Goal: Task Accomplishment & Management: Use online tool/utility

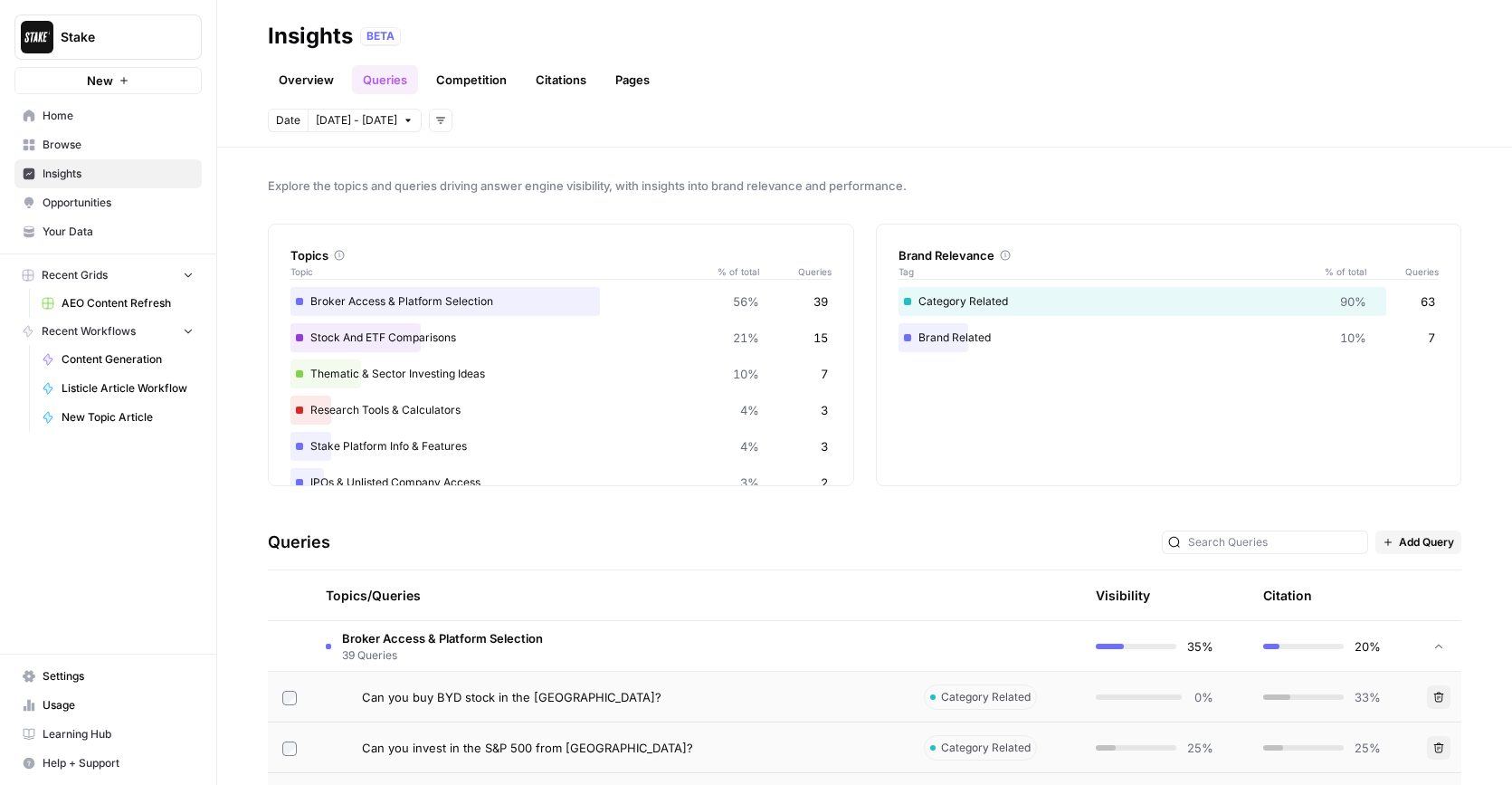
click at [126, 124] on link "Home" at bounding box center [108, 115] width 187 height 29
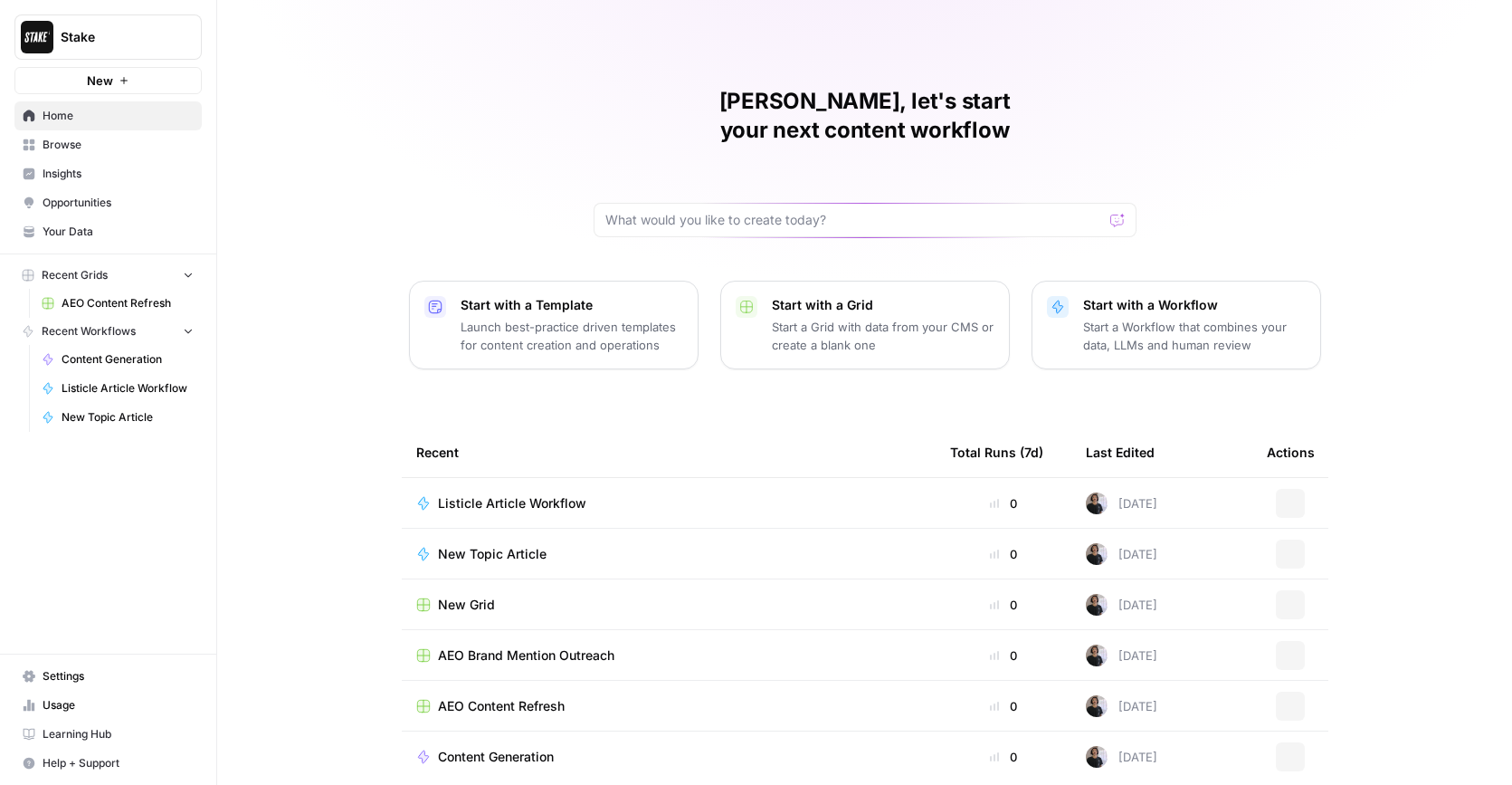
click at [119, 76] on icon "button" at bounding box center [124, 81] width 11 height 11
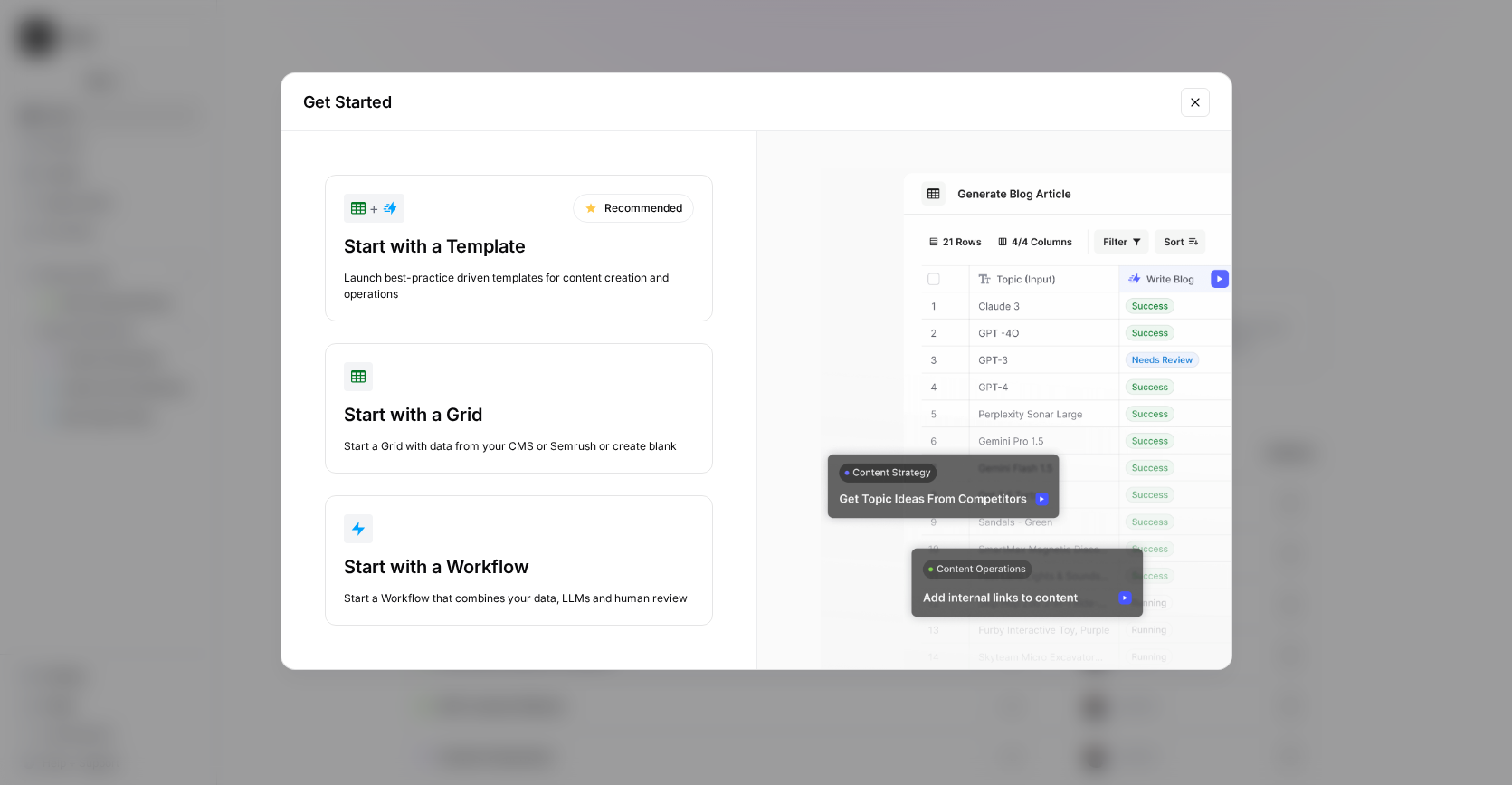
click at [649, 258] on div "Start with a Template" at bounding box center [519, 246] width 350 height 25
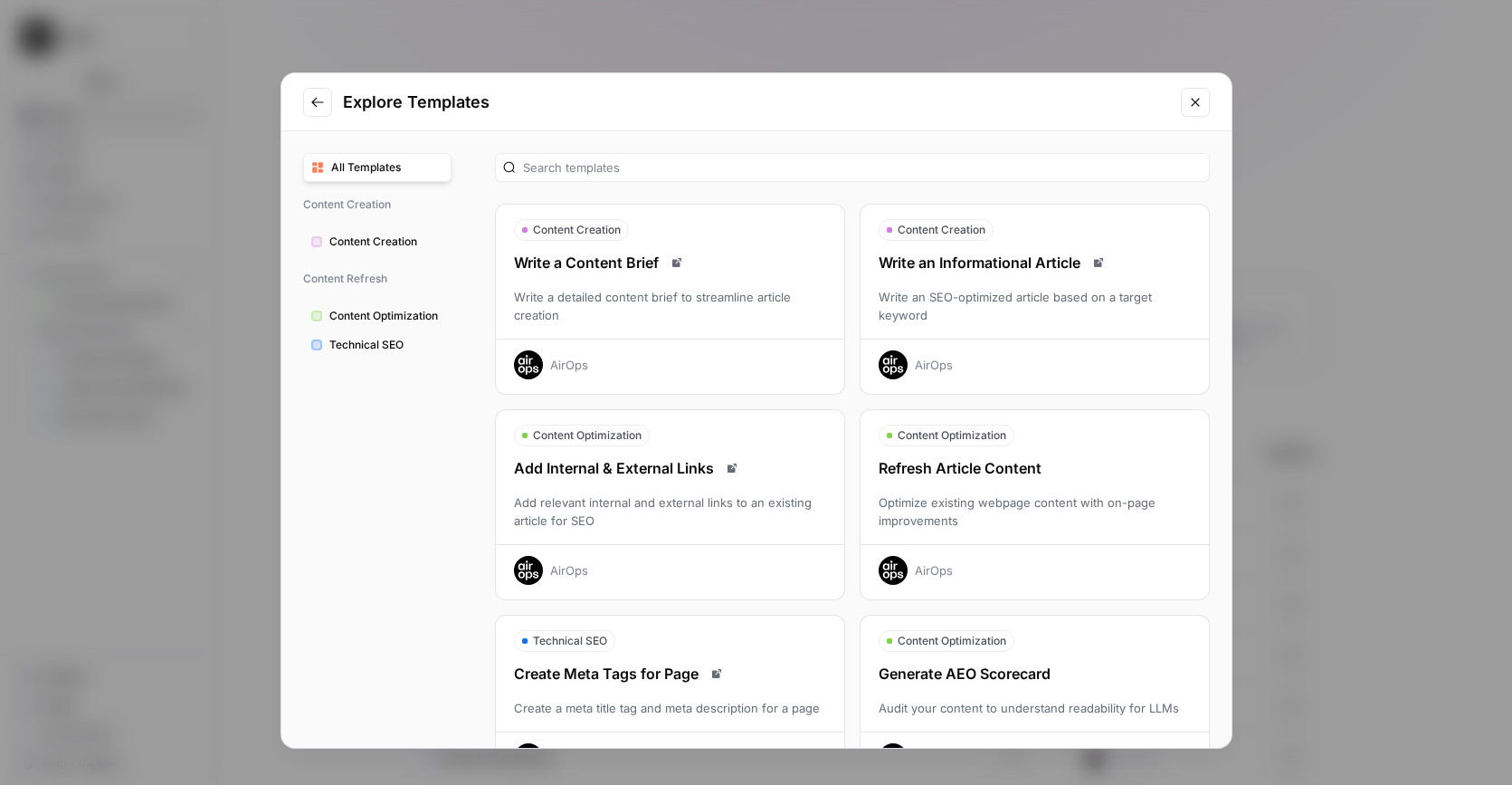
click at [1191, 101] on icon "Close modal" at bounding box center [1195, 103] width 15 height 15
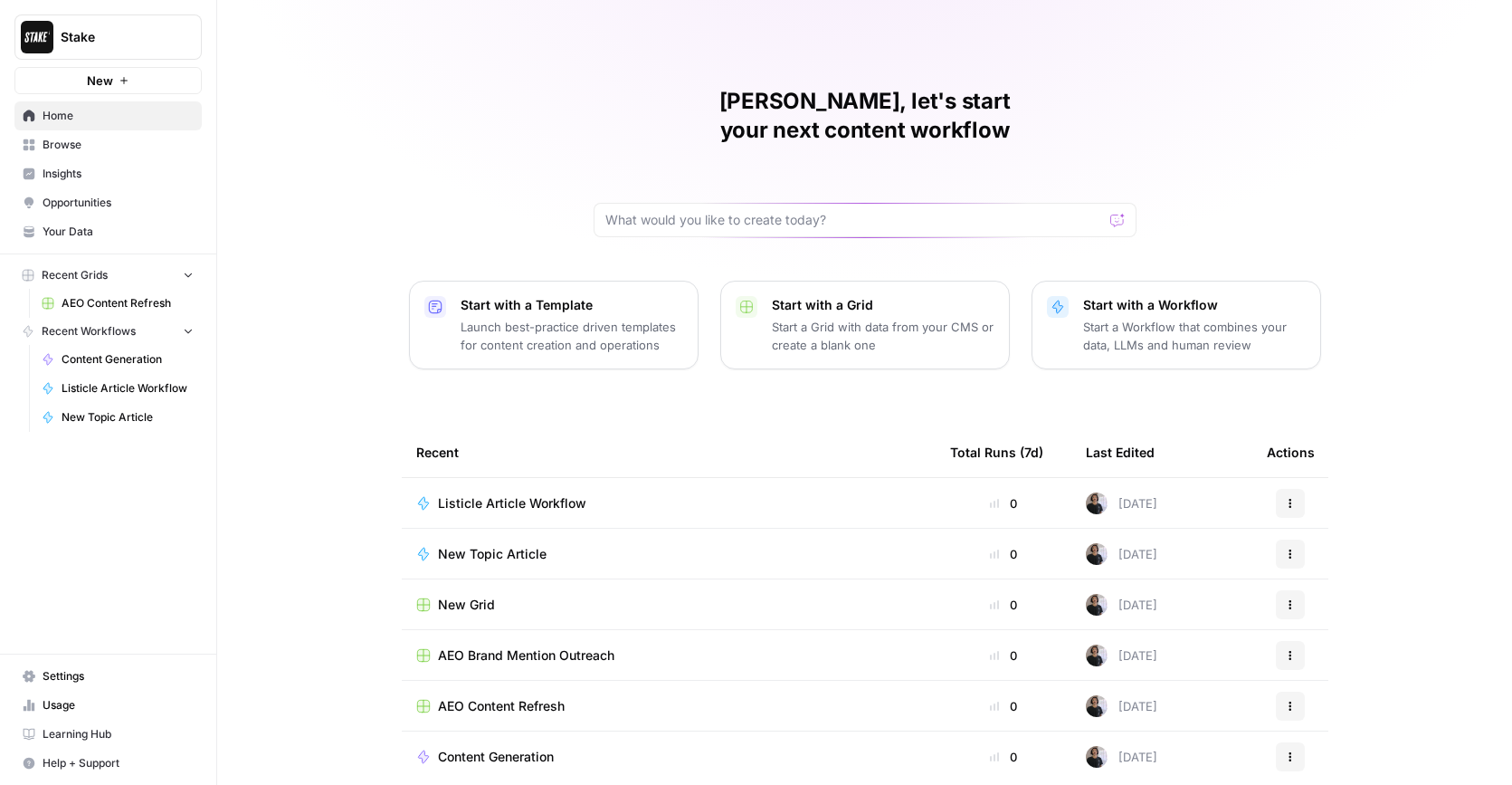
click at [117, 147] on span "Browse" at bounding box center [118, 145] width 151 height 17
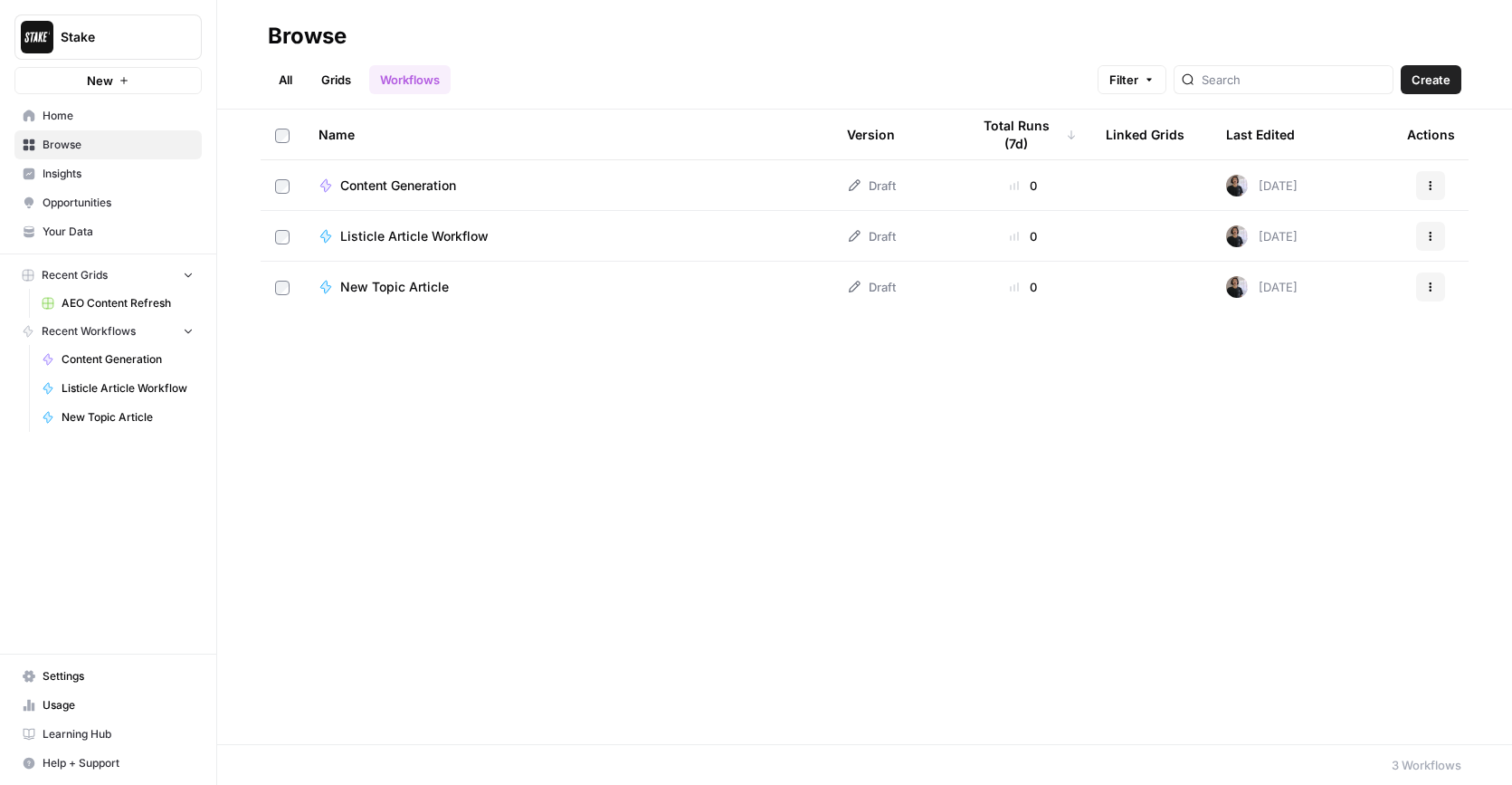
click at [340, 84] on link "Grids" at bounding box center [336, 79] width 52 height 29
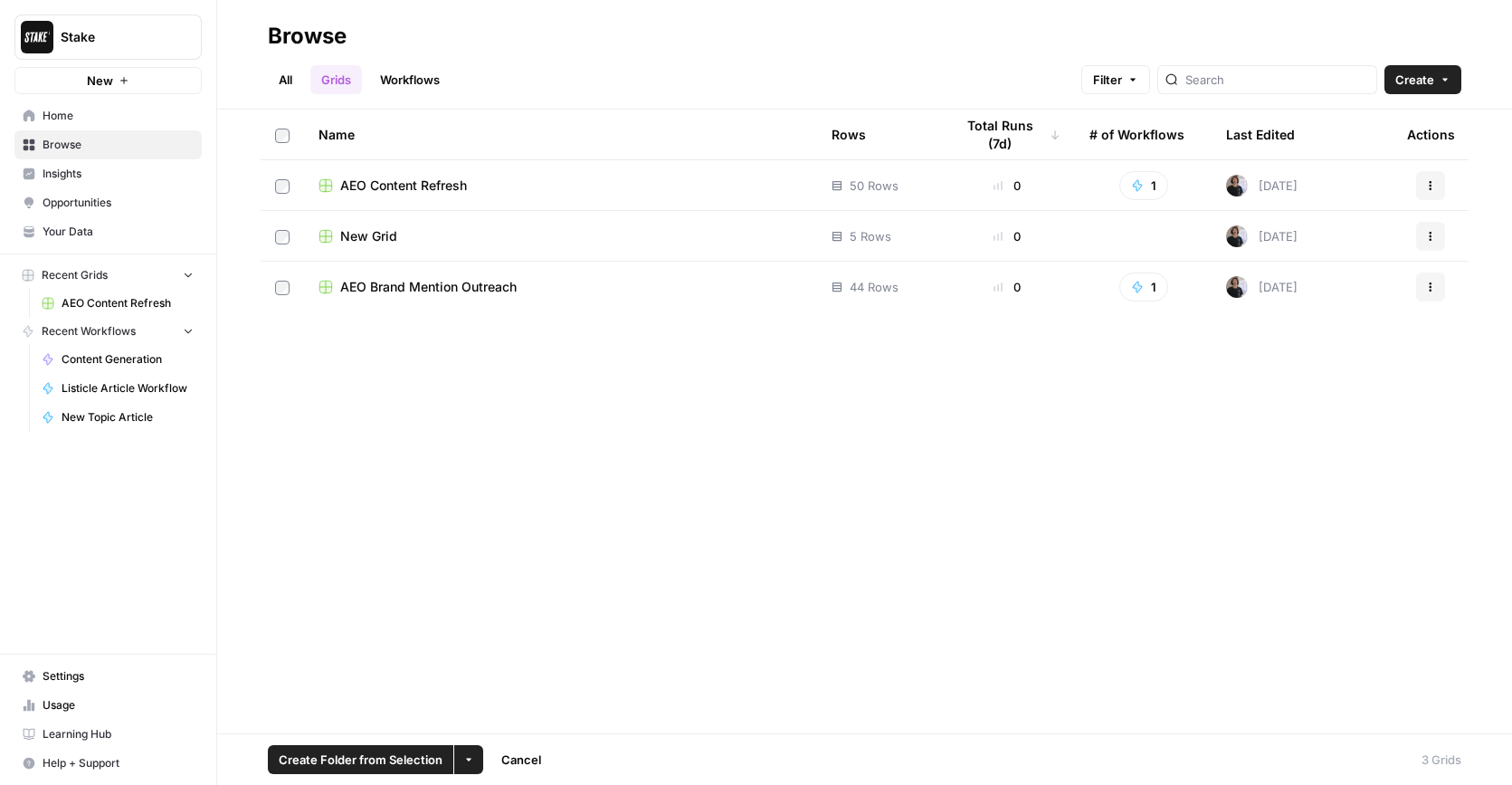
click at [463, 754] on icon "button" at bounding box center [469, 759] width 11 height 11
click at [500, 715] on span "Delete" at bounding box center [510, 717] width 45 height 19
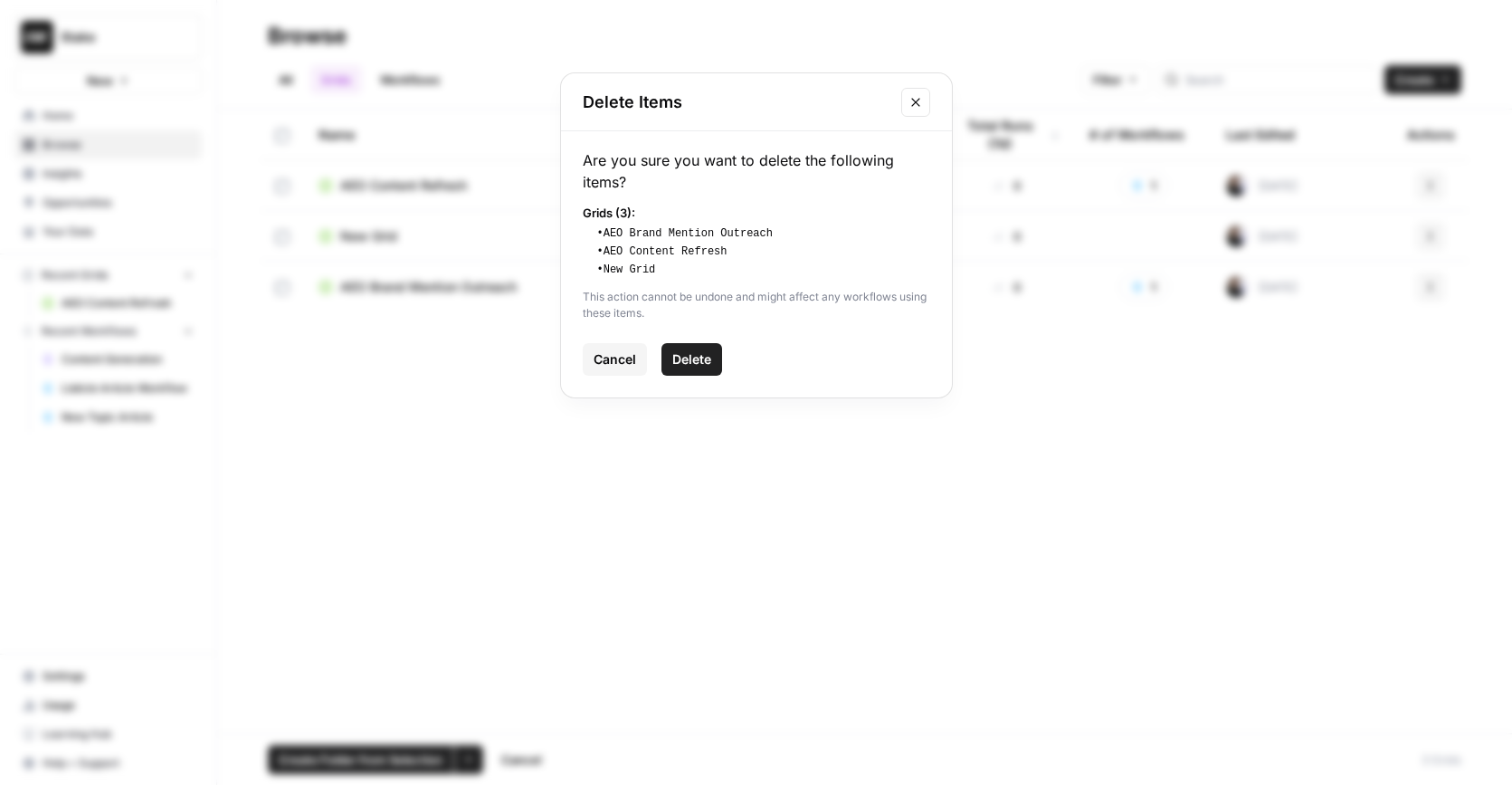
click at [712, 362] on button "Delete" at bounding box center [691, 359] width 60 height 32
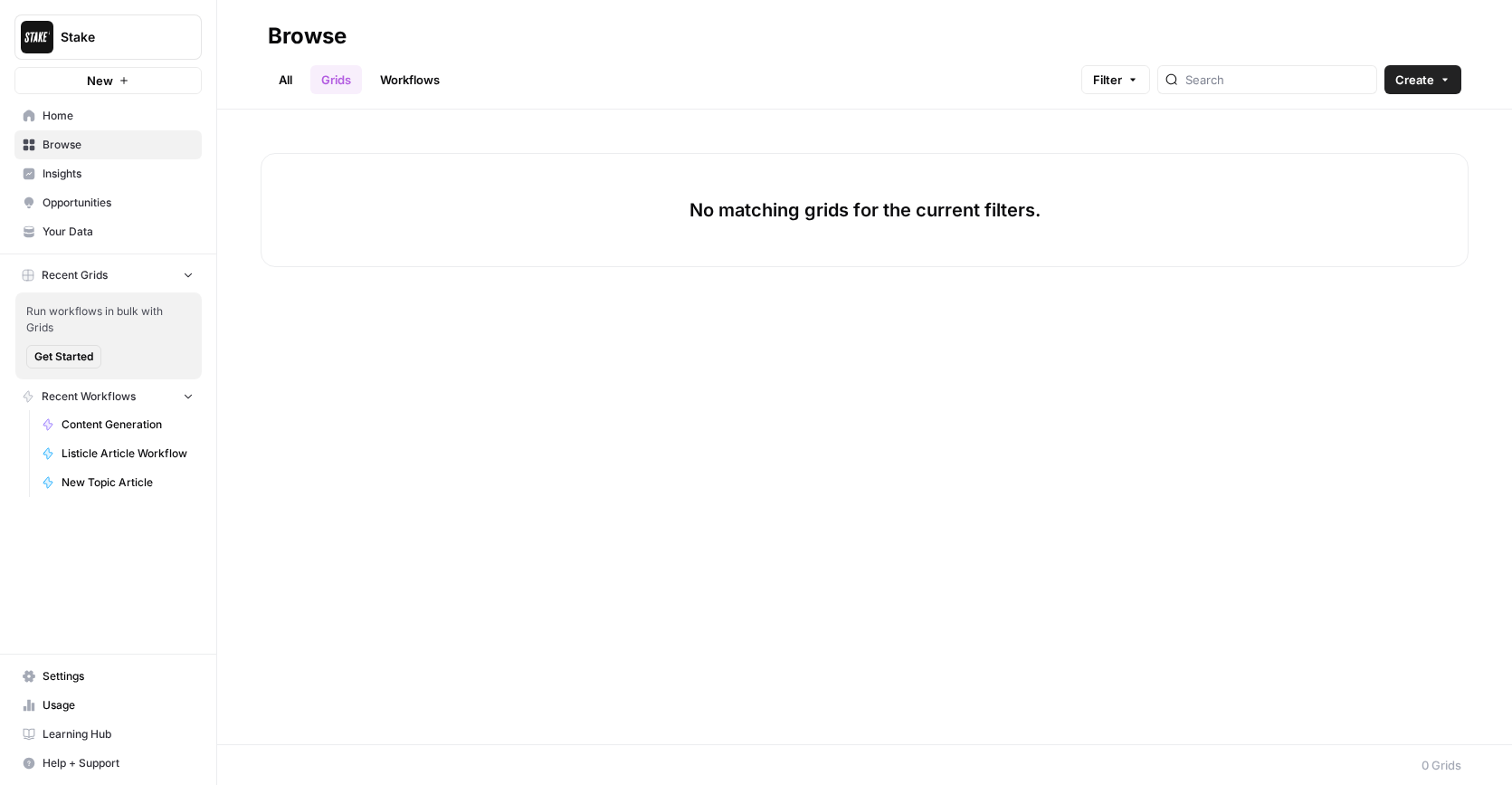
click at [293, 82] on link "All" at bounding box center [285, 79] width 35 height 29
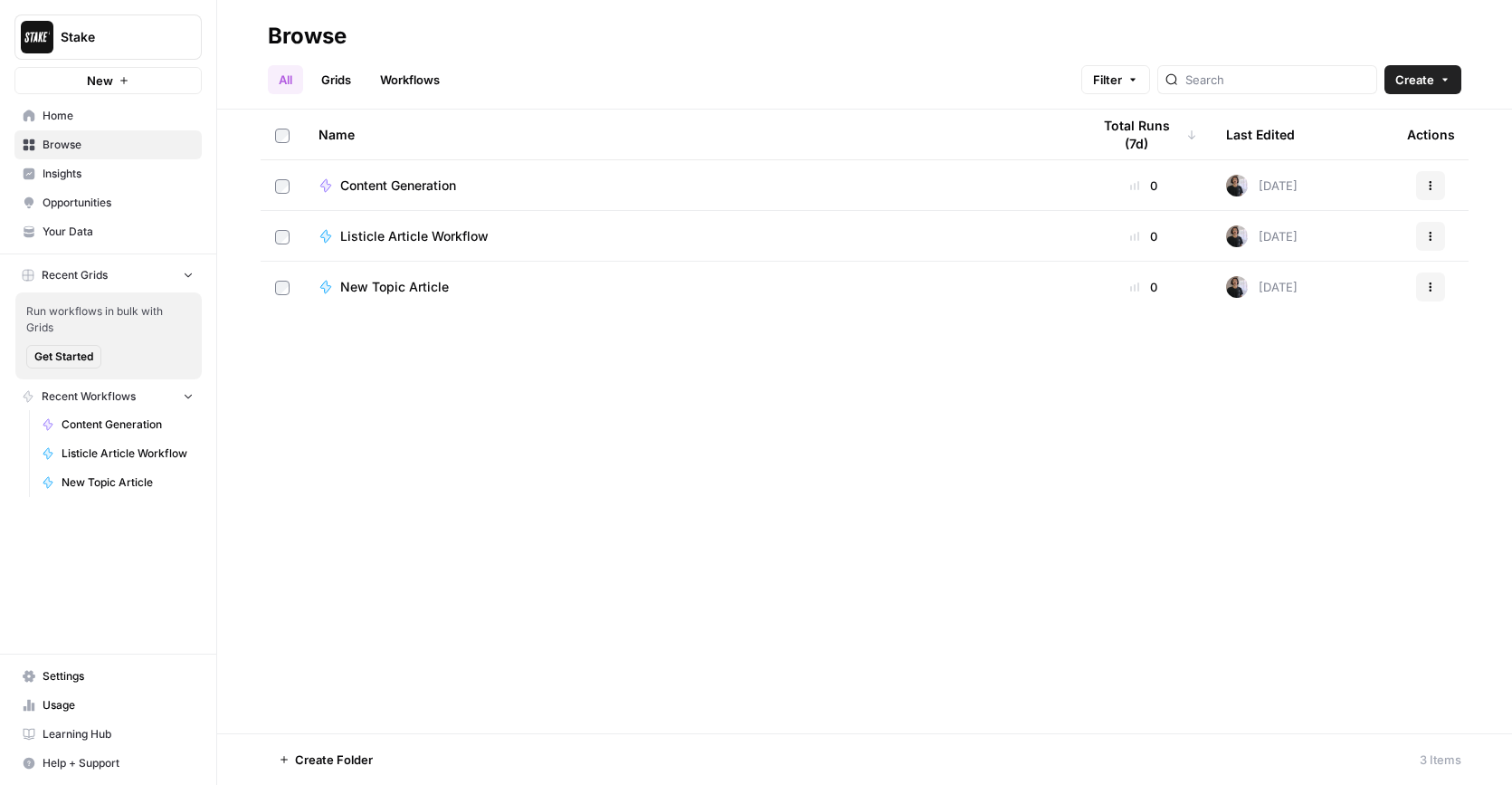
click at [1430, 82] on span "Create" at bounding box center [1415, 80] width 39 height 19
click at [1400, 172] on span "Workflow" at bounding box center [1387, 173] width 101 height 19
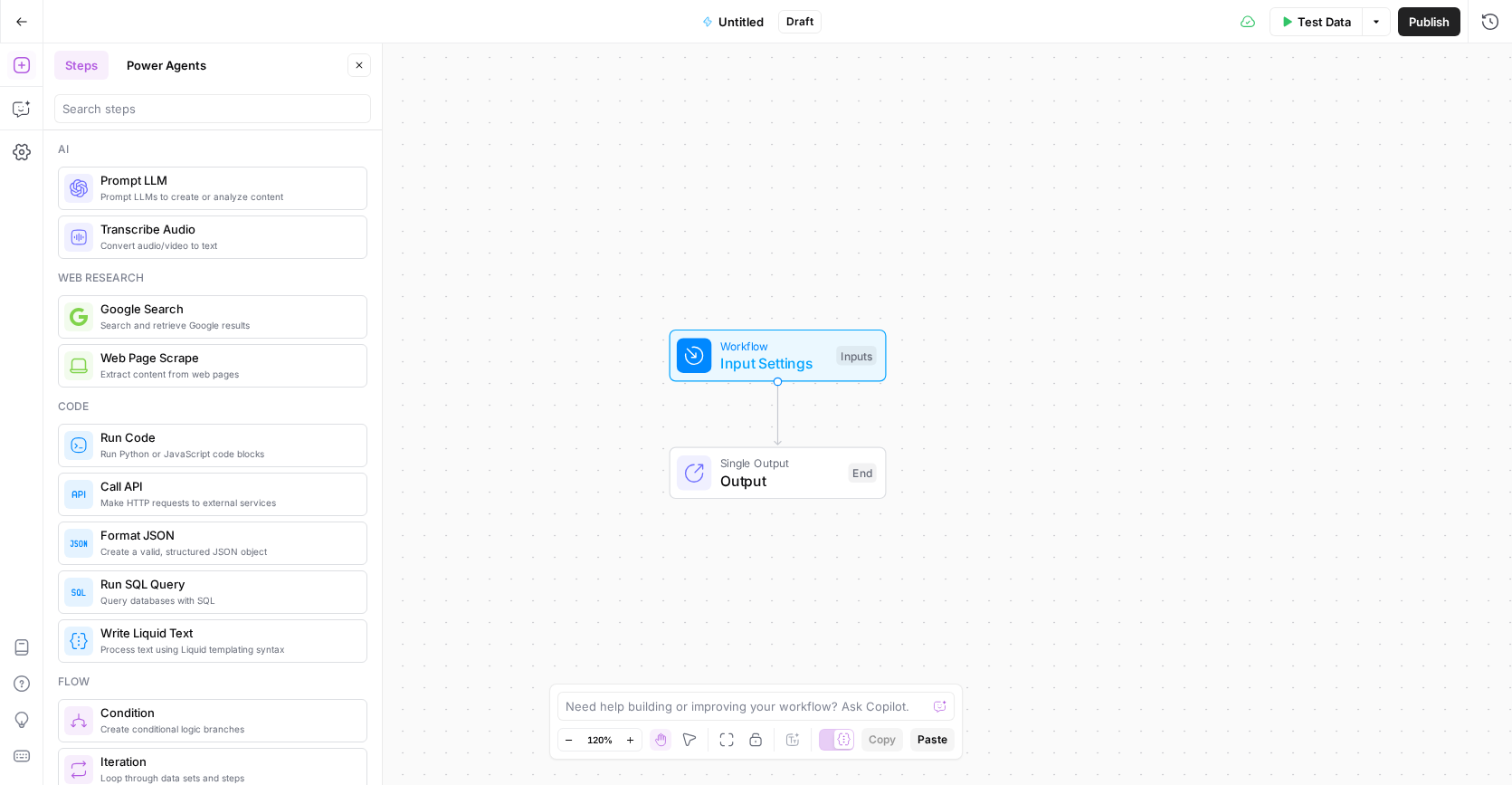
click at [1375, 23] on icon "button" at bounding box center [1376, 22] width 11 height 11
click at [1065, 27] on div "Test Data Options Publish Run History" at bounding box center [1167, 21] width 691 height 43
click at [841, 741] on icon at bounding box center [843, 739] width 14 height 14
click at [833, 743] on icon at bounding box center [829, 739] width 14 height 14
click at [152, 57] on button "Power Agents" at bounding box center [166, 65] width 101 height 29
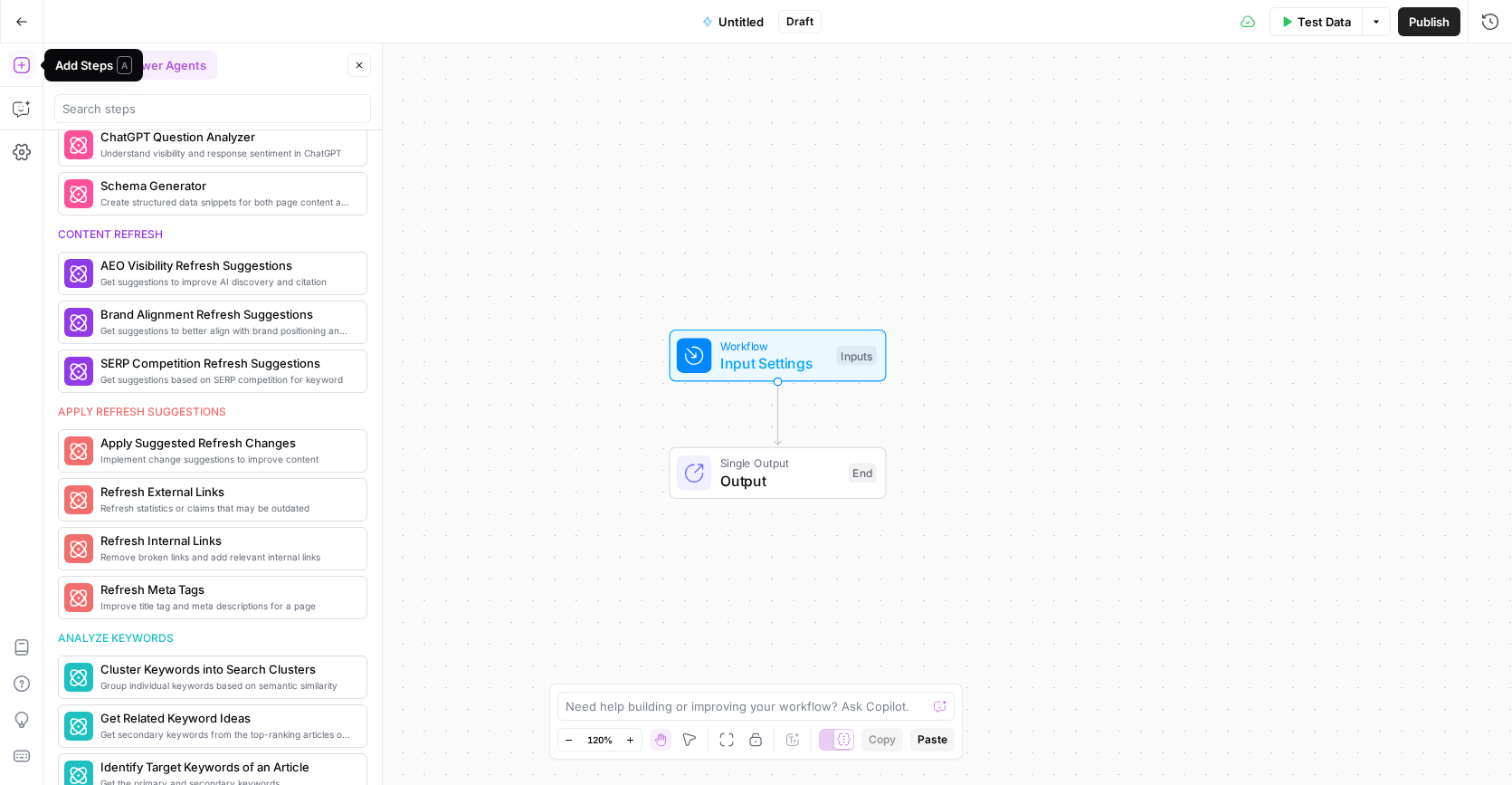
scroll to position [785, 0]
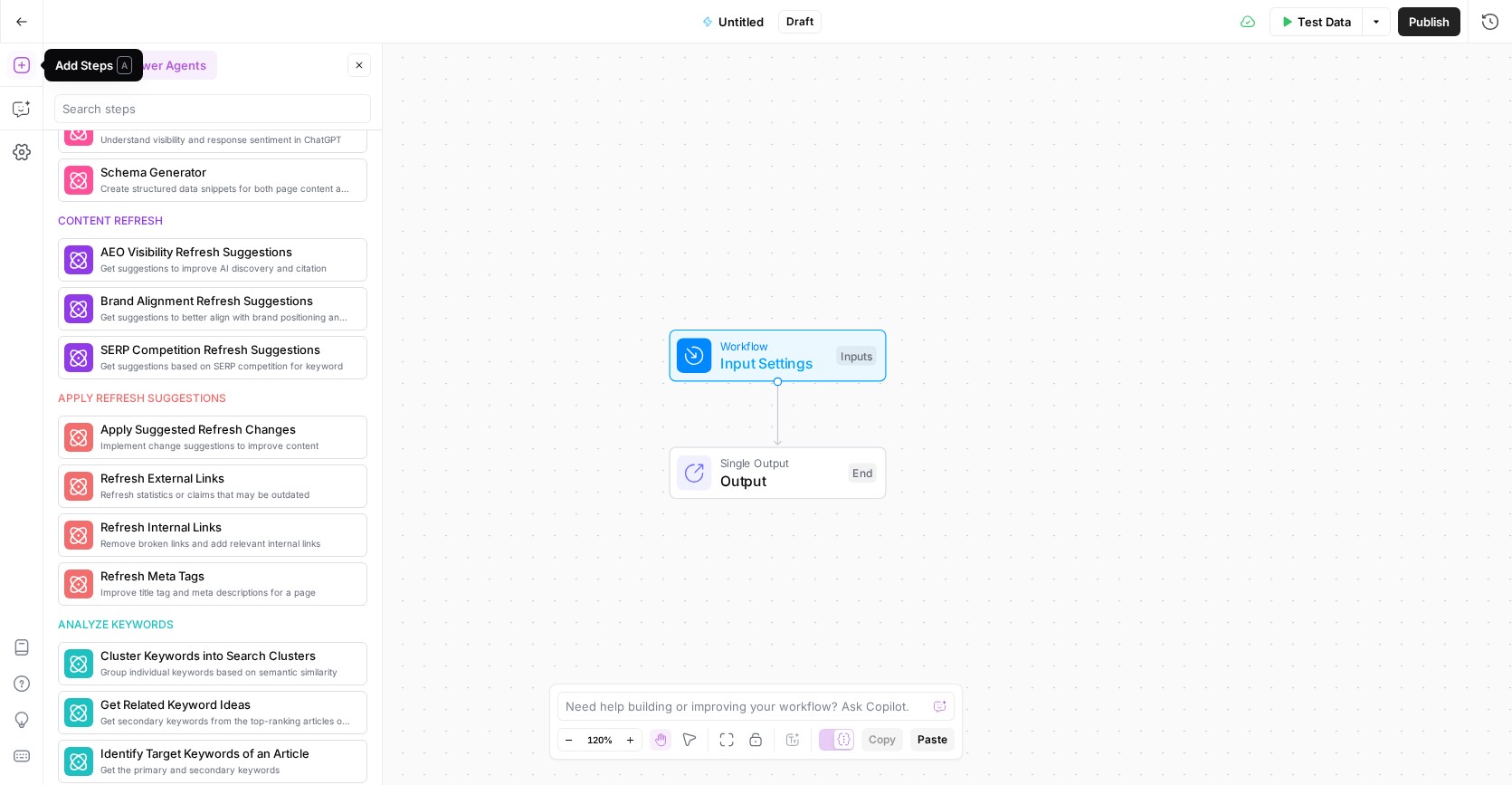
click at [32, 25] on button "Go Back" at bounding box center [21, 21] width 32 height 32
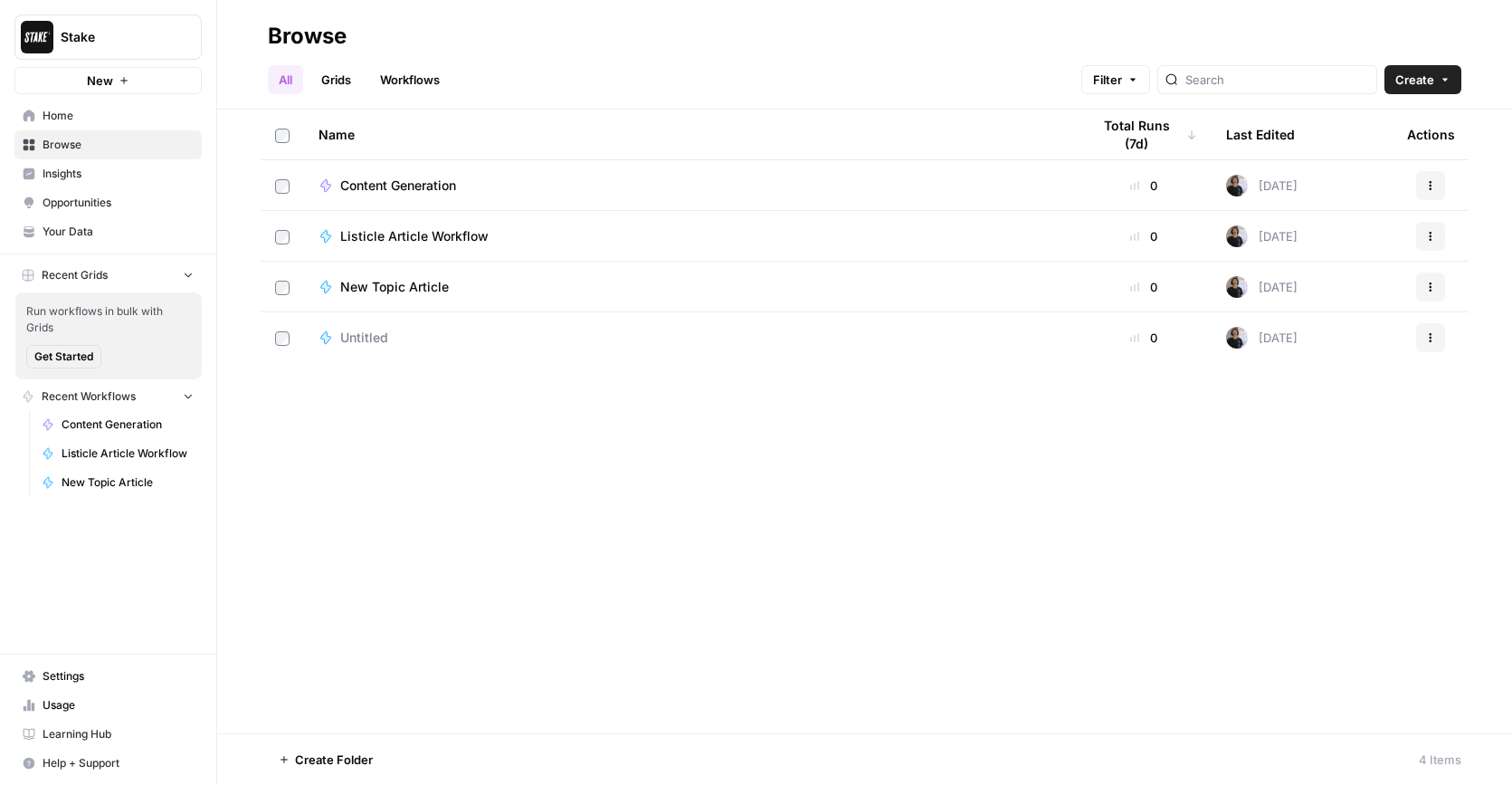
click at [1428, 333] on icon "button" at bounding box center [1430, 337] width 11 height 11
click at [1300, 473] on div "Edit in Studio Create Folder Move To Delete" at bounding box center [1343, 434] width 203 height 148
click at [1299, 479] on span "Delete" at bounding box center [1350, 487] width 145 height 19
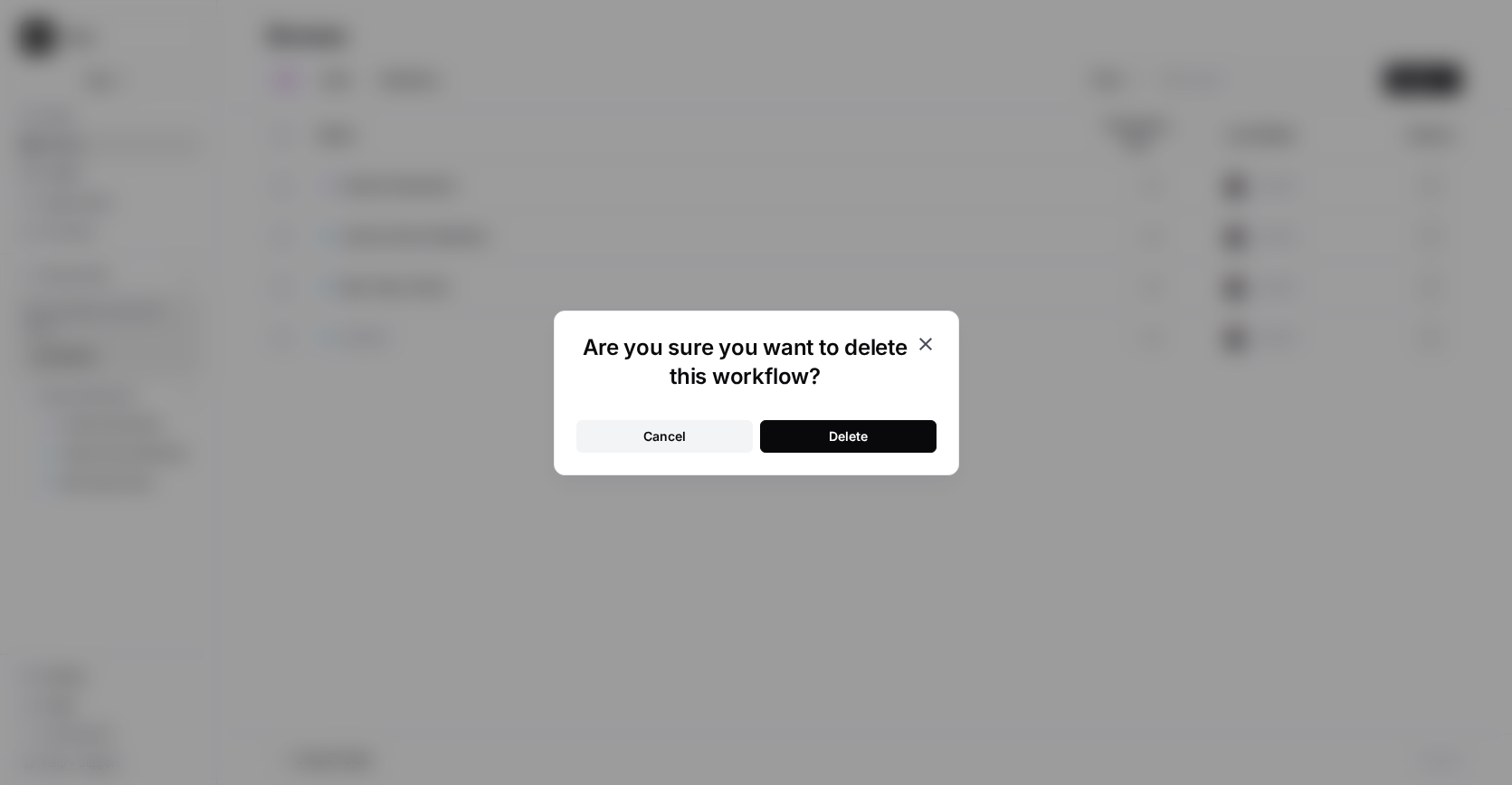
click at [857, 420] on button "Delete" at bounding box center [848, 436] width 176 height 32
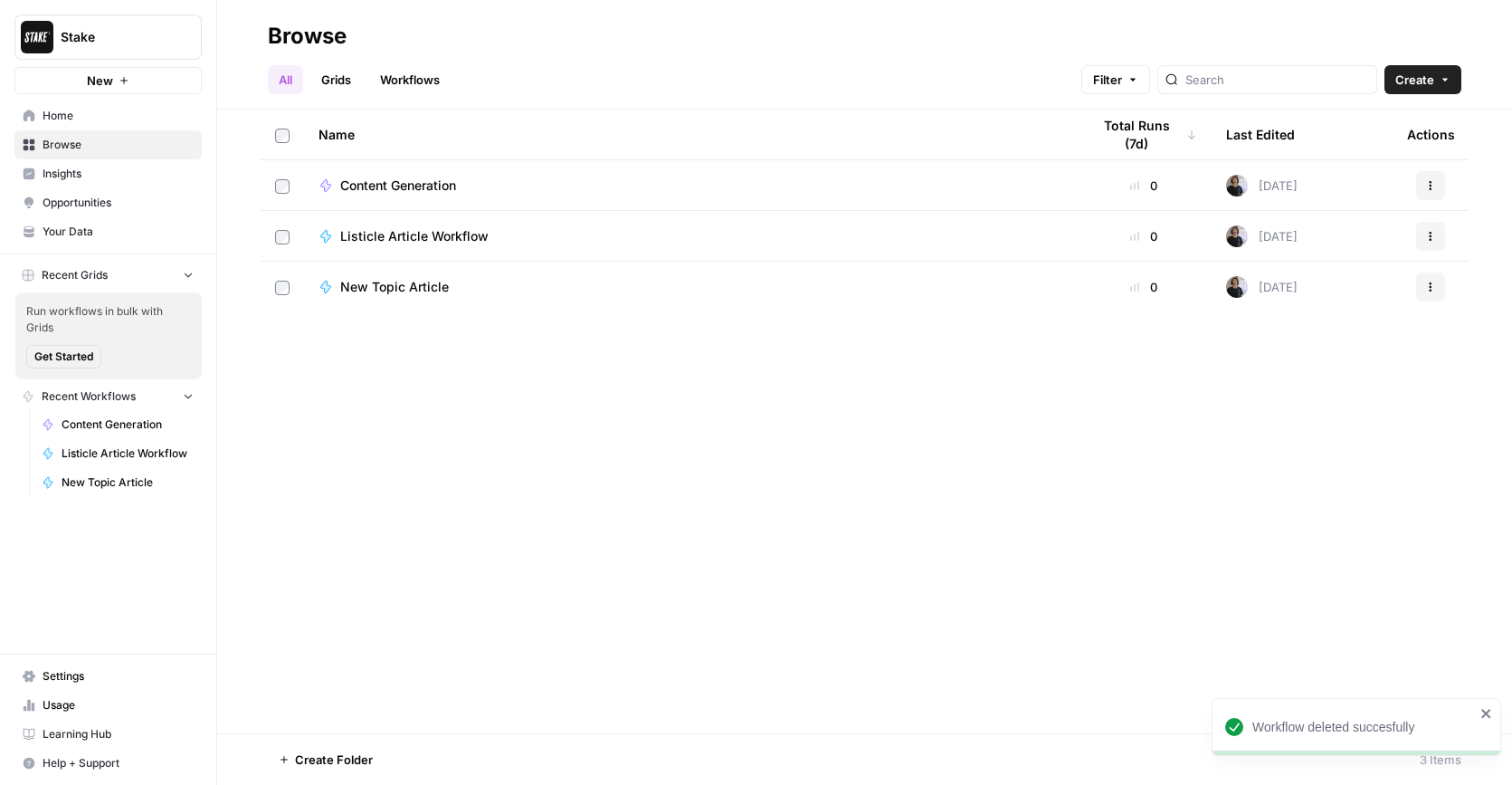
click at [357, 82] on link "Grids" at bounding box center [336, 79] width 52 height 29
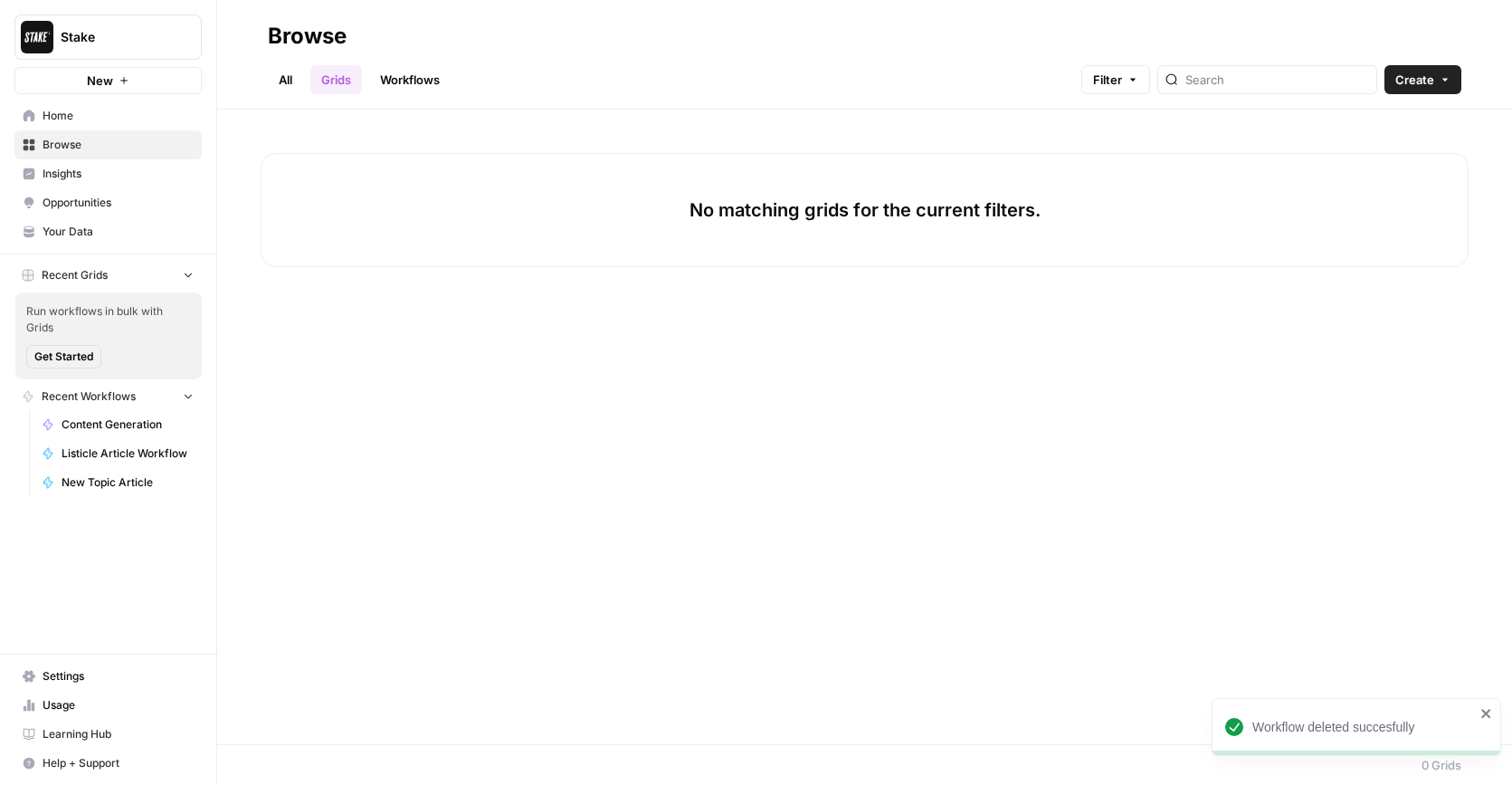
click at [395, 81] on link "Workflows" at bounding box center [410, 79] width 82 height 29
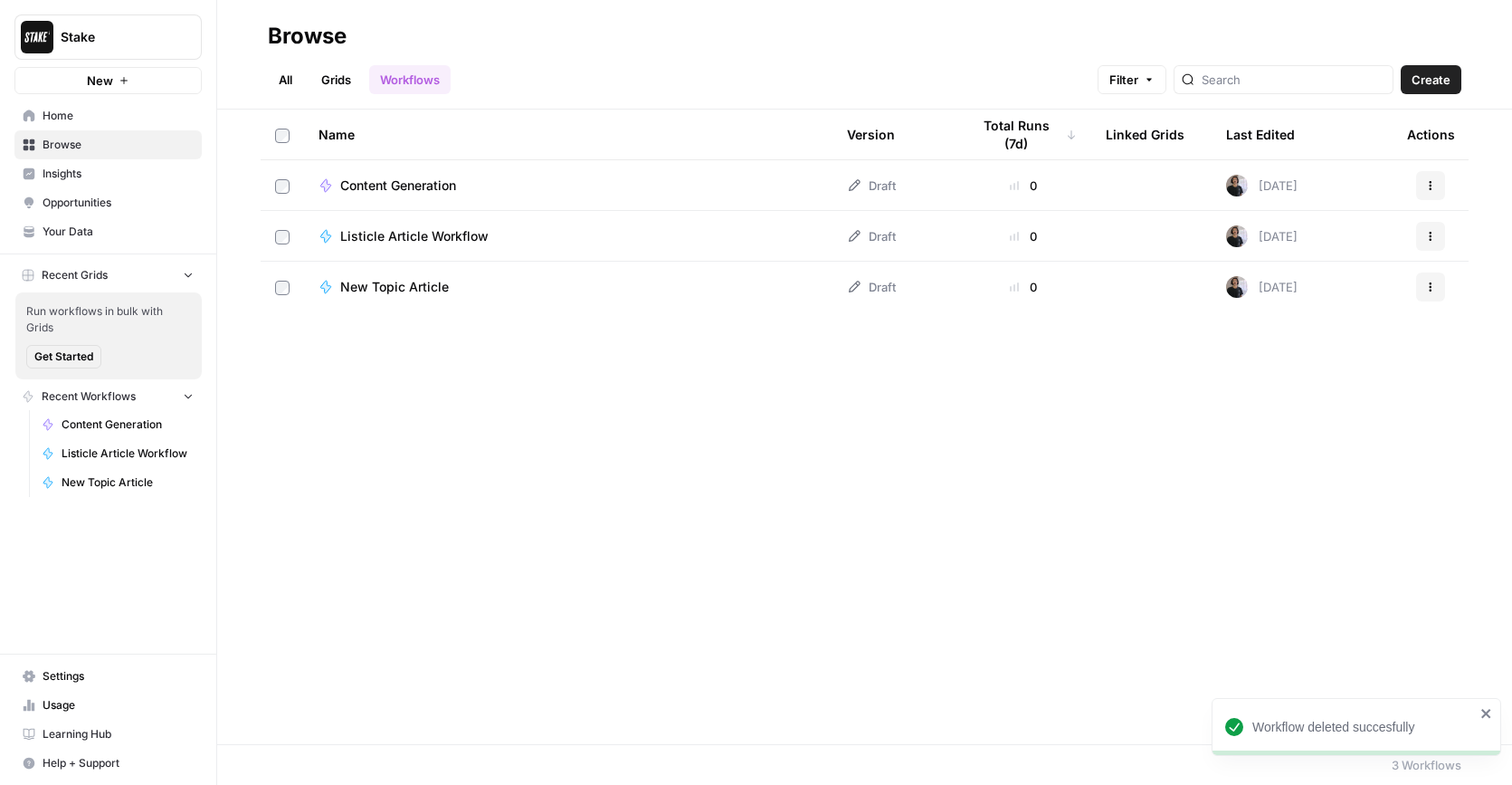
click at [82, 118] on span "Home" at bounding box center [118, 116] width 151 height 17
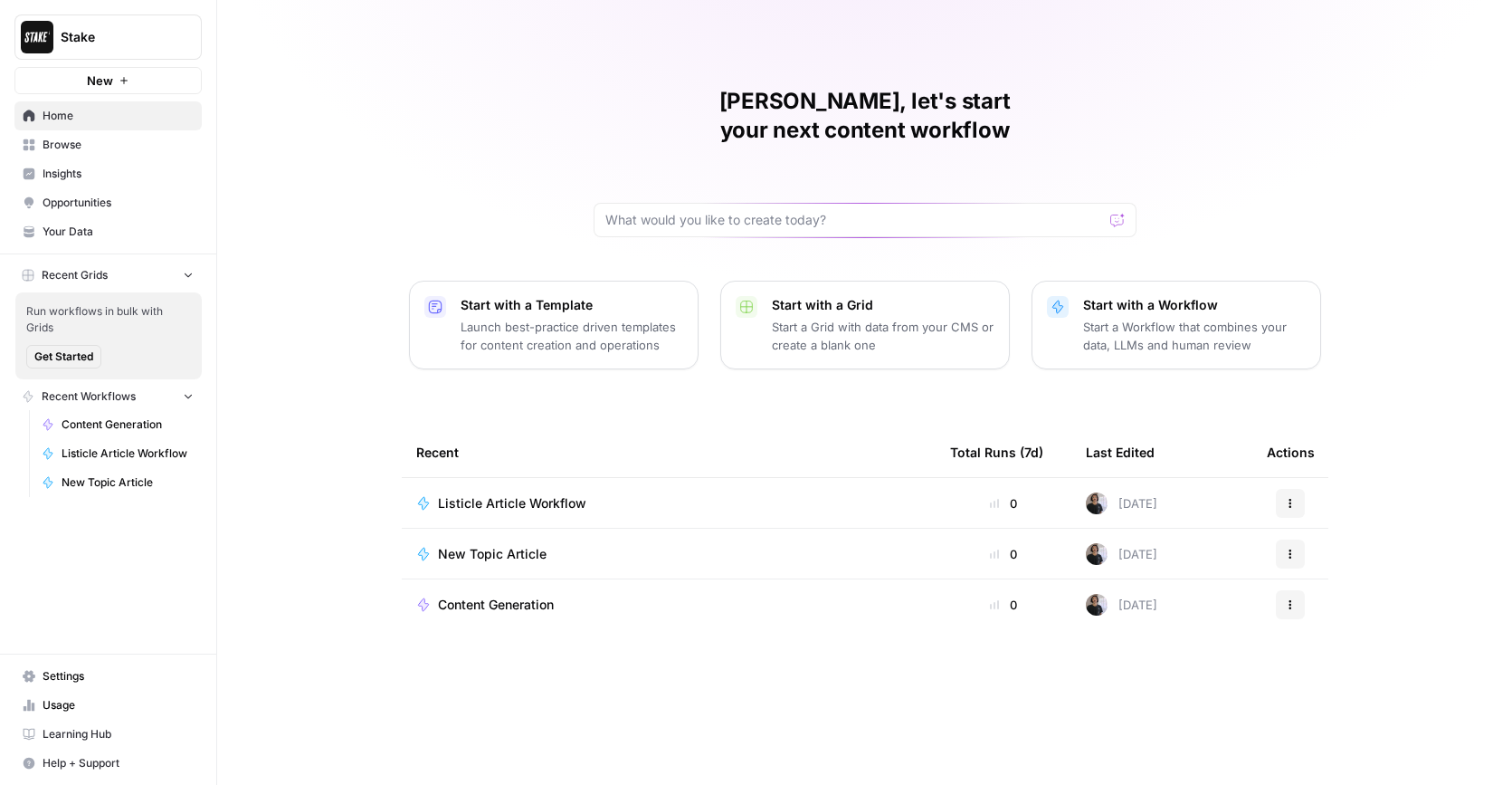
click at [586, 318] on p "Launch best-practice driven templates for content creation and operations" at bounding box center [572, 336] width 222 height 36
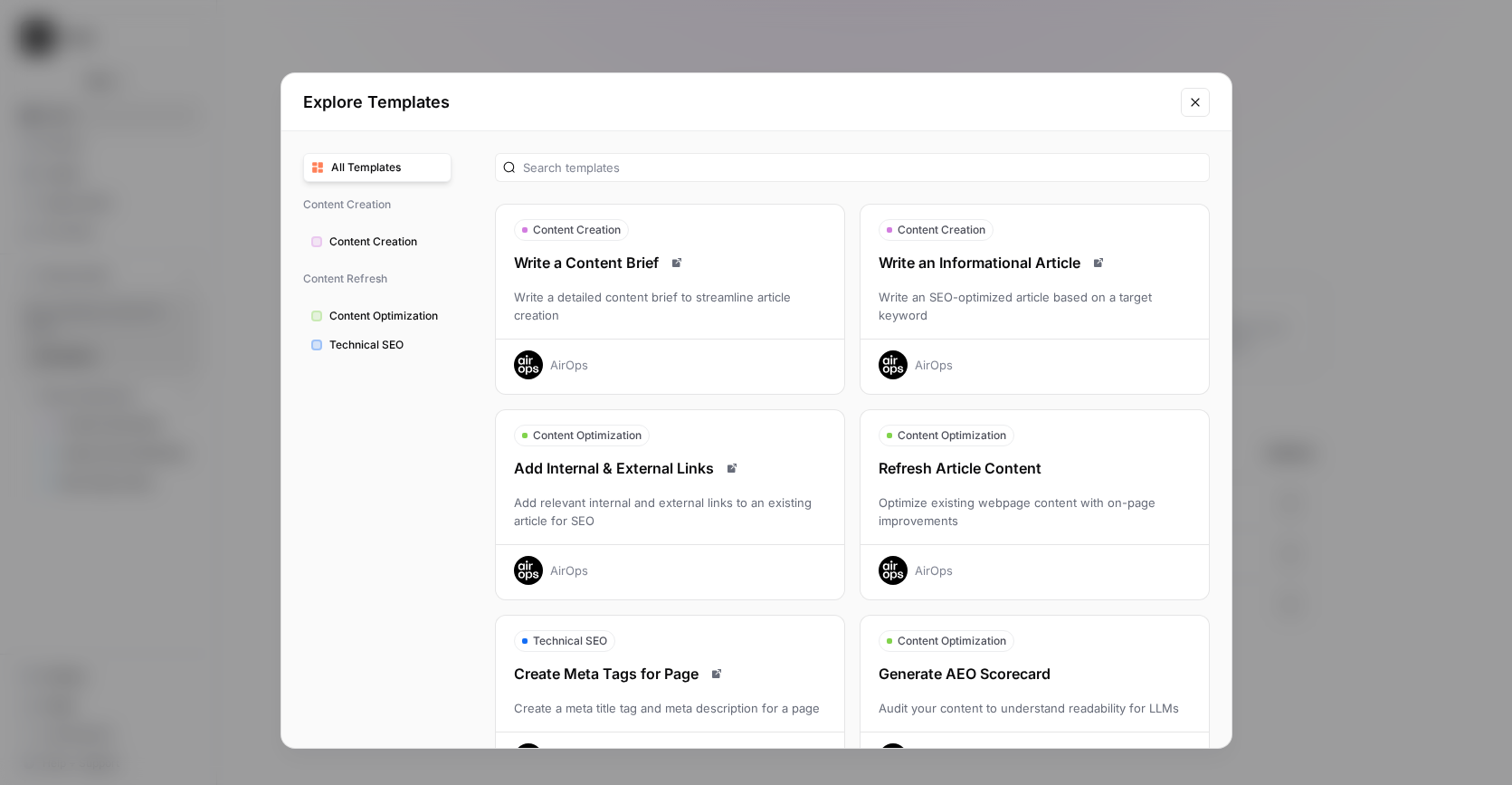
click at [747, 362] on div "AirOps" at bounding box center [670, 359] width 348 height 41
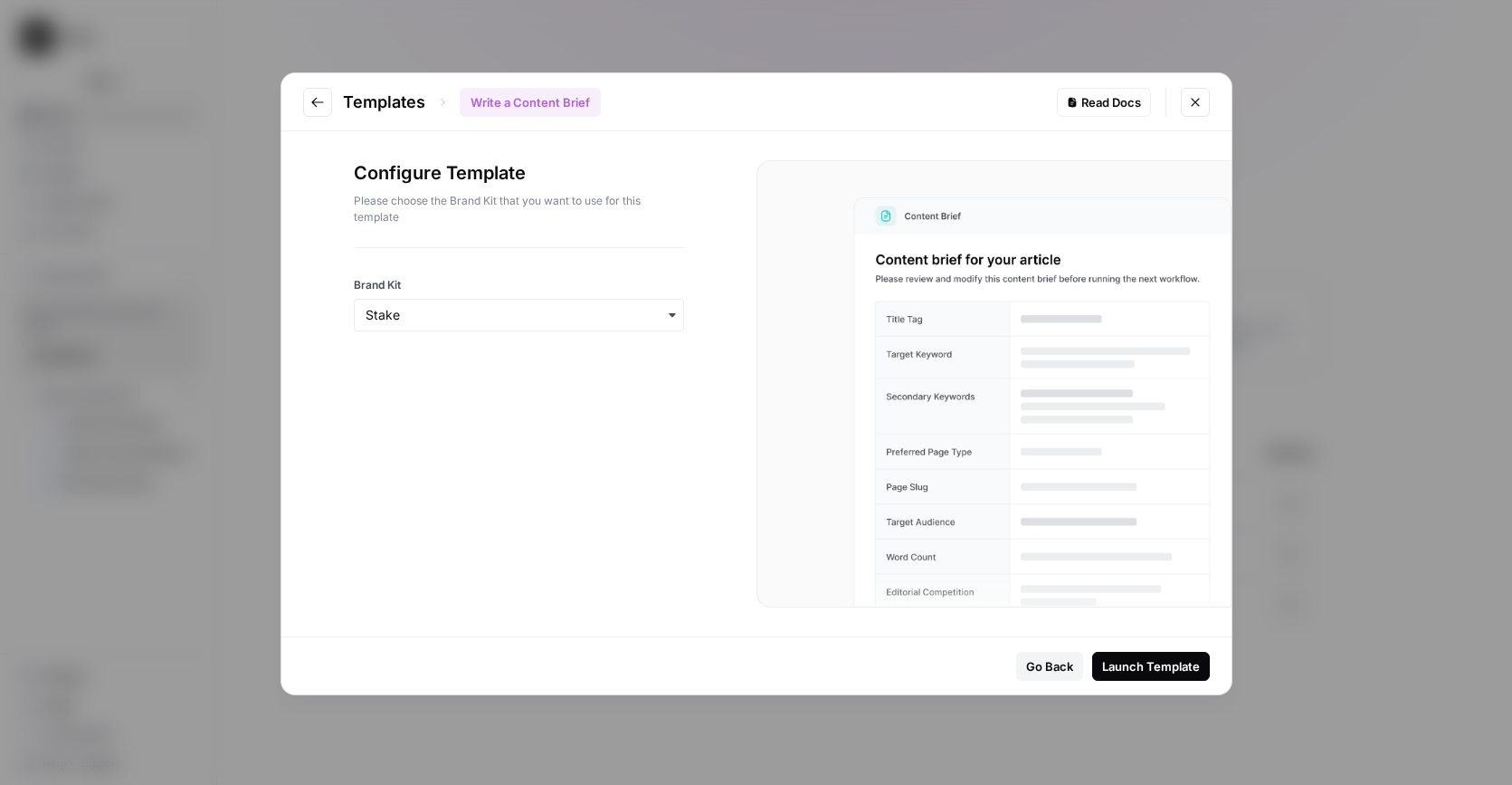
click at [1136, 663] on div "Launch Template" at bounding box center [1150, 666] width 97 height 19
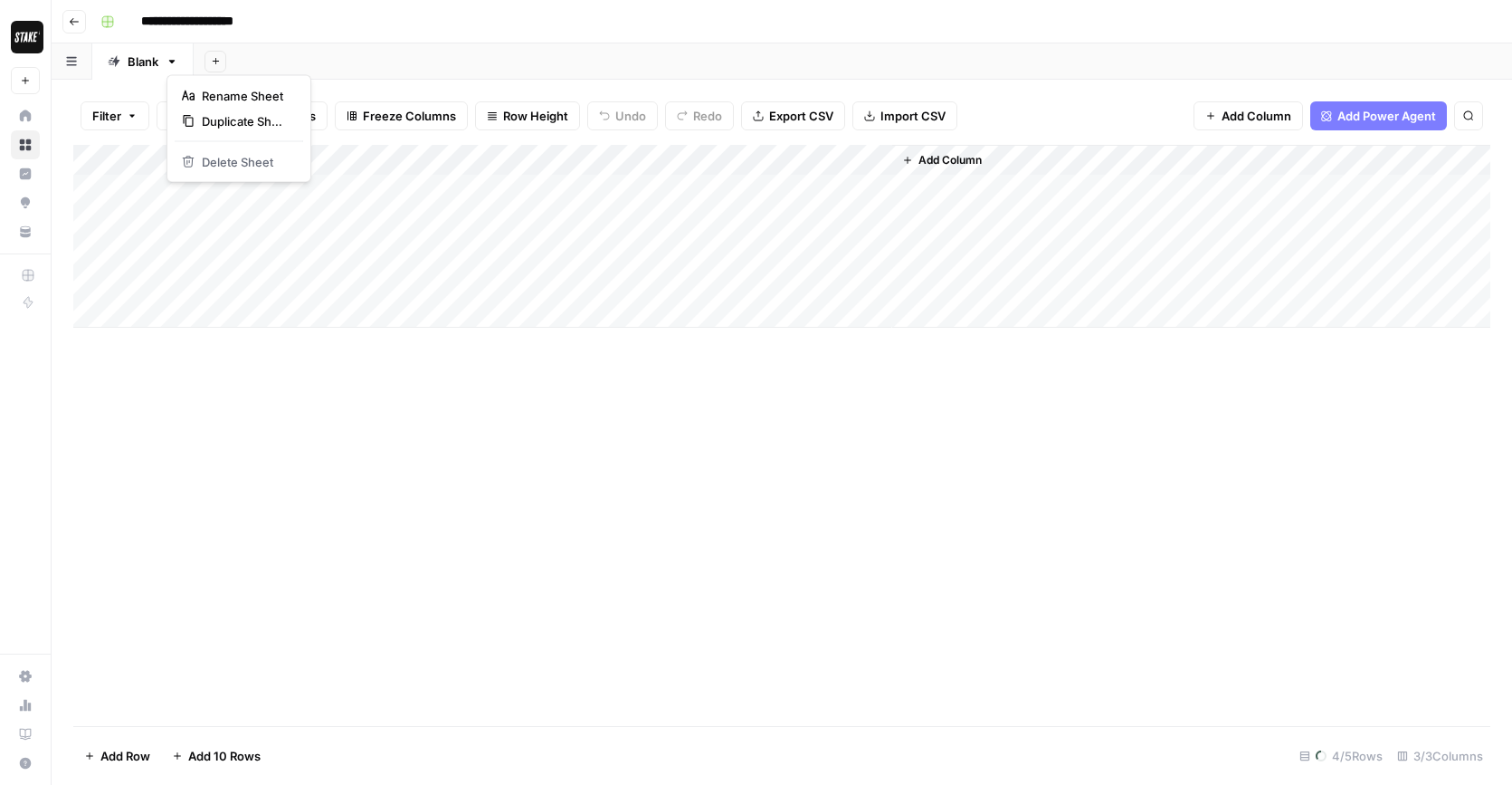
click at [172, 60] on icon "button" at bounding box center [172, 61] width 6 height 4
click at [367, 53] on div "Add Sheet" at bounding box center [852, 61] width 1318 height 36
drag, startPoint x: 397, startPoint y: 160, endPoint x: 528, endPoint y: 167, distance: 131.2
click at [528, 167] on div "Add Column" at bounding box center [781, 235] width 1417 height 183
click at [174, 63] on icon "button" at bounding box center [172, 62] width 13 height 13
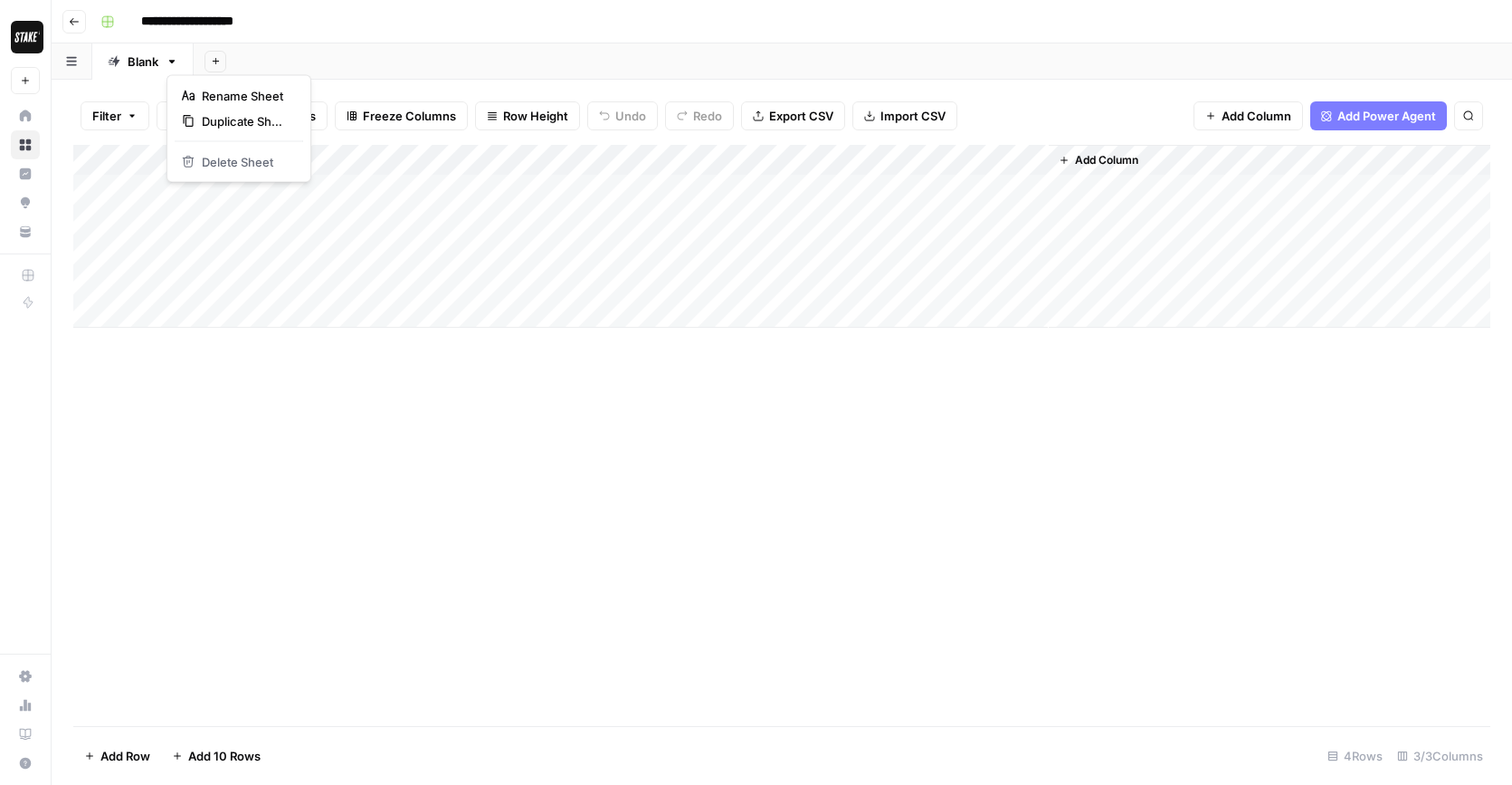
click at [411, 60] on div "Add Sheet" at bounding box center [852, 61] width 1318 height 36
click at [128, 116] on icon "button" at bounding box center [132, 116] width 11 height 11
drag, startPoint x: 404, startPoint y: 52, endPoint x: 392, endPoint y: 57, distance: 13.0
click at [402, 53] on div "Add Sheet" at bounding box center [852, 61] width 1318 height 36
click at [515, 160] on div "Add Column" at bounding box center [781, 235] width 1417 height 183
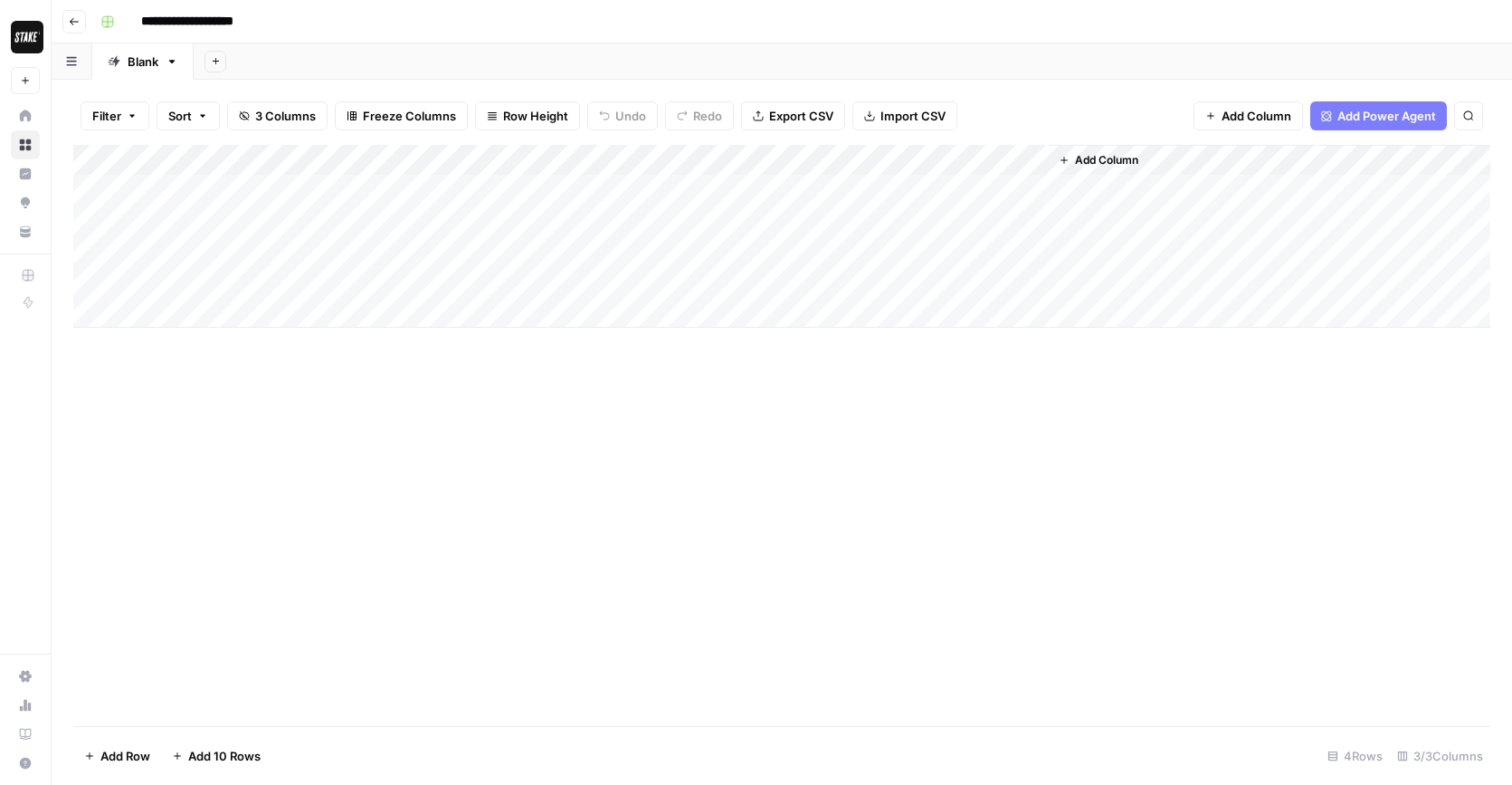
drag, startPoint x: 617, startPoint y: 365, endPoint x: 674, endPoint y: 331, distance: 66.4
click at [618, 365] on div "Add Column" at bounding box center [781, 435] width 1417 height 581
click at [762, 158] on div "Add Column" at bounding box center [781, 235] width 1417 height 183
click at [1001, 427] on div "Add Column" at bounding box center [781, 435] width 1417 height 581
click at [762, 164] on div "Add Column" at bounding box center [781, 235] width 1417 height 183
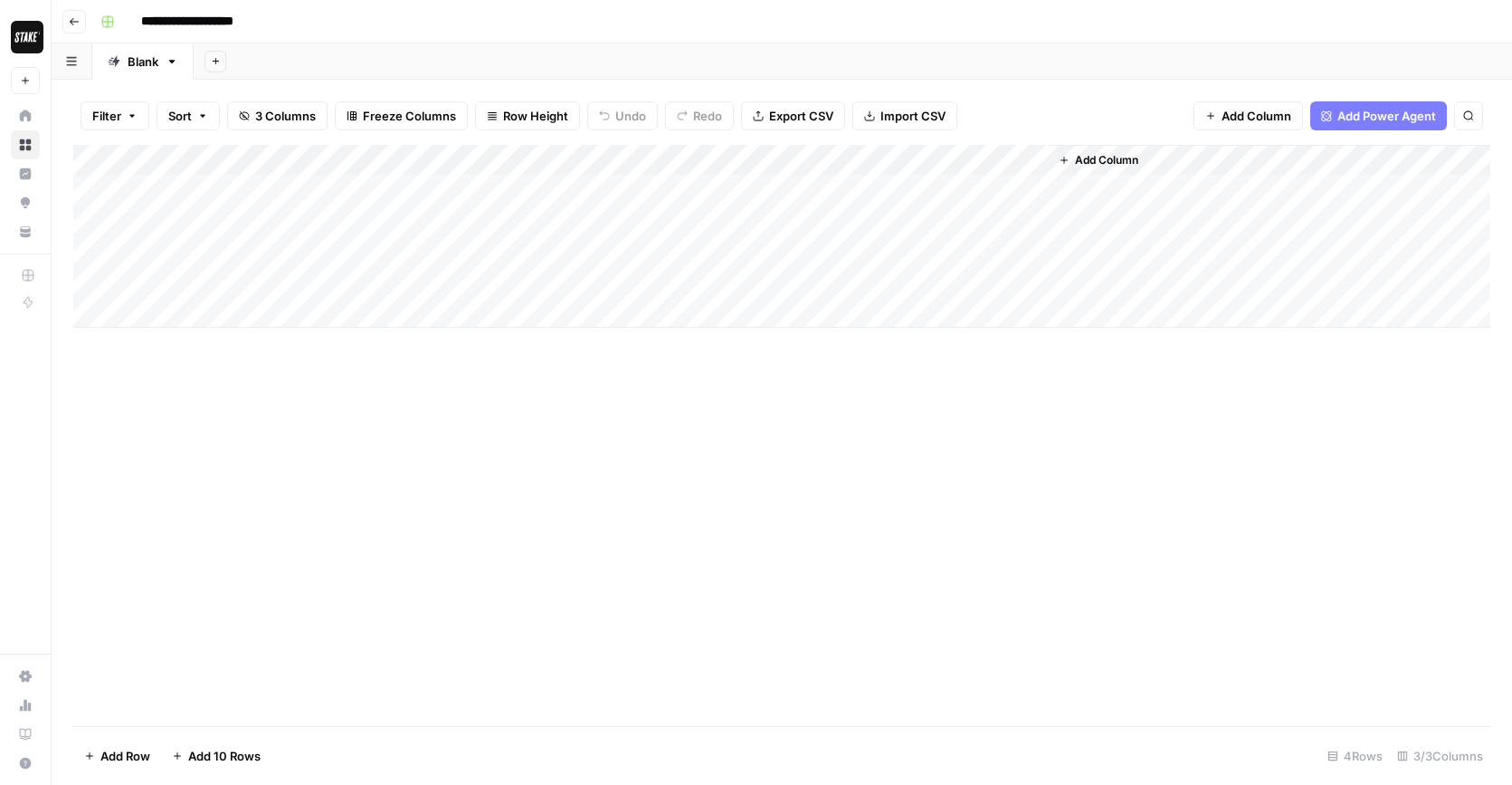
drag, startPoint x: 1118, startPoint y: 389, endPoint x: 1125, endPoint y: 375, distance: 15.7
click at [1118, 388] on div "Add Column" at bounding box center [781, 435] width 1417 height 581
click at [1212, 115] on icon "button" at bounding box center [1211, 116] width 11 height 11
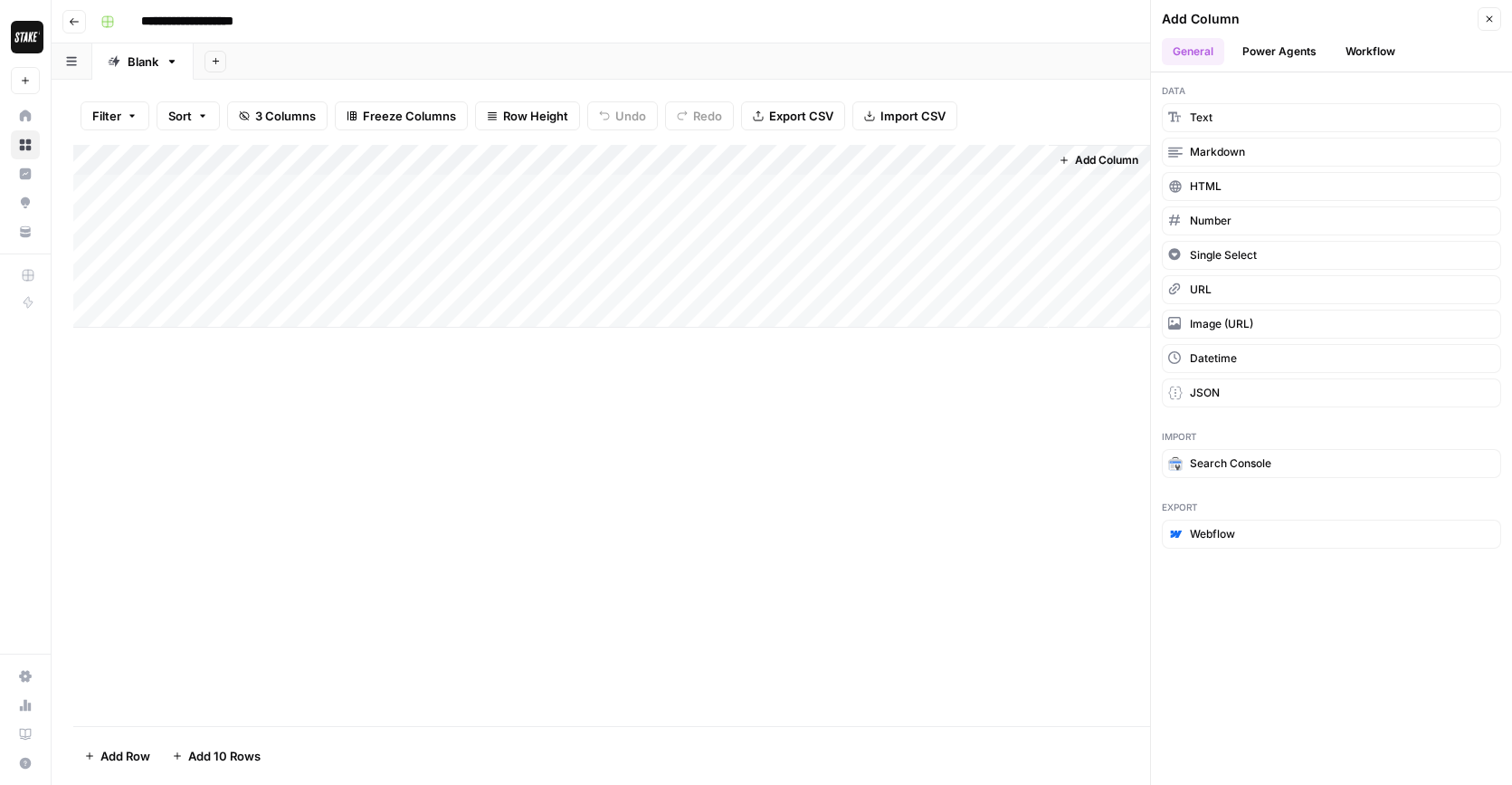
click at [1278, 56] on button "Power Agents" at bounding box center [1279, 51] width 96 height 27
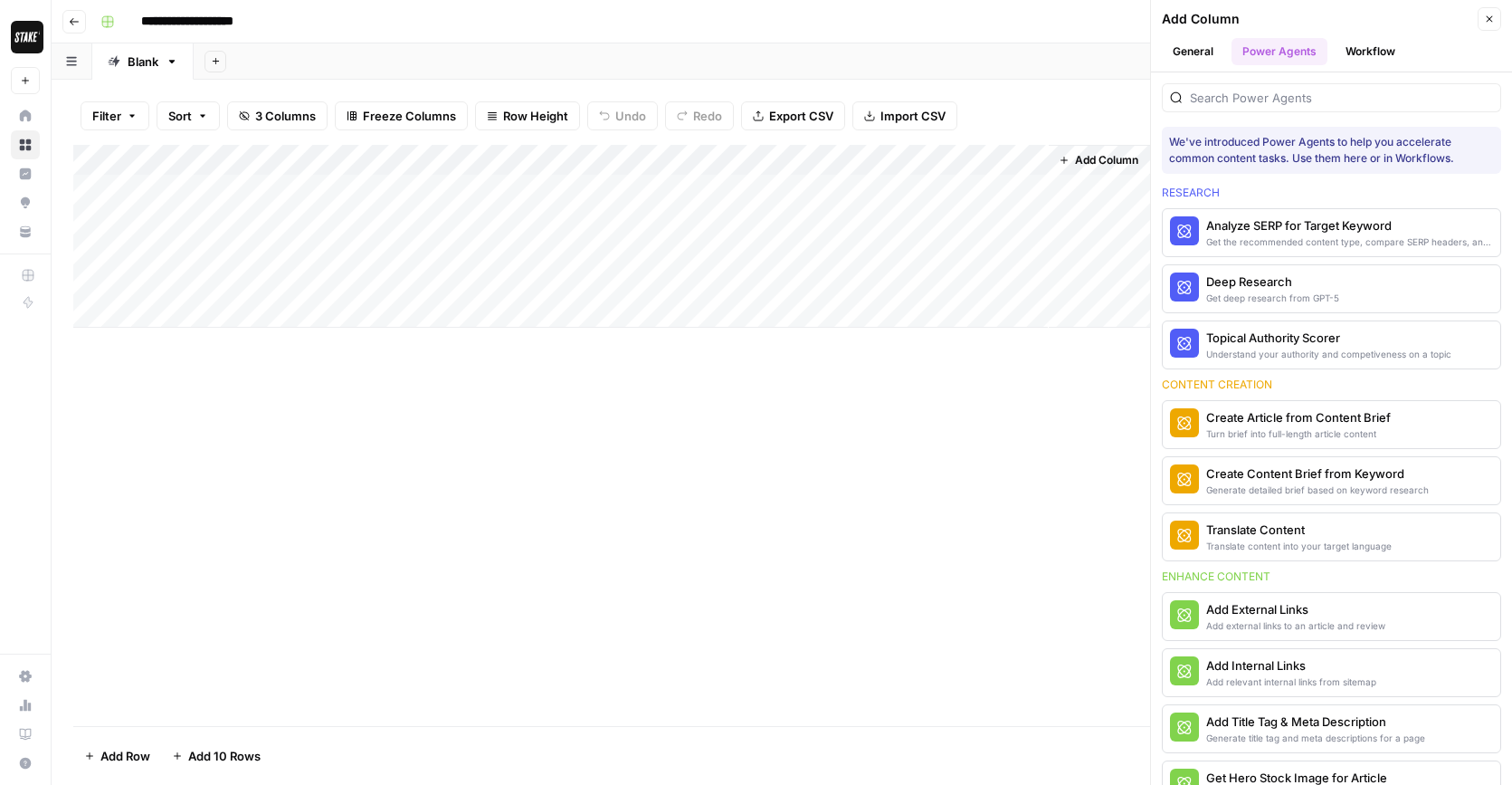
click at [1351, 50] on button "Workflow" at bounding box center [1369, 51] width 71 height 27
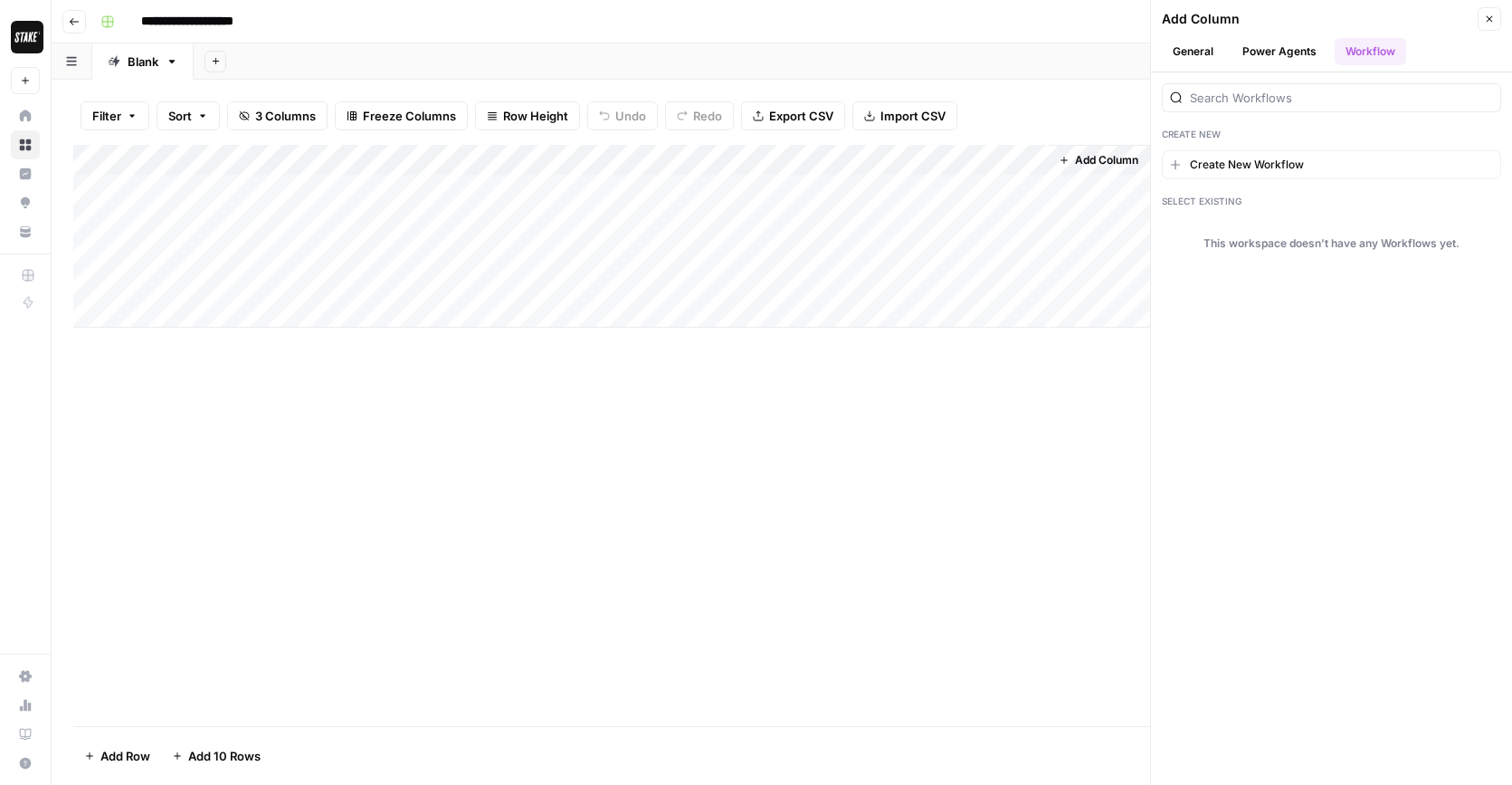
click at [1277, 59] on button "Power Agents" at bounding box center [1279, 51] width 96 height 27
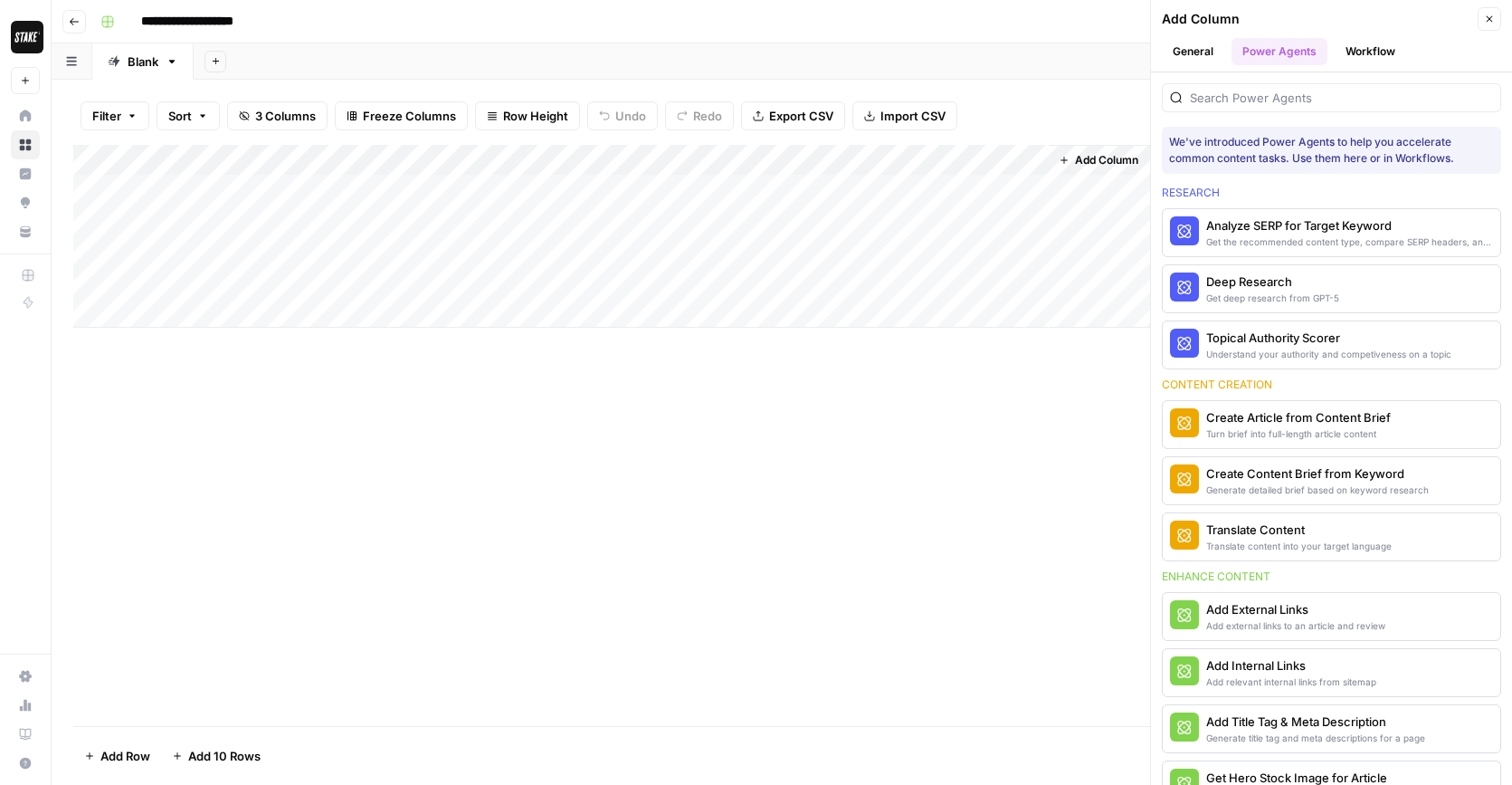
click at [1205, 47] on button "General" at bounding box center [1192, 51] width 62 height 27
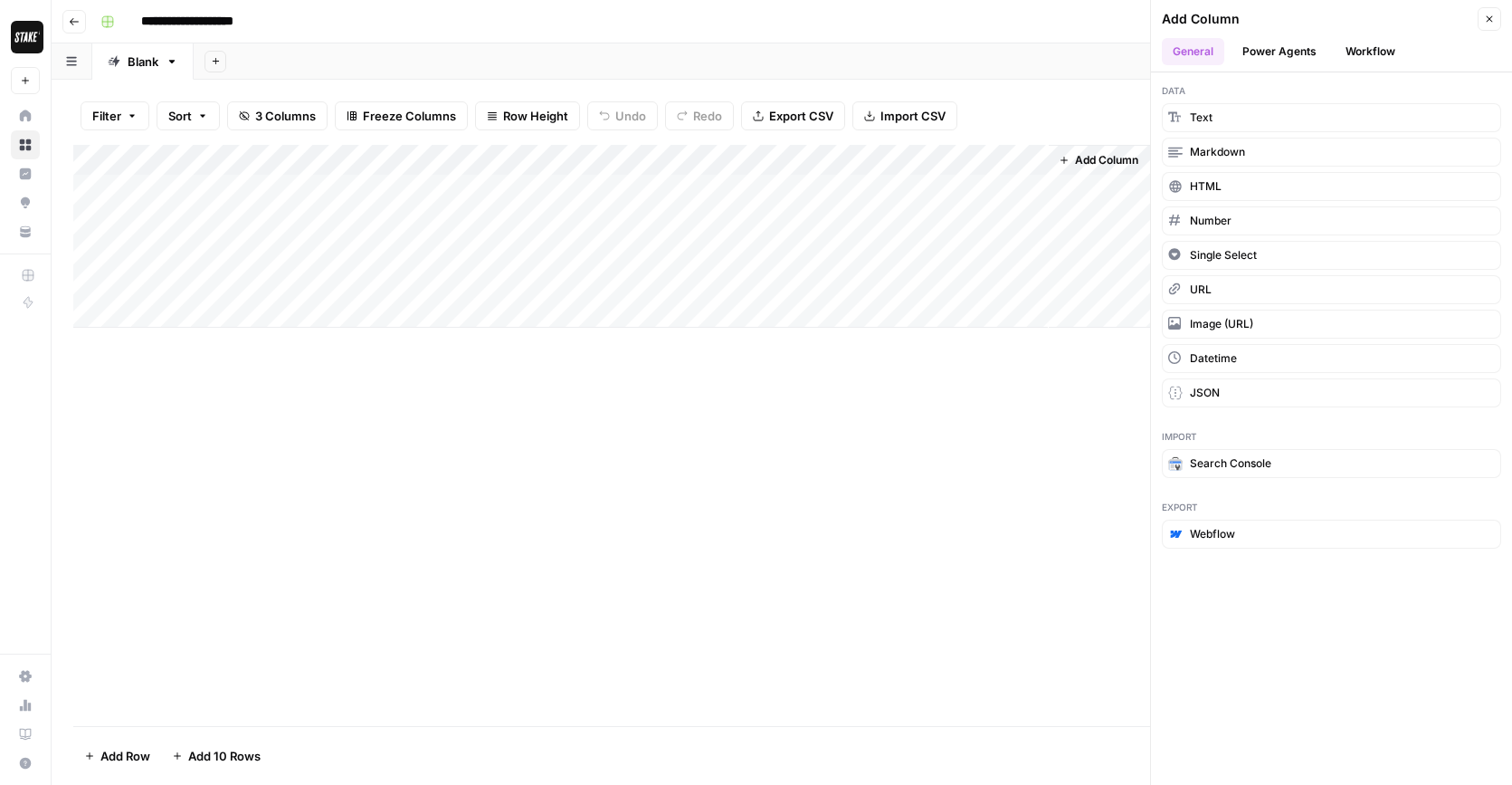
click at [1350, 51] on button "Workflow" at bounding box center [1369, 51] width 71 height 27
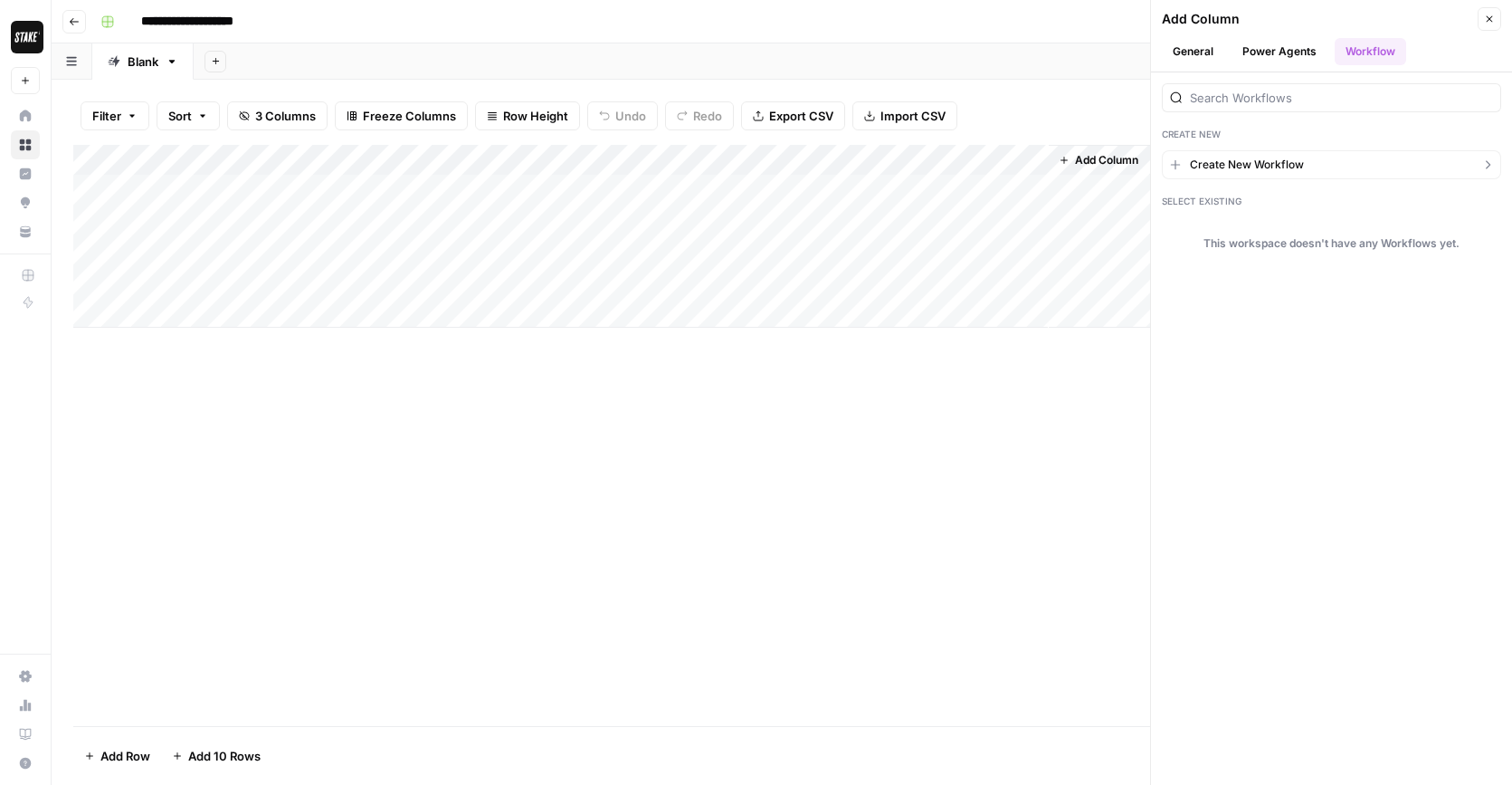
click at [1228, 166] on span "Create New Workflow" at bounding box center [1246, 165] width 114 height 17
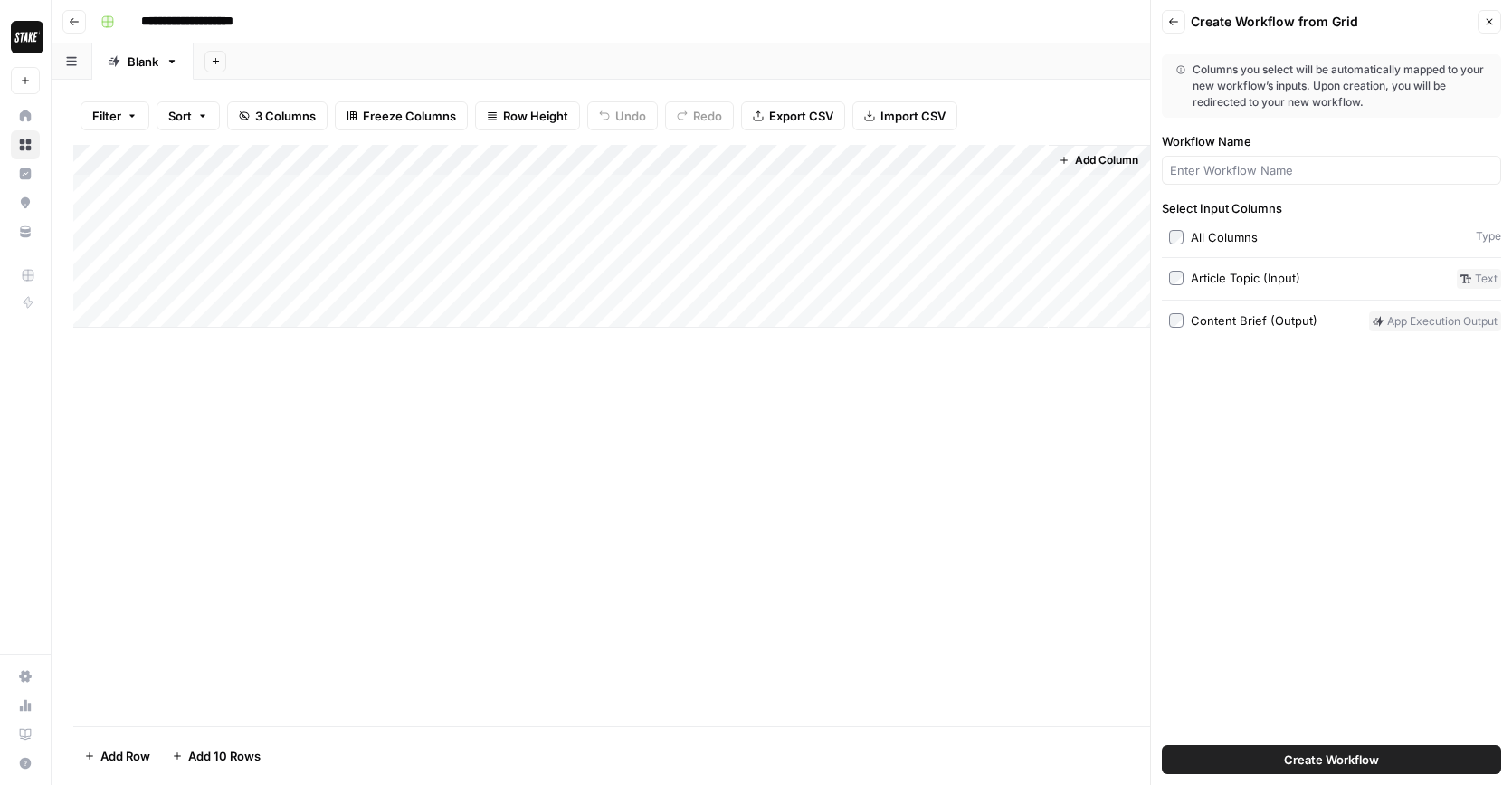
click at [1376, 753] on span "Create Workflow" at bounding box center [1331, 760] width 95 height 19
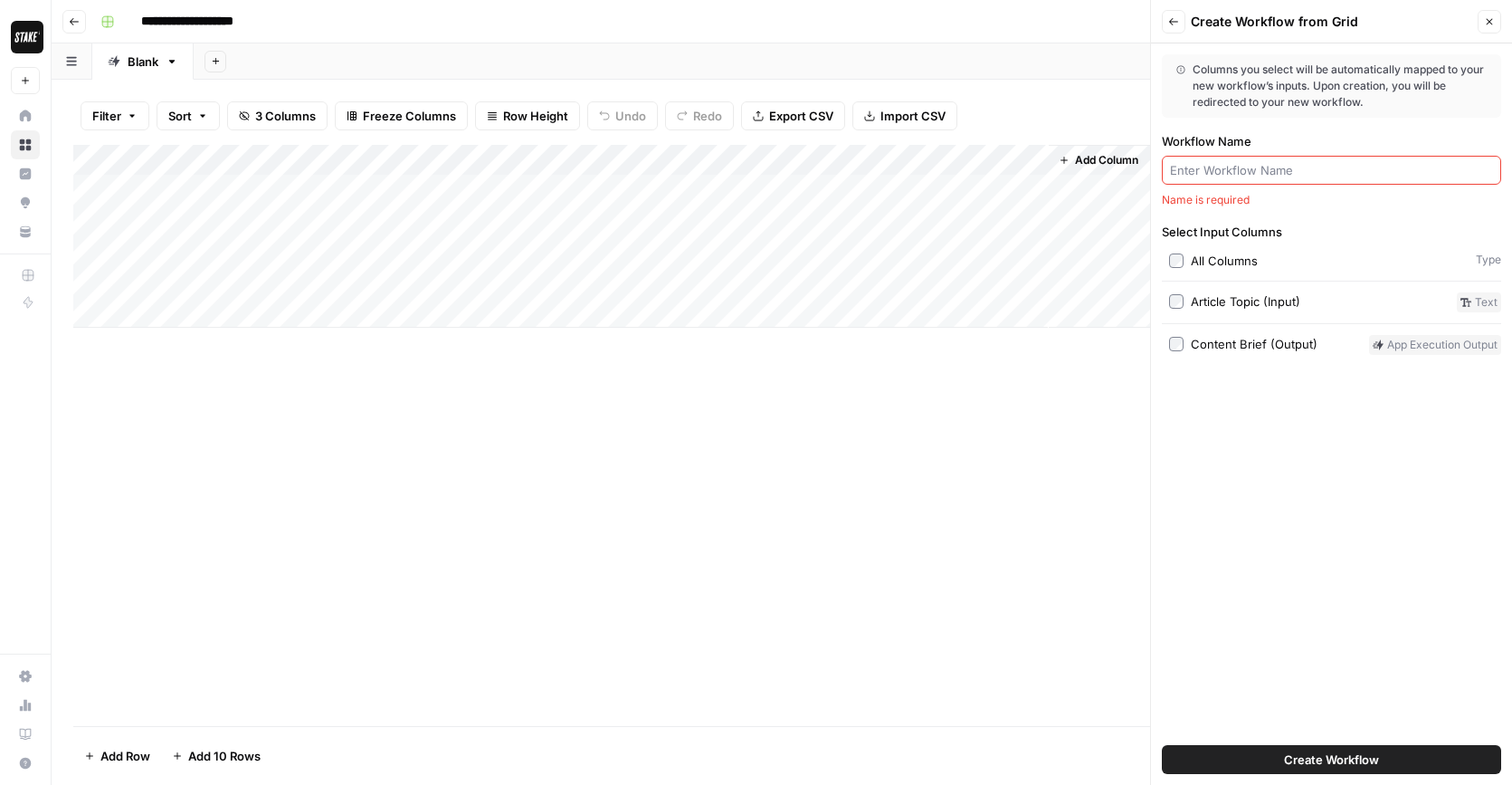
click at [1495, 19] on button "Close" at bounding box center [1489, 21] width 23 height 23
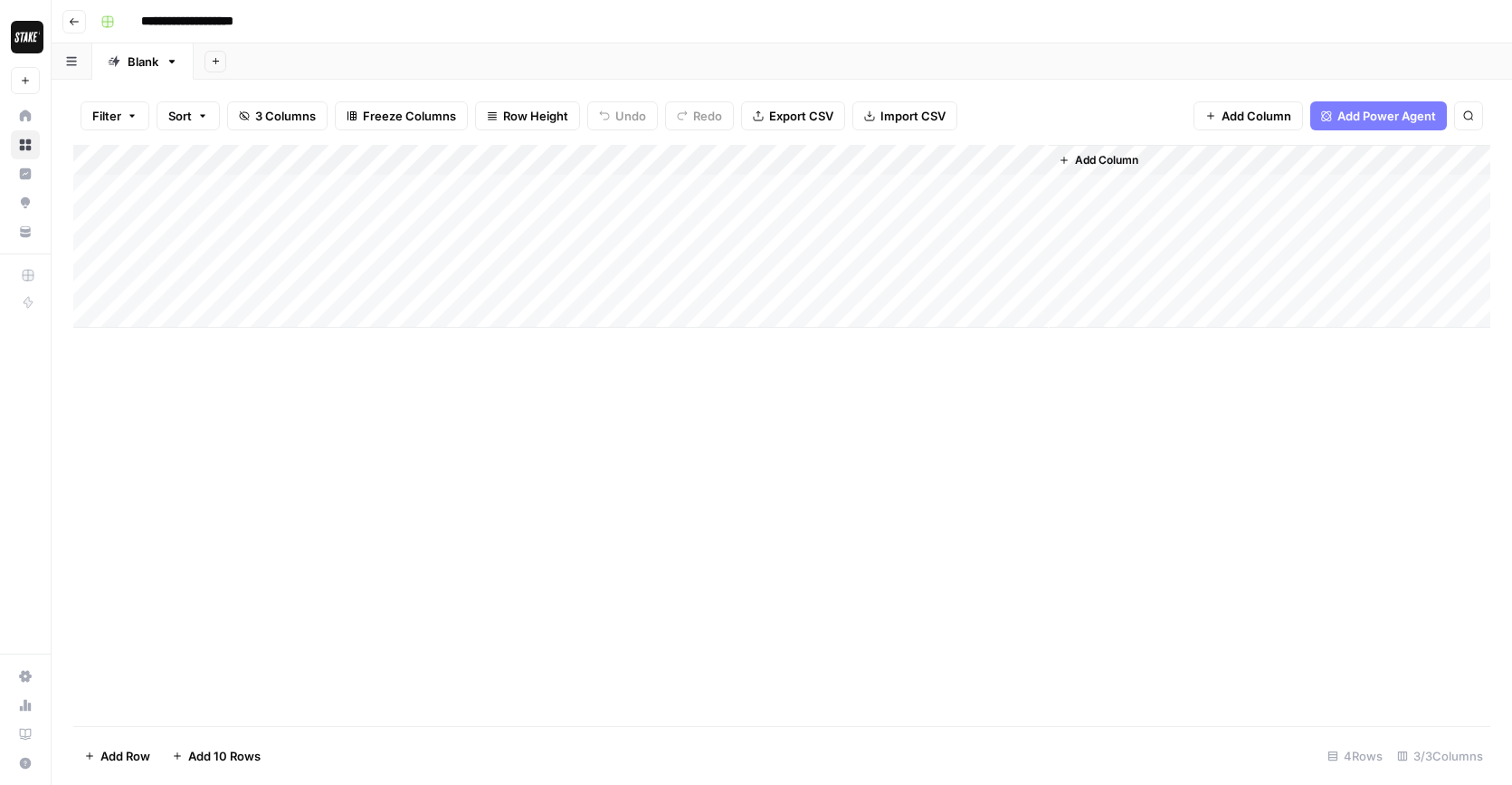
click at [370, 283] on div "Add Column" at bounding box center [781, 235] width 1417 height 183
click at [453, 283] on textarea "**********" at bounding box center [333, 283] width 395 height 25
click at [102, 290] on div "Add Column" at bounding box center [781, 235] width 1417 height 183
click at [430, 284] on div "Add Column" at bounding box center [781, 235] width 1417 height 183
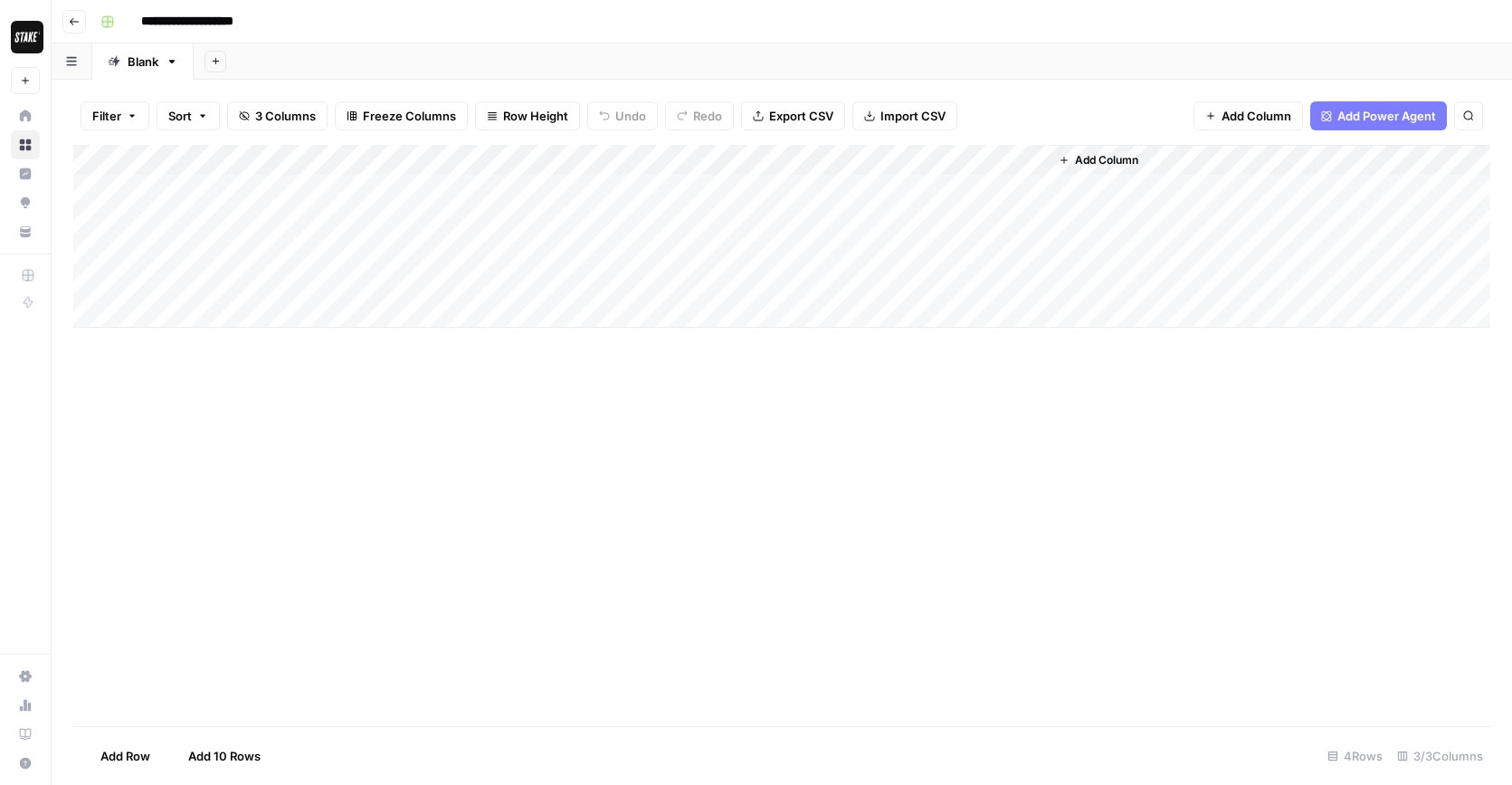
click at [430, 284] on div "Add Column" at bounding box center [781, 235] width 1417 height 183
drag, startPoint x: 430, startPoint y: 284, endPoint x: 113, endPoint y: 280, distance: 317.0
click at [113, 280] on body "**********" at bounding box center [756, 392] width 1512 height 785
click at [422, 253] on div "Add Column" at bounding box center [781, 235] width 1417 height 183
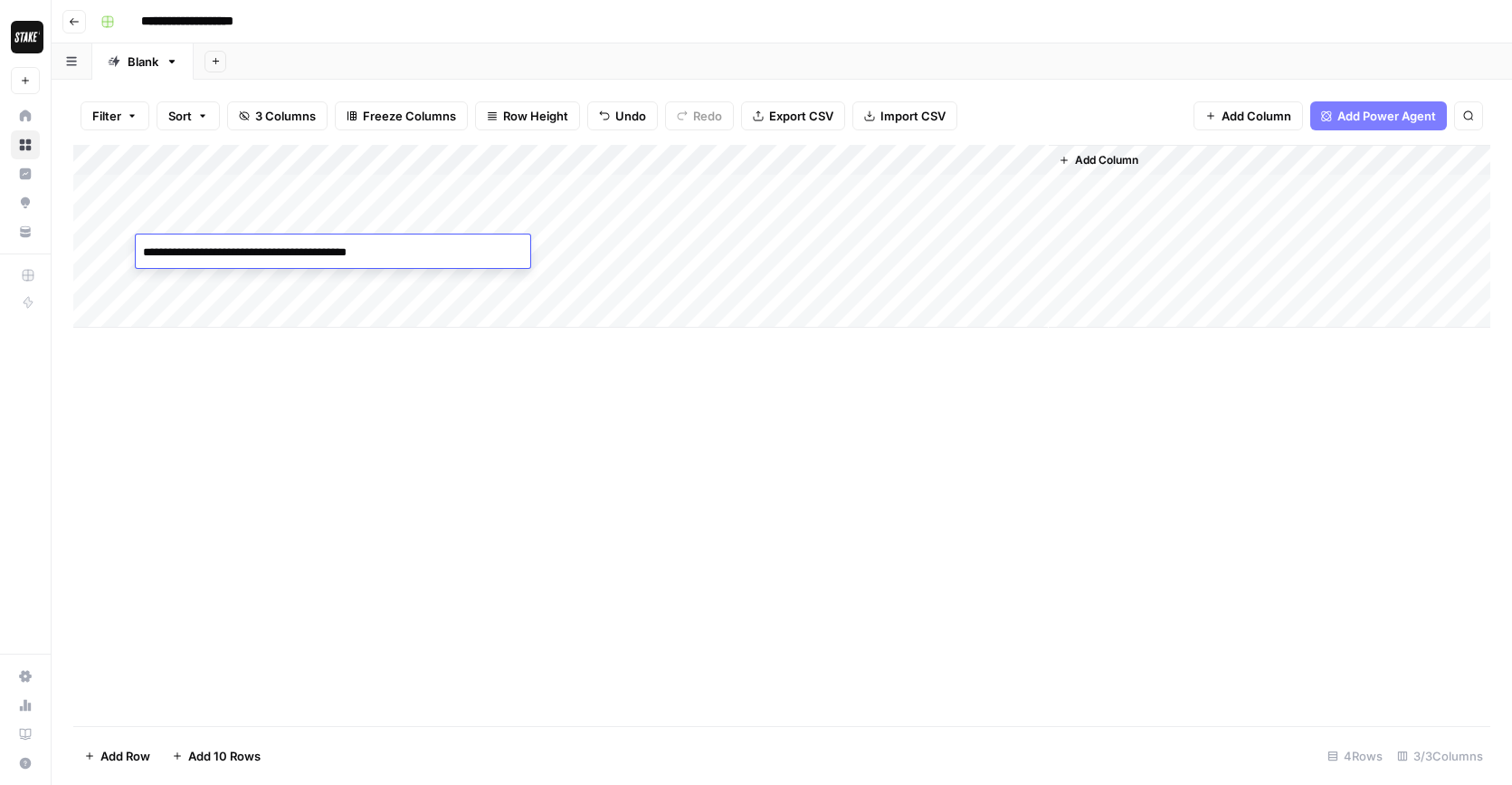
click at [422, 253] on textarea "**********" at bounding box center [333, 252] width 395 height 25
click at [458, 219] on div "Add Column" at bounding box center [781, 235] width 1417 height 183
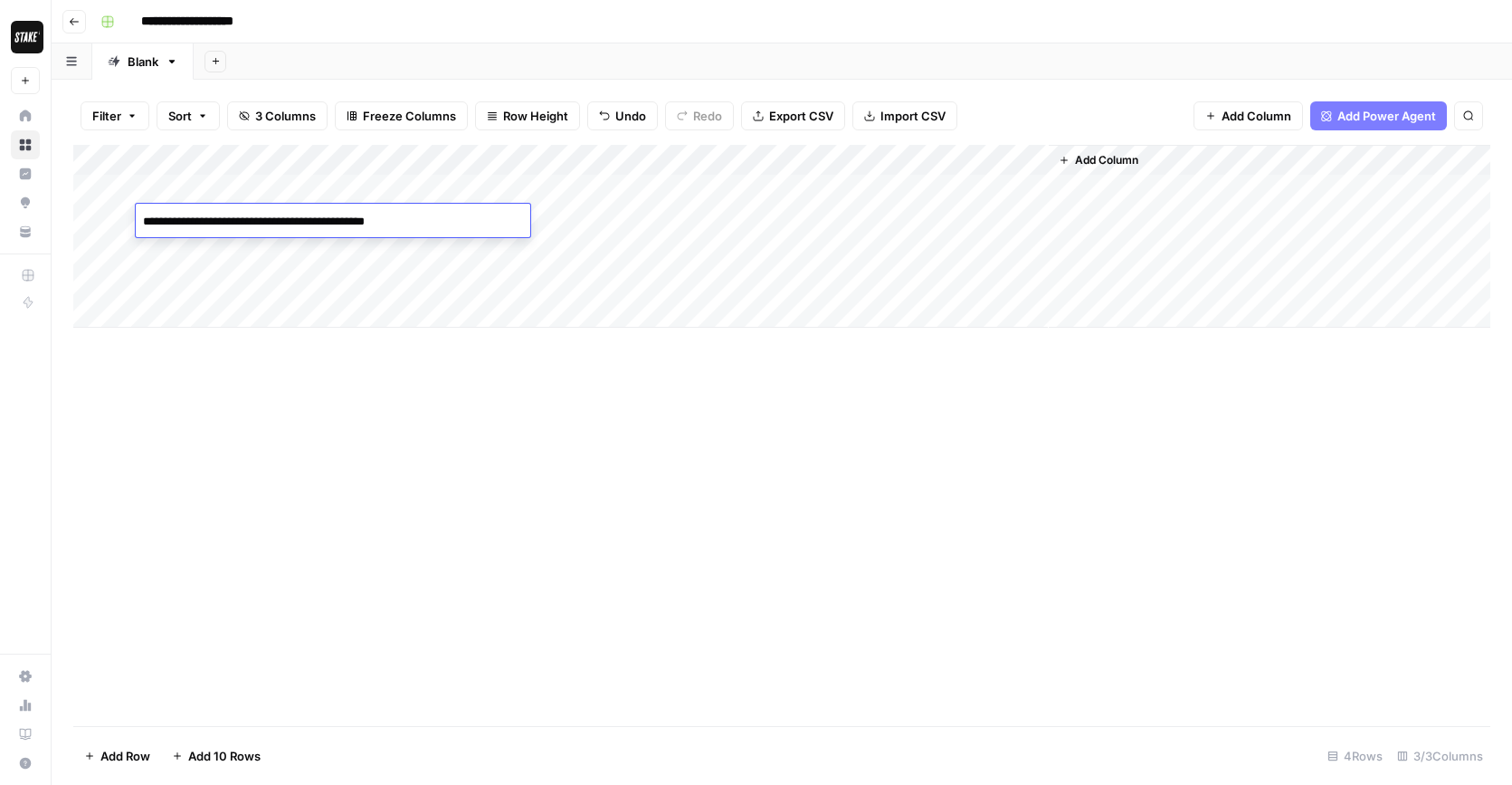
type textarea "**********"
drag, startPoint x: 458, startPoint y: 219, endPoint x: 138, endPoint y: 221, distance: 320.0
click at [138, 221] on textarea "**********" at bounding box center [333, 222] width 395 height 25
click at [307, 186] on div "Add Column" at bounding box center [781, 235] width 1417 height 183
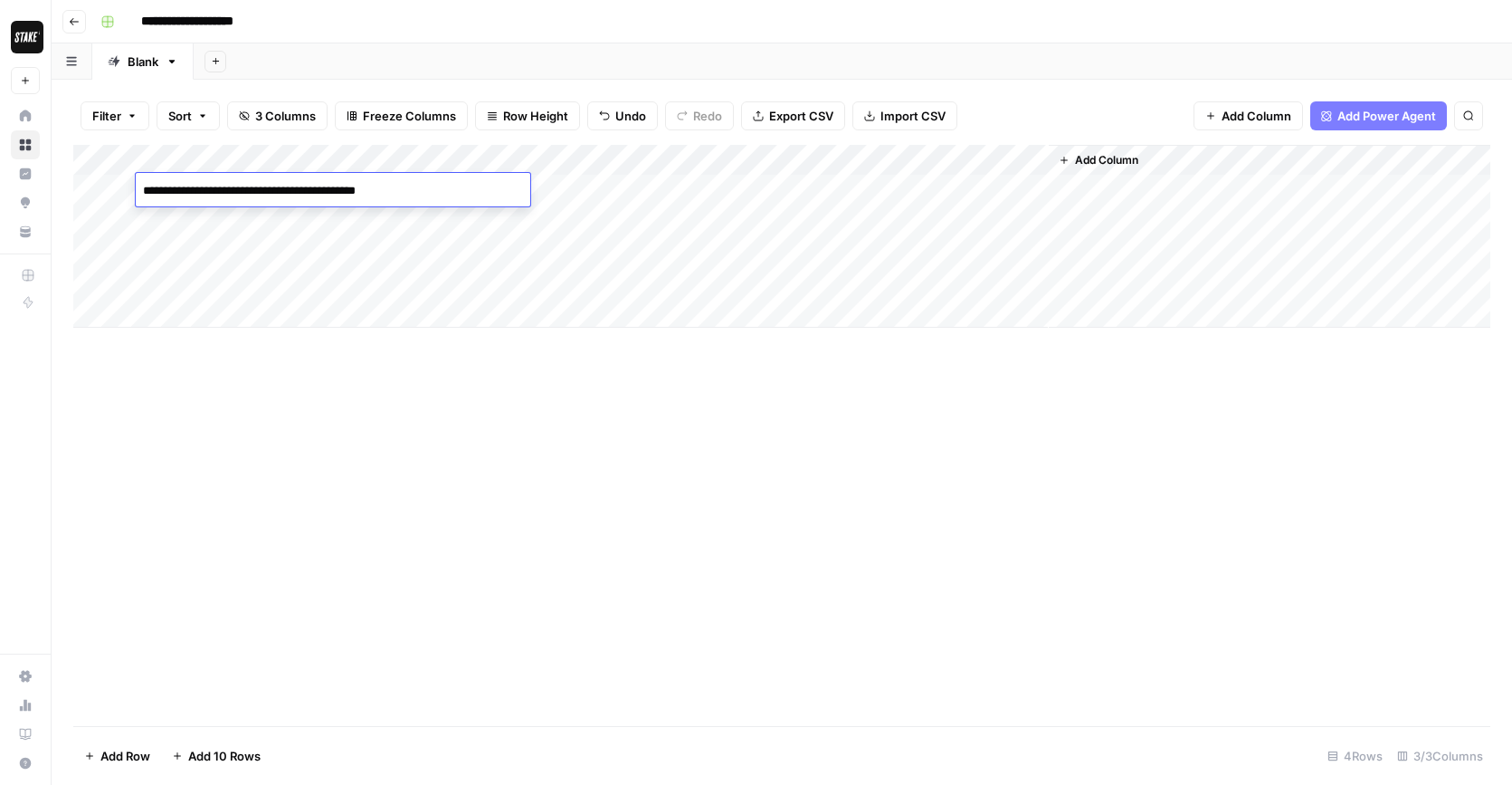
drag, startPoint x: 412, startPoint y: 191, endPoint x: 136, endPoint y: 193, distance: 276.0
click at [136, 193] on textarea "**********" at bounding box center [333, 190] width 395 height 25
drag, startPoint x: 307, startPoint y: 194, endPoint x: 407, endPoint y: 196, distance: 100.0
click at [407, 196] on textarea "**********" at bounding box center [333, 190] width 395 height 25
type textarea "**********"
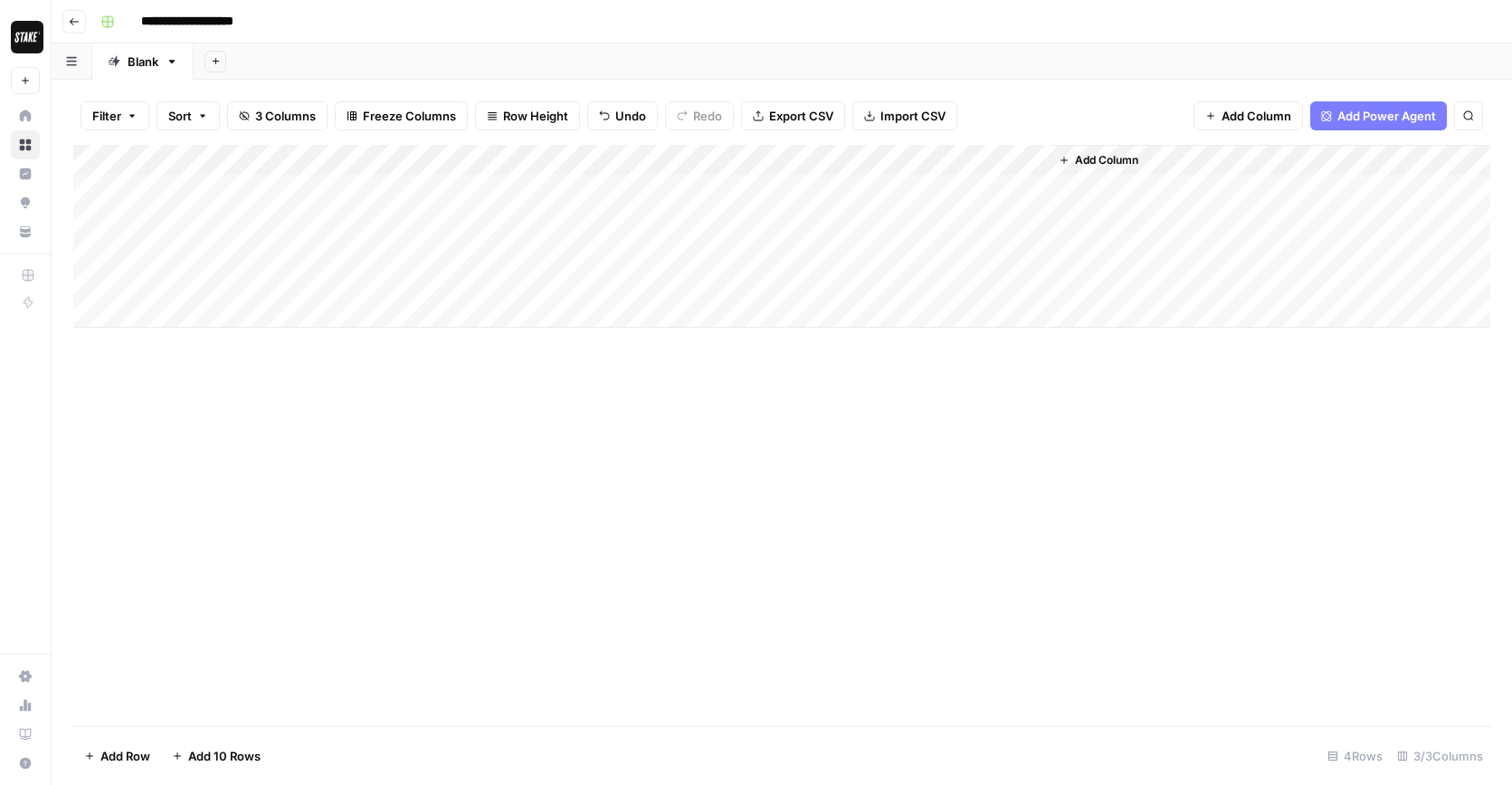
click at [547, 402] on div "Add Column" at bounding box center [781, 435] width 1417 height 581
click at [542, 188] on div "Add Column" at bounding box center [781, 235] width 1417 height 183
click at [781, 189] on div "Add Column" at bounding box center [781, 235] width 1417 height 183
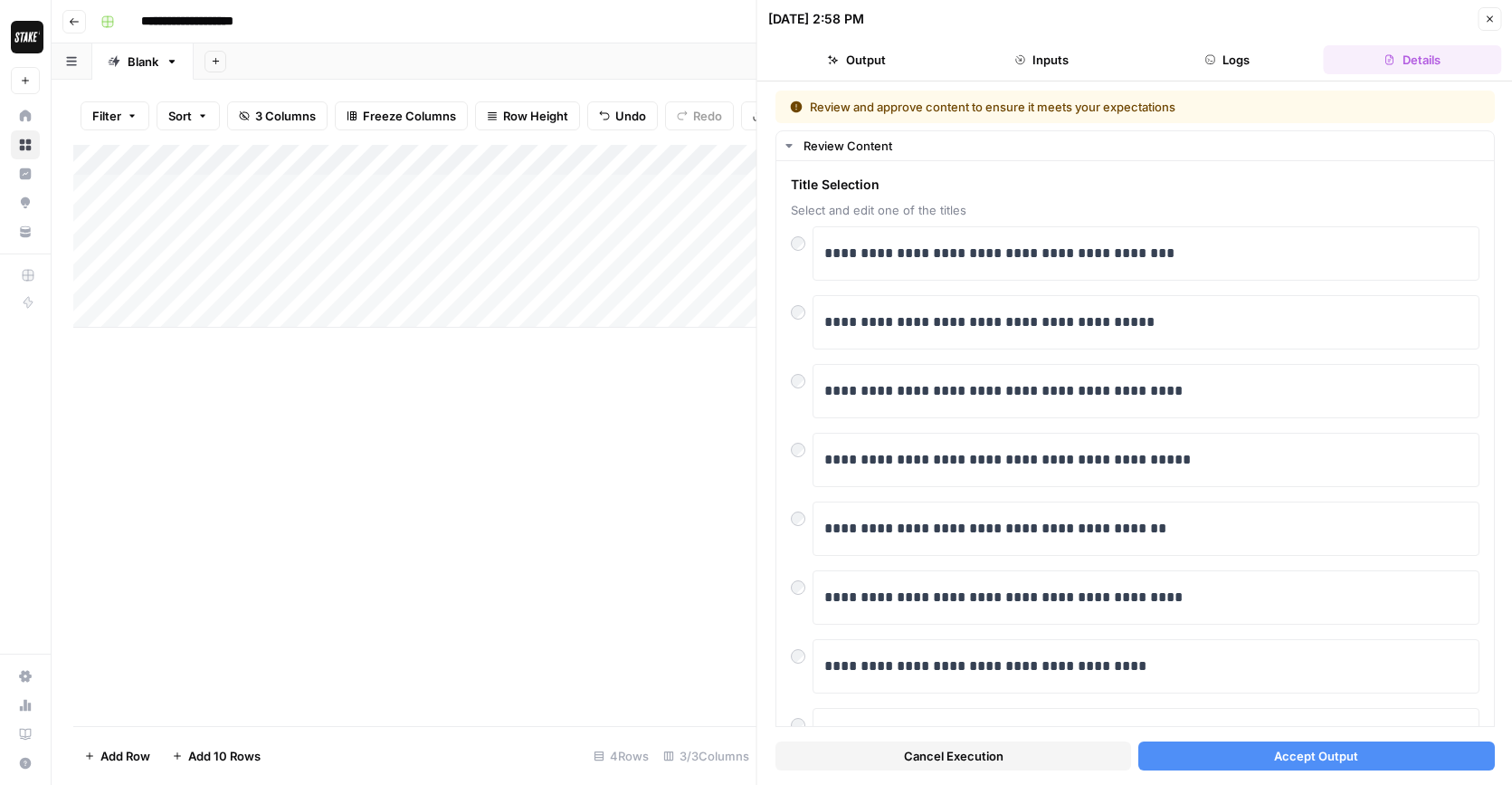
drag, startPoint x: 843, startPoint y: 69, endPoint x: 908, endPoint y: 69, distance: 65.0
click at [843, 69] on button "Output" at bounding box center [857, 59] width 178 height 29
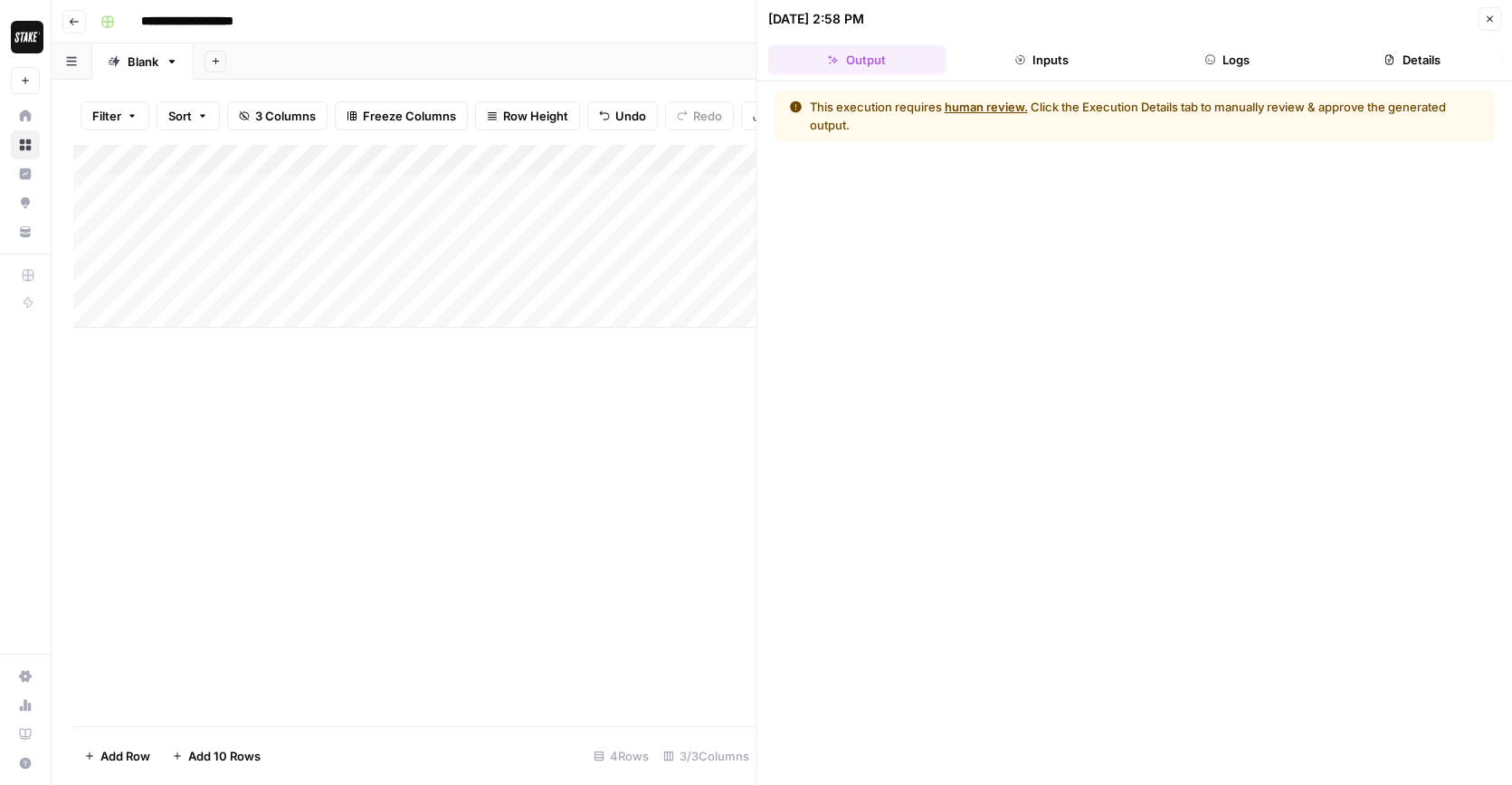
drag, startPoint x: 1052, startPoint y: 61, endPoint x: 1108, endPoint y: 64, distance: 56.1
click at [1052, 61] on button "Inputs" at bounding box center [1041, 59] width 178 height 29
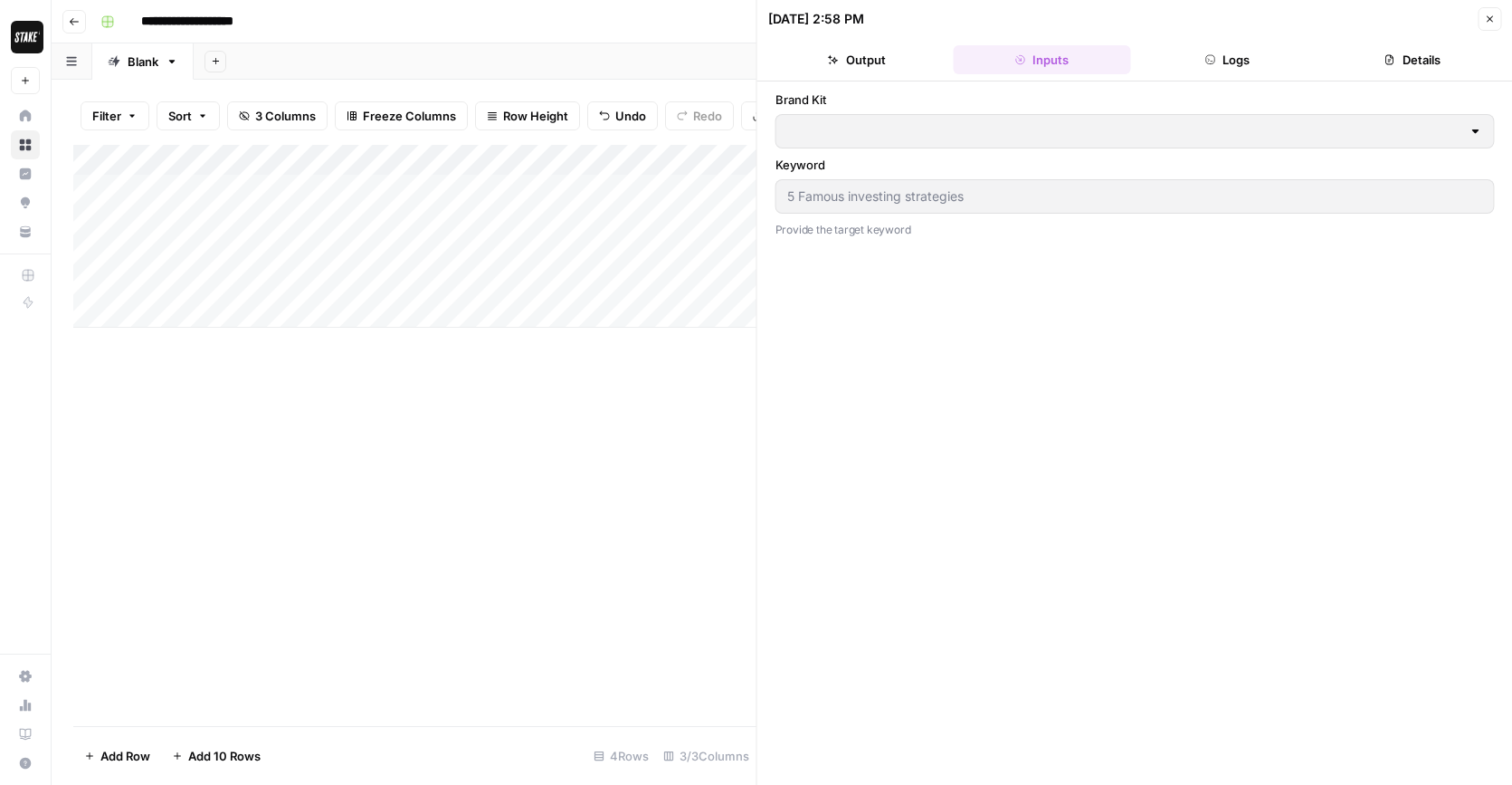
type input "Stake"
click at [1229, 65] on button "Logs" at bounding box center [1228, 59] width 178 height 29
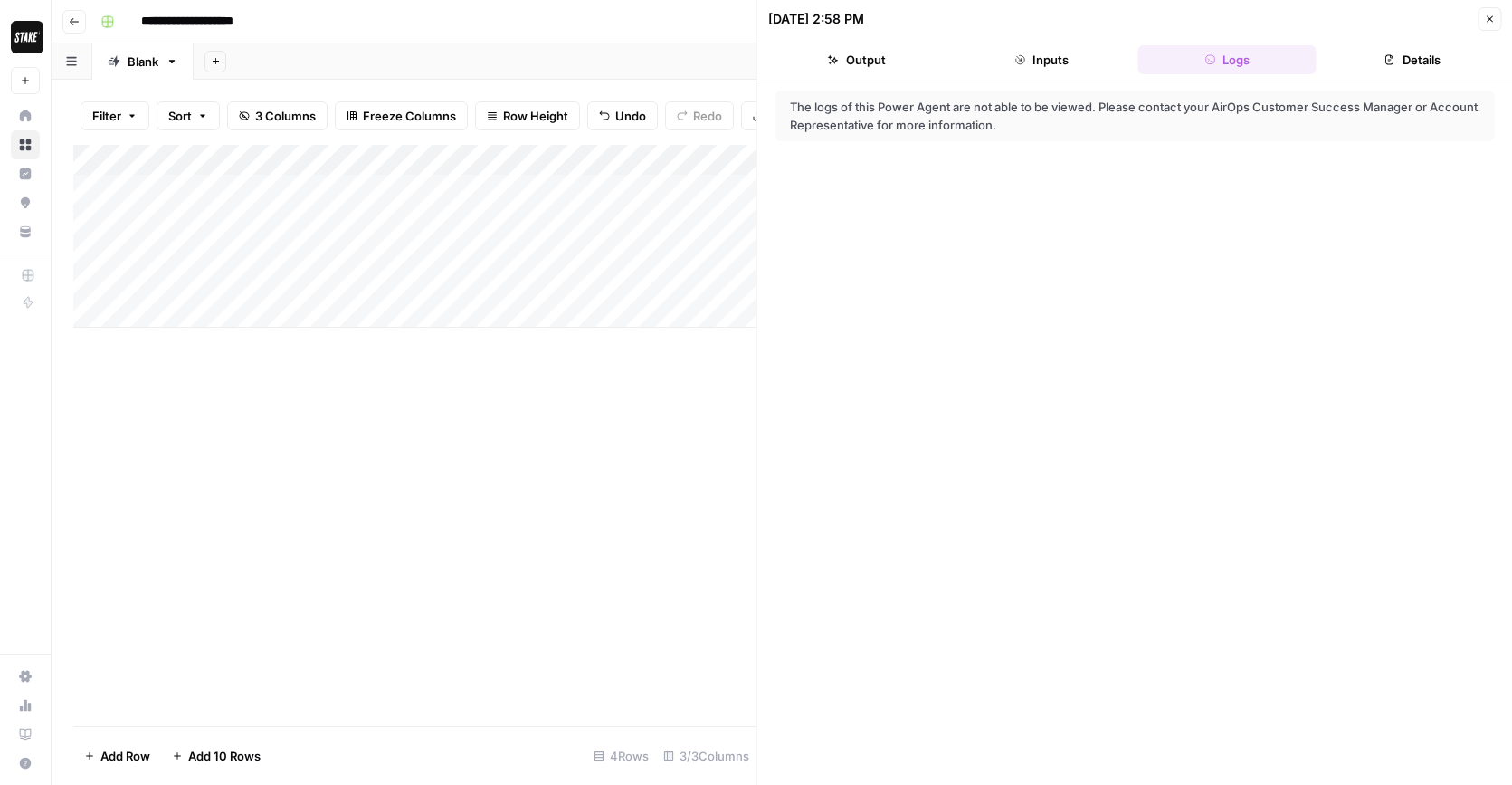
click at [1397, 64] on button "Details" at bounding box center [1412, 59] width 178 height 29
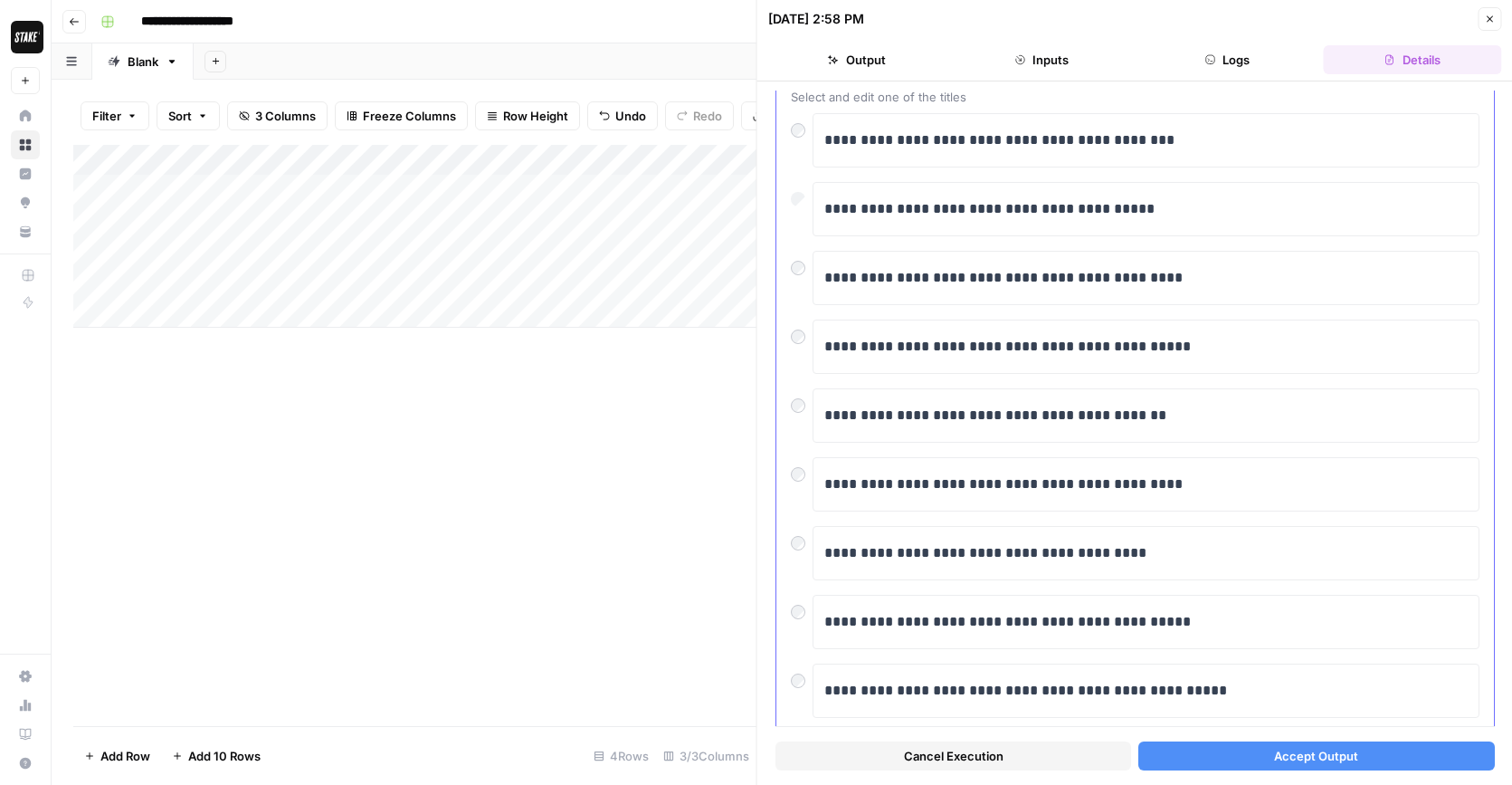
scroll to position [227, 0]
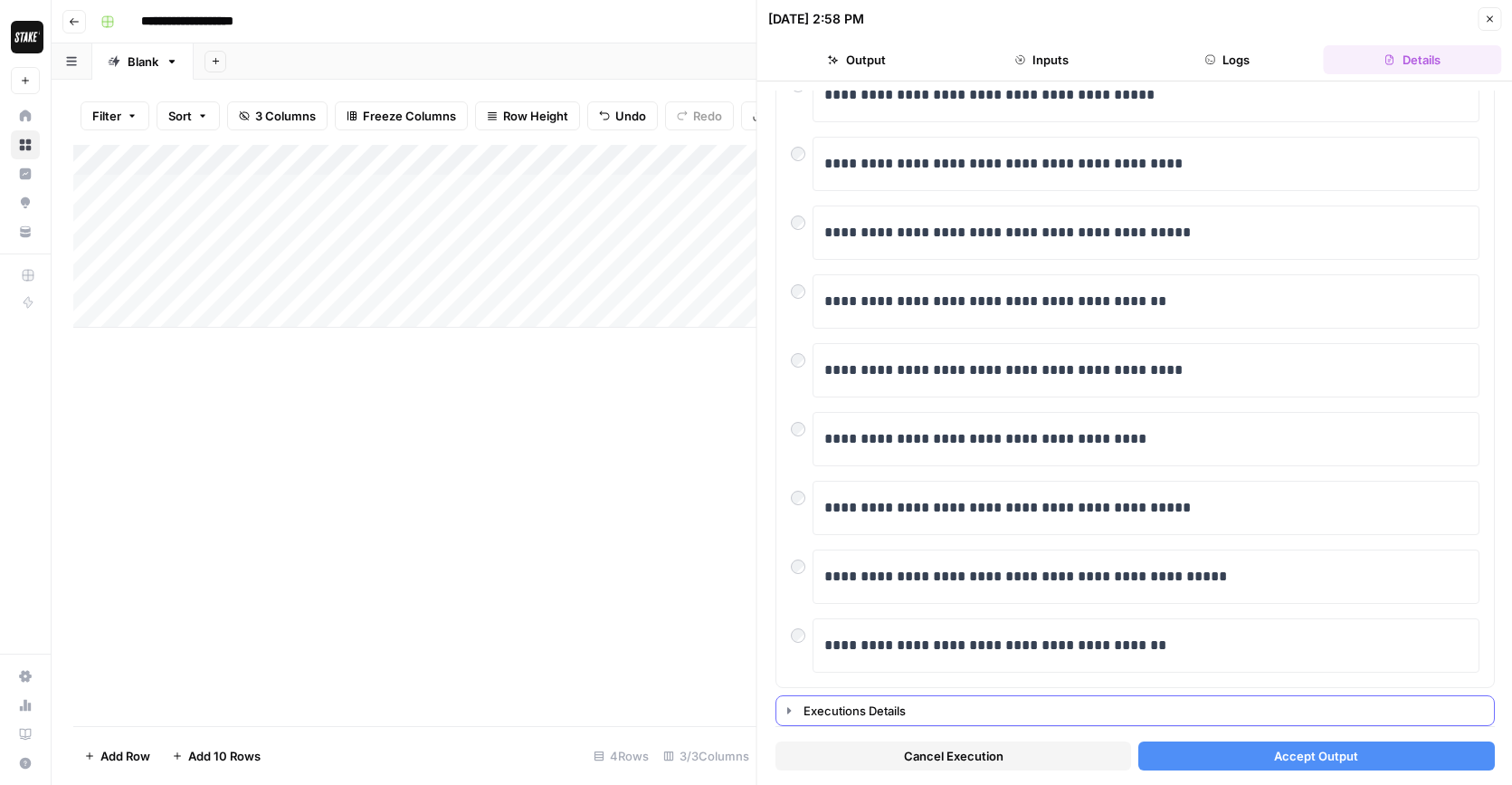
click at [784, 714] on icon "button" at bounding box center [789, 711] width 15 height 15
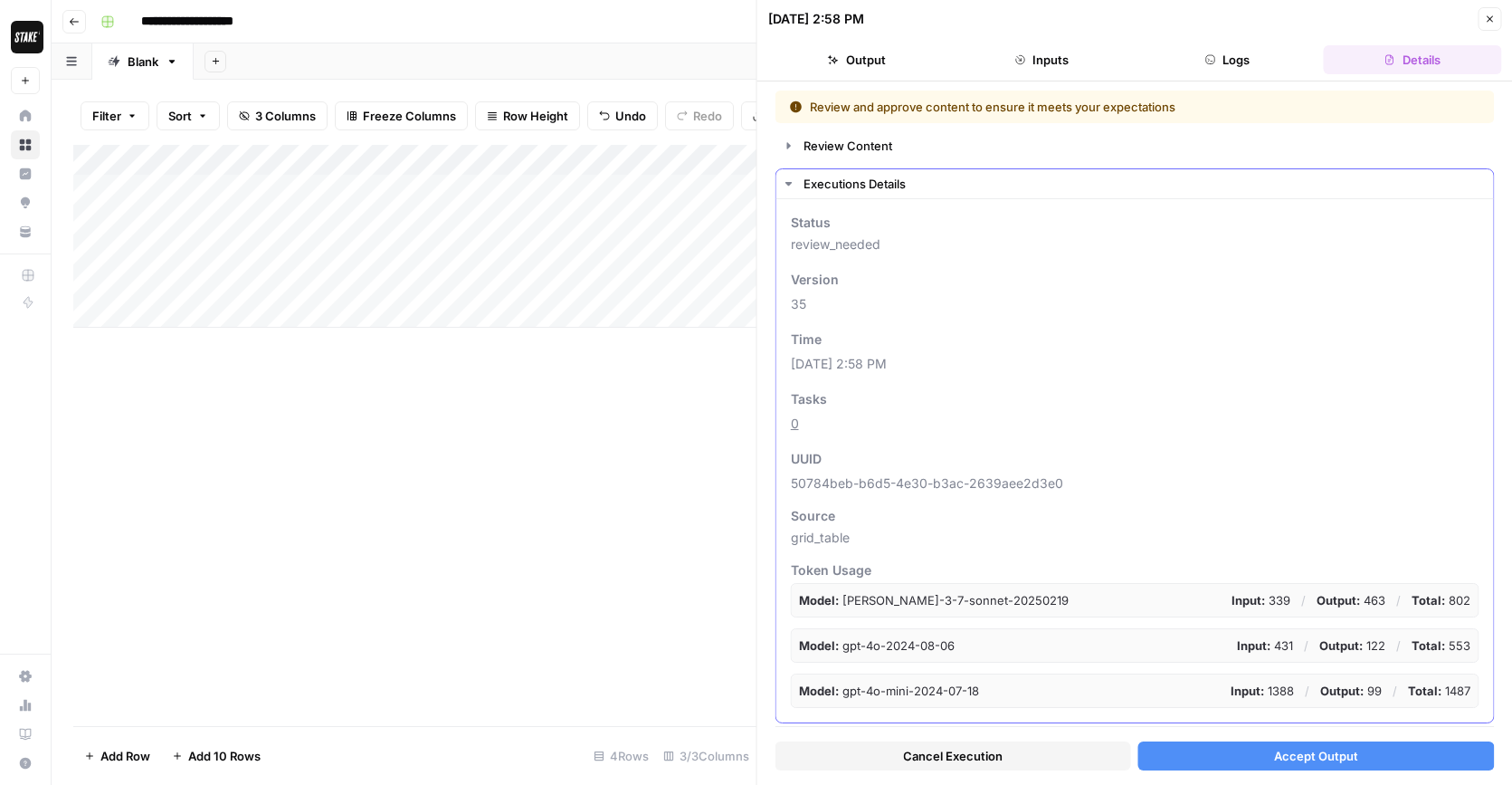
click at [788, 181] on icon "button" at bounding box center [789, 184] width 15 height 15
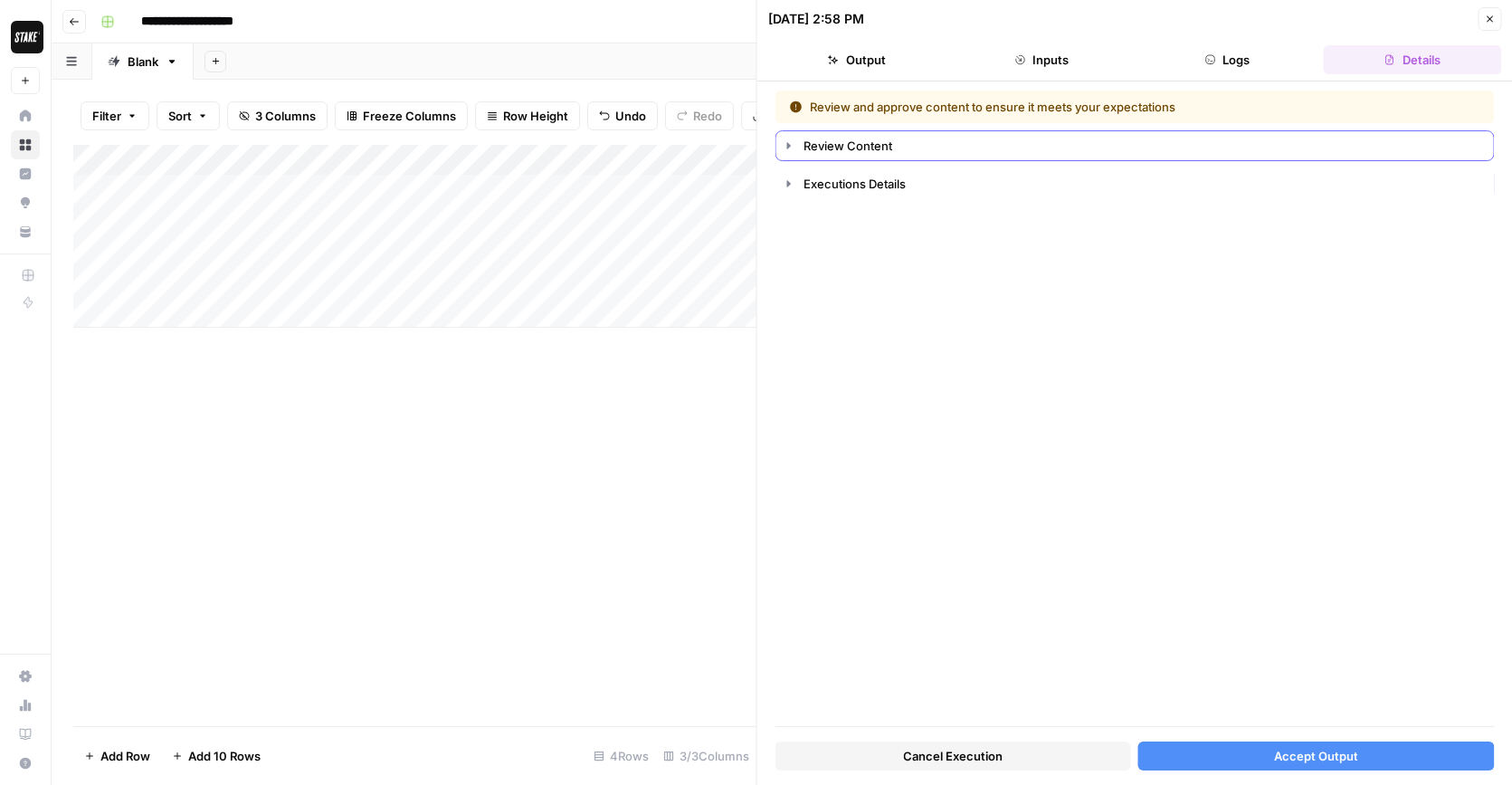
click at [901, 147] on div "Review Content" at bounding box center [1142, 146] width 679 height 19
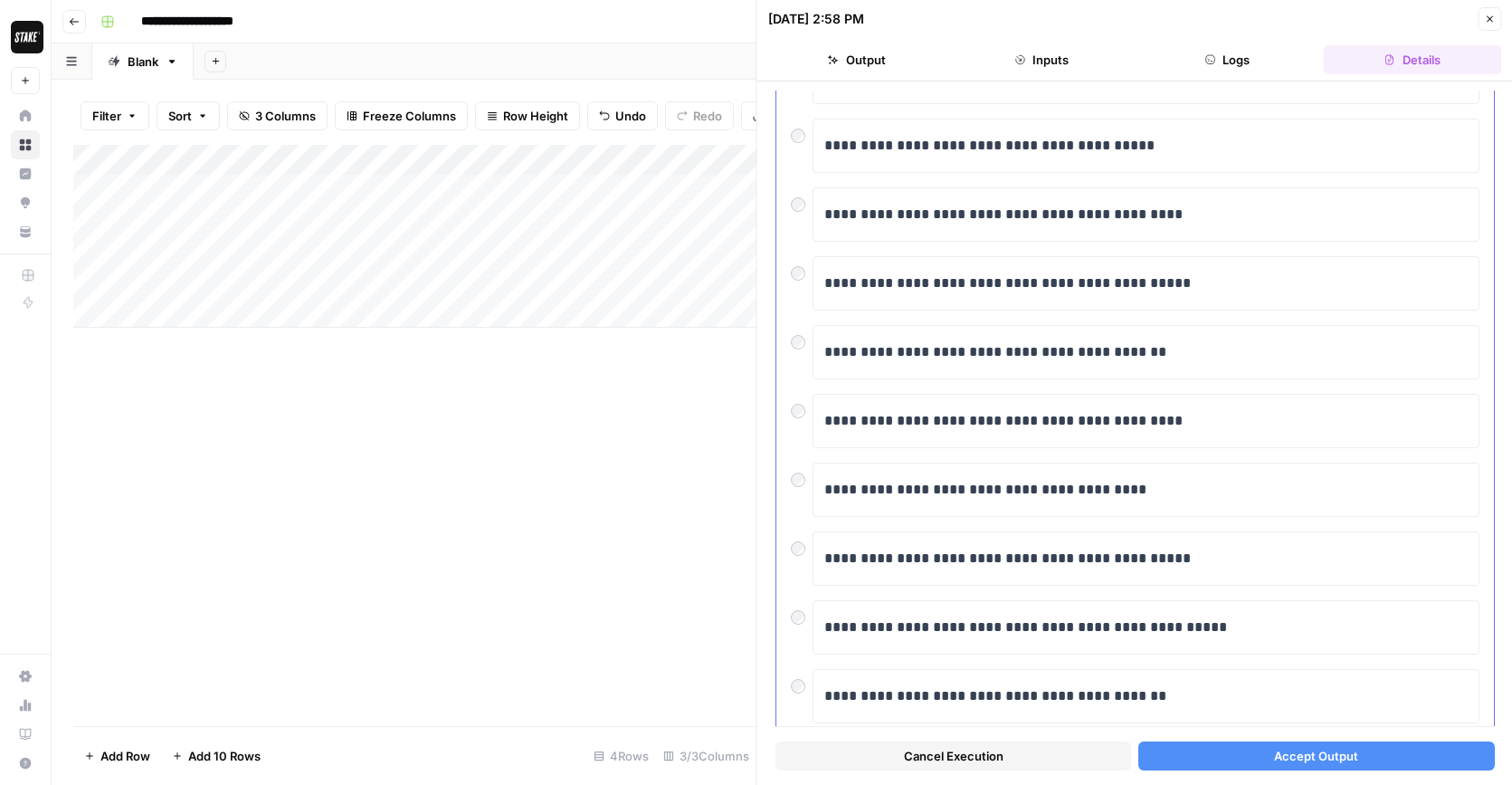
scroll to position [227, 0]
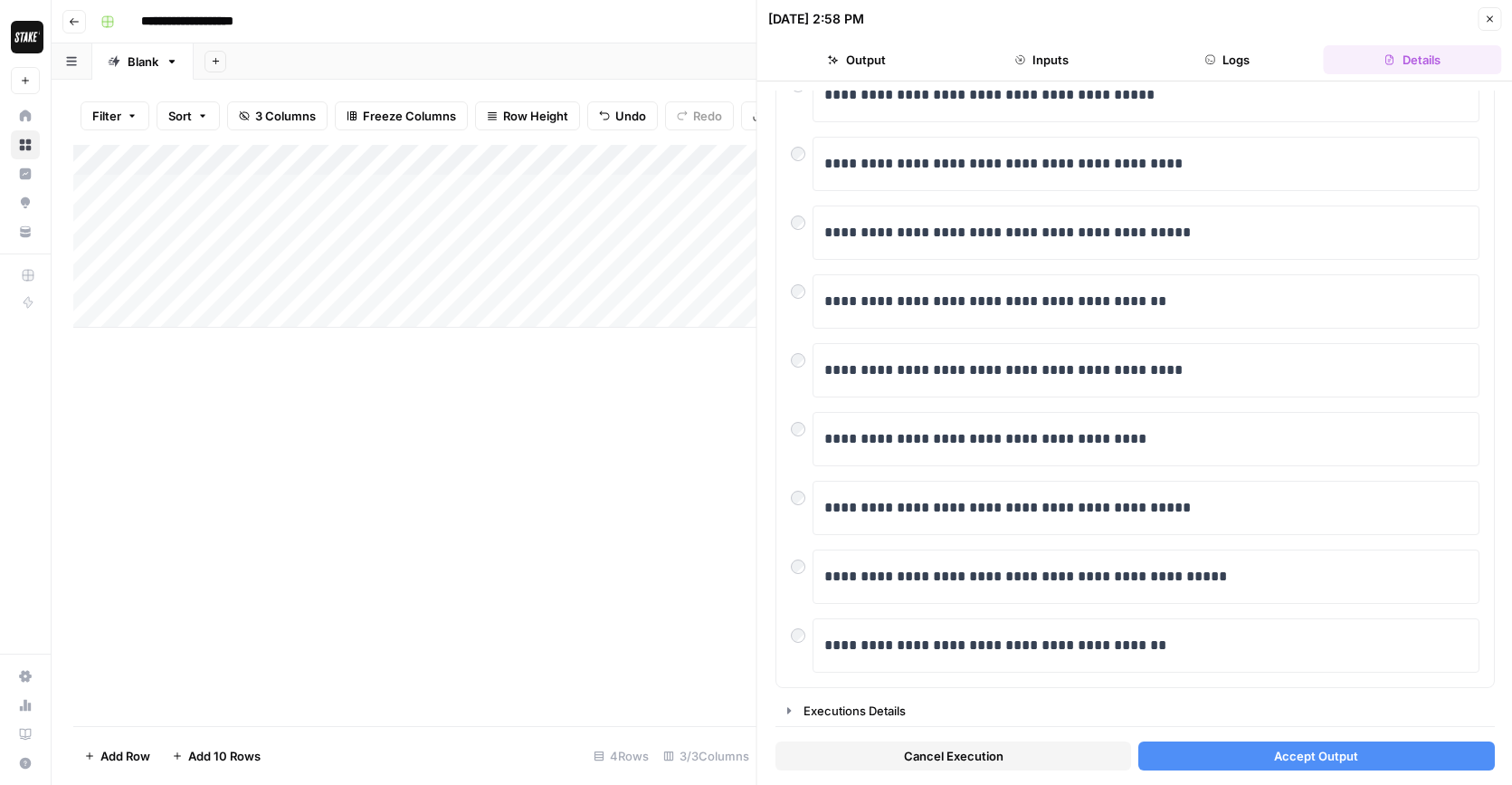
click at [1333, 752] on span "Accept Output" at bounding box center [1316, 756] width 84 height 19
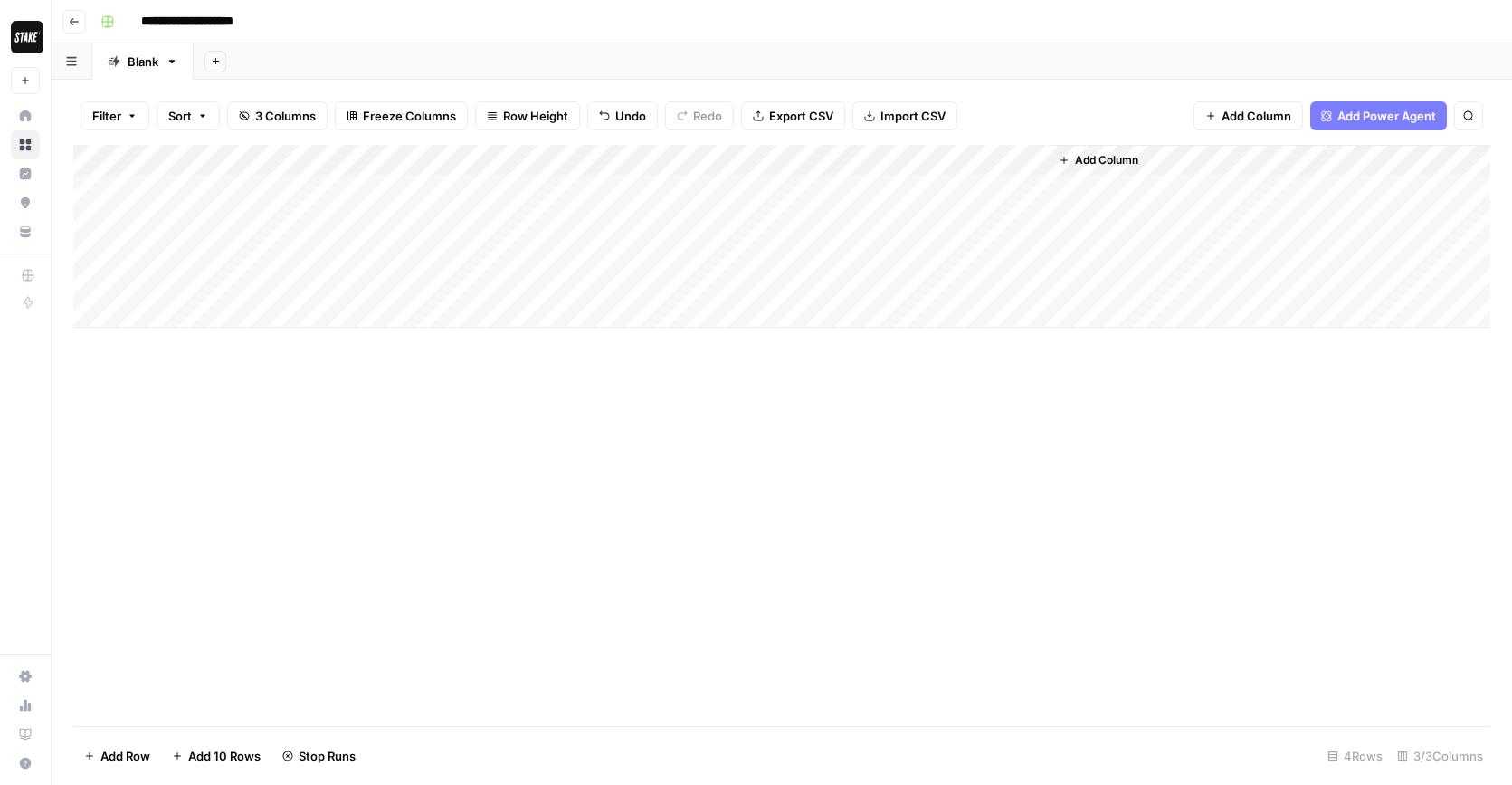
click at [756, 188] on div "Add Column" at bounding box center [781, 235] width 1417 height 183
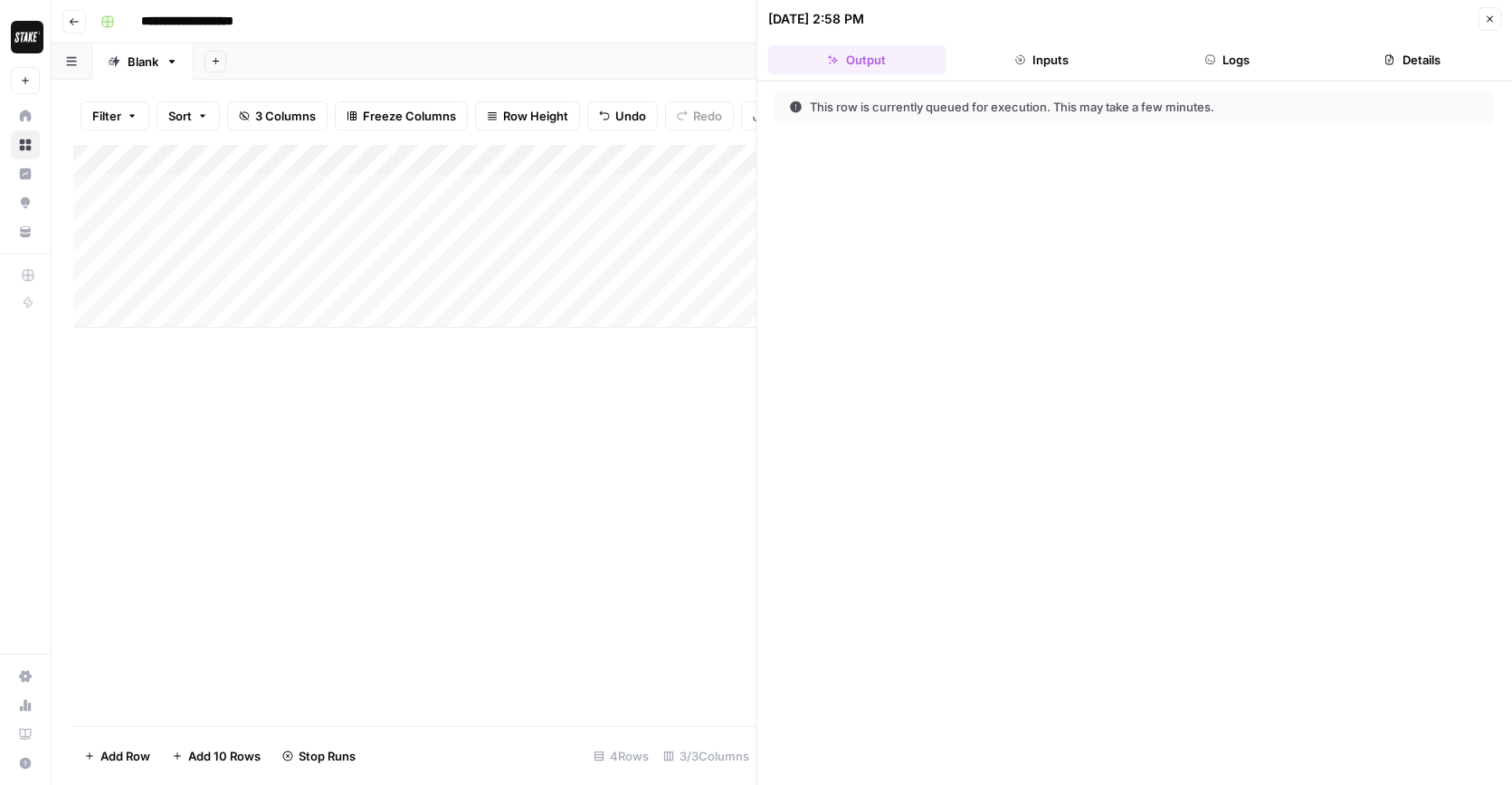
click at [1043, 66] on button "Inputs" at bounding box center [1041, 59] width 178 height 29
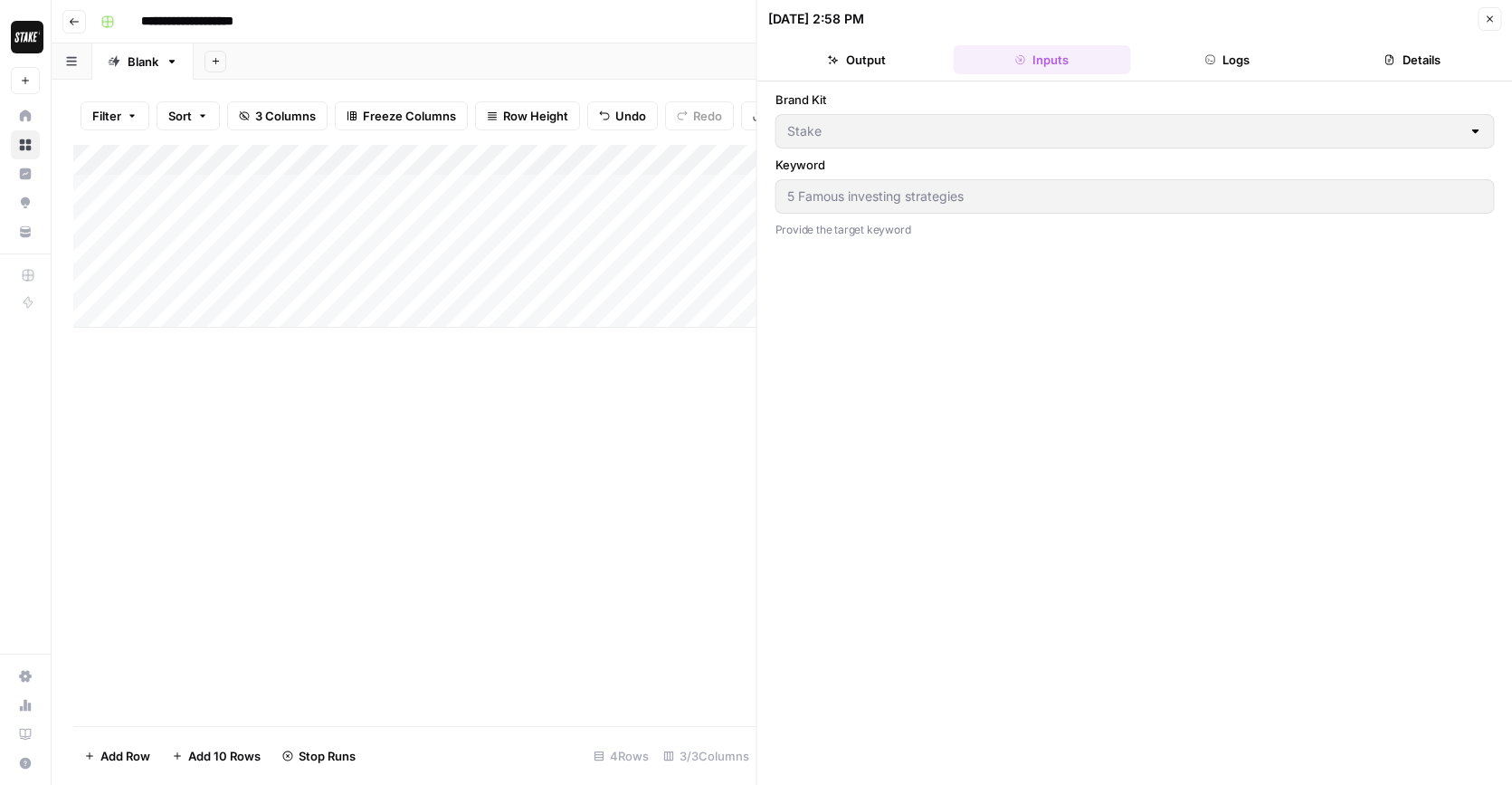
click at [834, 62] on icon "button" at bounding box center [834, 60] width 11 height 10
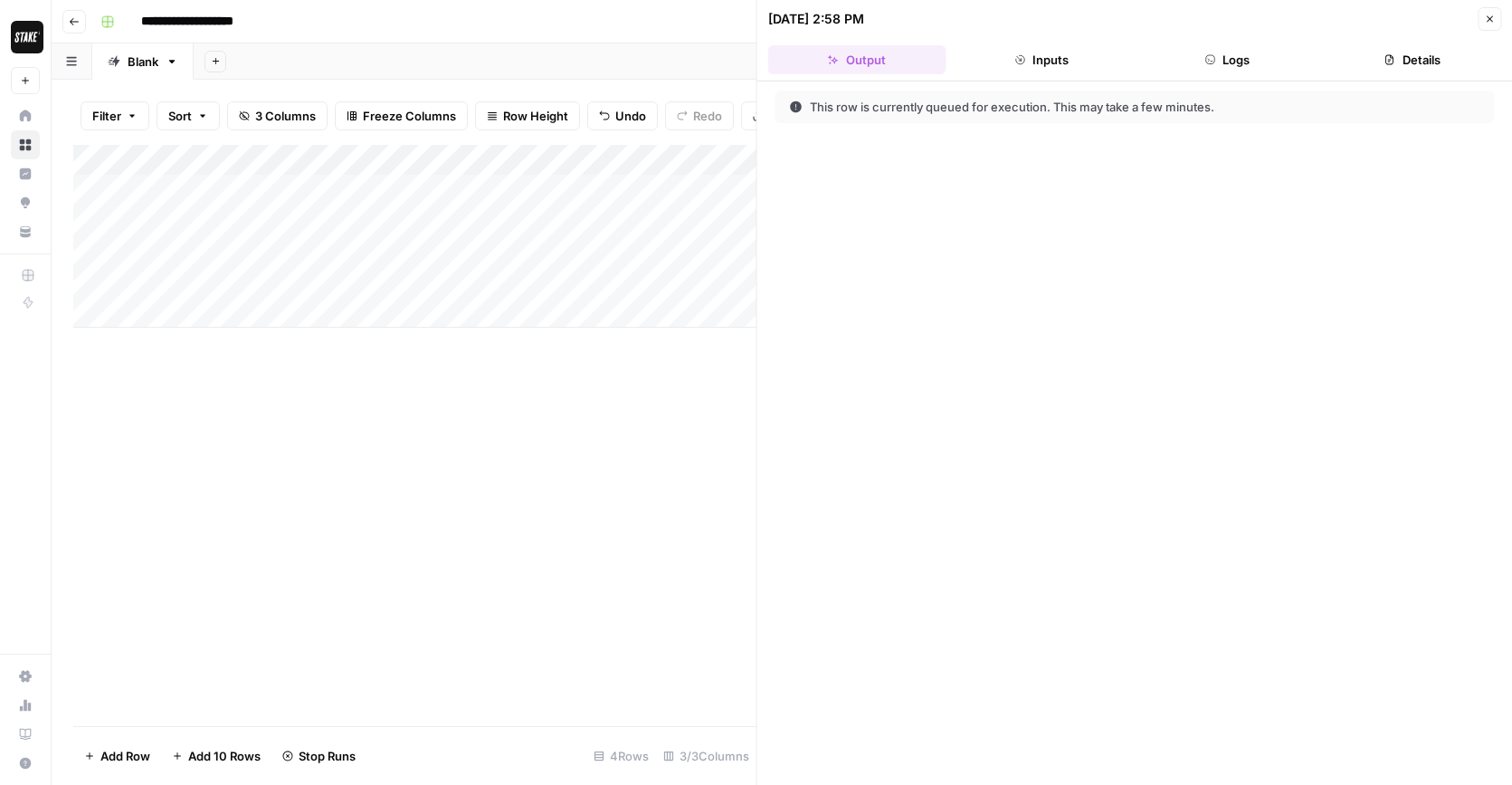
click at [1241, 65] on button "Logs" at bounding box center [1228, 59] width 178 height 29
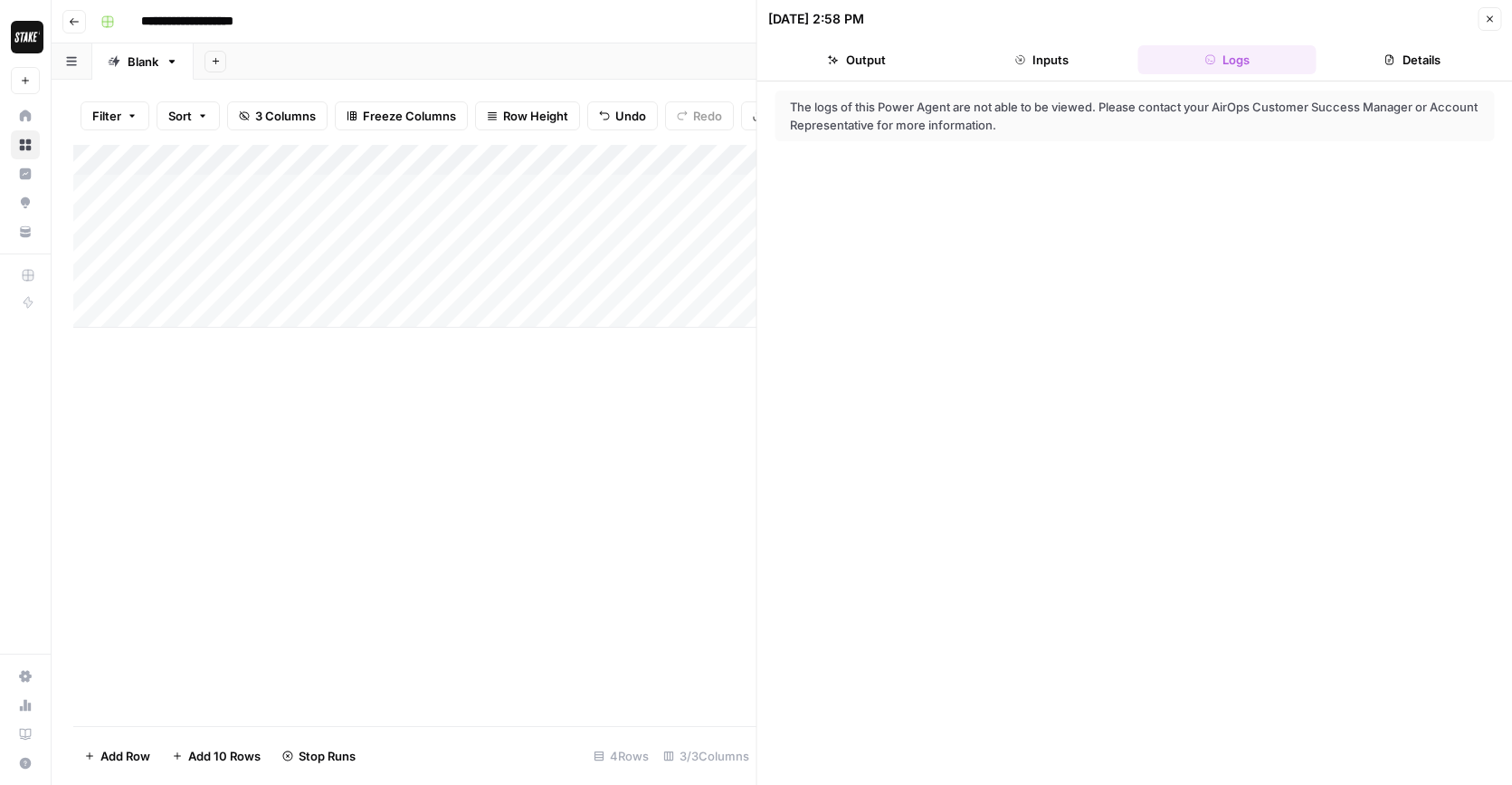
click at [1408, 56] on button "Details" at bounding box center [1412, 59] width 178 height 29
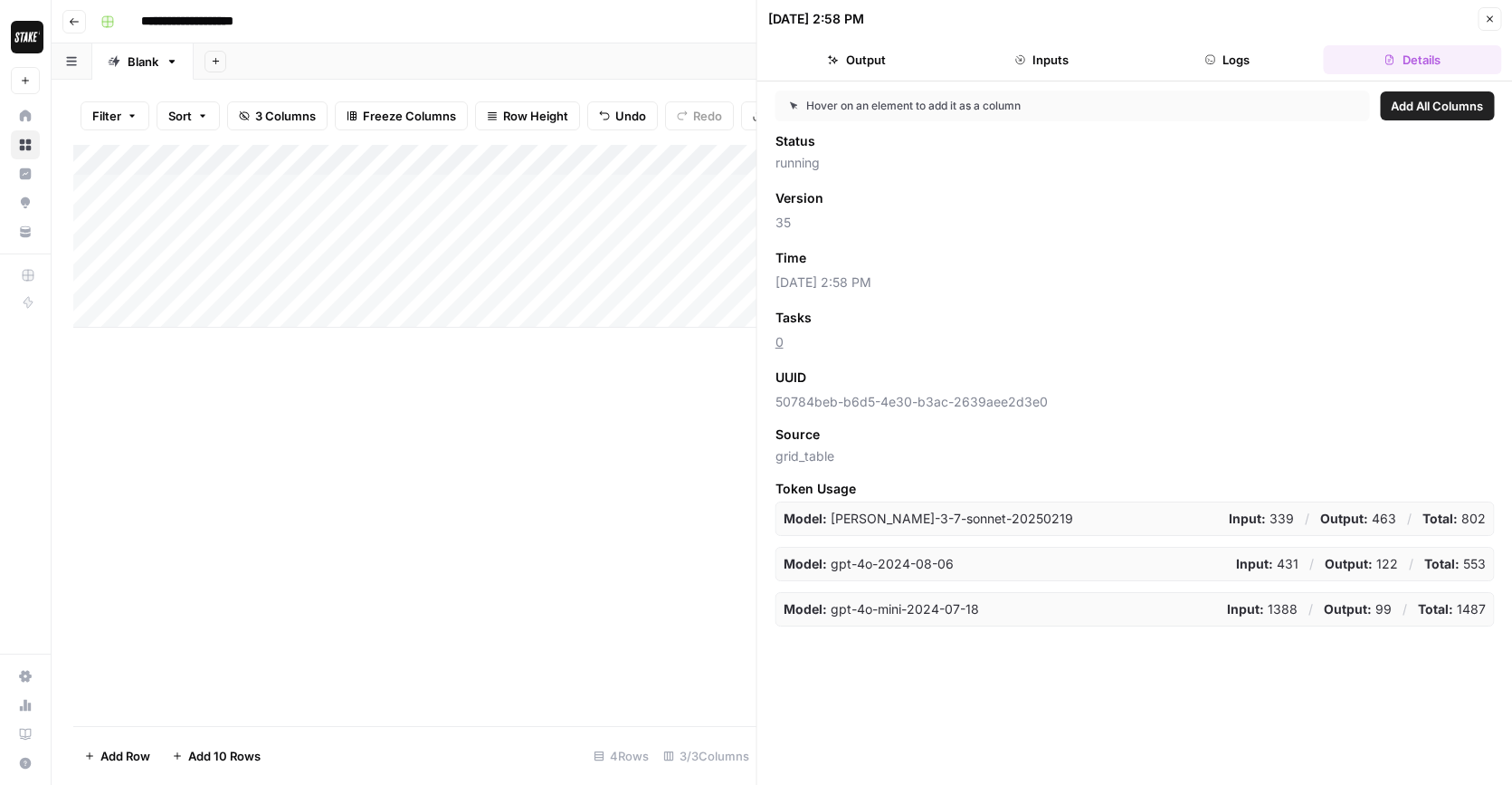
click at [1487, 23] on icon "button" at bounding box center [1490, 19] width 11 height 11
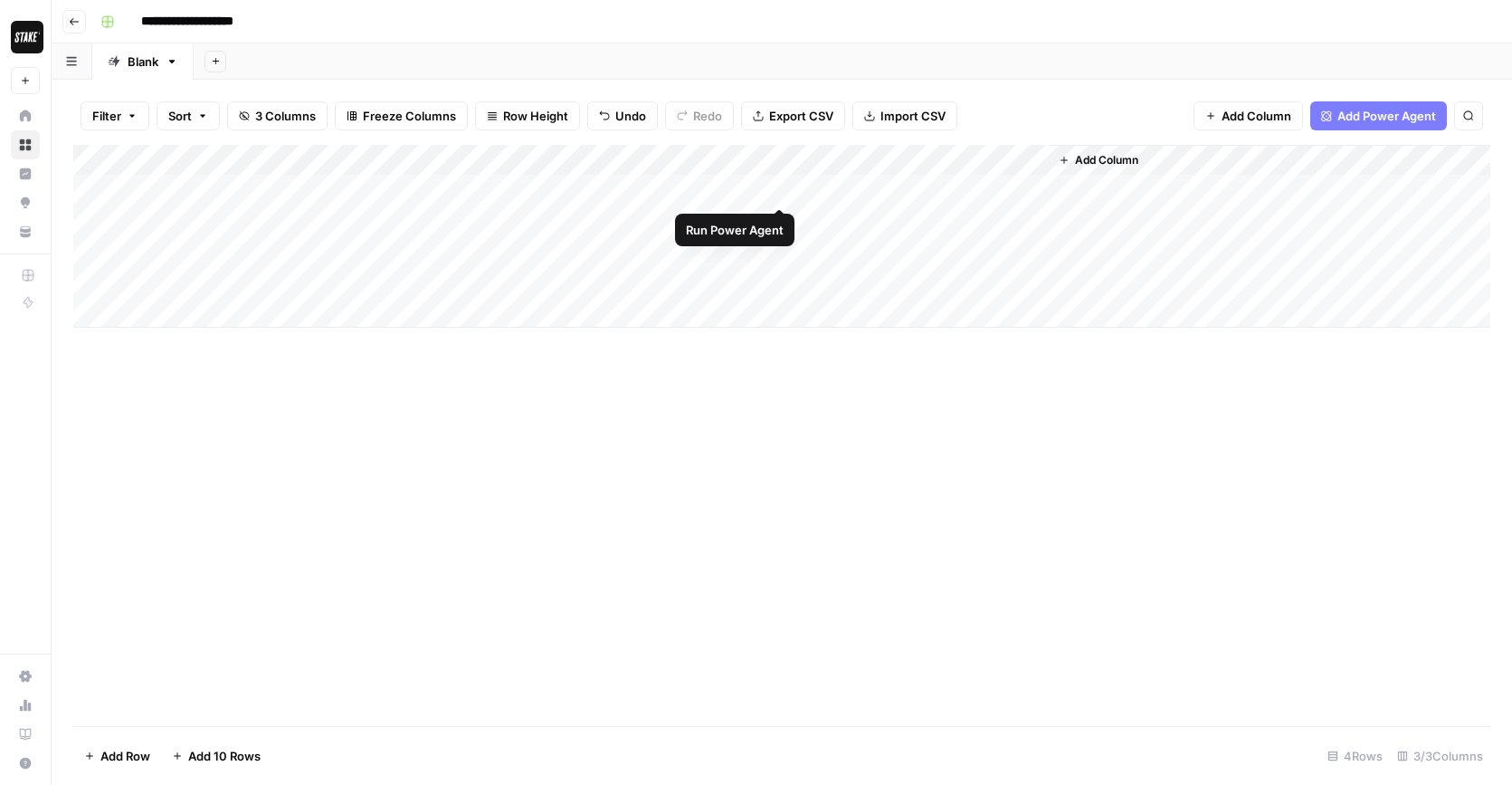
click at [850, 184] on div "Add Column" at bounding box center [781, 235] width 1417 height 183
click at [1027, 190] on div "Add Column" at bounding box center [781, 235] width 1417 height 183
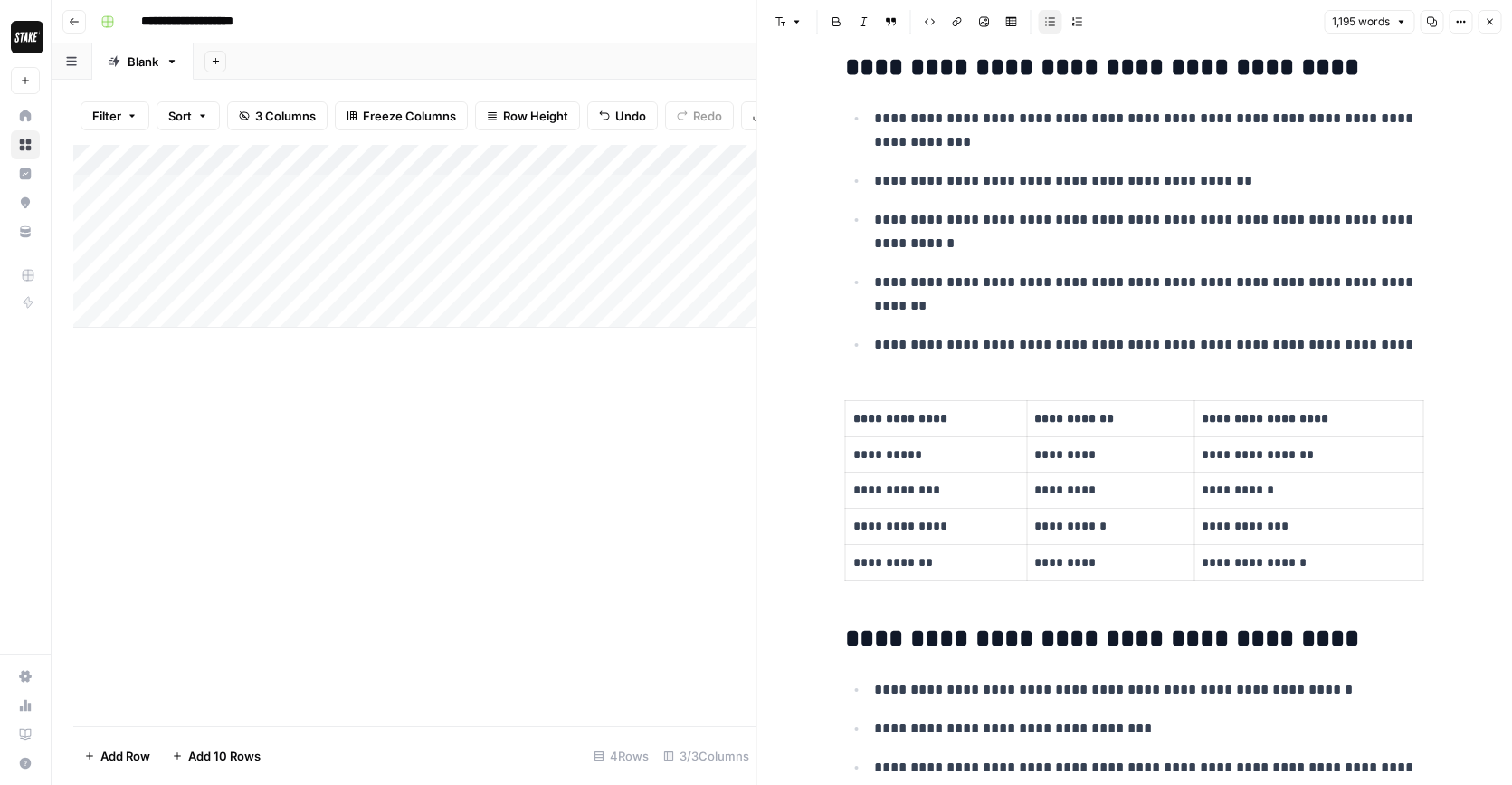
scroll to position [1197, 0]
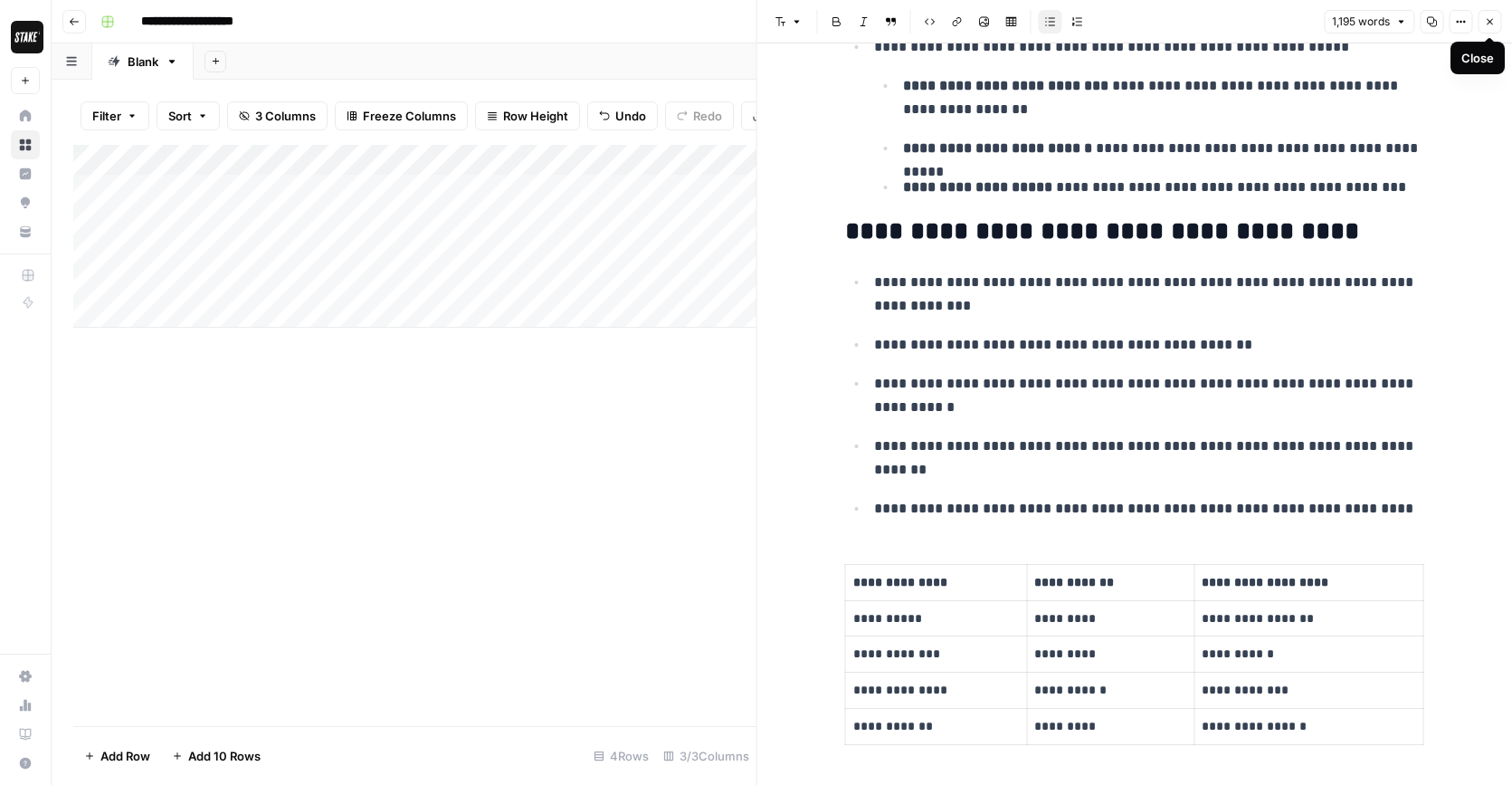
click at [1480, 21] on button "Close" at bounding box center [1489, 21] width 23 height 23
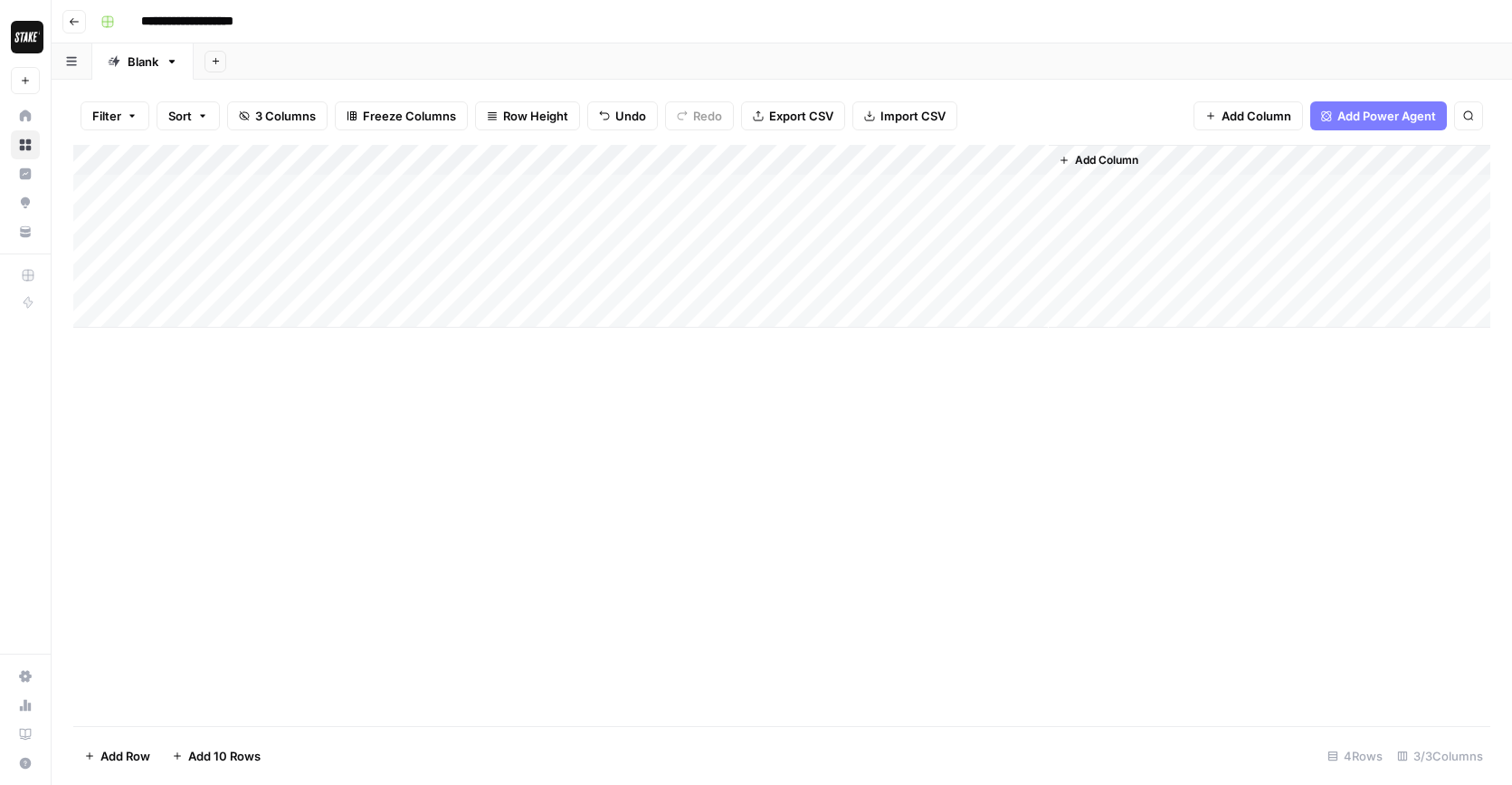
click at [75, 17] on icon "button" at bounding box center [74, 22] width 11 height 11
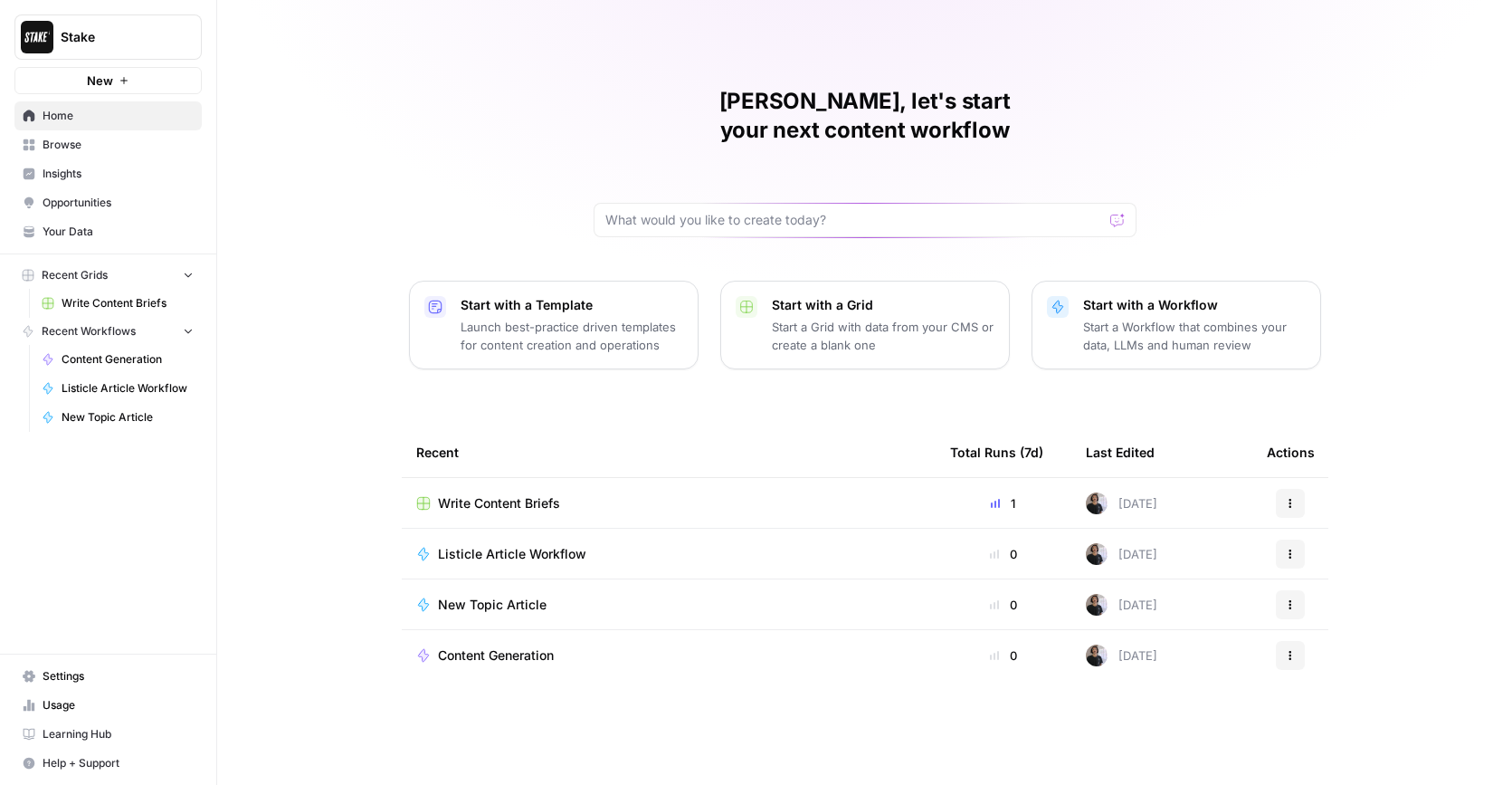
click at [536, 318] on p "Launch best-practice driven templates for content creation and operations" at bounding box center [572, 336] width 222 height 36
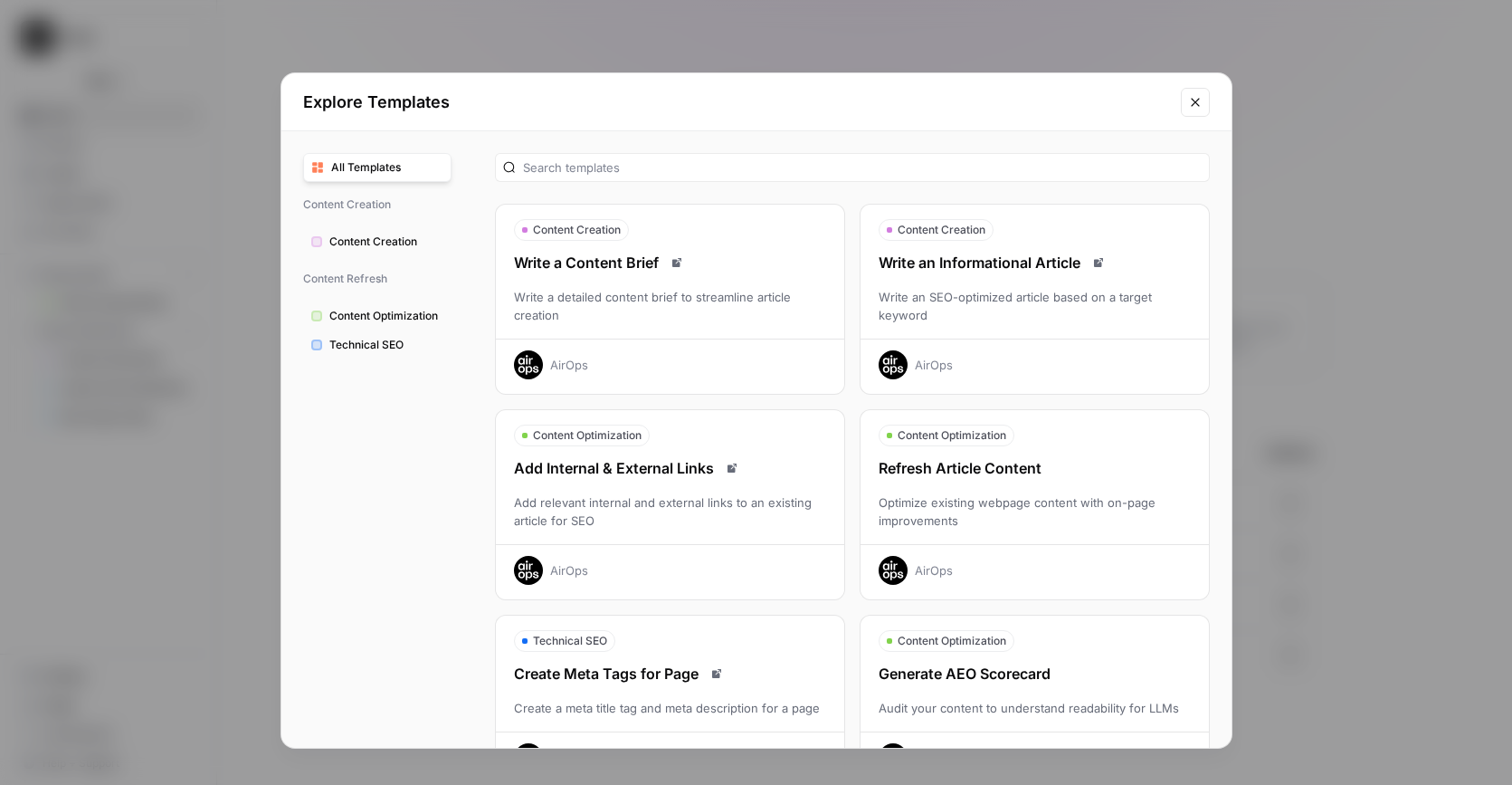
click at [385, 242] on span "Content Creation" at bounding box center [385, 242] width 114 height 17
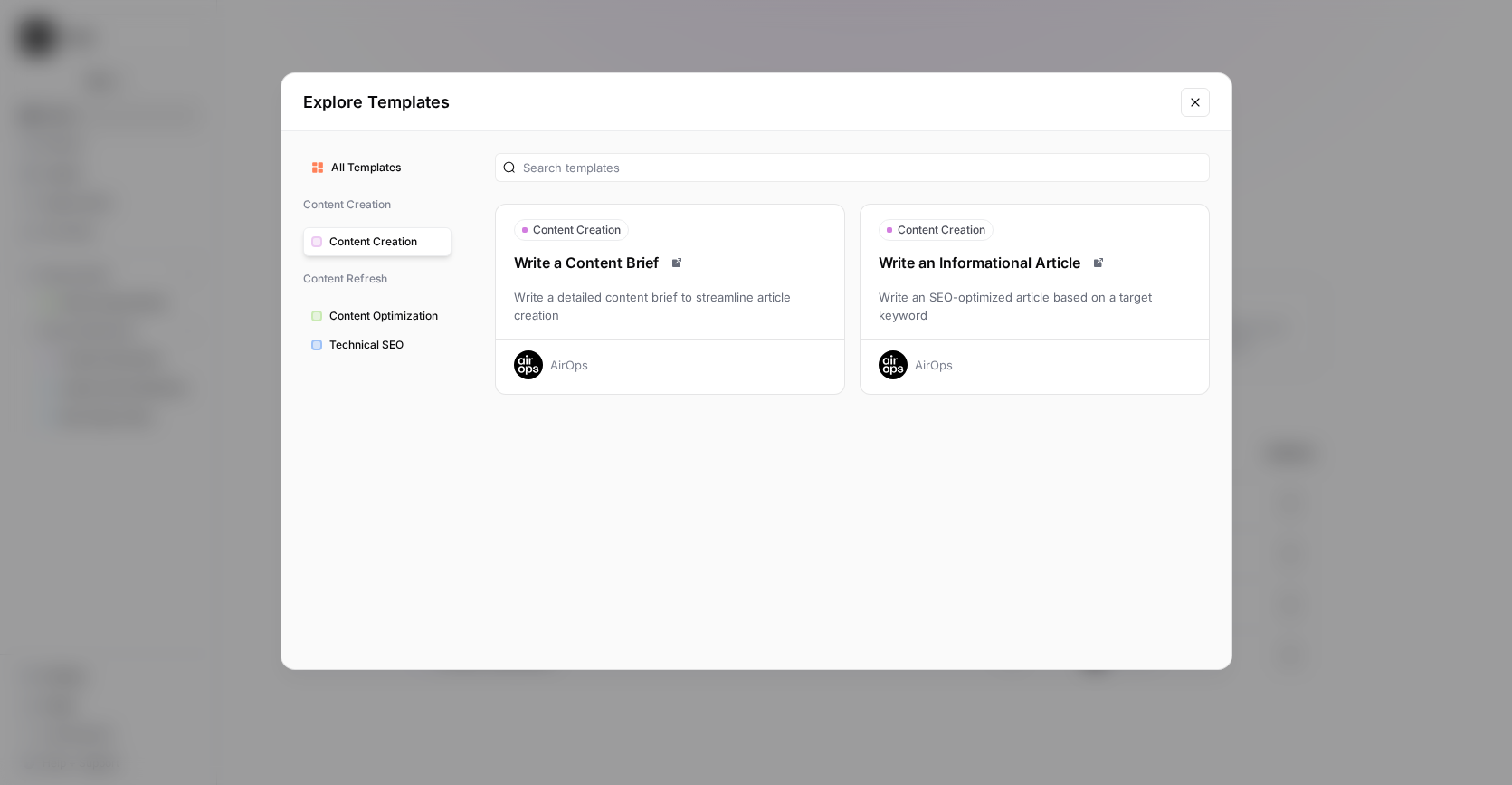
click at [399, 318] on span "Content Optimization" at bounding box center [385, 316] width 114 height 17
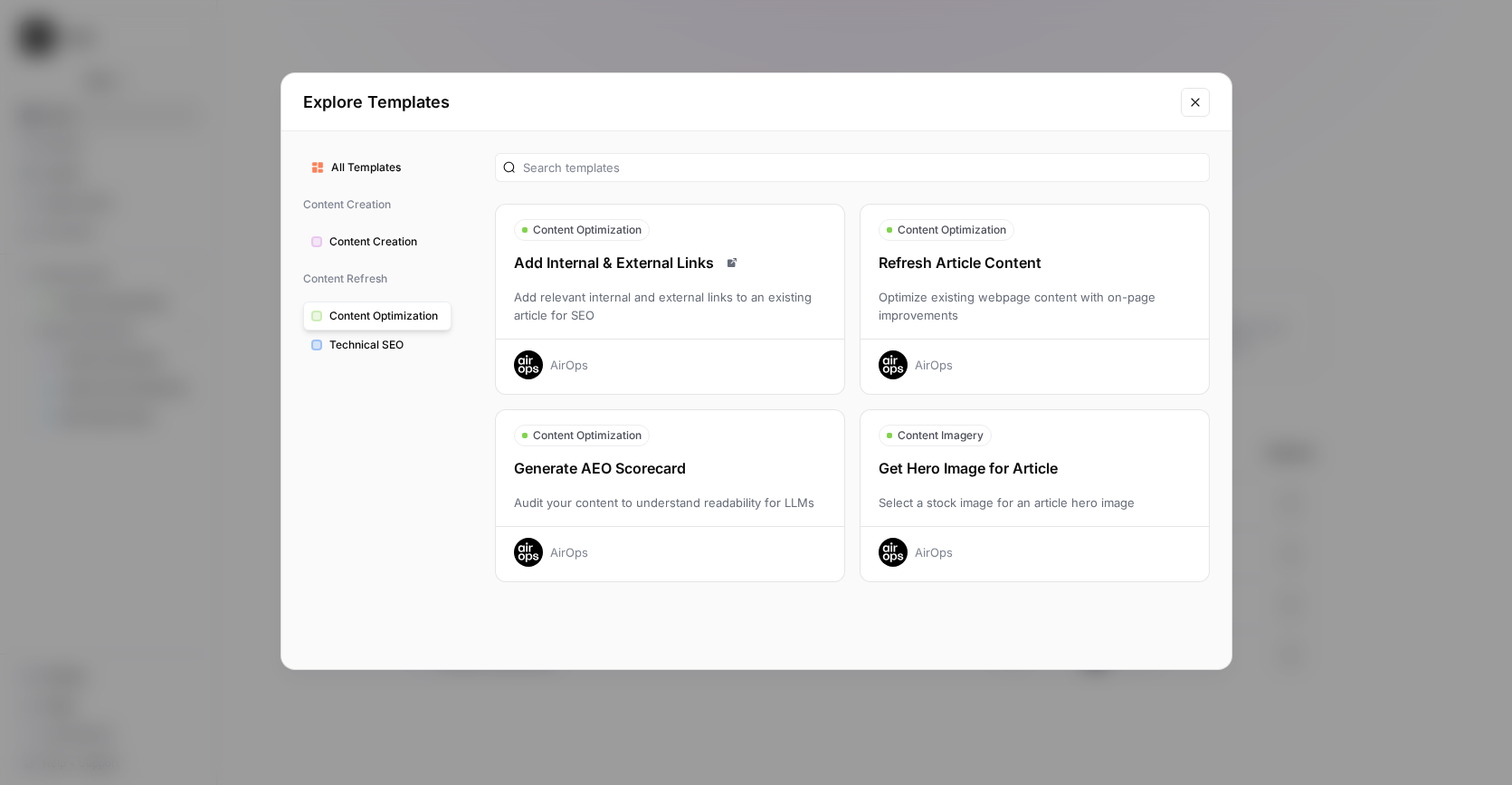
click at [346, 348] on span "Technical SEO" at bounding box center [385, 345] width 114 height 17
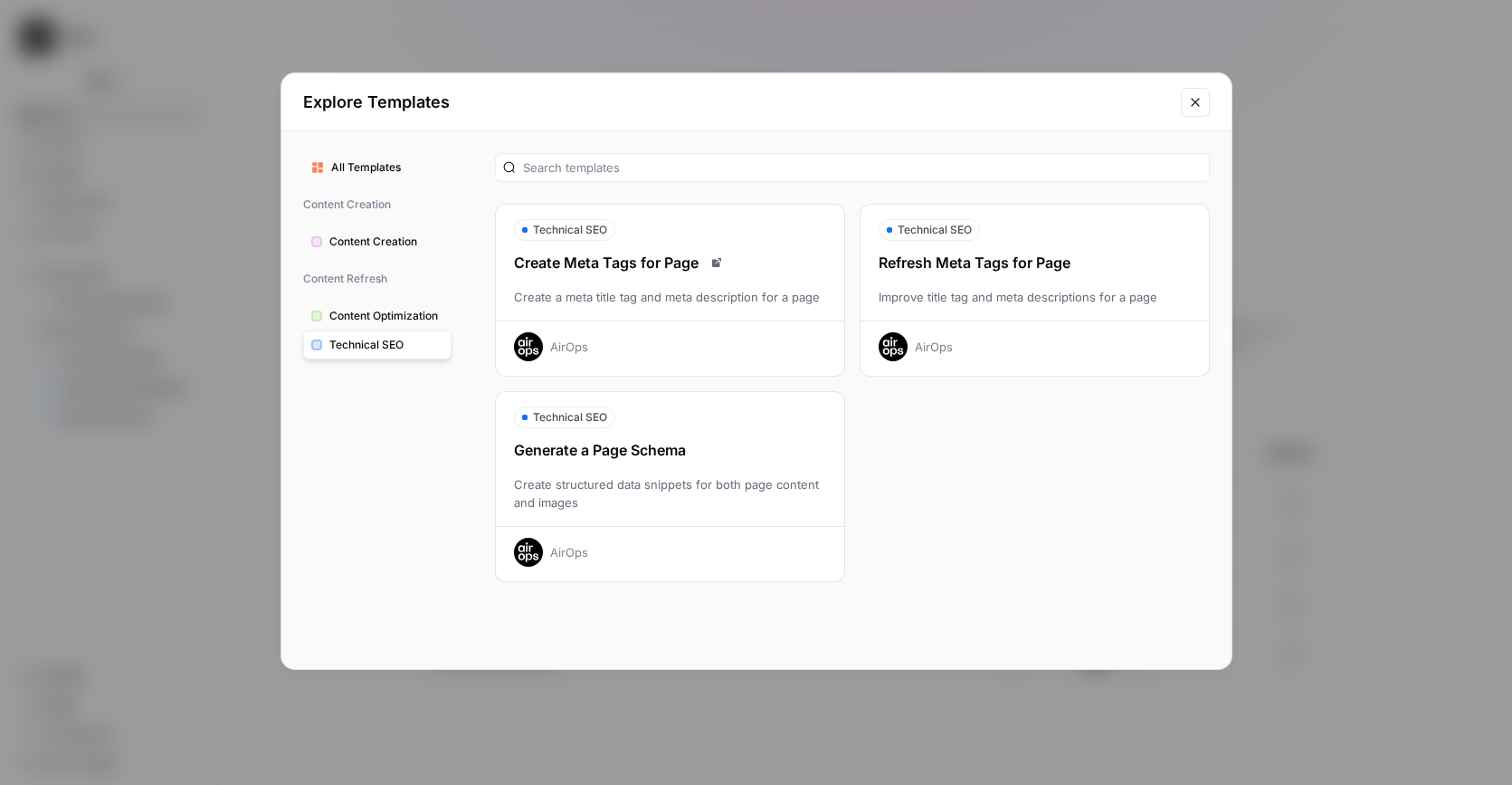
click at [359, 240] on span "Content Creation" at bounding box center [385, 242] width 114 height 17
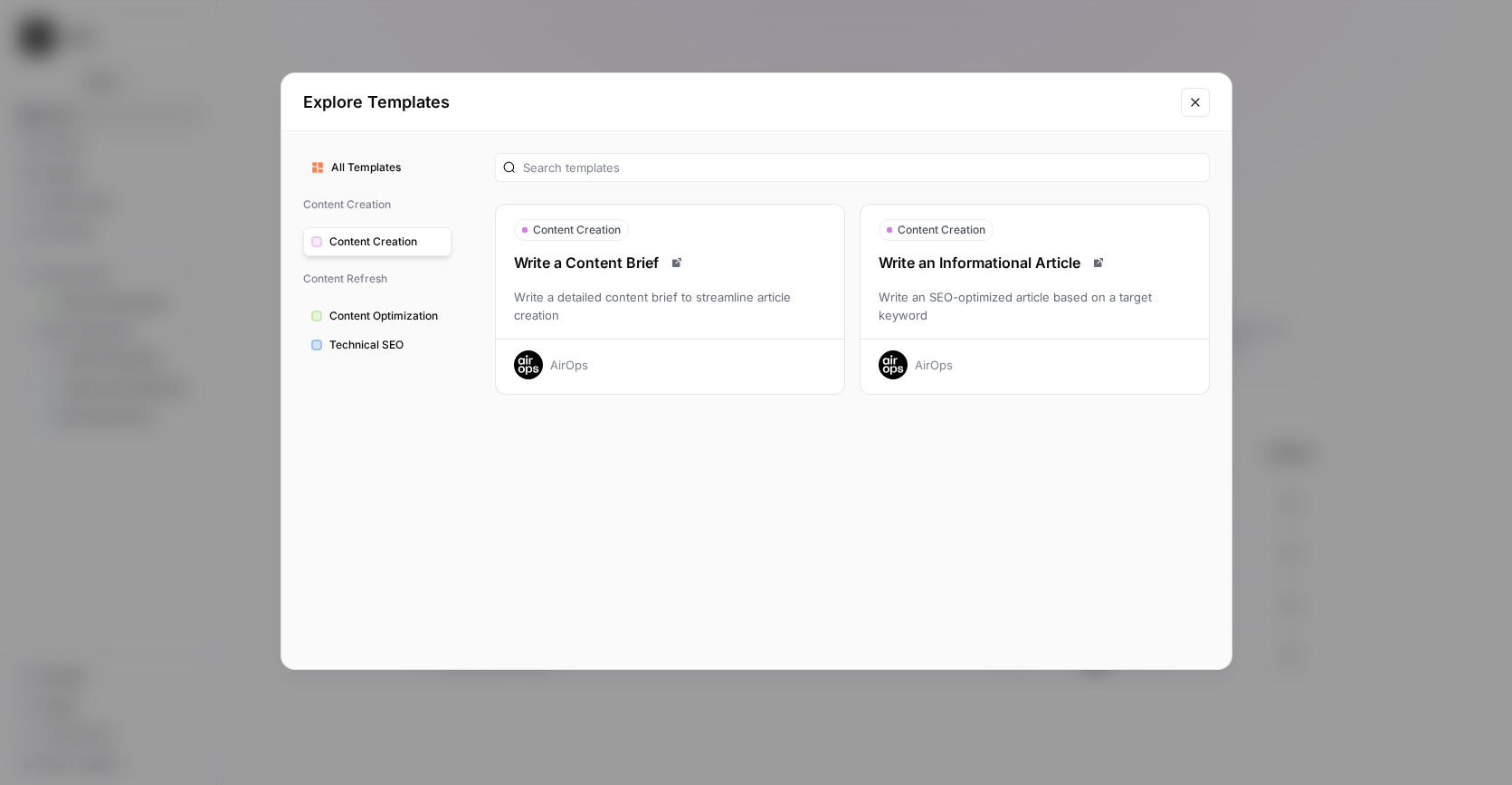
click at [360, 164] on span "All Templates" at bounding box center [386, 168] width 112 height 17
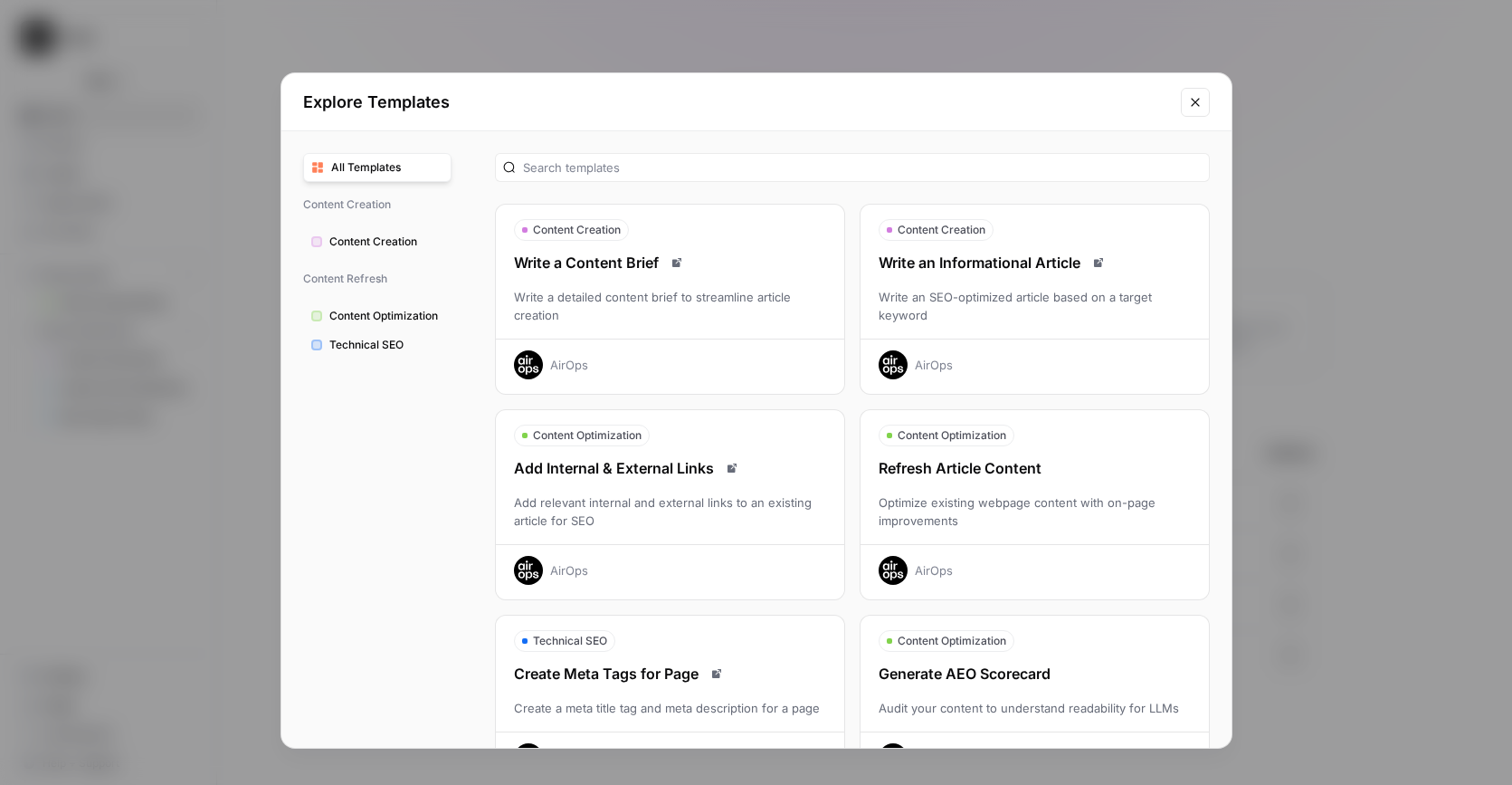
click at [1191, 108] on icon "Close modal" at bounding box center [1195, 103] width 15 height 15
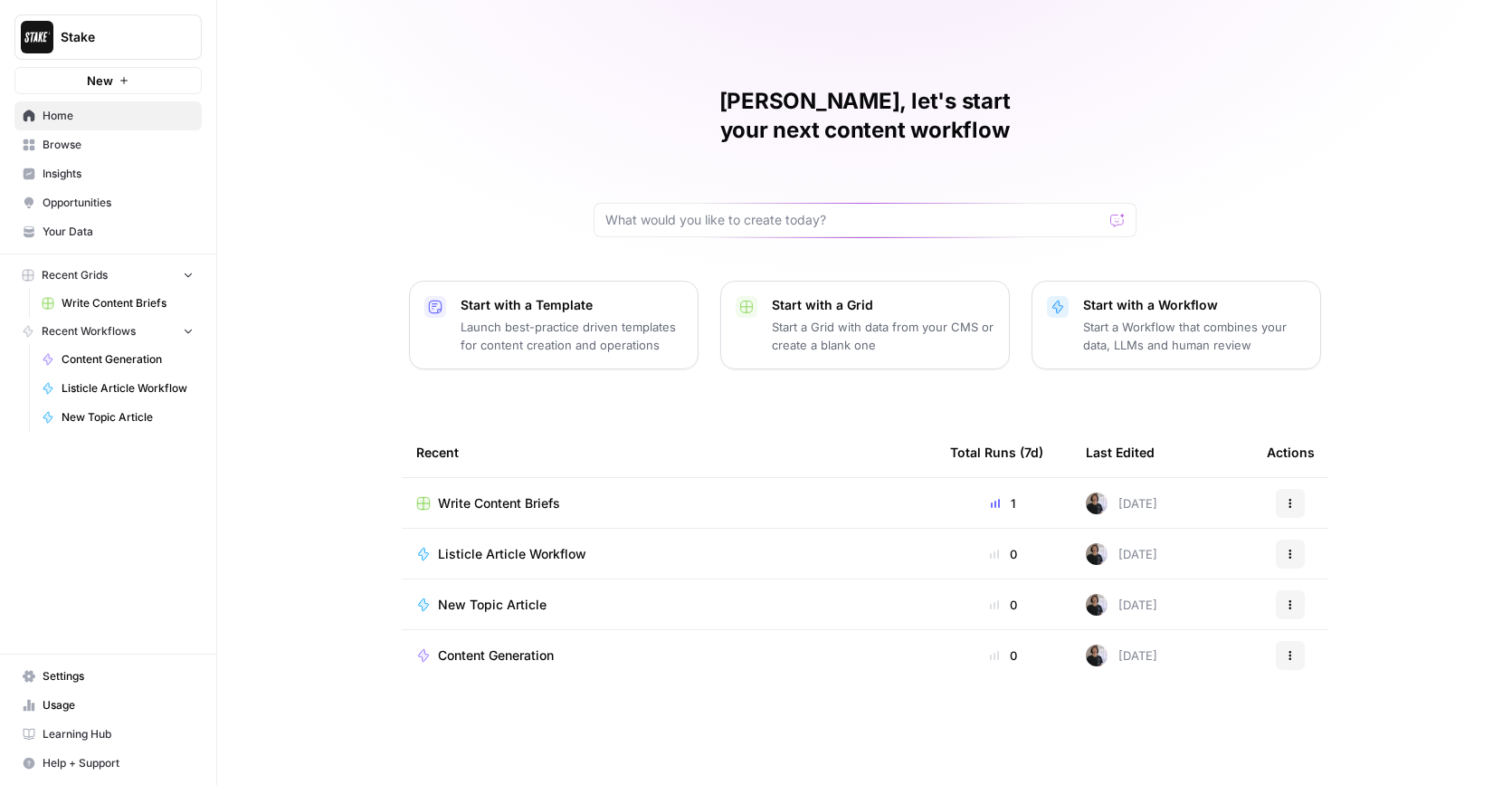
click at [1197, 318] on p "Start a Workflow that combines your data, LLMs and human review" at bounding box center [1194, 336] width 222 height 36
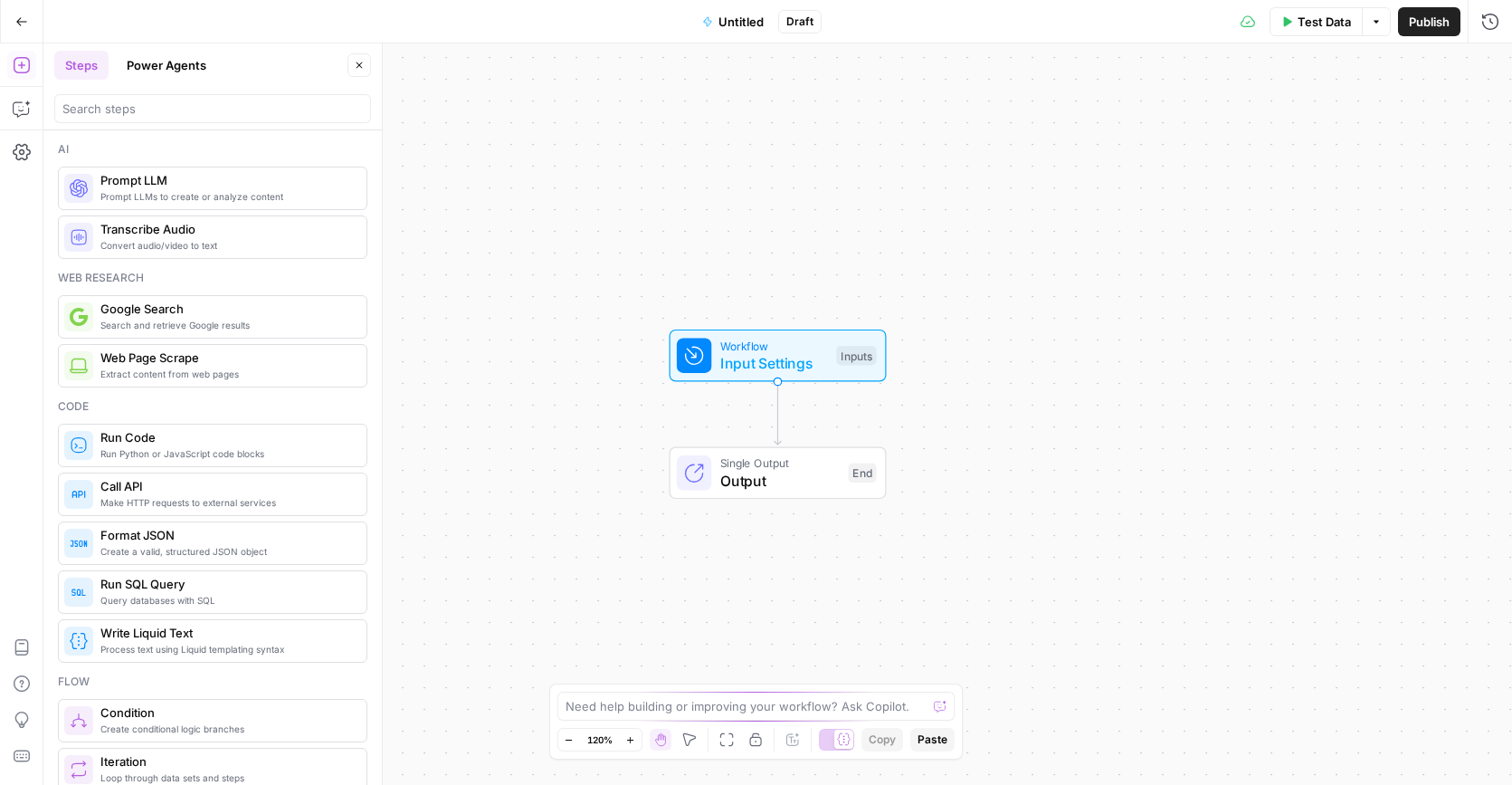
click at [788, 352] on span "Input Settings" at bounding box center [774, 362] width 107 height 21
click at [1185, 123] on icon "button" at bounding box center [1187, 123] width 11 height 11
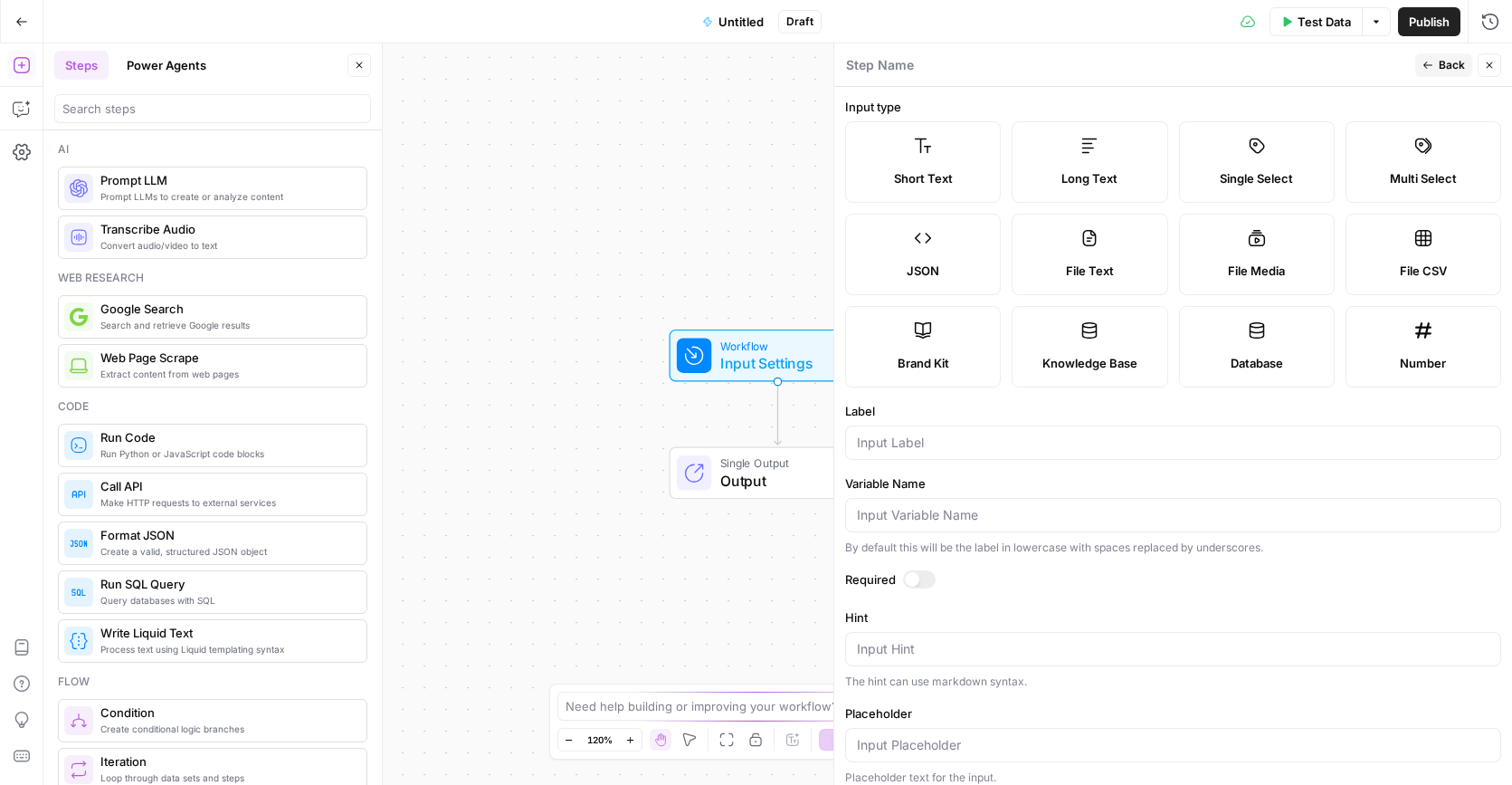
click at [963, 348] on label "Brand Kit" at bounding box center [923, 347] width 156 height 82
type input "Brand Kit"
type input "brand_kit"
click at [1423, 67] on icon "button" at bounding box center [1428, 65] width 11 height 11
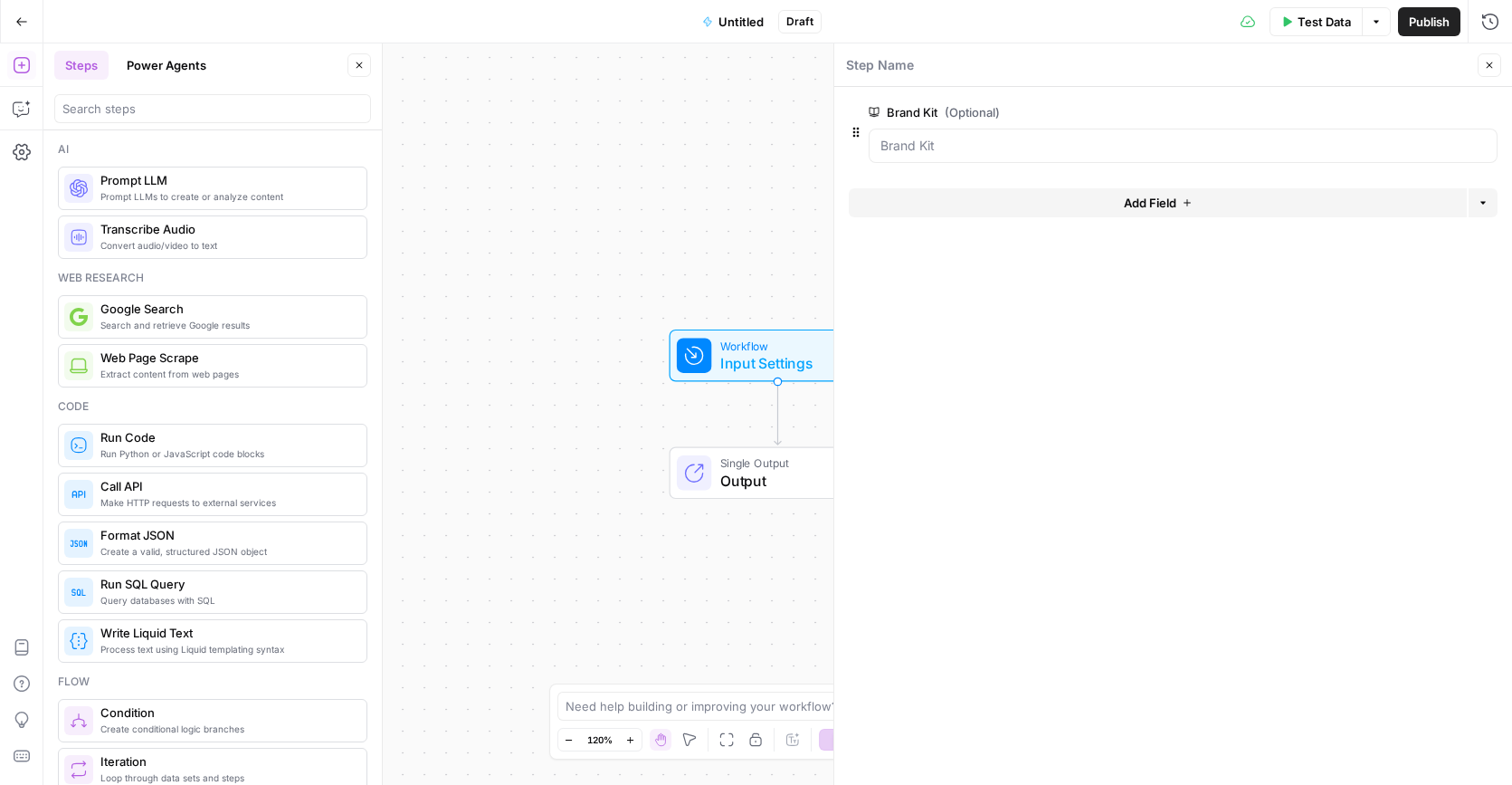
click at [1163, 194] on span "Add Field" at bounding box center [1150, 203] width 53 height 19
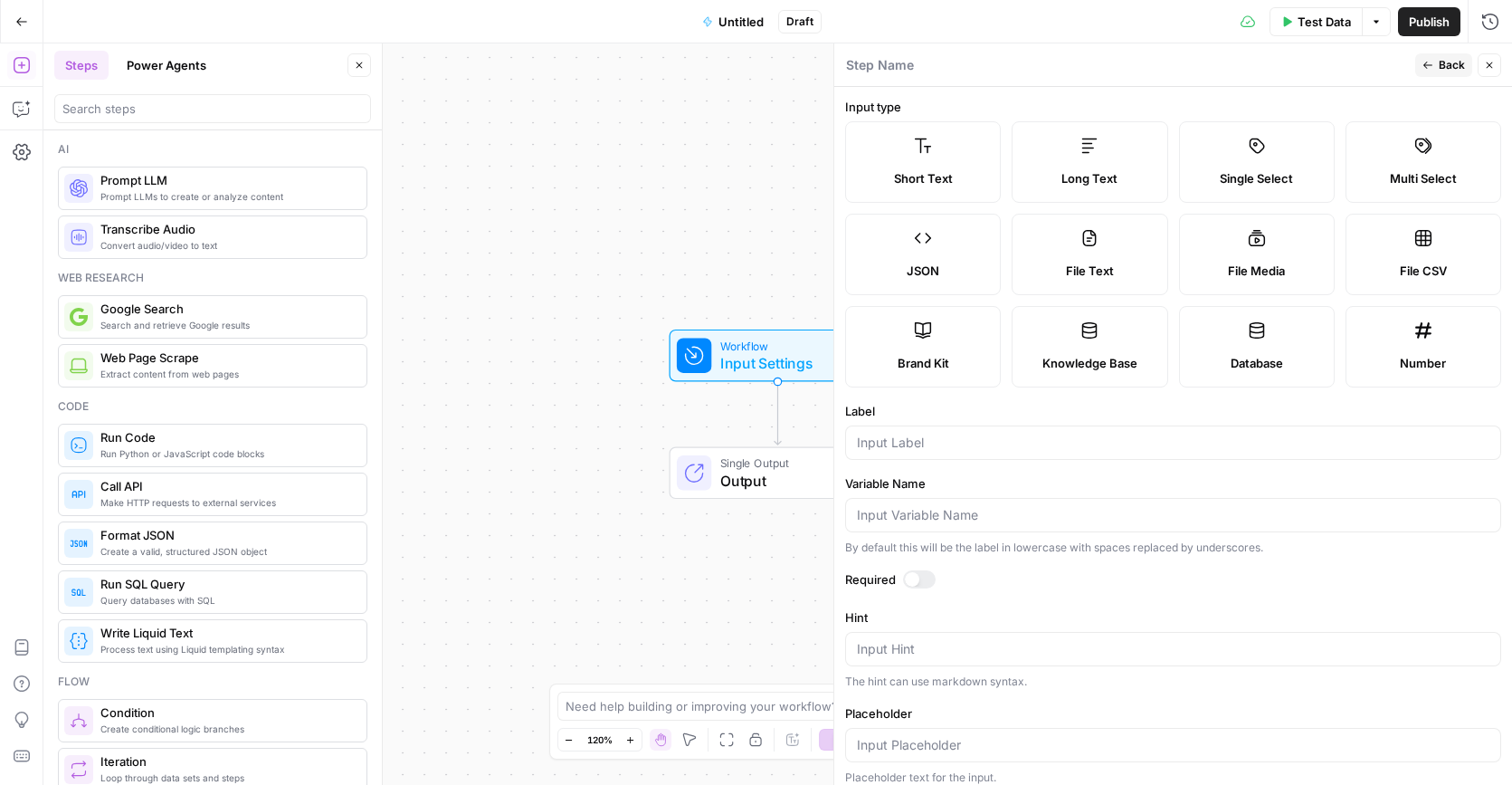
click at [924, 173] on span "Short Text" at bounding box center [923, 179] width 58 height 19
click at [990, 444] on input "Label" at bounding box center [1173, 443] width 633 height 19
click at [833, 439] on div "Step Name Back Close Input type Short Text Long Text Single Select Multi Select…" at bounding box center [1172, 414] width 678 height 741
type input "Article topic"
click at [1443, 64] on span "Back" at bounding box center [1452, 66] width 26 height 17
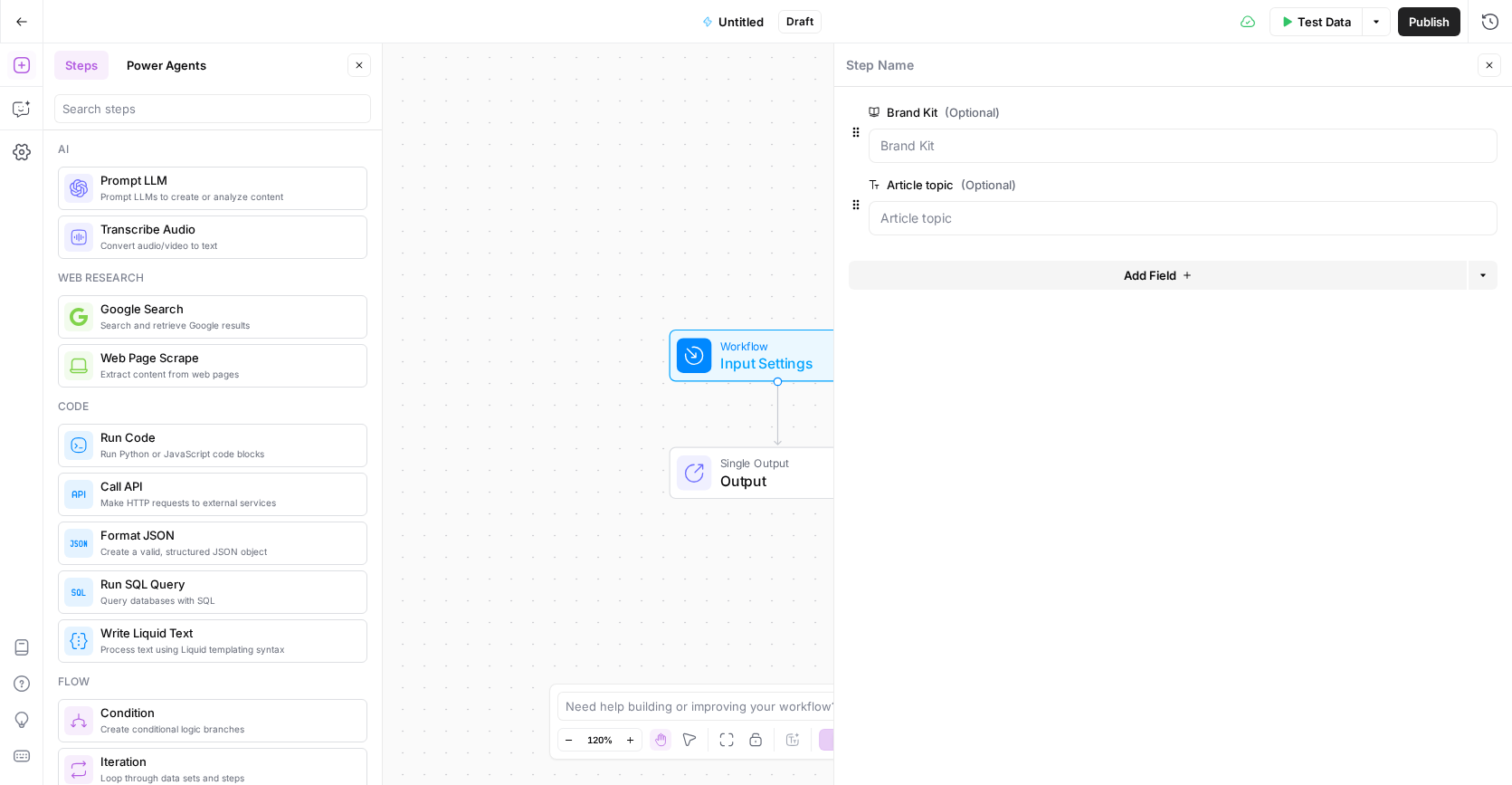
click at [193, 79] on button "Power Agents" at bounding box center [166, 65] width 101 height 29
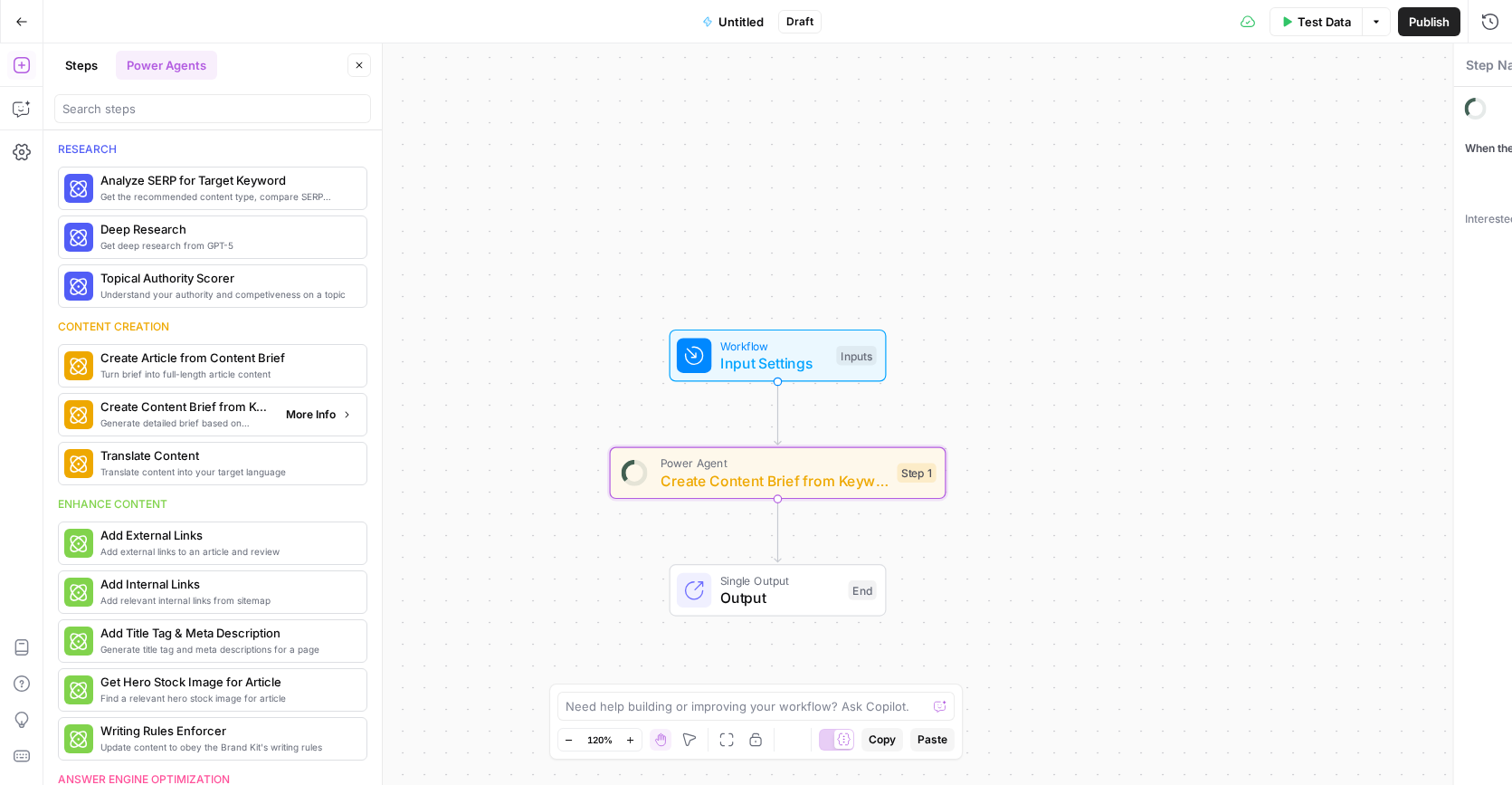
type textarea "Create Content Brief from Keyword"
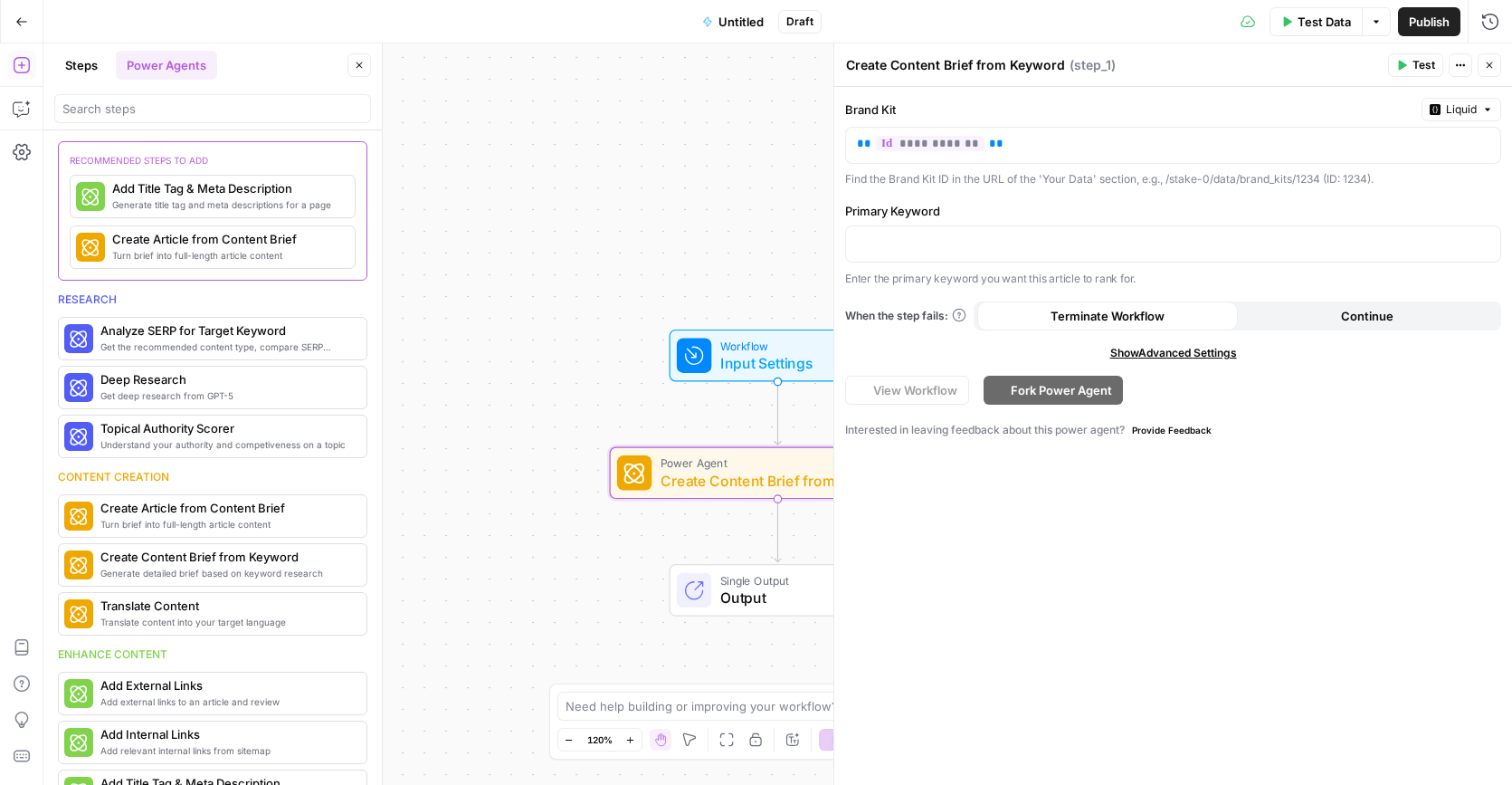
click at [1490, 63] on icon "button" at bounding box center [1489, 65] width 6 height 6
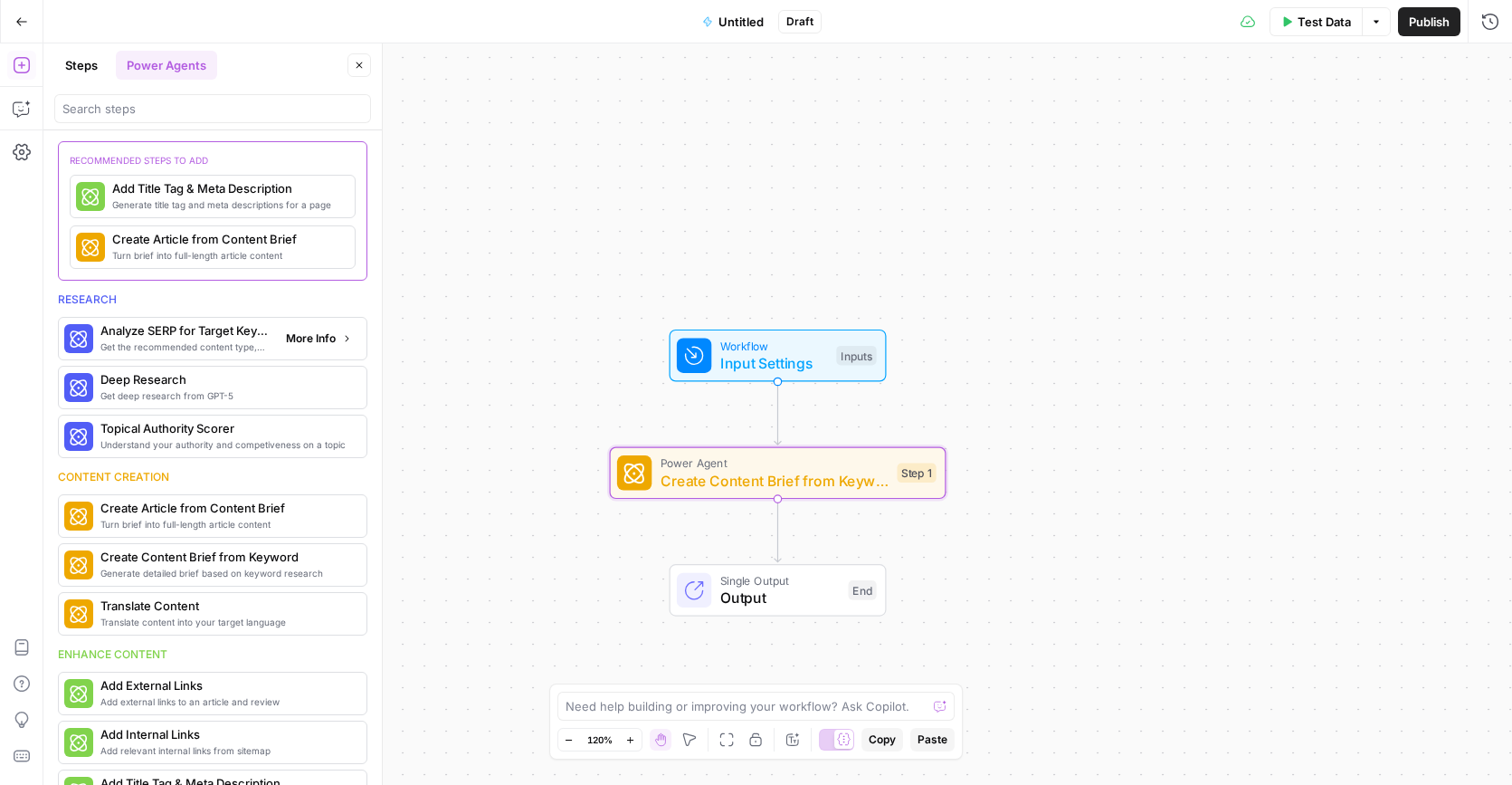
click at [189, 340] on span "Get the recommended content type, compare SERP headers, and analyze SERP patter…" at bounding box center [185, 347] width 171 height 15
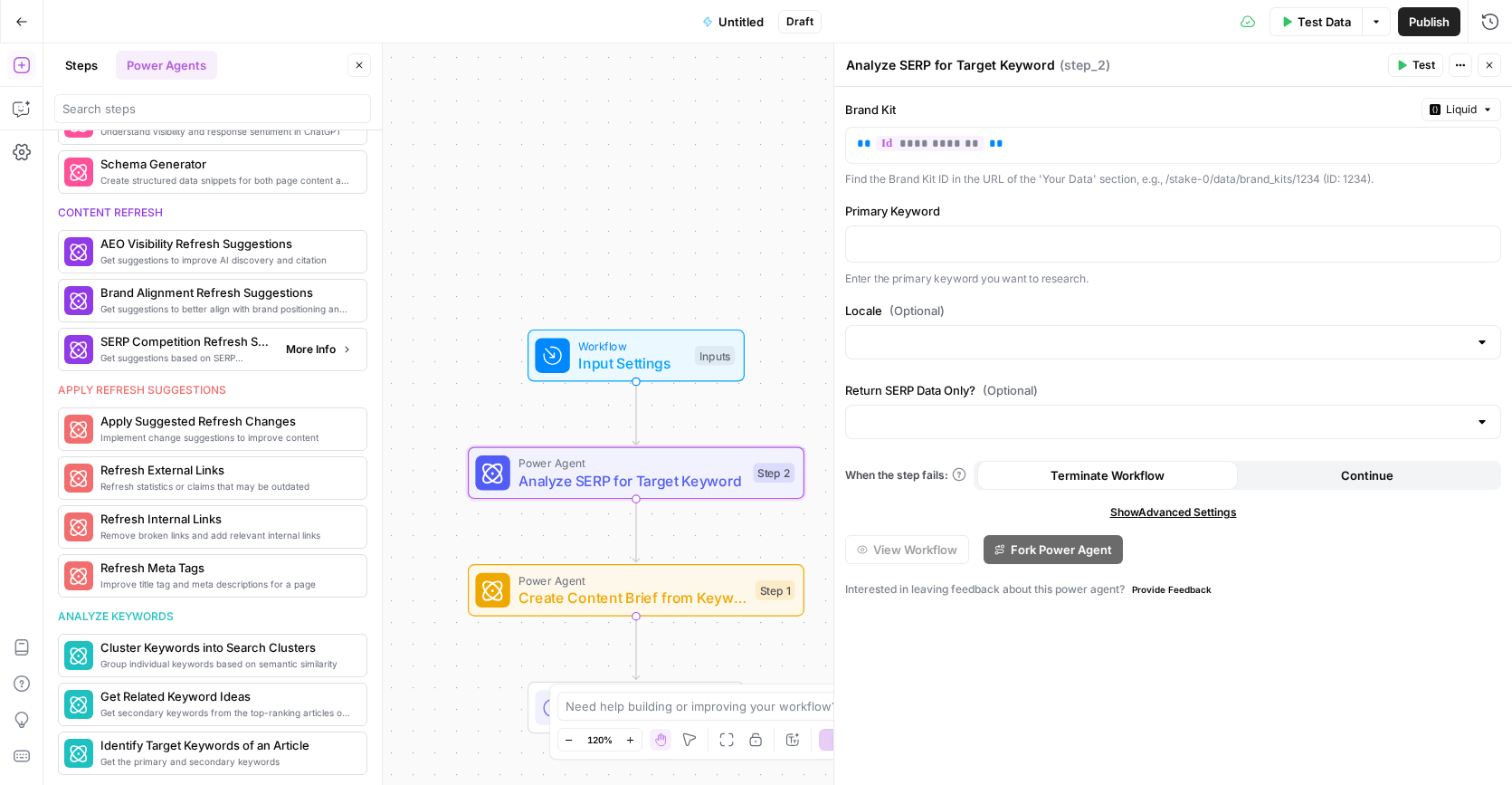
scroll to position [793, 0]
click at [1489, 60] on icon "button" at bounding box center [1490, 65] width 11 height 11
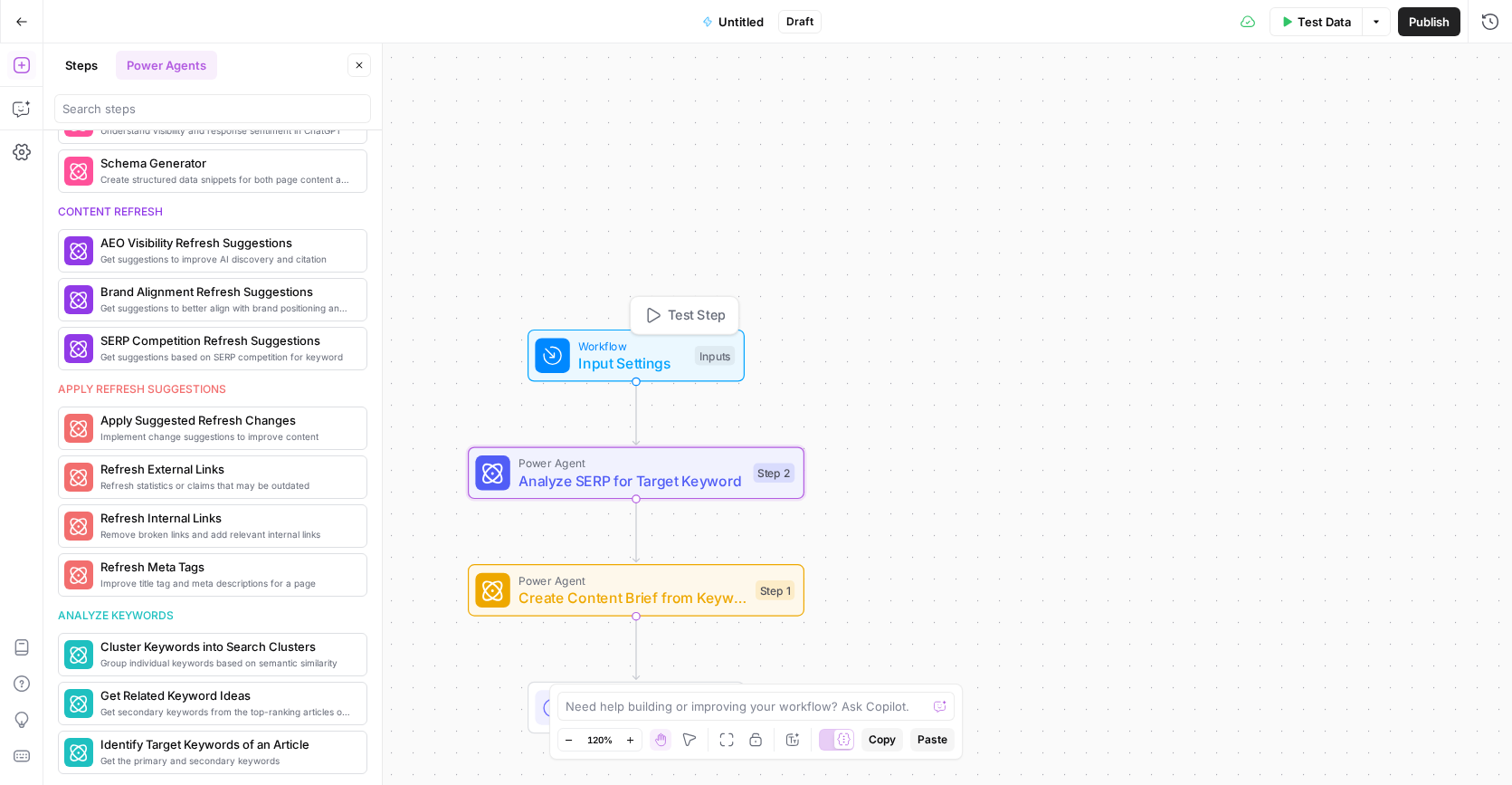
click at [673, 320] on span "Test Step" at bounding box center [697, 315] width 58 height 19
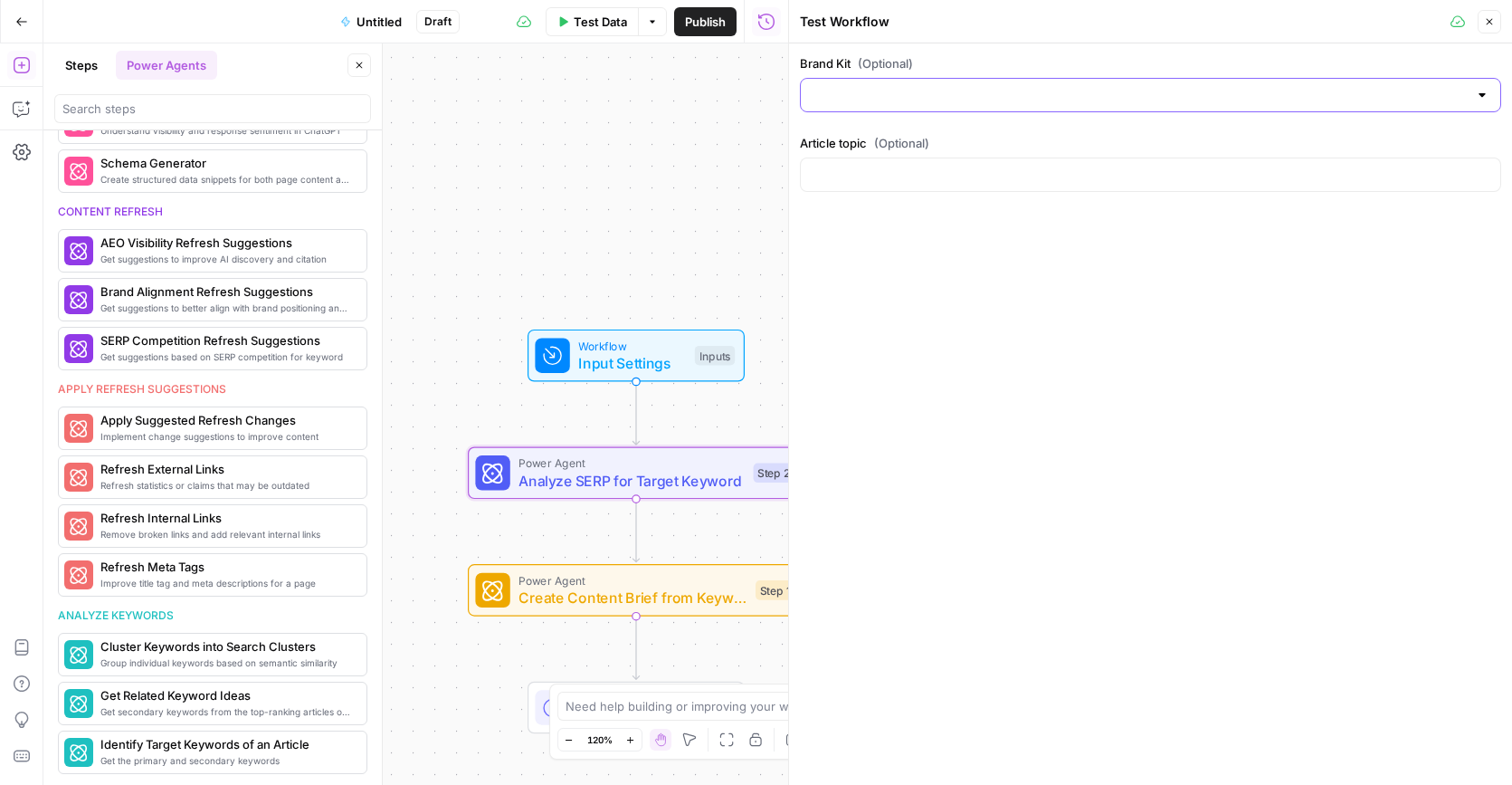
click at [1153, 94] on input "Brand Kit (Optional)" at bounding box center [1140, 95] width 656 height 19
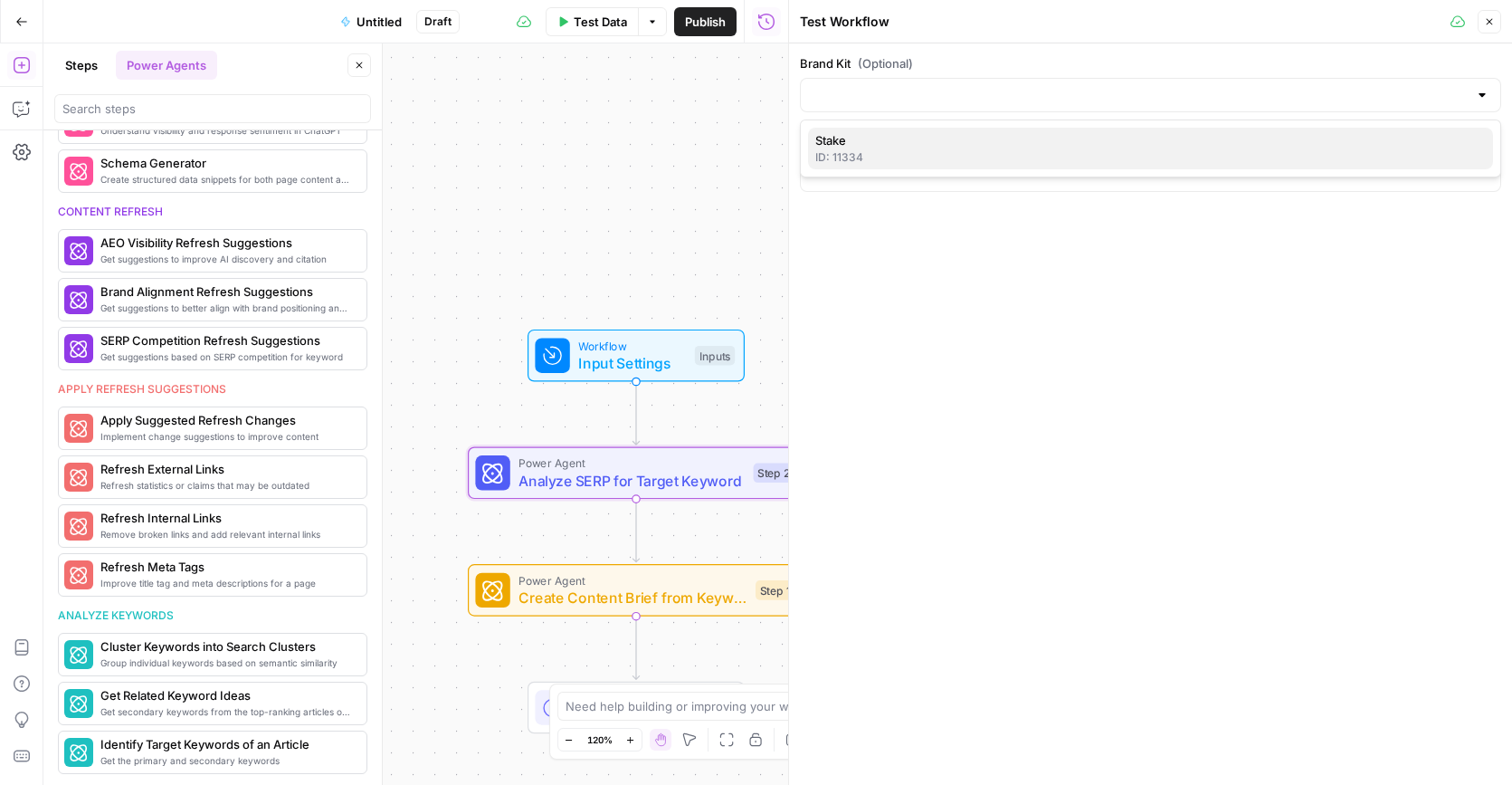
click at [985, 143] on span "Stake" at bounding box center [1147, 141] width 663 height 19
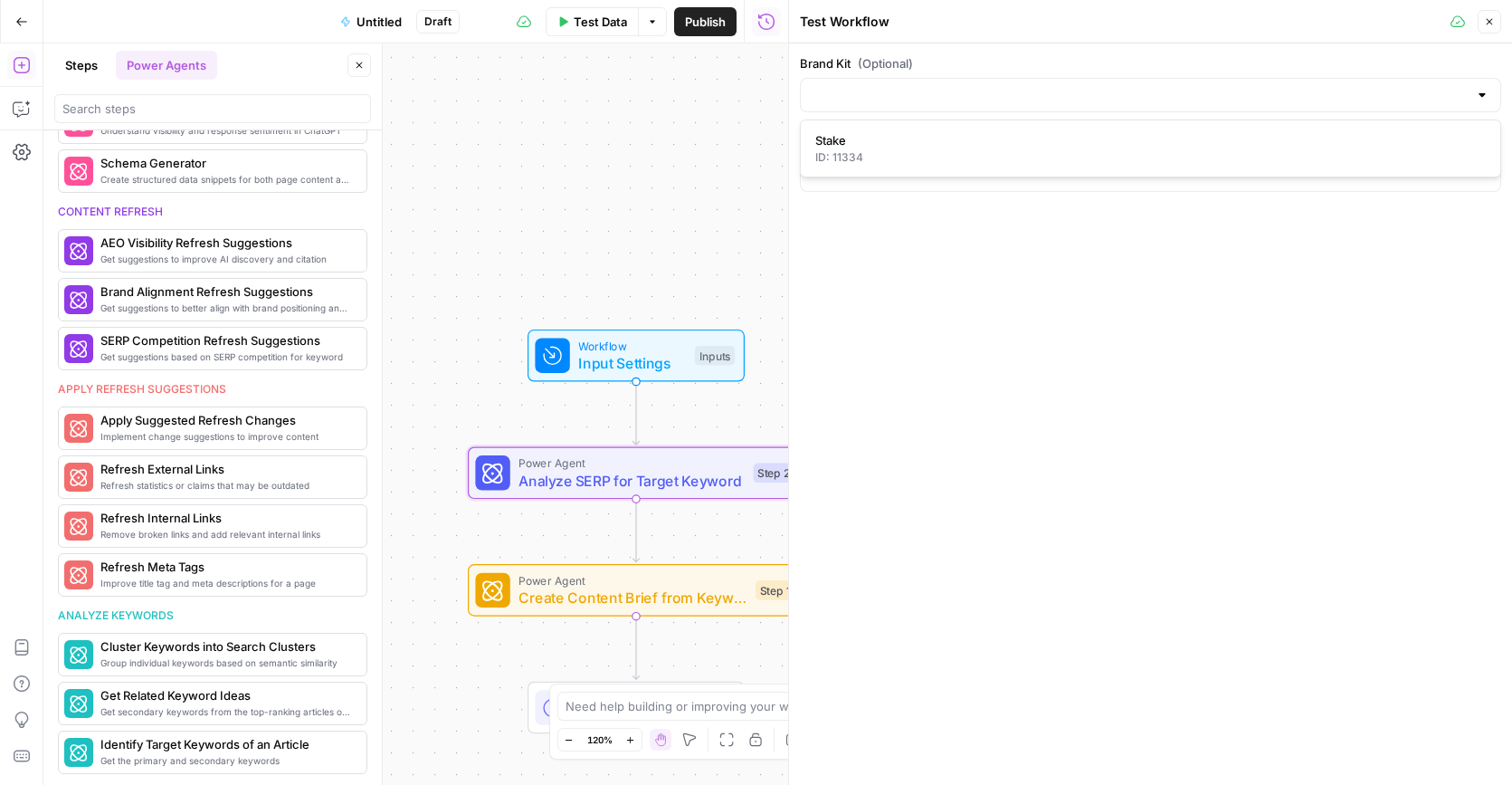
type input "Stake"
click at [1486, 27] on button "Close" at bounding box center [1489, 21] width 23 height 23
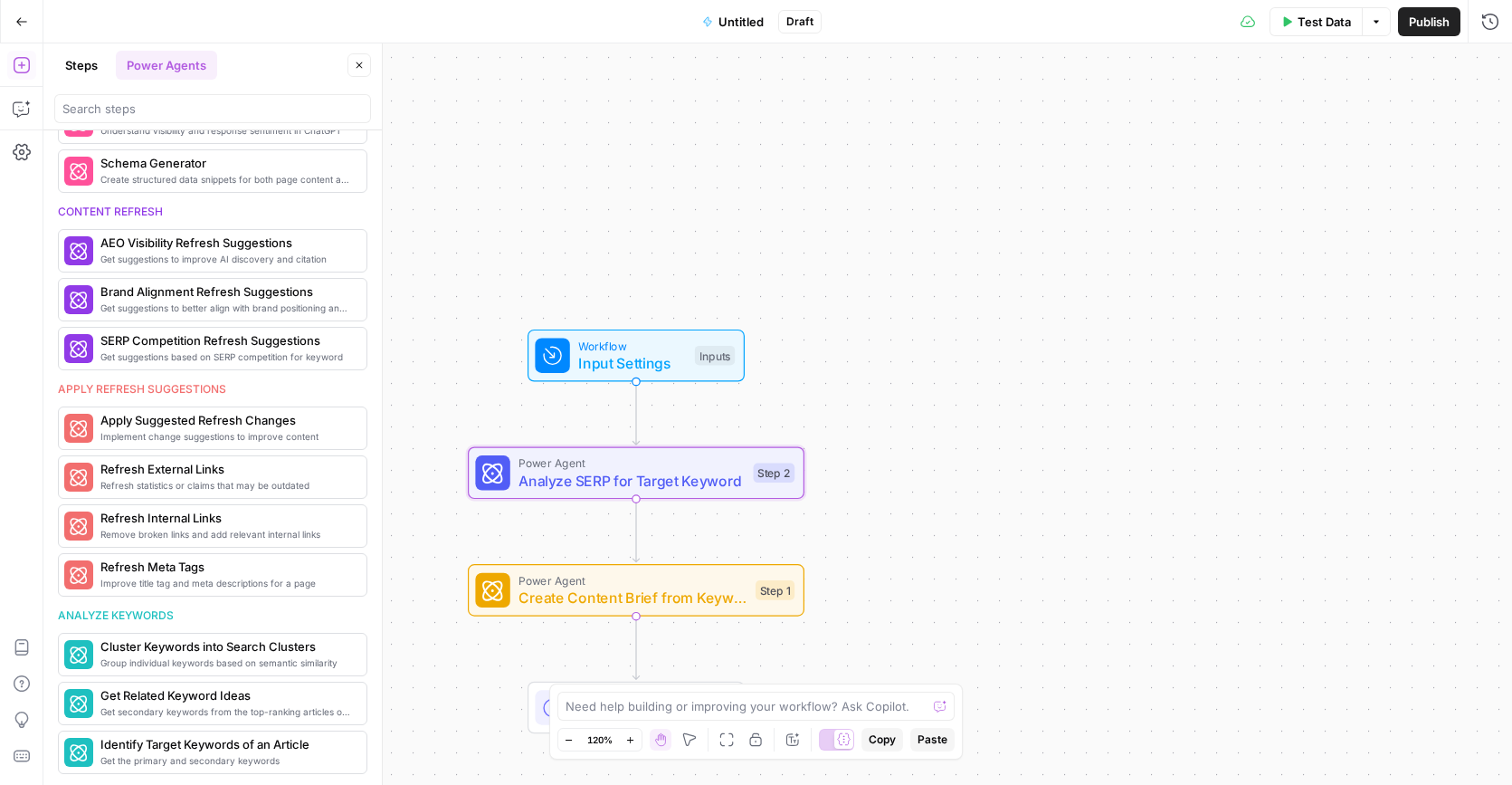
click at [630, 346] on span "Workflow" at bounding box center [632, 345] width 107 height 18
click at [1149, 268] on span "Add Field" at bounding box center [1150, 275] width 53 height 19
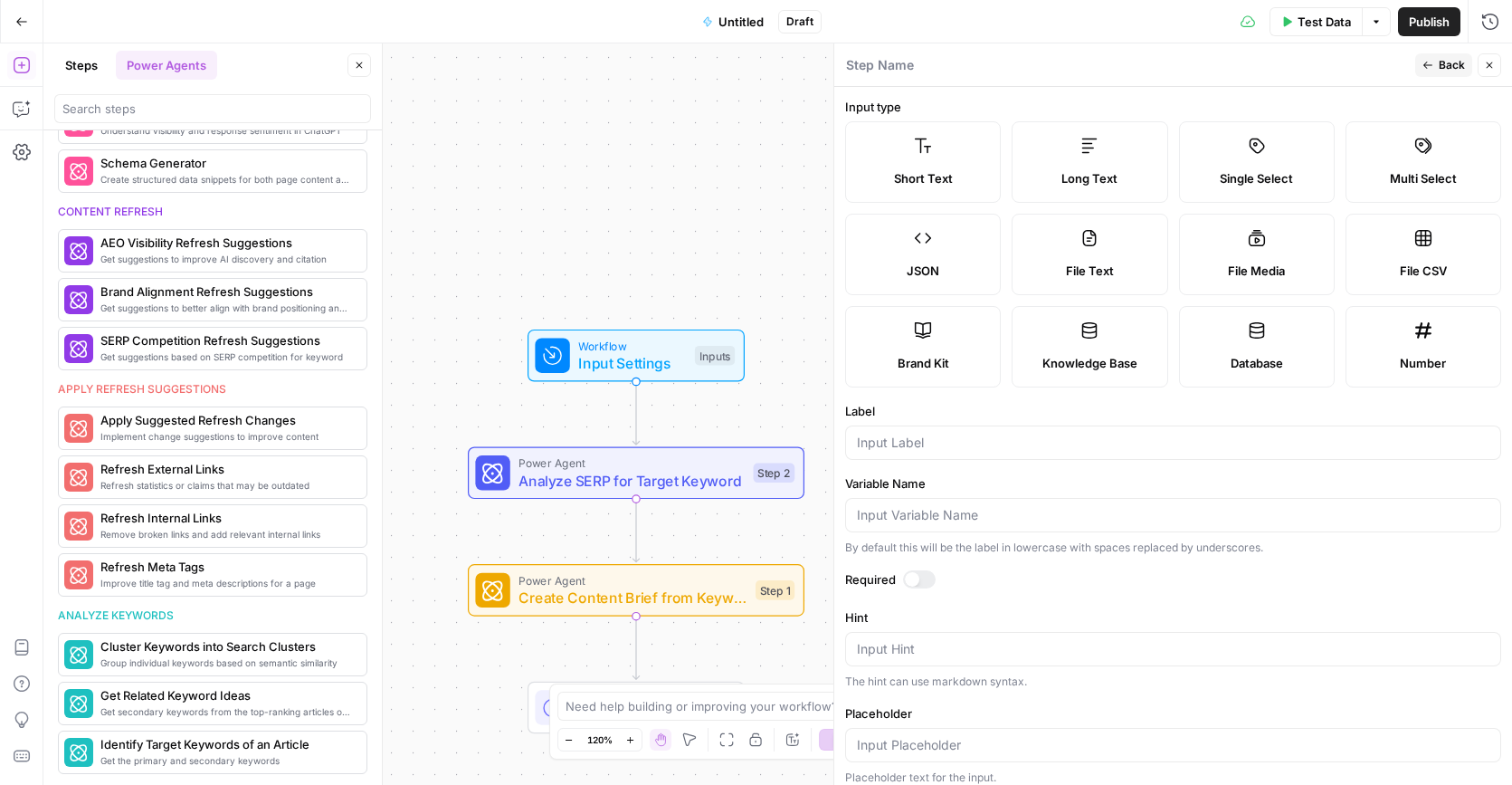
click at [1103, 359] on span "Knowledge Base" at bounding box center [1090, 363] width 95 height 19
click at [976, 443] on input "Label" at bounding box center [1173, 443] width 633 height 19
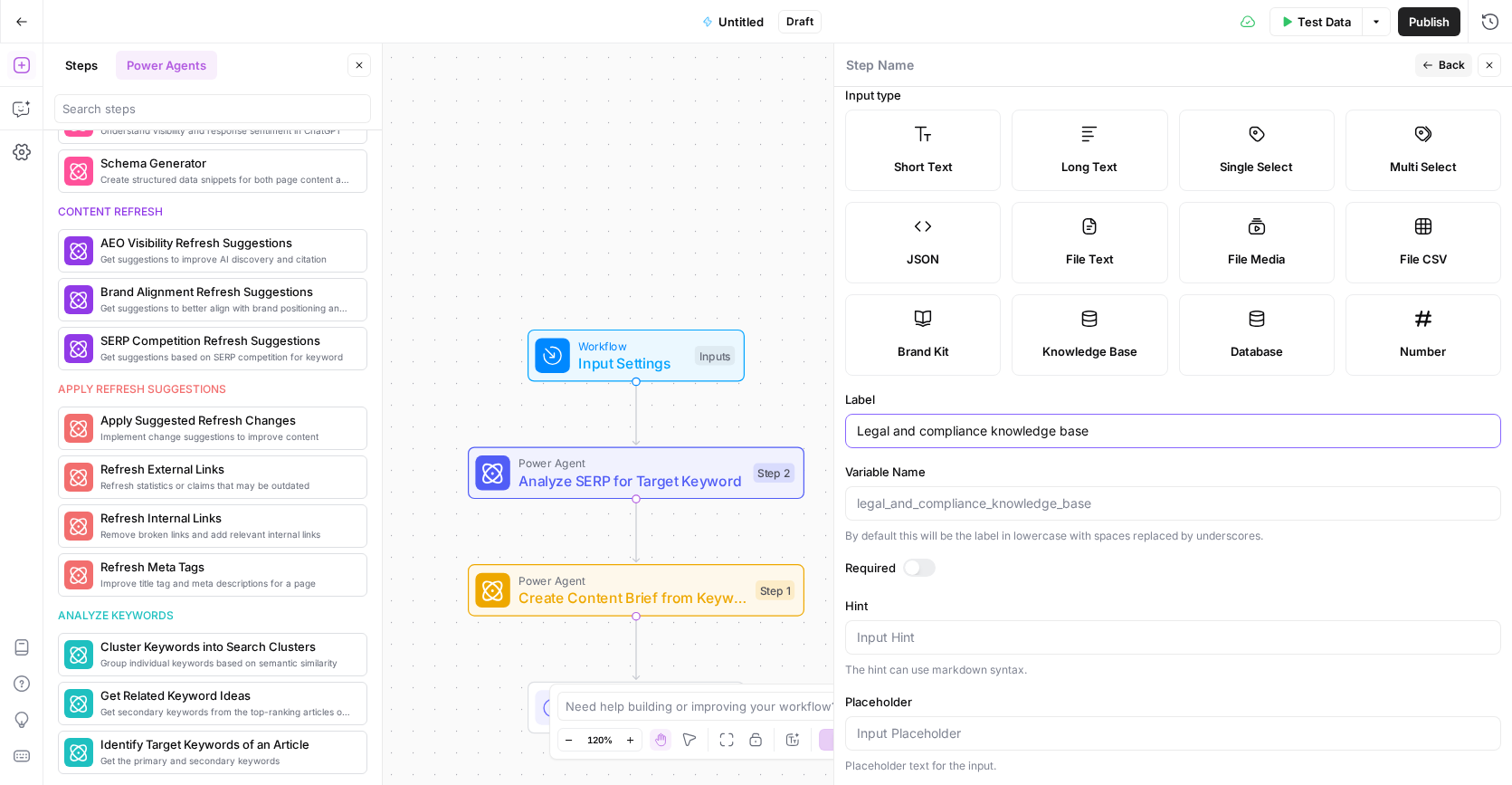
scroll to position [0, 0]
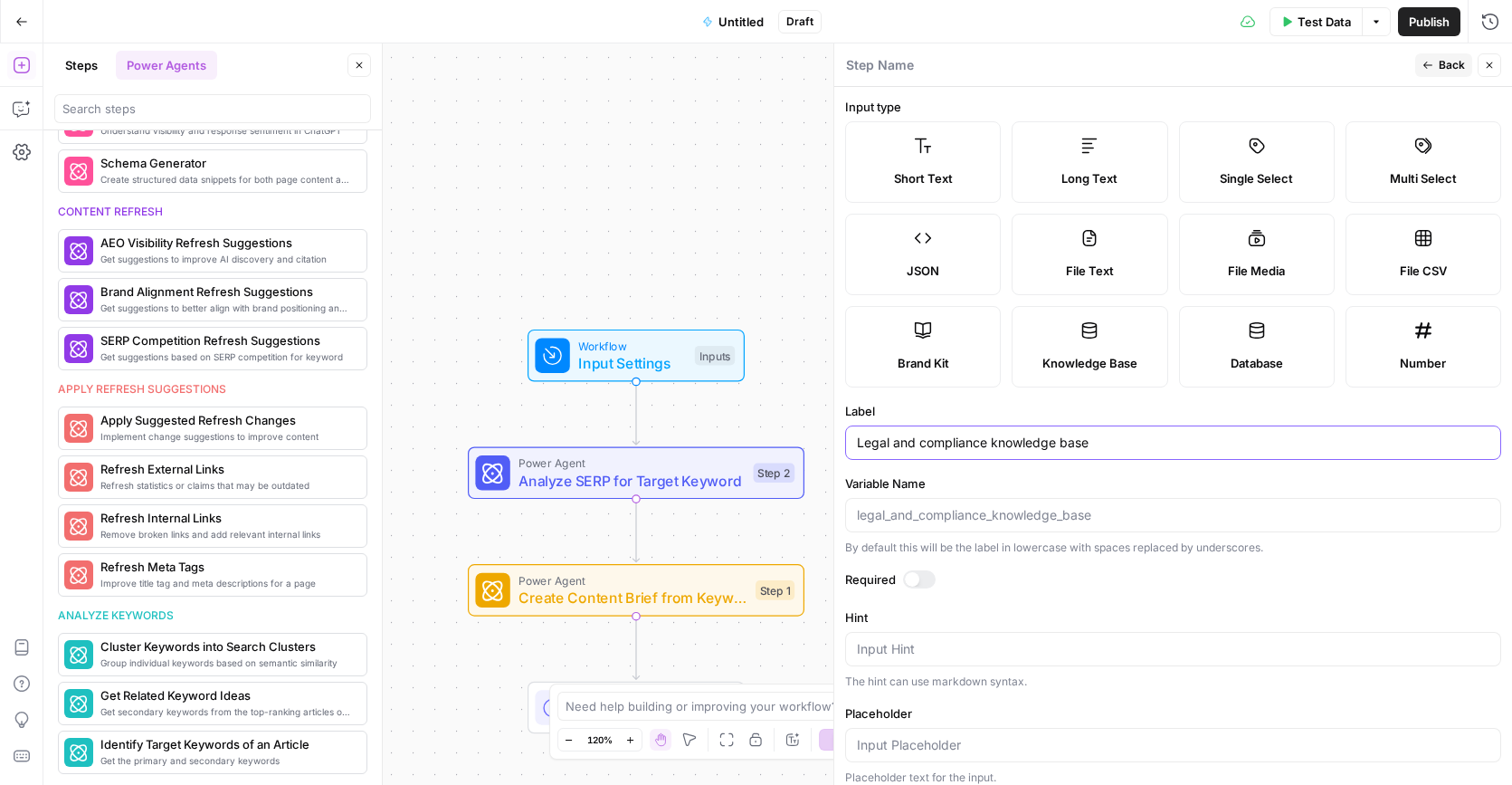
type input "Legal and compliance knowledge base"
click at [1451, 60] on span "Back" at bounding box center [1452, 66] width 26 height 17
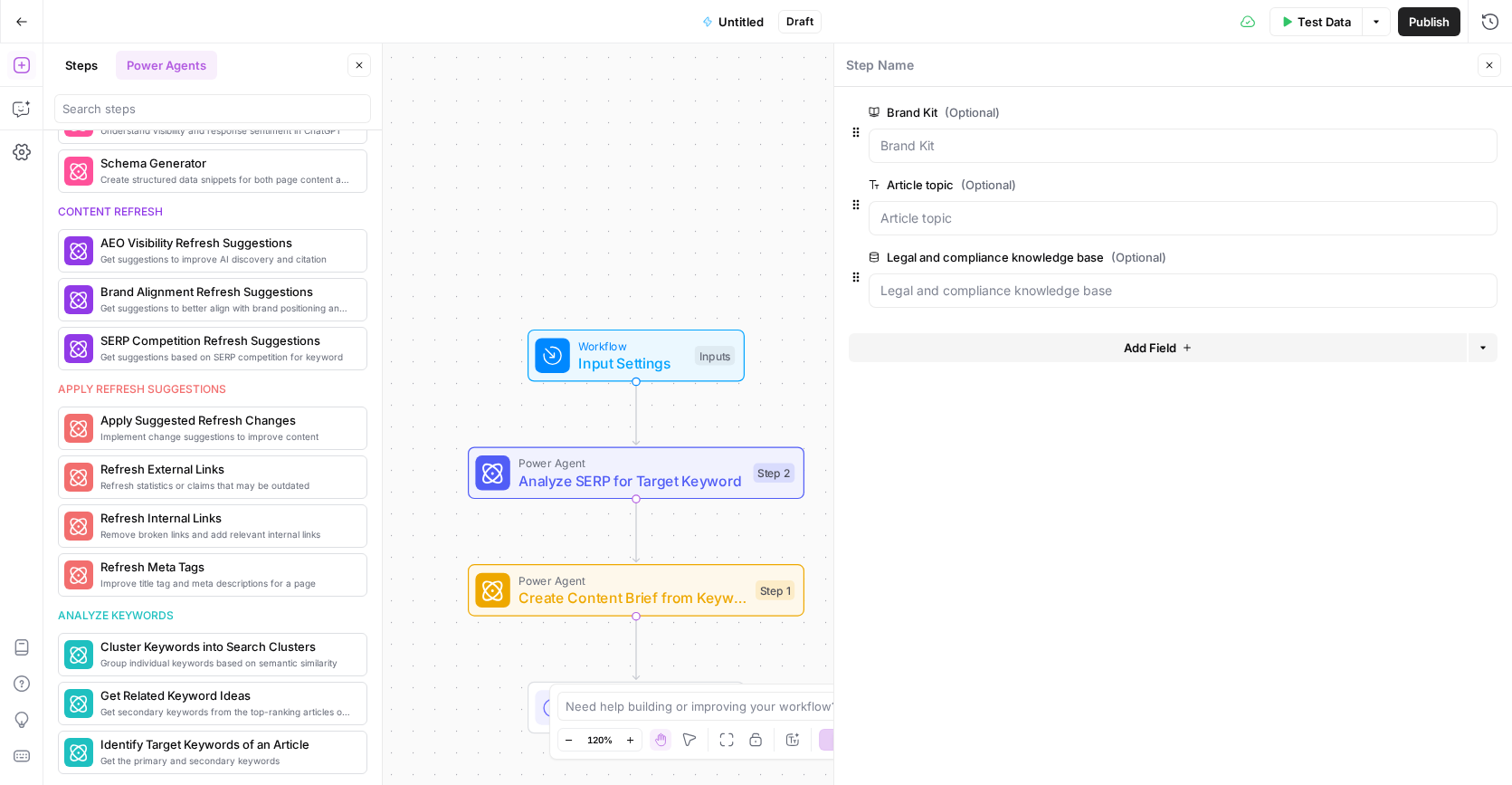
drag, startPoint x: 1499, startPoint y: 65, endPoint x: 733, endPoint y: 336, distance: 812.5
click at [1499, 65] on button "Close" at bounding box center [1489, 65] width 23 height 23
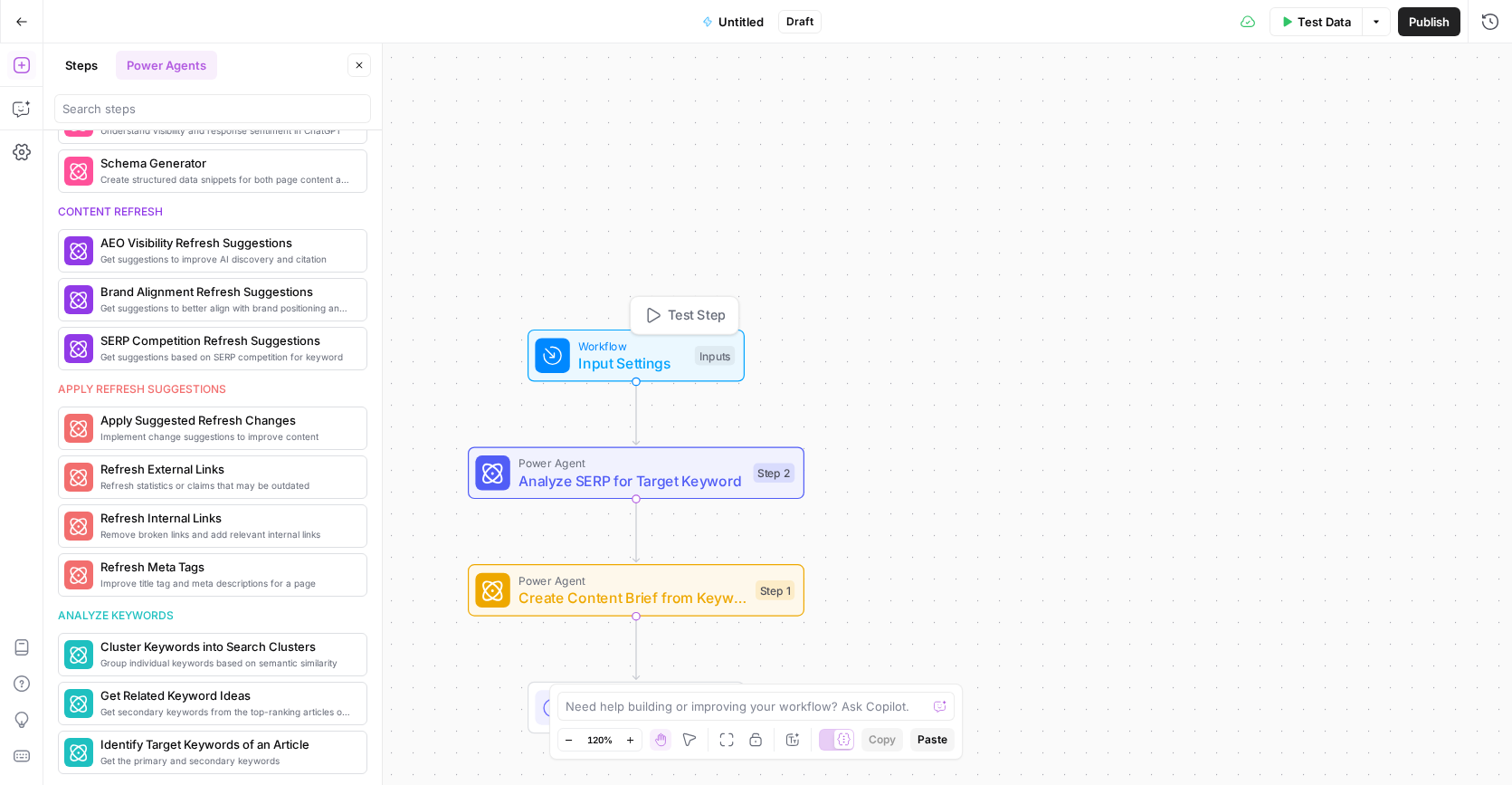
drag, startPoint x: 661, startPoint y: 352, endPoint x: 675, endPoint y: 322, distance: 33.1
click at [661, 352] on span "Input Settings" at bounding box center [632, 362] width 107 height 21
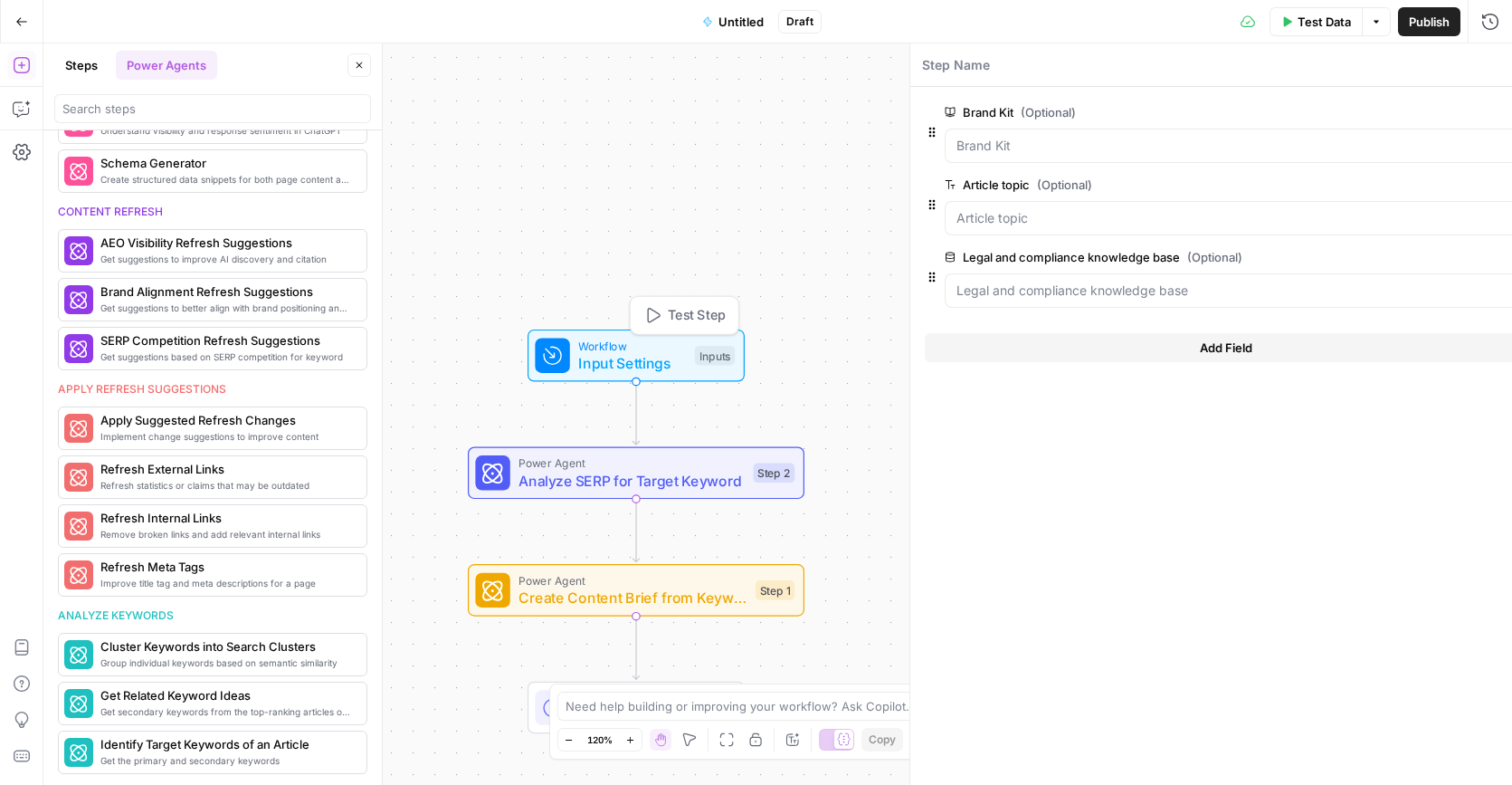
click at [678, 316] on span "Test Step" at bounding box center [697, 315] width 58 height 19
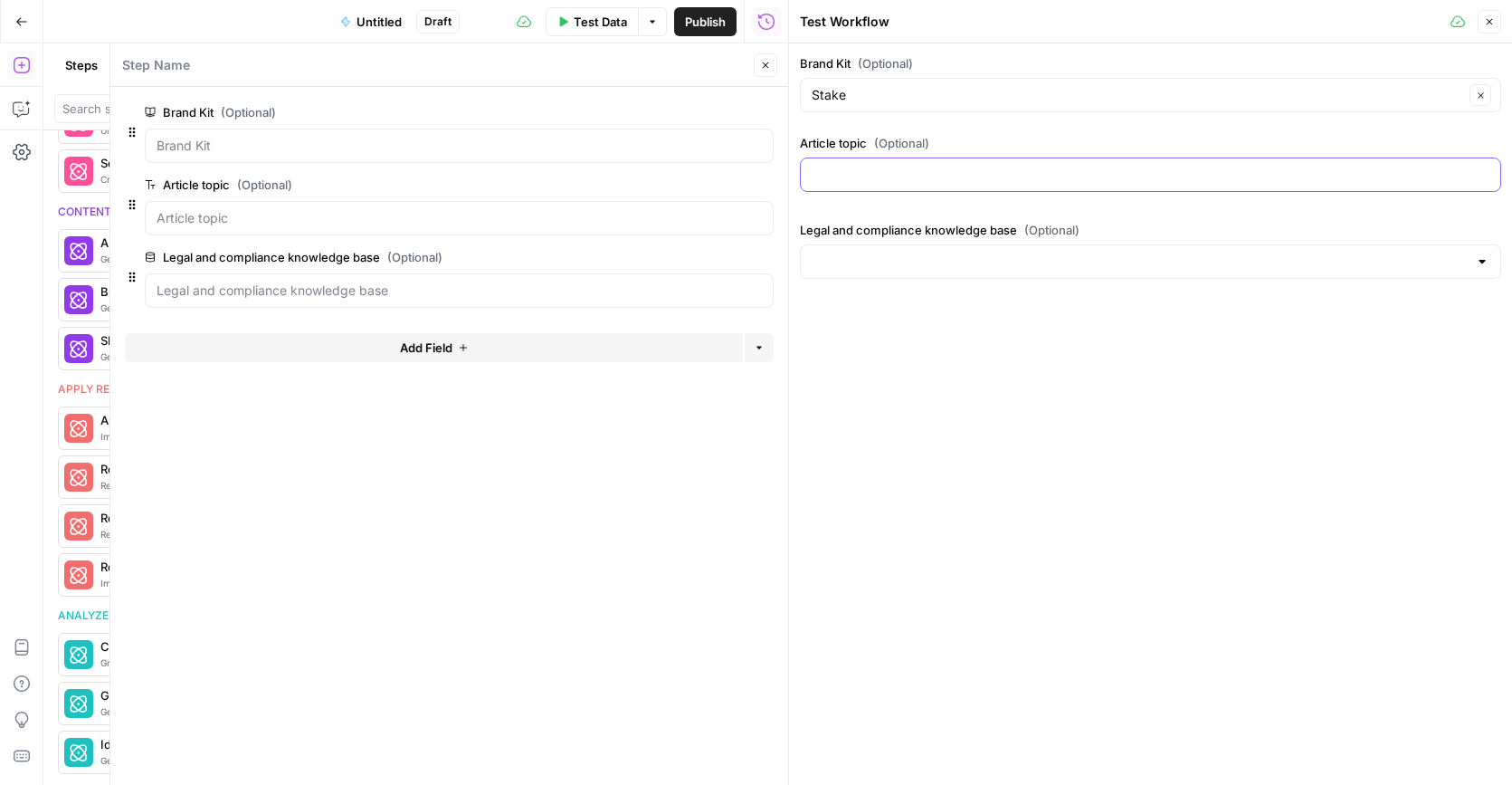
click at [996, 169] on input "Article topic (Optional)" at bounding box center [1150, 175] width 677 height 19
paste input "best investing platform in Australia for beginners"
type input "best investing platform in Australia for beginners"
click at [1080, 275] on div at bounding box center [1150, 261] width 701 height 34
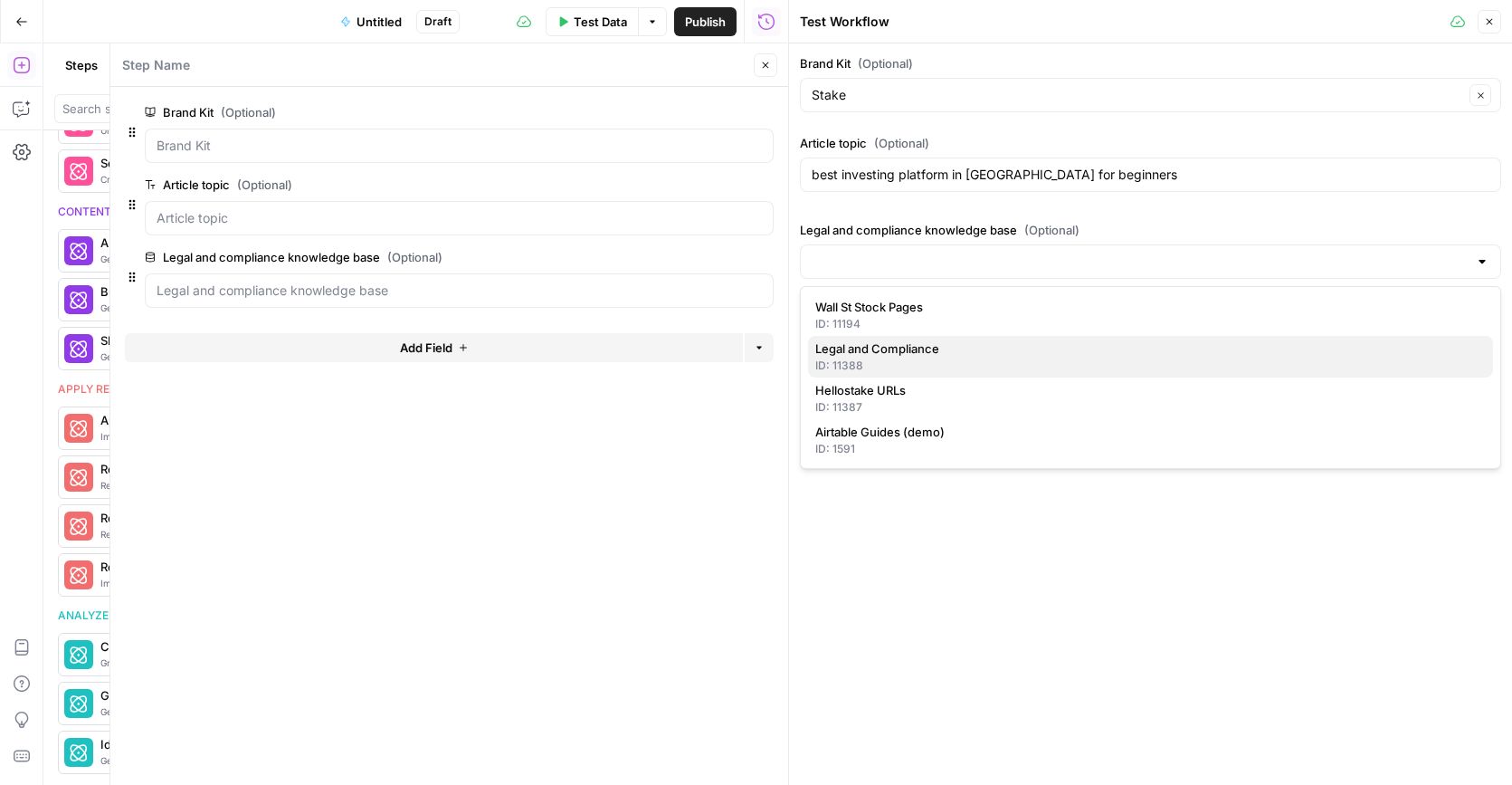
click at [1004, 356] on span "Legal and Compliance" at bounding box center [1147, 348] width 663 height 19
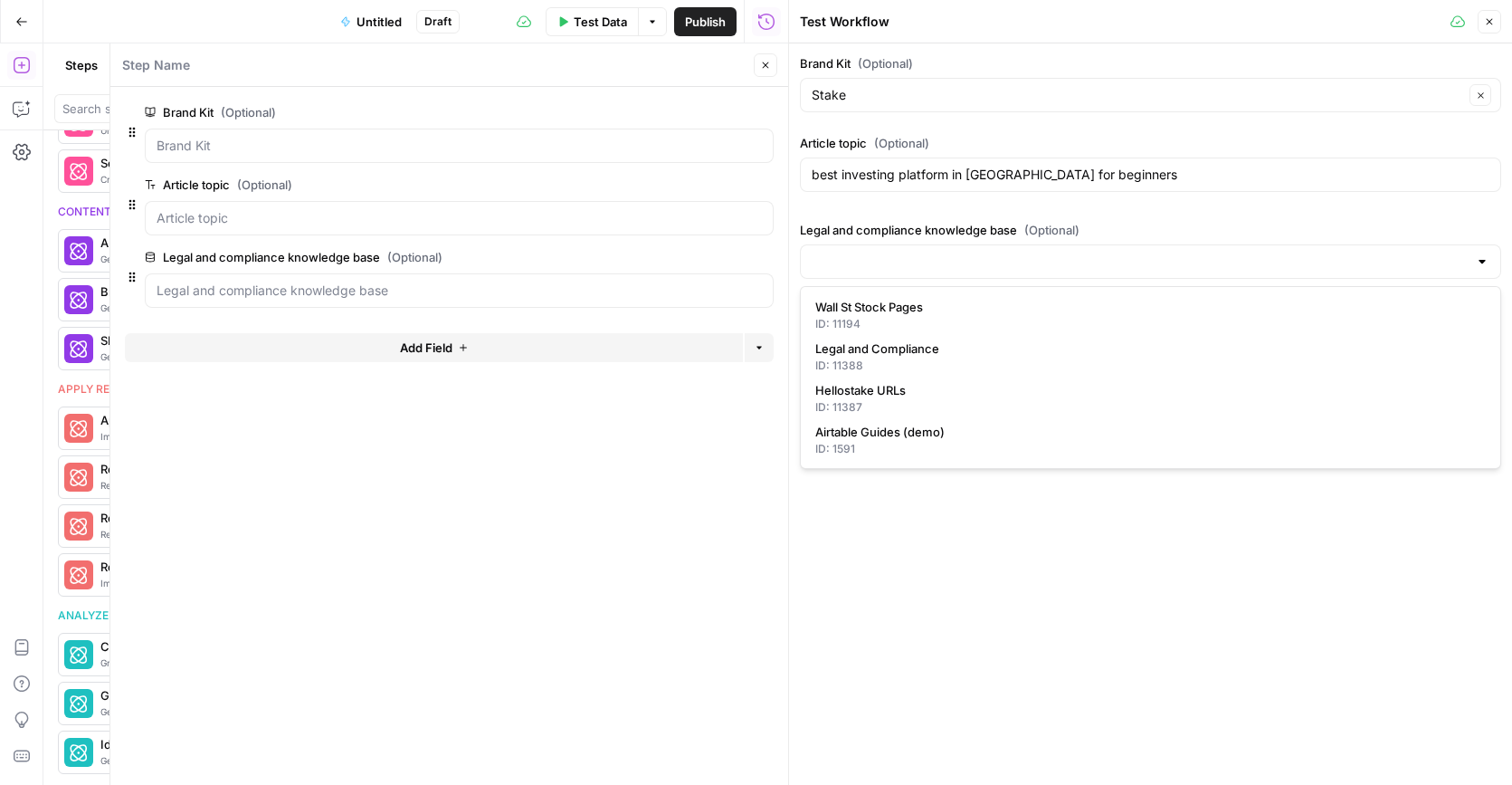
type input "Legal and Compliance"
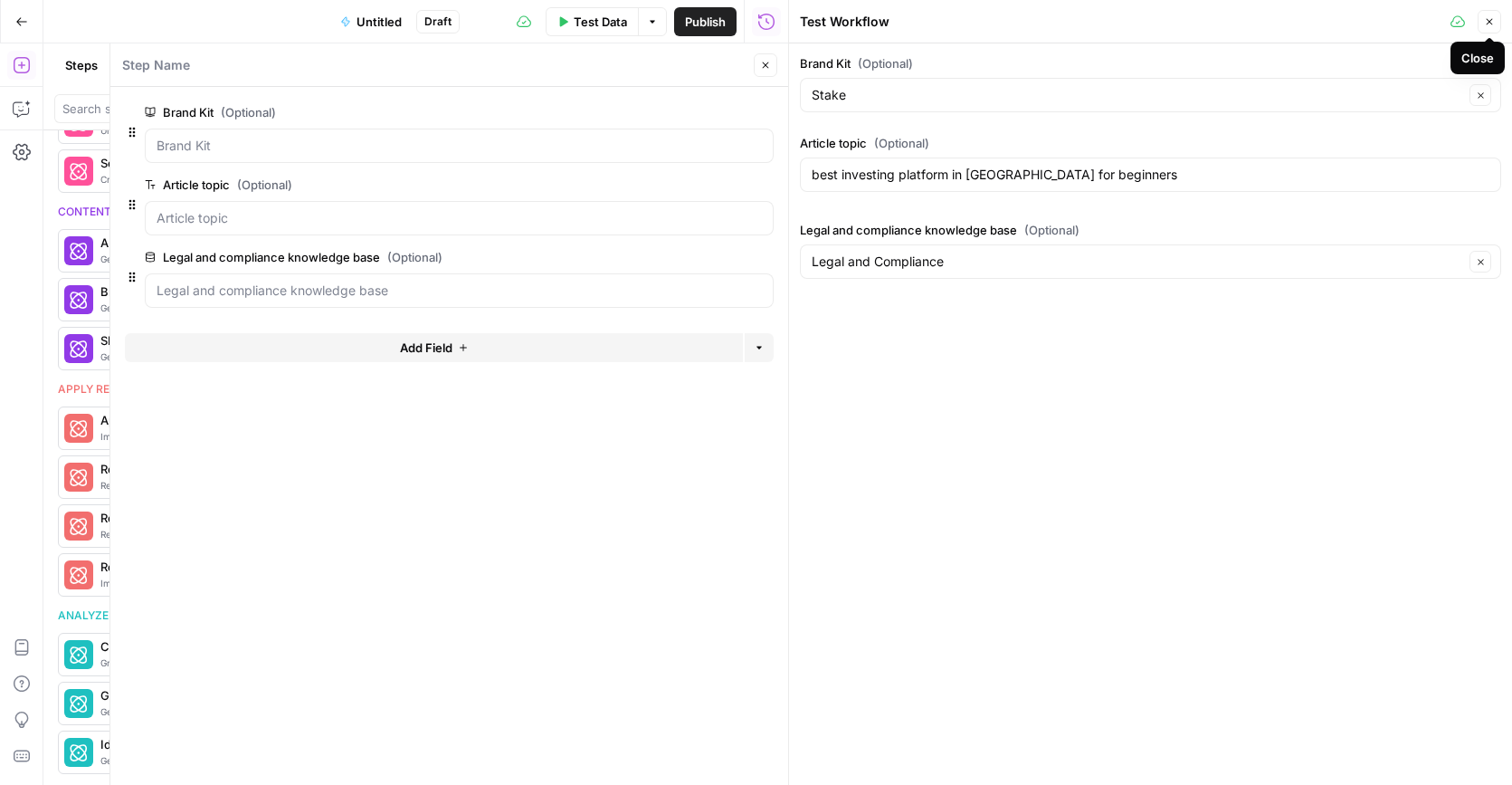
drag, startPoint x: 1380, startPoint y: 469, endPoint x: 1485, endPoint y: 121, distance: 363.5
click at [1380, 468] on div "Brand Kit (Optional) Stake Clear Article topic (Optional) best investing platfo…" at bounding box center [1151, 414] width 723 height 741
click at [593, 24] on span "Test Data" at bounding box center [600, 22] width 54 height 19
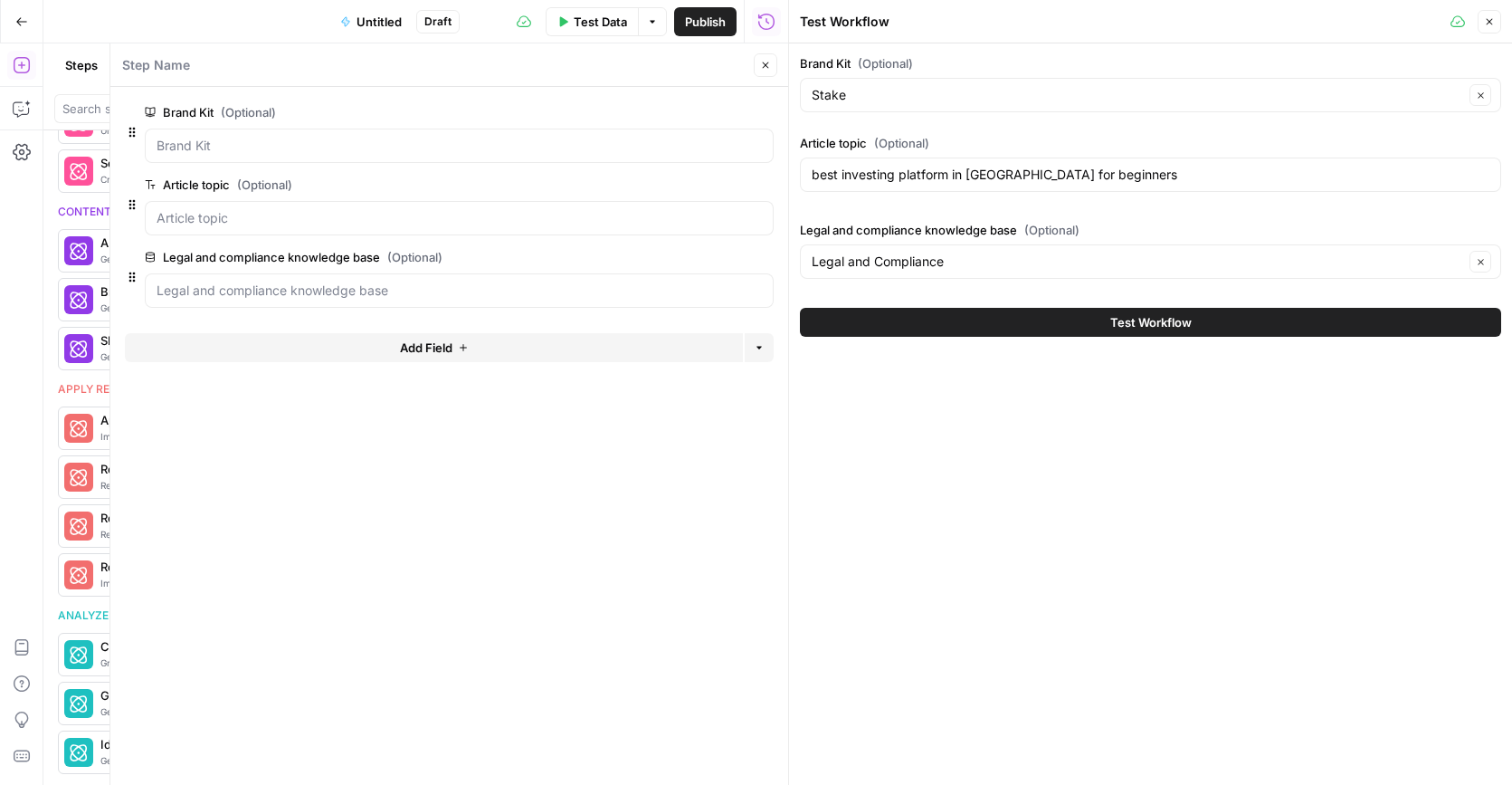
click at [1228, 320] on button "Test Workflow" at bounding box center [1150, 322] width 701 height 29
click at [764, 65] on icon "button" at bounding box center [765, 65] width 11 height 11
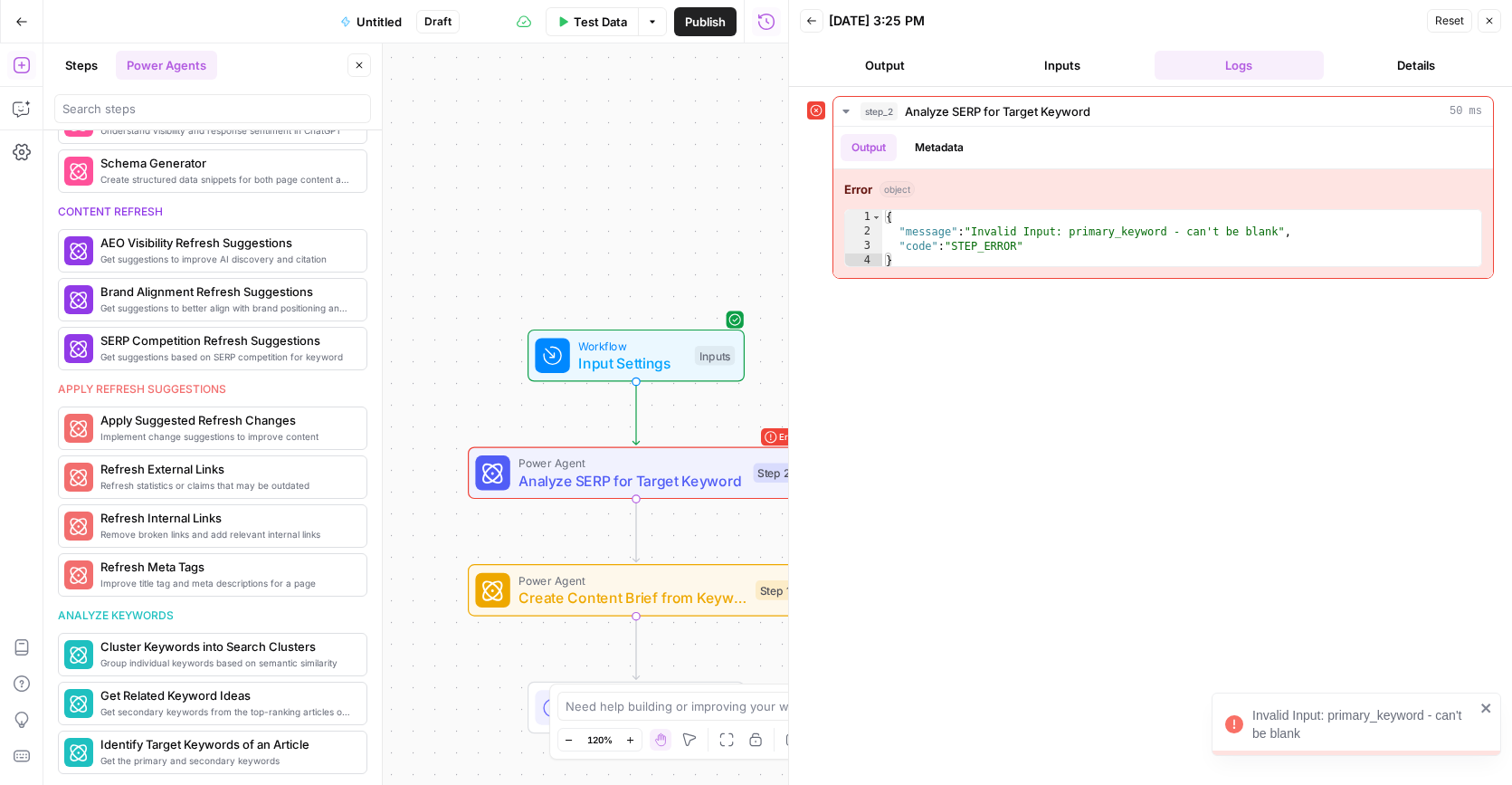
click at [360, 65] on icon "button" at bounding box center [359, 65] width 11 height 11
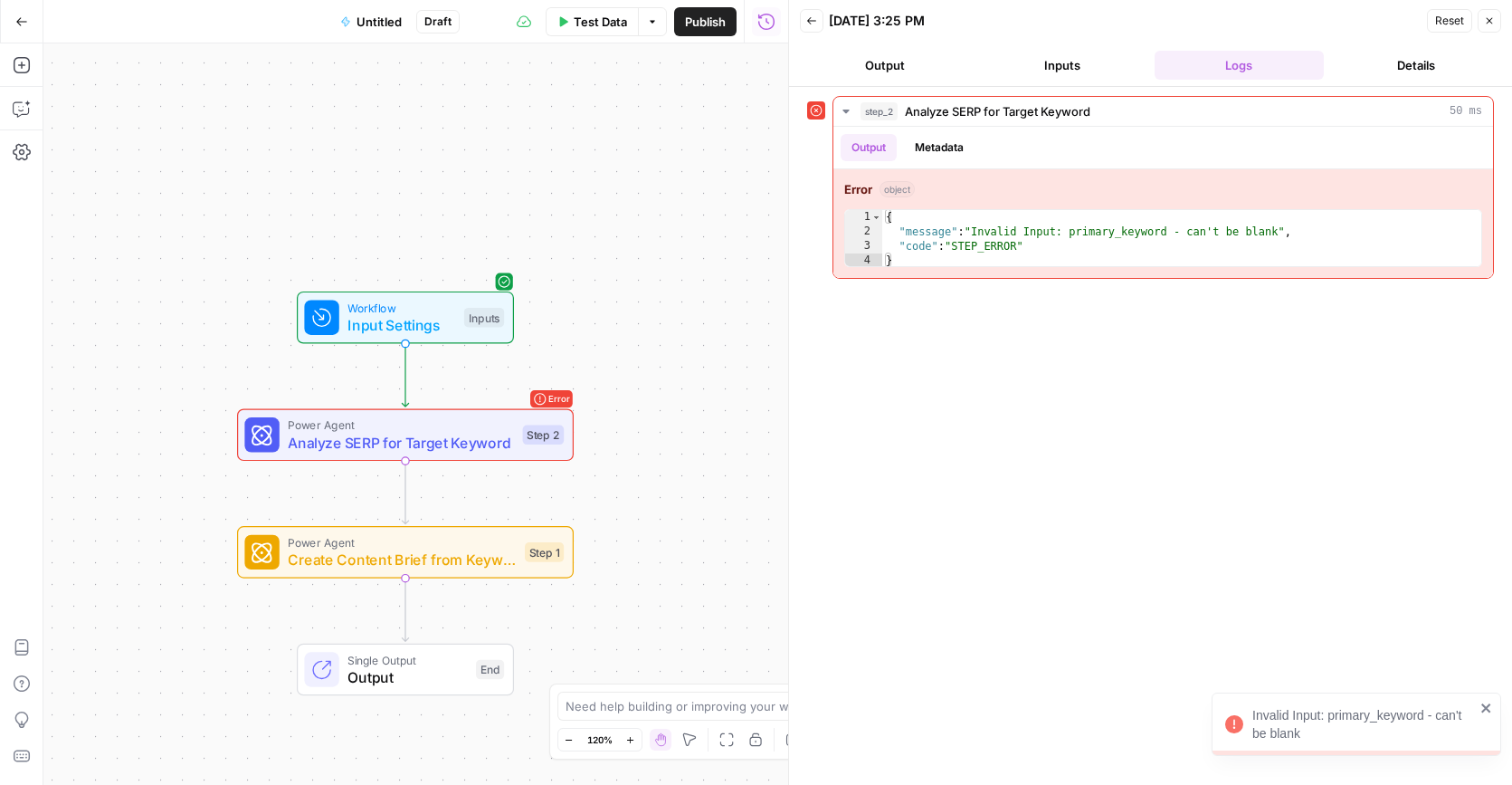
drag, startPoint x: 541, startPoint y: 212, endPoint x: 281, endPoint y: 173, distance: 262.9
click at [281, 173] on div "Workflow Input Settings Inputs Error Power Agent Analyze SERP for Target Keywor…" at bounding box center [416, 414] width 745 height 741
click at [1105, 116] on div "step_2 Analyze SERP for Target Keyword 50 ms" at bounding box center [1171, 111] width 622 height 19
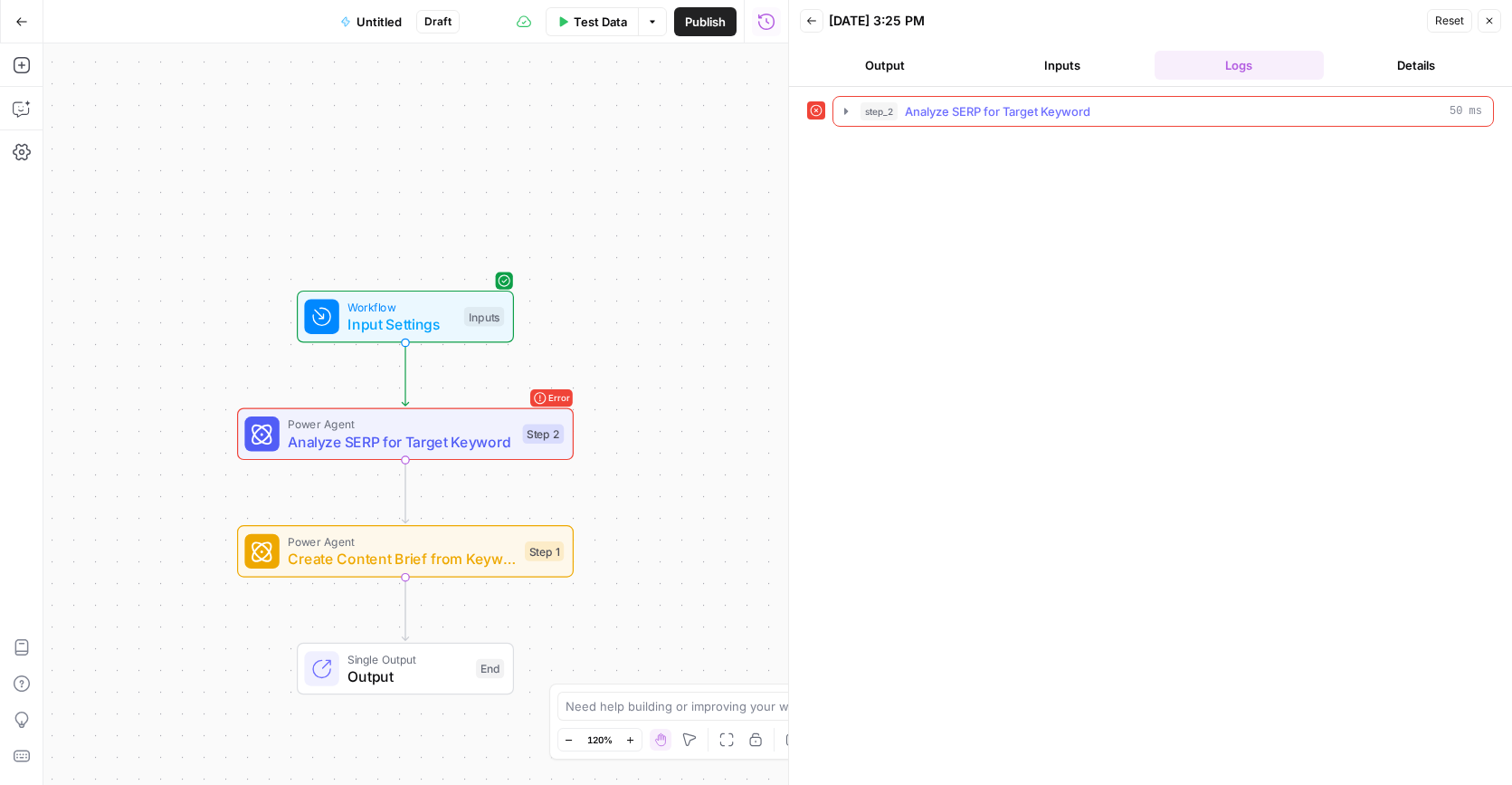
click at [1105, 116] on div "step_2 Analyze SERP for Target Keyword 50 ms" at bounding box center [1171, 111] width 622 height 19
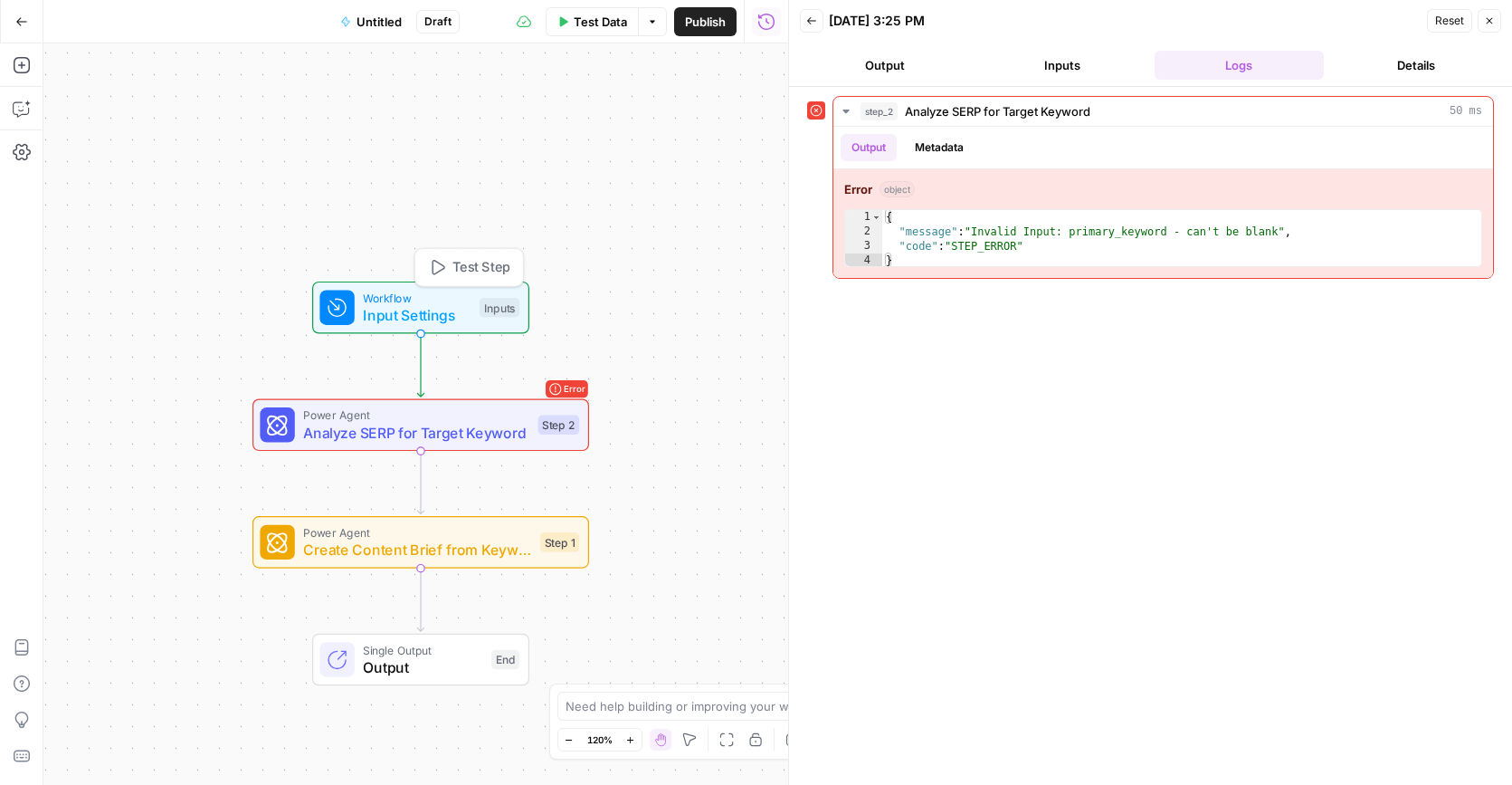
click at [420, 306] on span "Input Settings" at bounding box center [417, 314] width 107 height 21
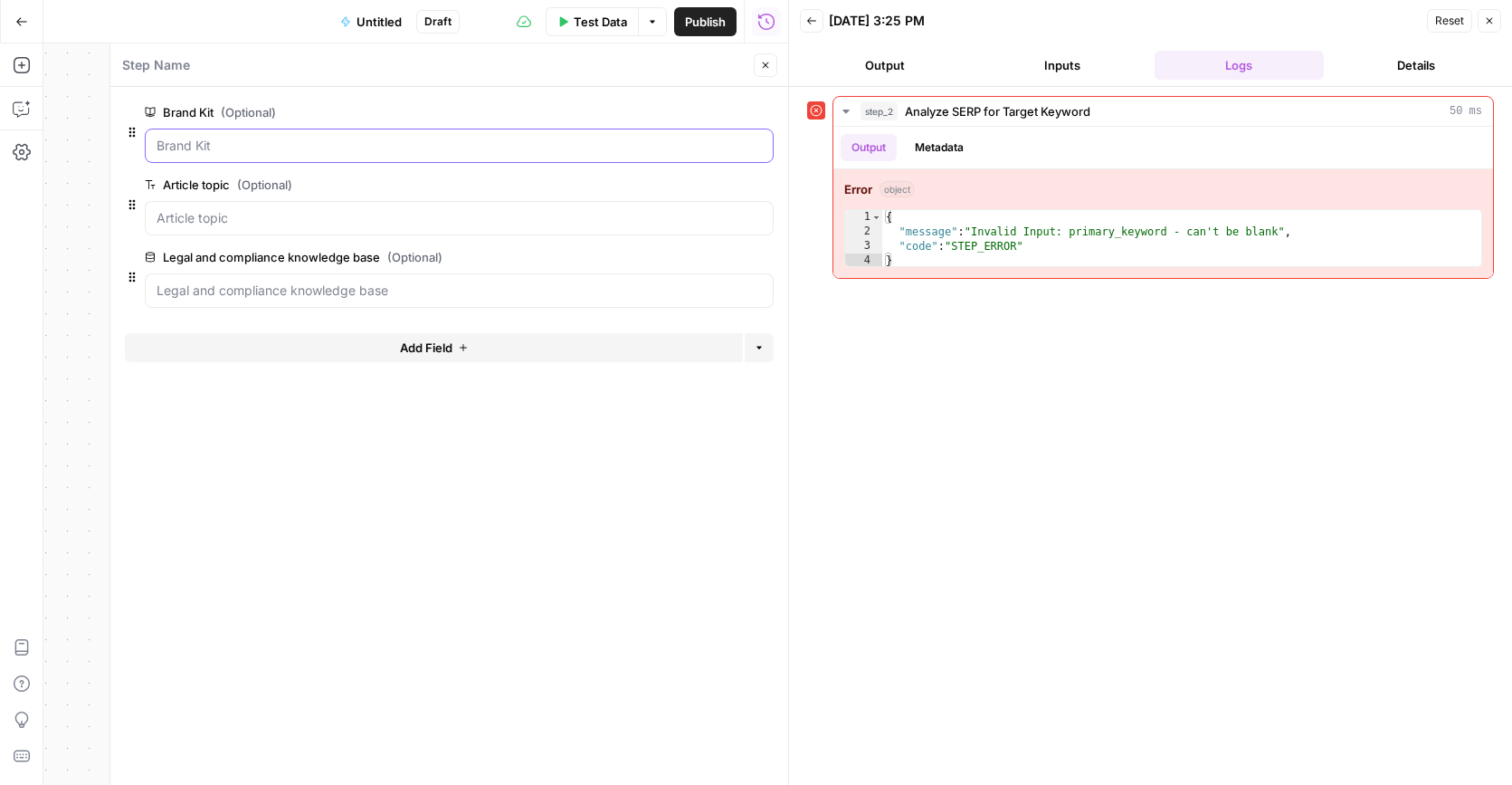
click at [355, 144] on Kit "Brand Kit (Optional)" at bounding box center [459, 146] width 605 height 19
click at [366, 146] on Kit "Brand Kit (Optional)" at bounding box center [459, 146] width 605 height 19
click at [325, 222] on topic "Article topic (Optional)" at bounding box center [459, 219] width 605 height 19
click at [345, 290] on base "Legal and compliance knowledge base (Optional)" at bounding box center [459, 291] width 605 height 19
click at [706, 185] on span "edit field" at bounding box center [705, 184] width 40 height 15
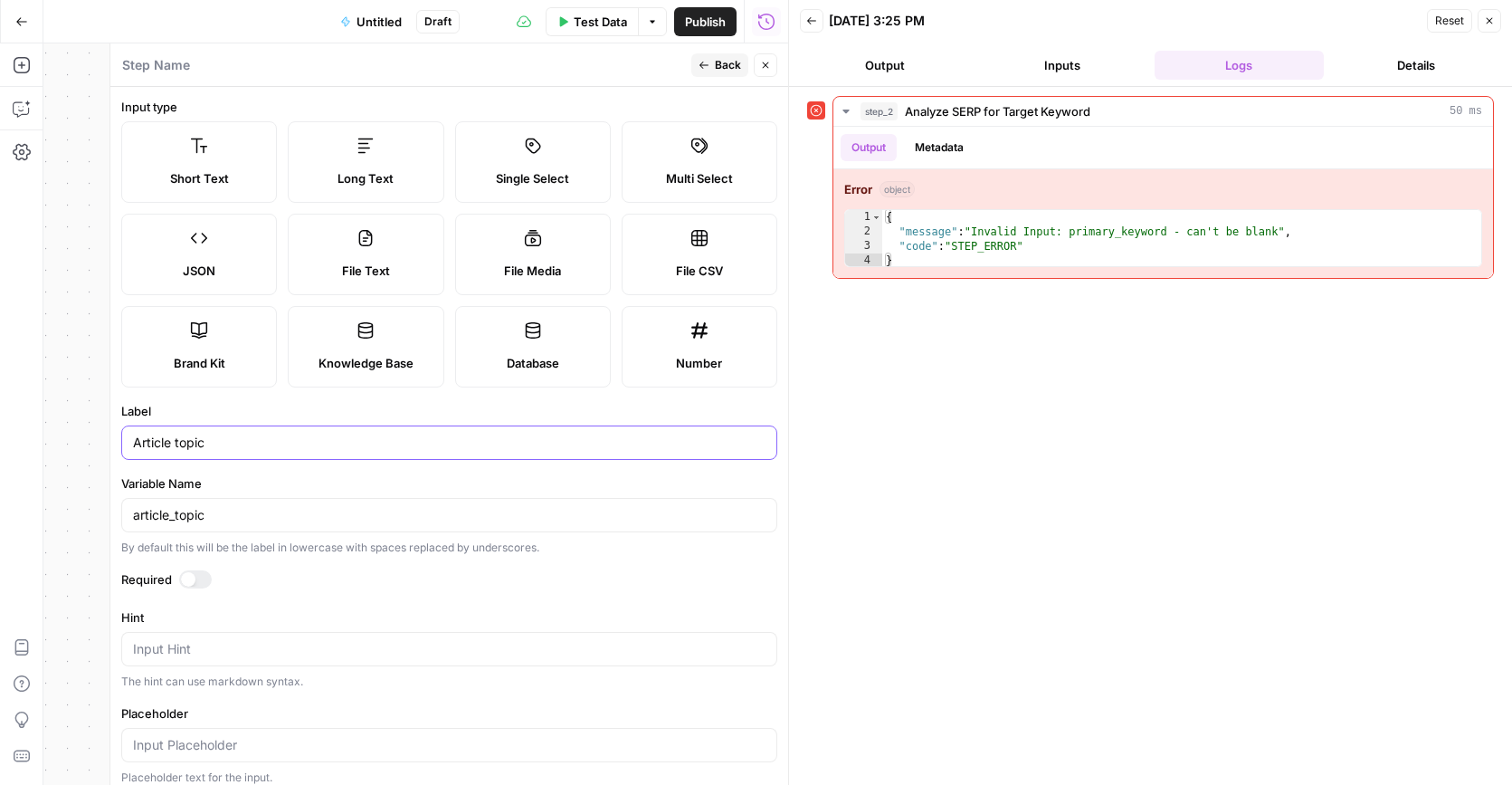
drag, startPoint x: 239, startPoint y: 443, endPoint x: 42, endPoint y: 427, distance: 197.6
click at [42, 427] on body "Stake New Home Browse Insights Opportunities Your Data Recent Grids Write Conte…" at bounding box center [756, 392] width 1512 height 785
type input "A"
type input "Primary keyword"
click at [248, 479] on label "Variable Name" at bounding box center [449, 484] width 656 height 19
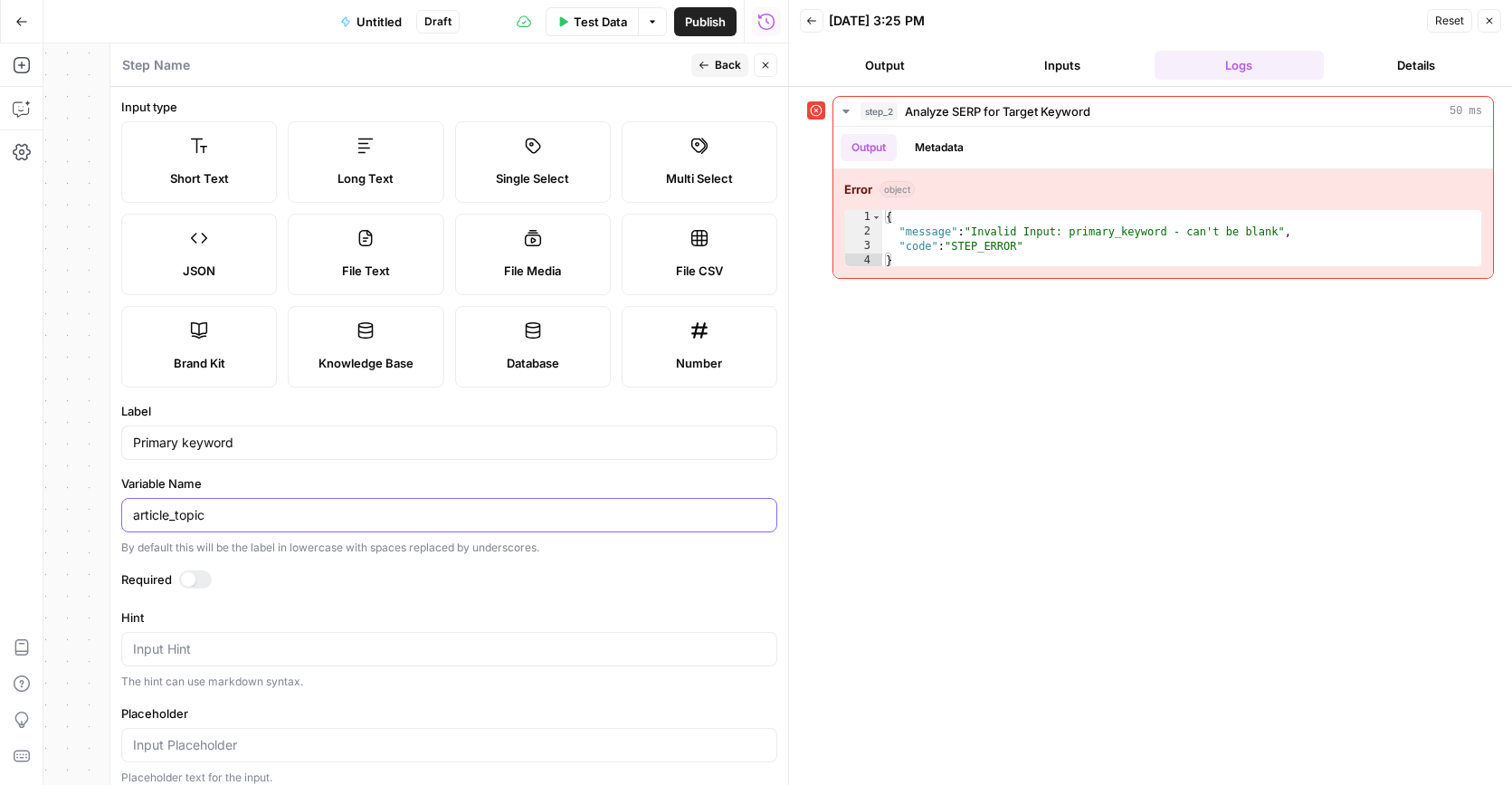
click at [248, 506] on input "article_topic" at bounding box center [449, 515] width 633 height 19
drag, startPoint x: 240, startPoint y: 522, endPoint x: 37, endPoint y: 511, distance: 203.3
click at [37, 511] on body "Stake New Home Browse Insights Opportunities Your Data Recent Grids Write Conte…" at bounding box center [756, 392] width 1512 height 785
type input "a"
type input "primary_keyword"
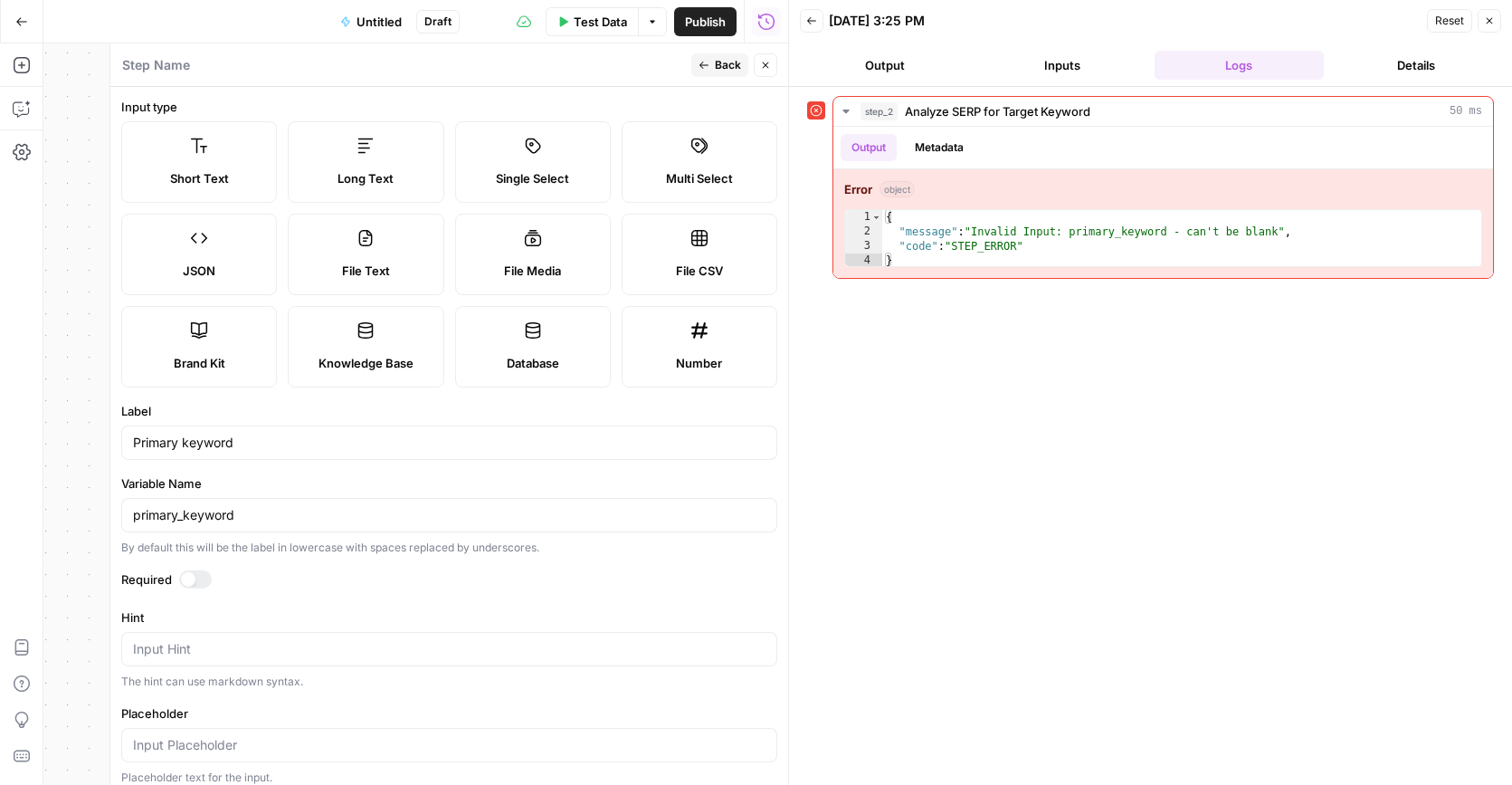
click at [709, 70] on button "Back" at bounding box center [720, 65] width 57 height 23
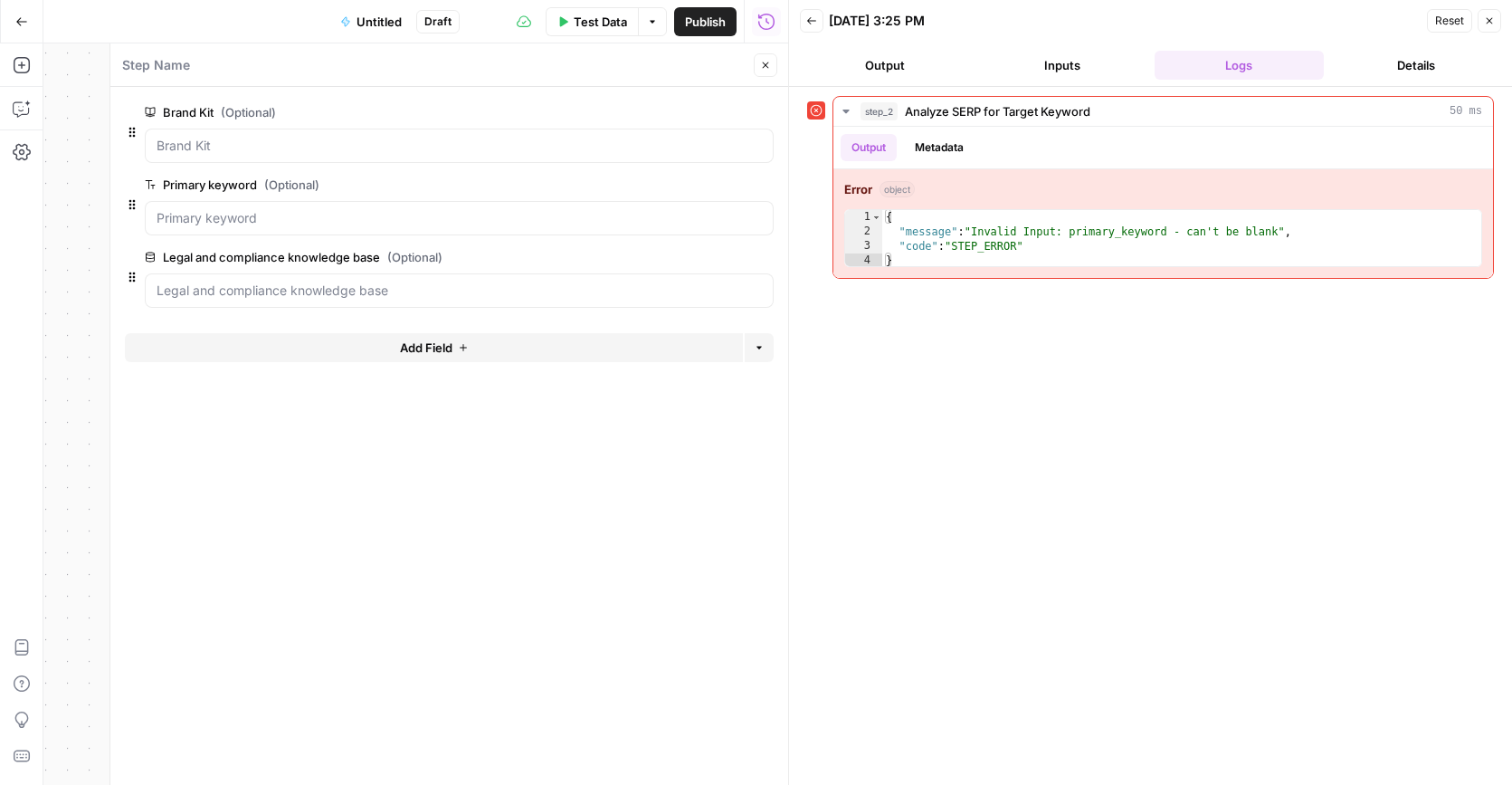
click at [767, 71] on button "Close" at bounding box center [764, 65] width 23 height 23
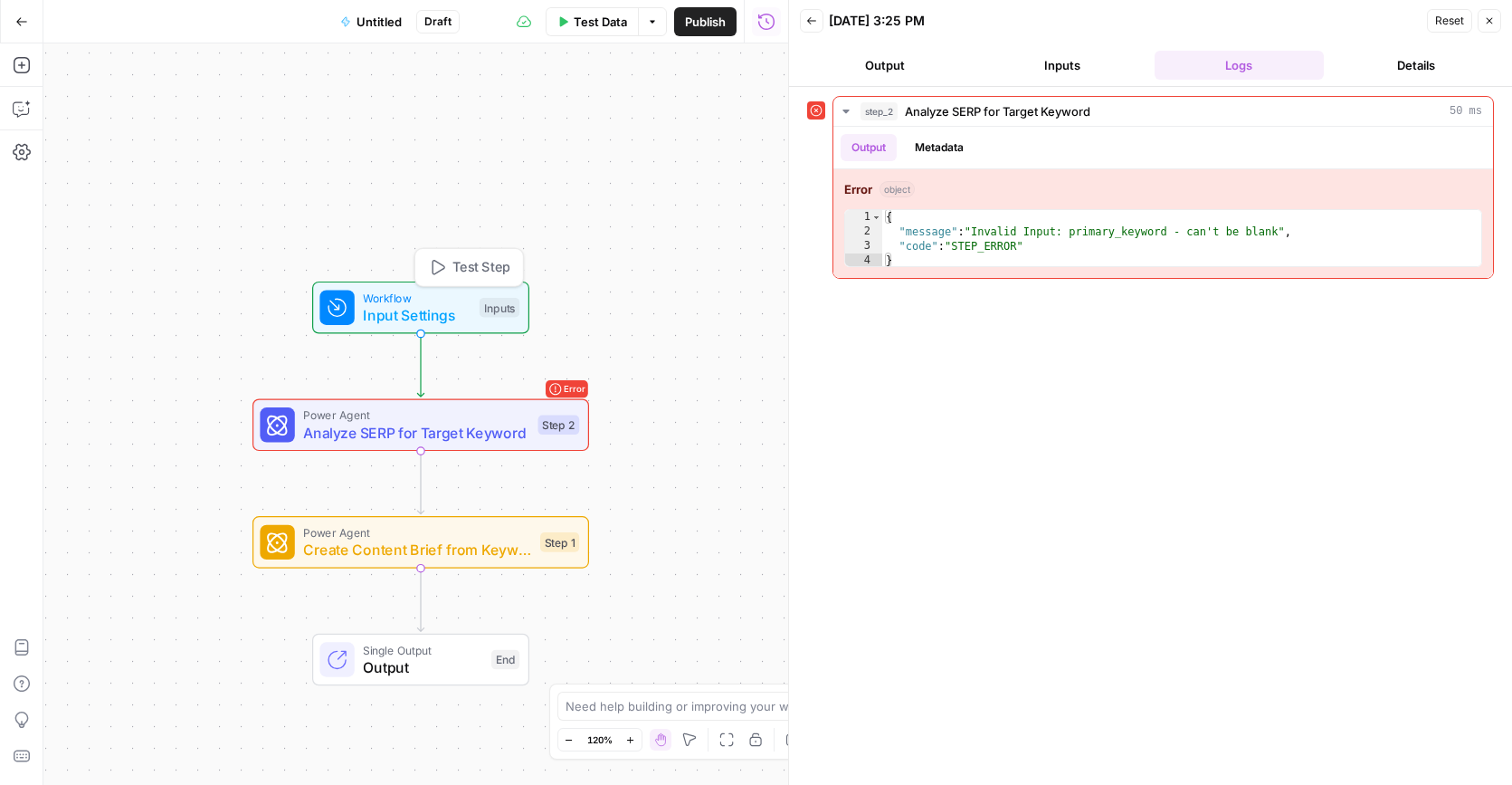
click at [410, 312] on span "Input Settings" at bounding box center [417, 314] width 107 height 21
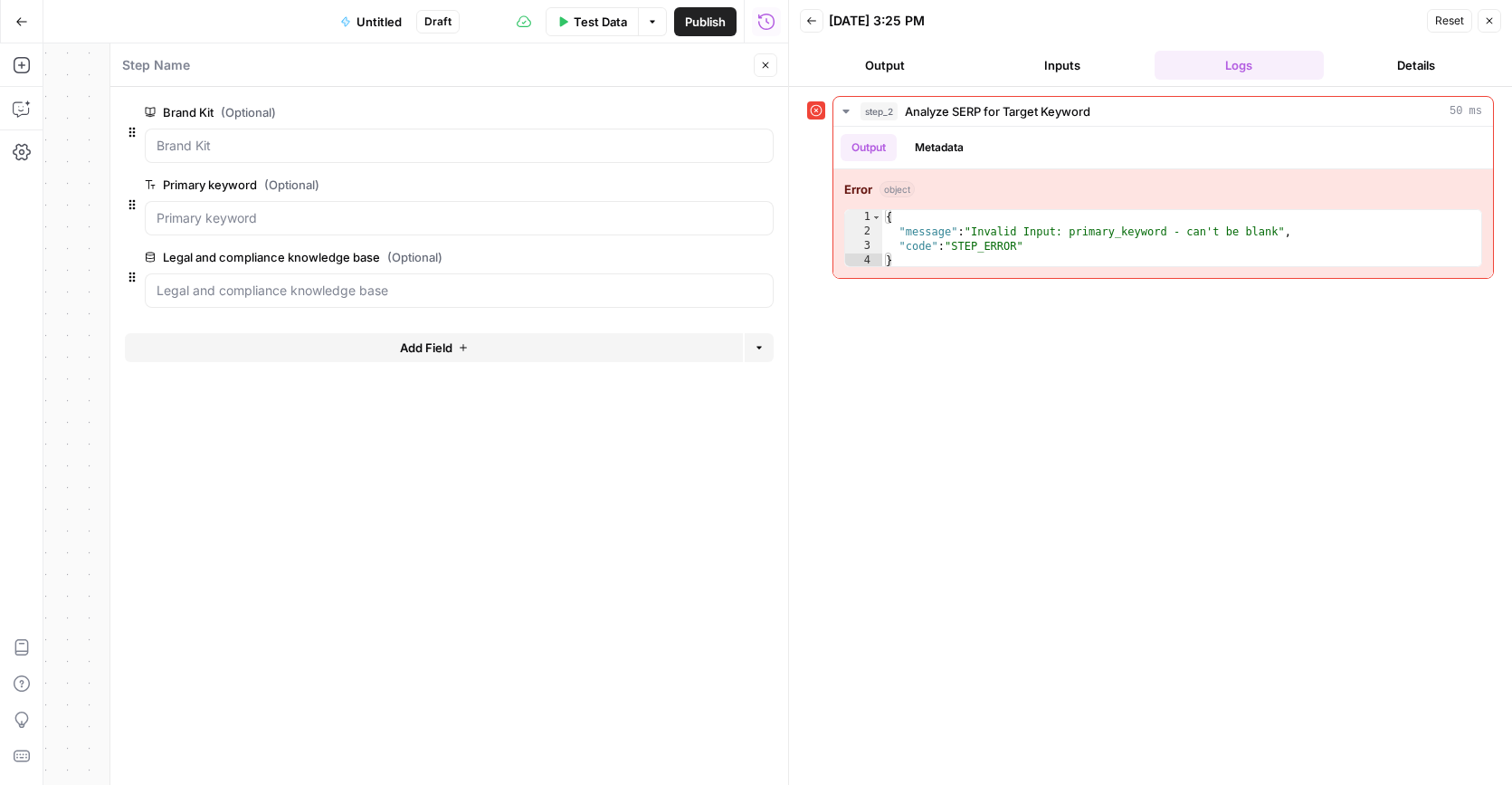
click at [603, 29] on span "Test Data" at bounding box center [600, 22] width 54 height 19
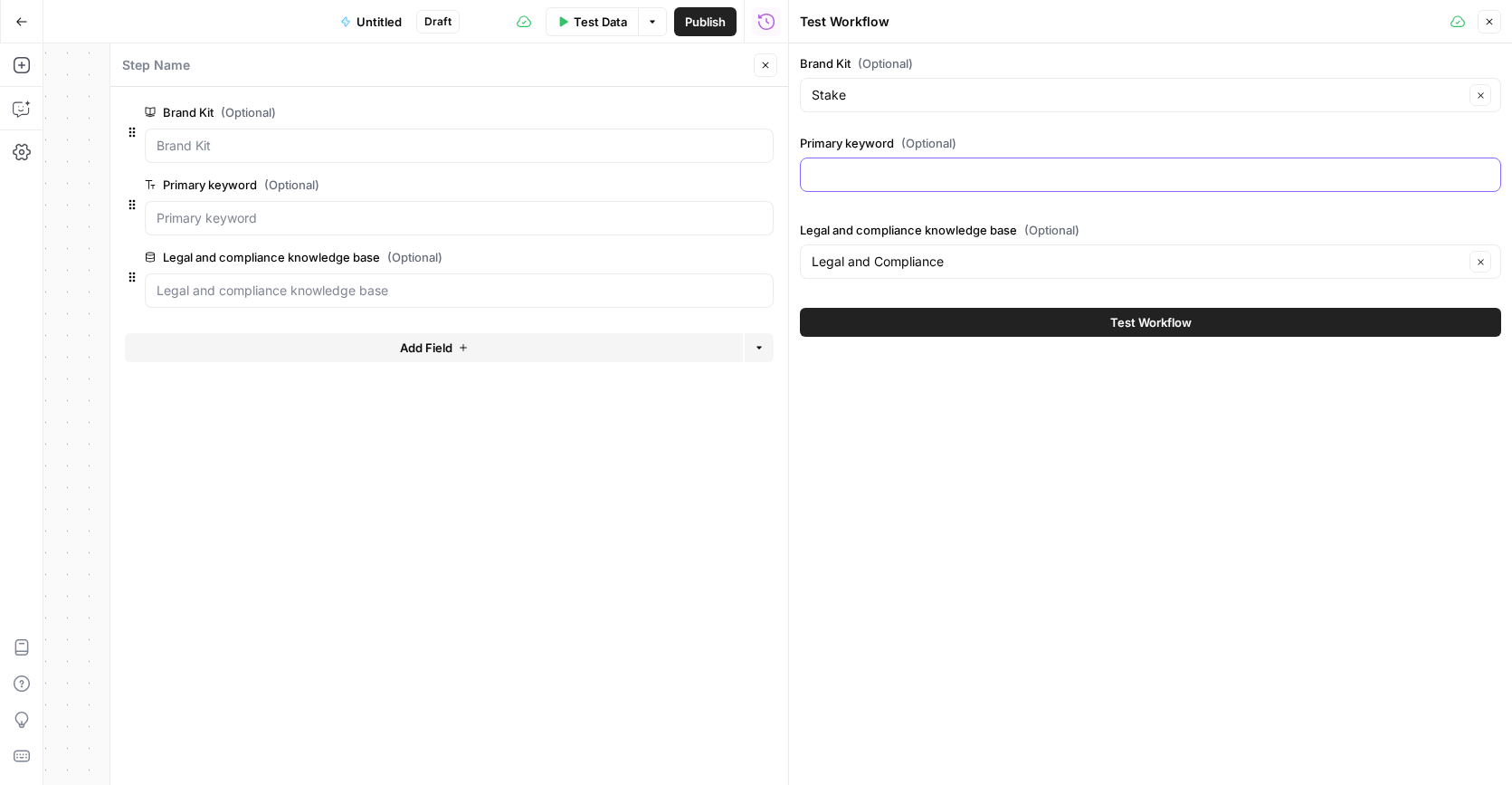
click at [963, 173] on input "Primary keyword (Optional)" at bounding box center [1150, 175] width 677 height 19
paste input "best investing platform in Australia for beginners"
type input "best investing platform in Australia for beginners"
click at [1147, 323] on span "Test Workflow" at bounding box center [1151, 323] width 82 height 19
click at [774, 62] on button "Close" at bounding box center [764, 65] width 23 height 23
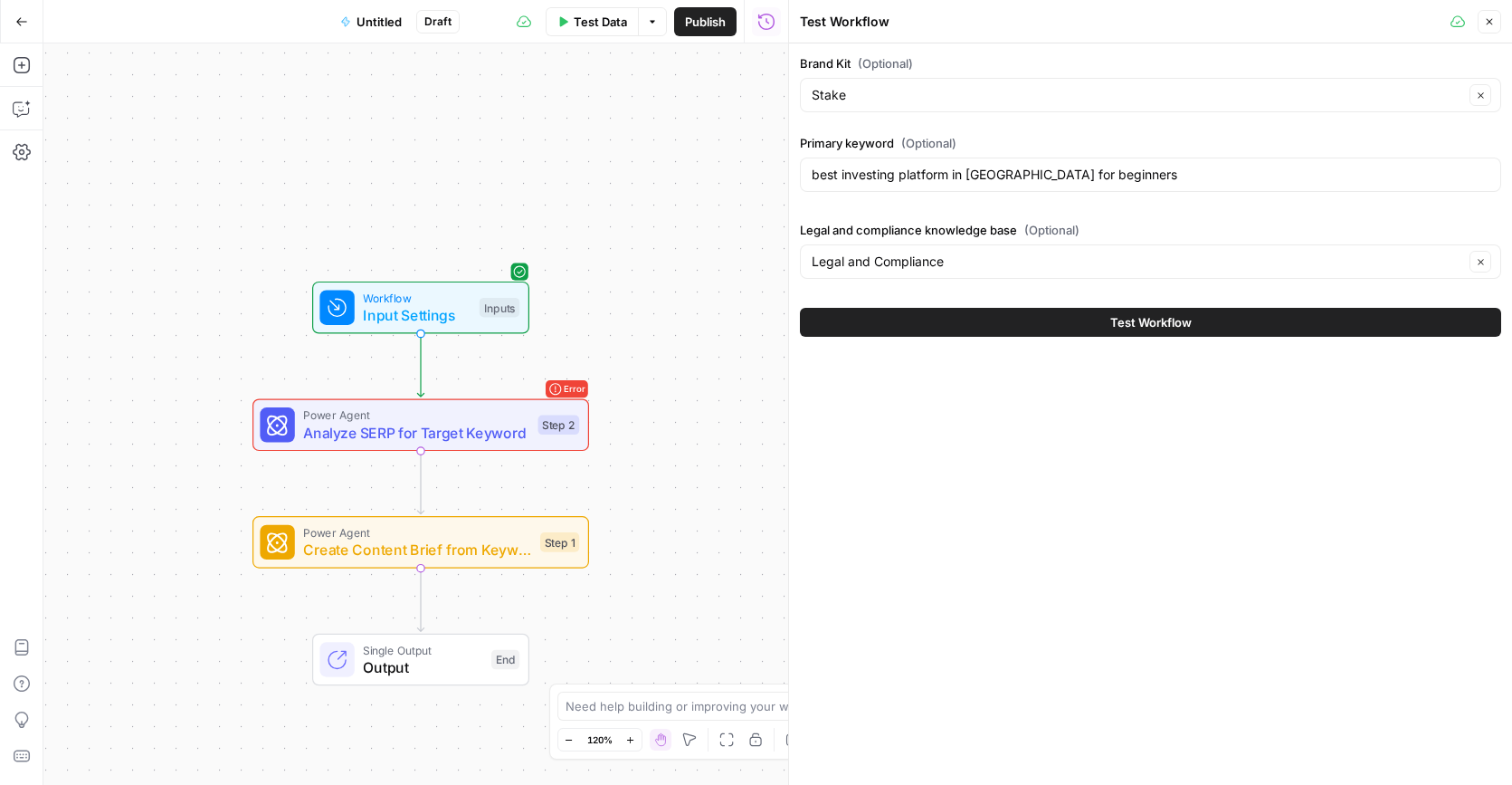
click at [1223, 322] on button "Test Workflow" at bounding box center [1150, 322] width 701 height 29
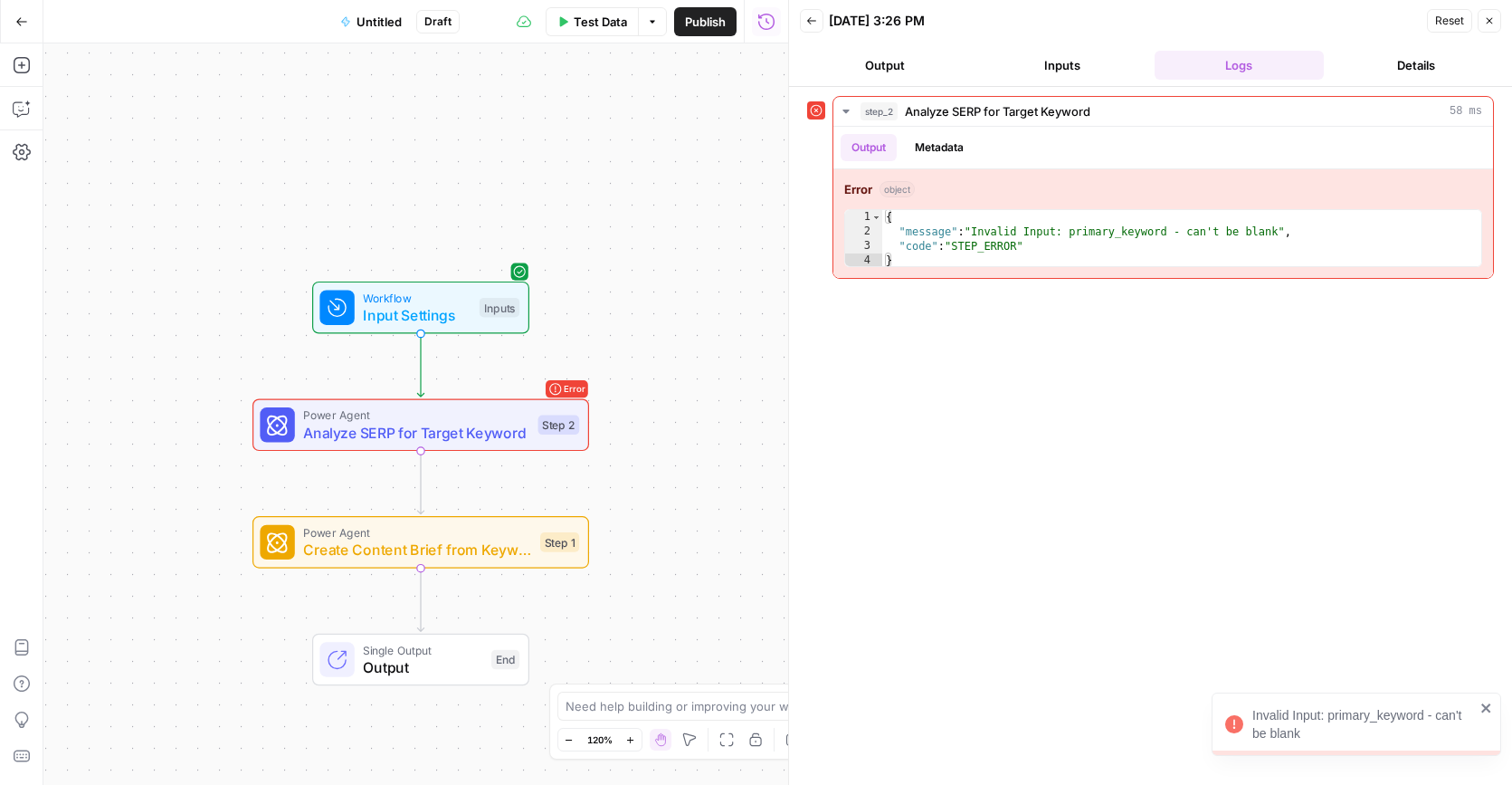
click at [888, 79] on button "Output" at bounding box center [885, 65] width 170 height 29
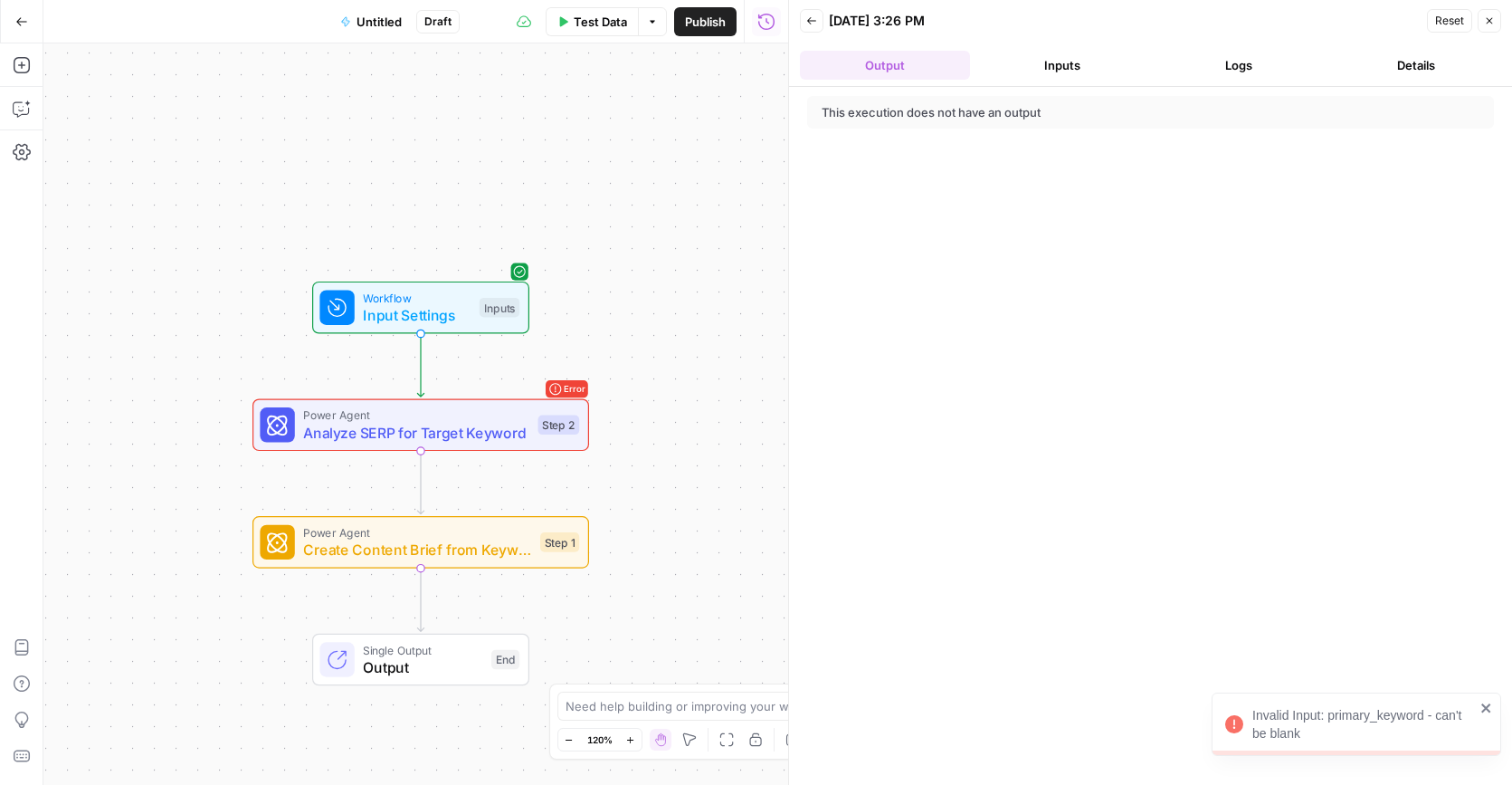
click at [1066, 65] on button "Inputs" at bounding box center [1063, 65] width 170 height 29
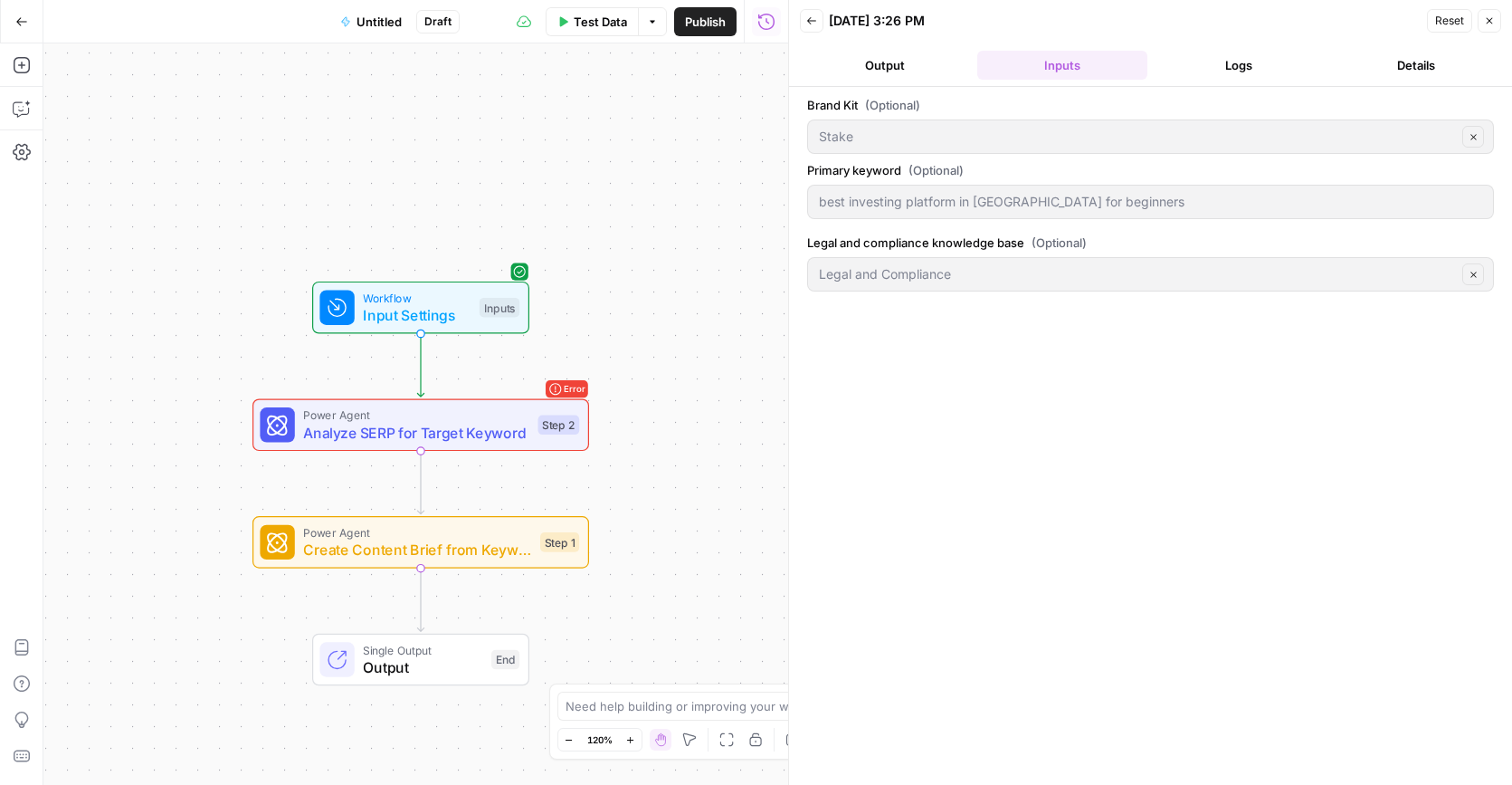
click at [1196, 65] on button "Logs" at bounding box center [1240, 65] width 170 height 29
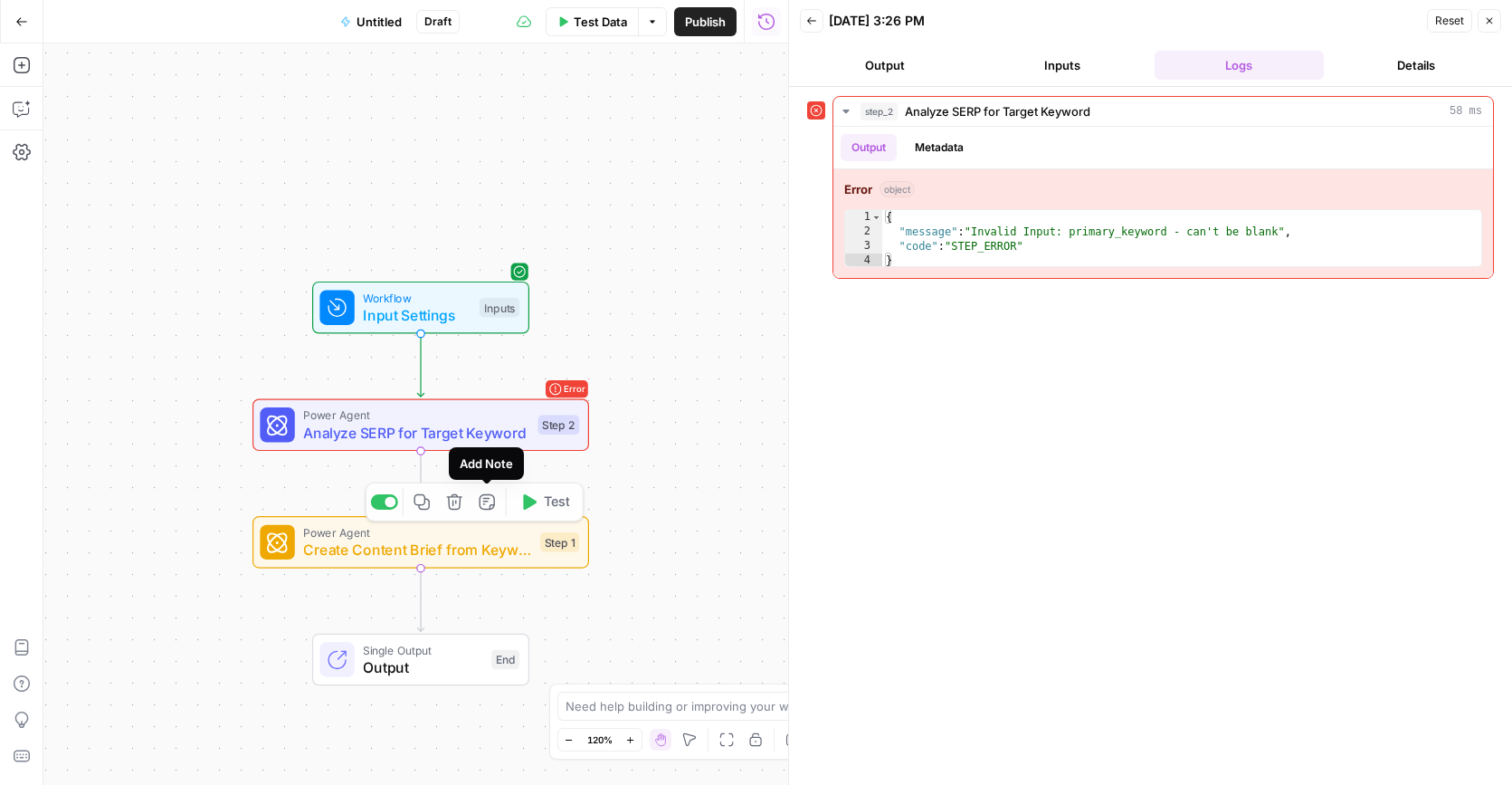
click at [480, 437] on span "Analyze SERP for Target Keyword" at bounding box center [416, 432] width 226 height 21
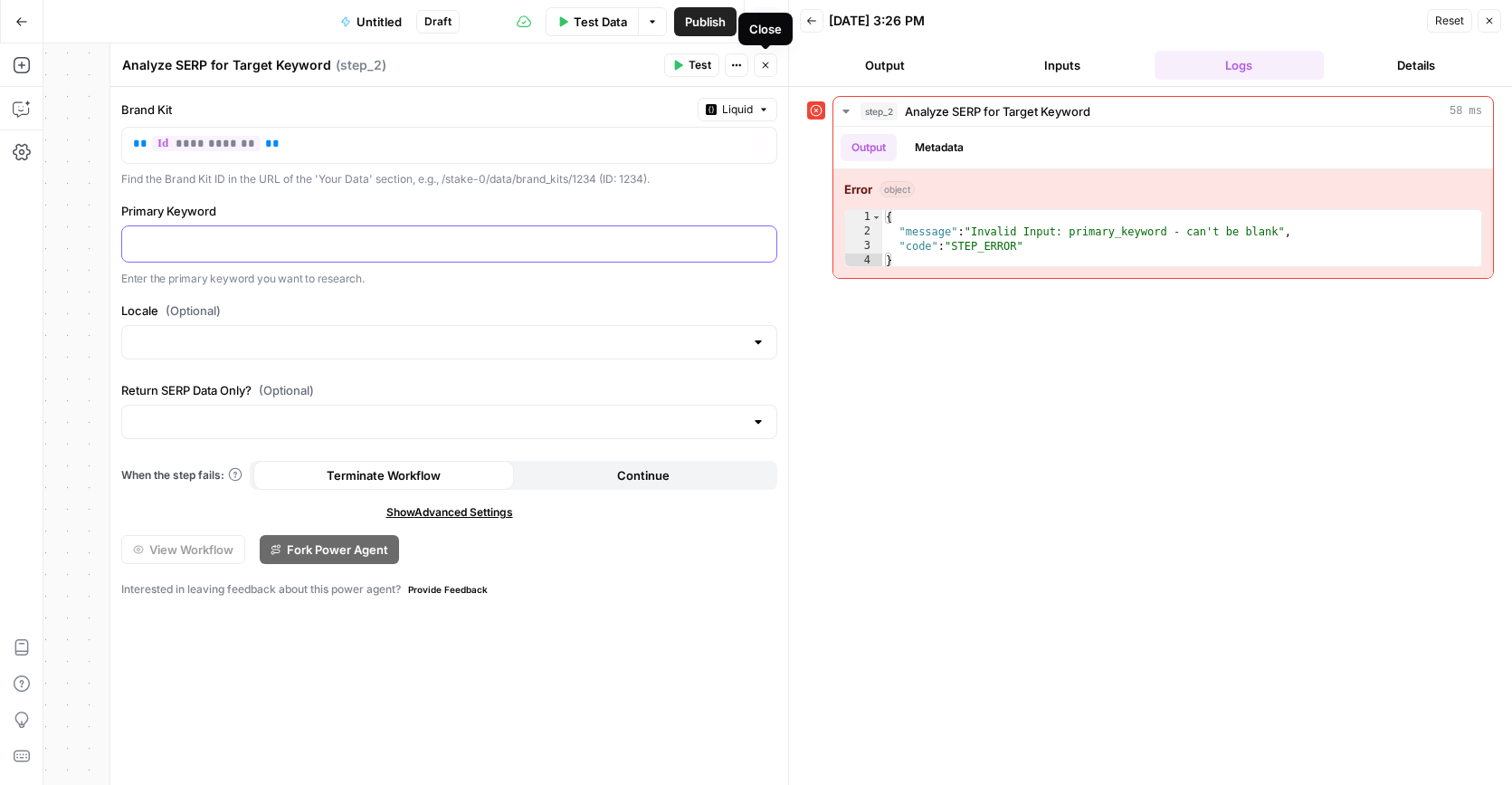
click at [436, 245] on p at bounding box center [449, 243] width 633 height 19
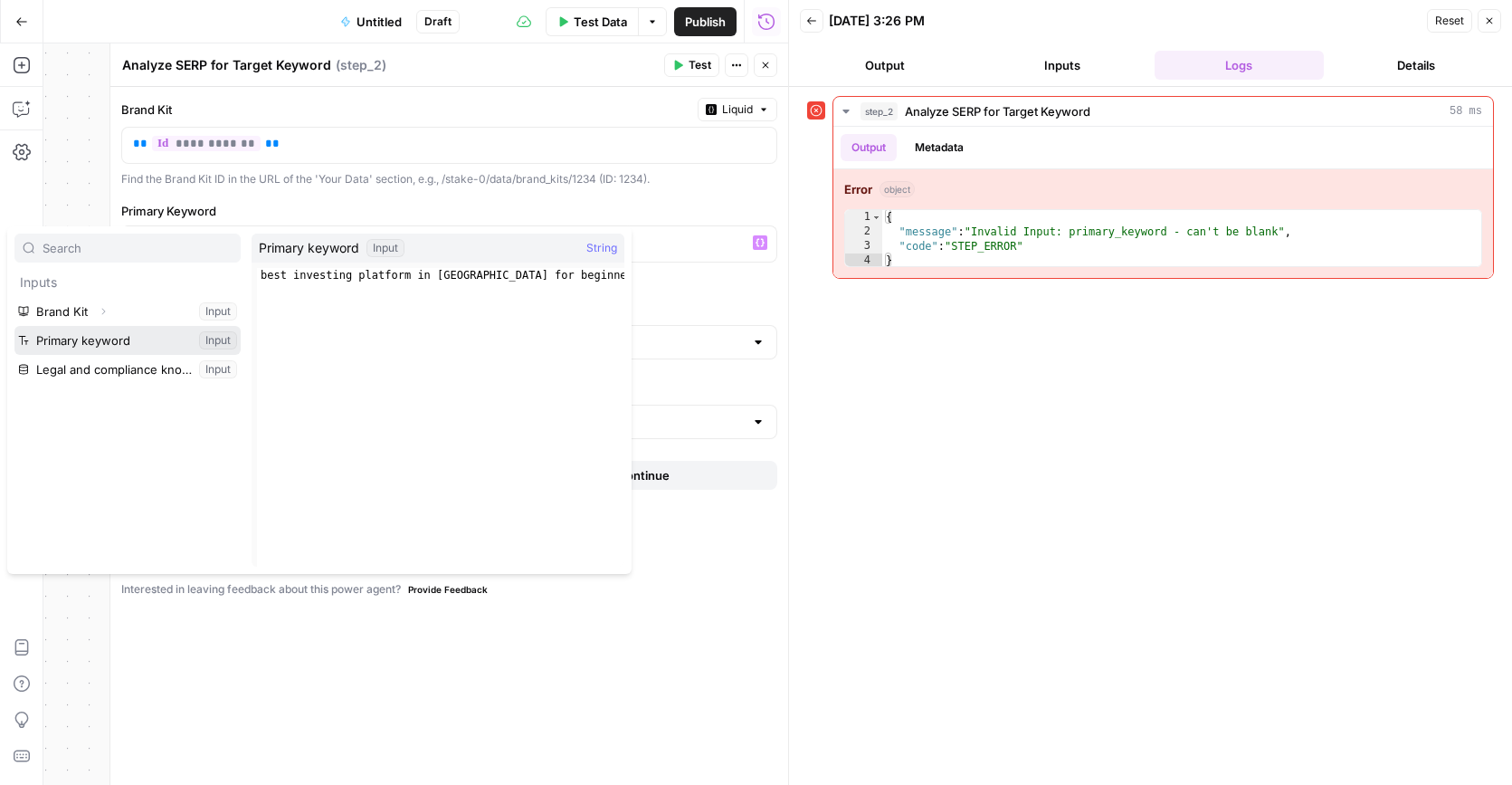
click at [152, 337] on button "Select variable Primary keyword" at bounding box center [128, 340] width 226 height 29
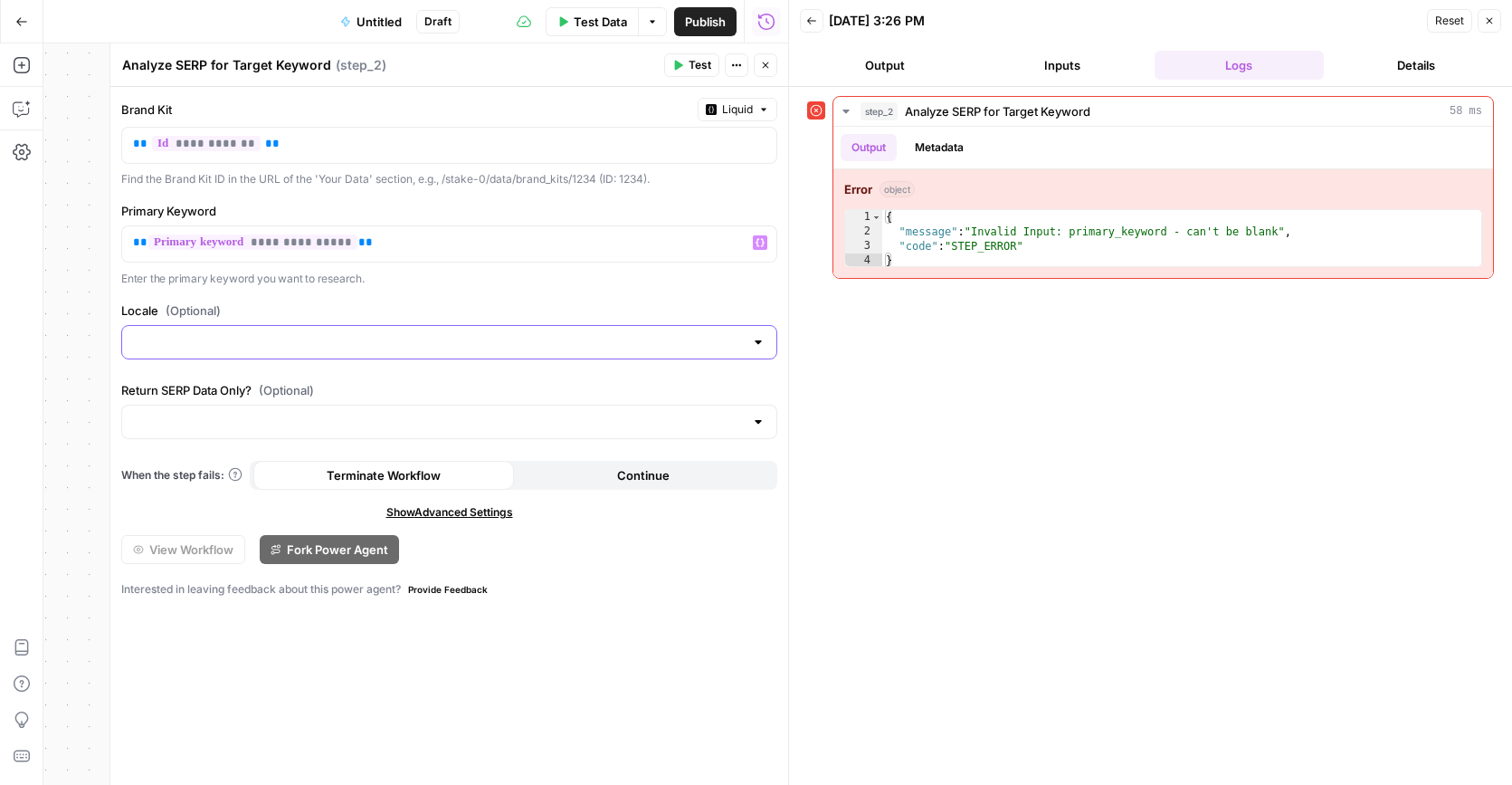
click at [396, 346] on input "Locale (Optional)" at bounding box center [438, 342] width 611 height 19
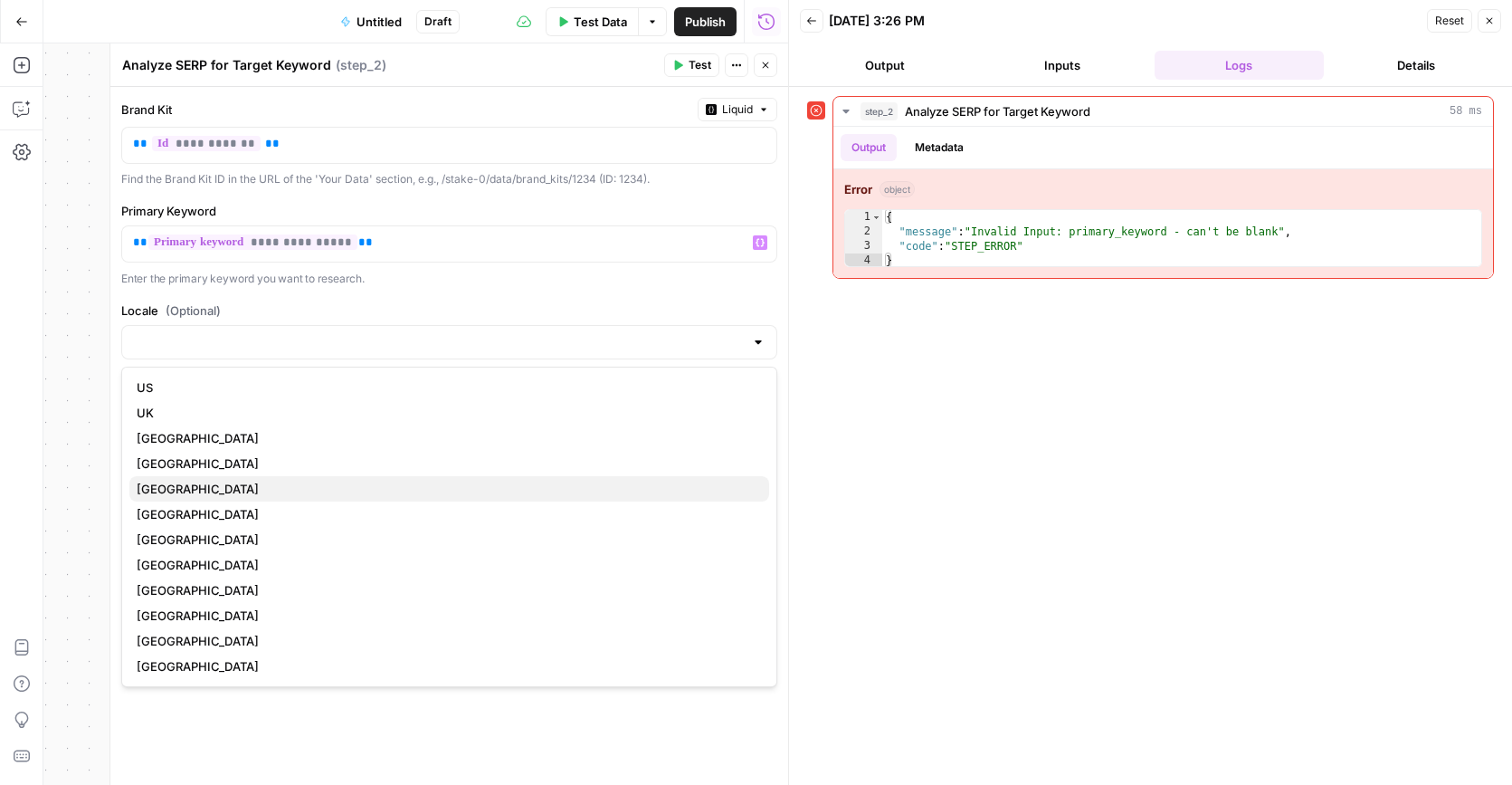
click at [242, 479] on button "Australia" at bounding box center [449, 488] width 639 height 25
type input "Australia"
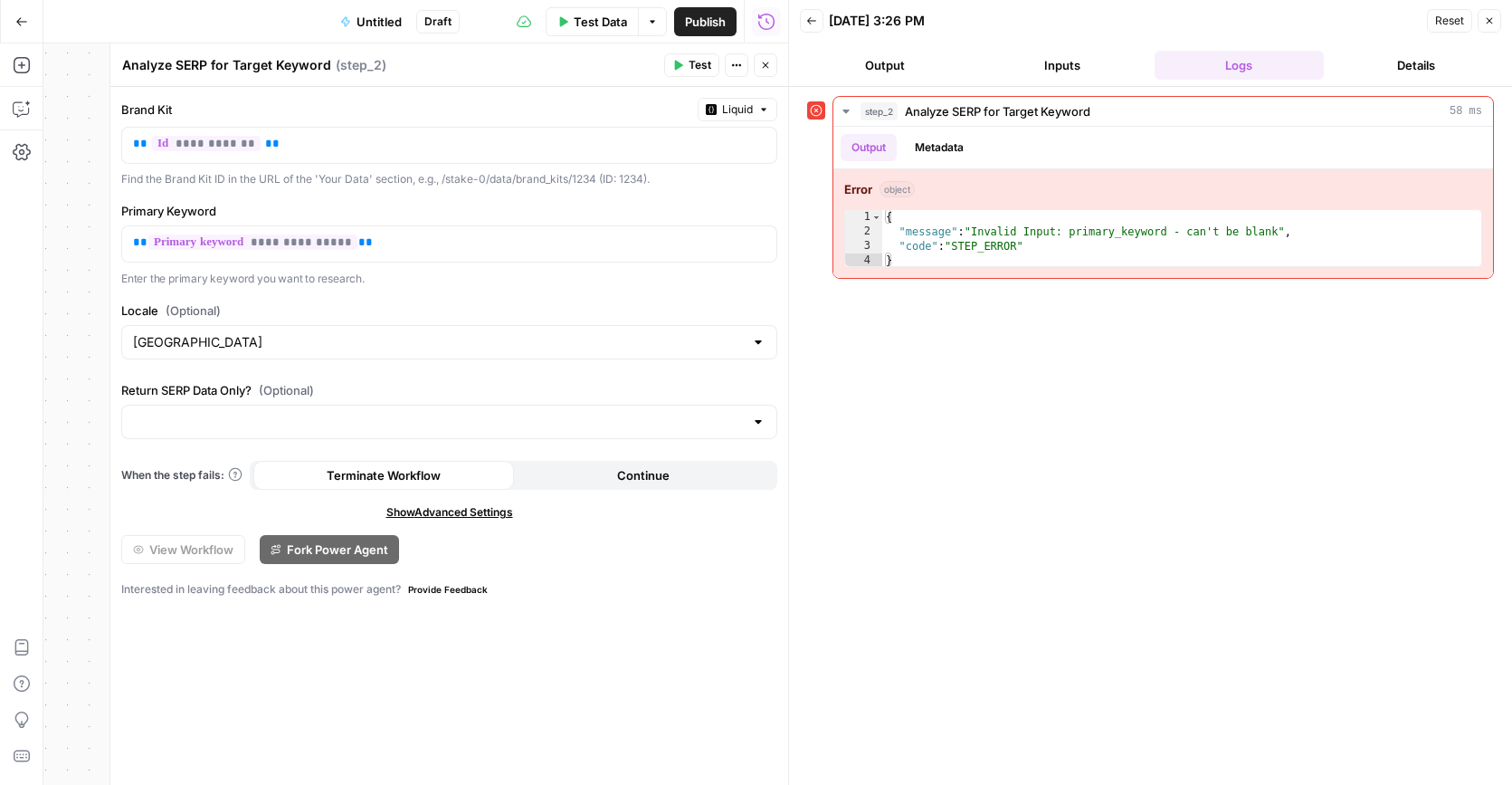
click at [1052, 65] on button "Inputs" at bounding box center [1063, 65] width 170 height 29
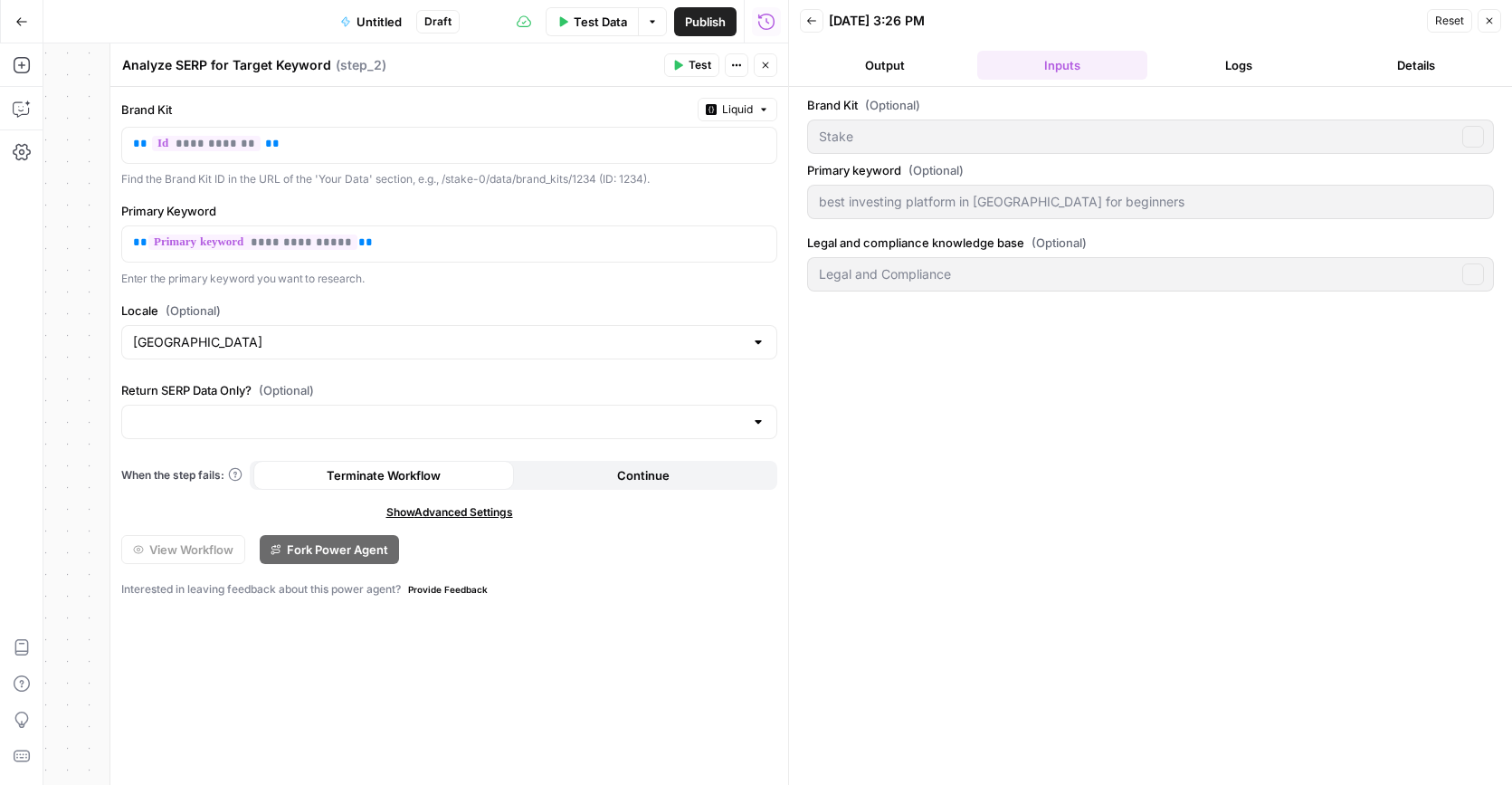
click at [907, 66] on button "Output" at bounding box center [885, 65] width 170 height 29
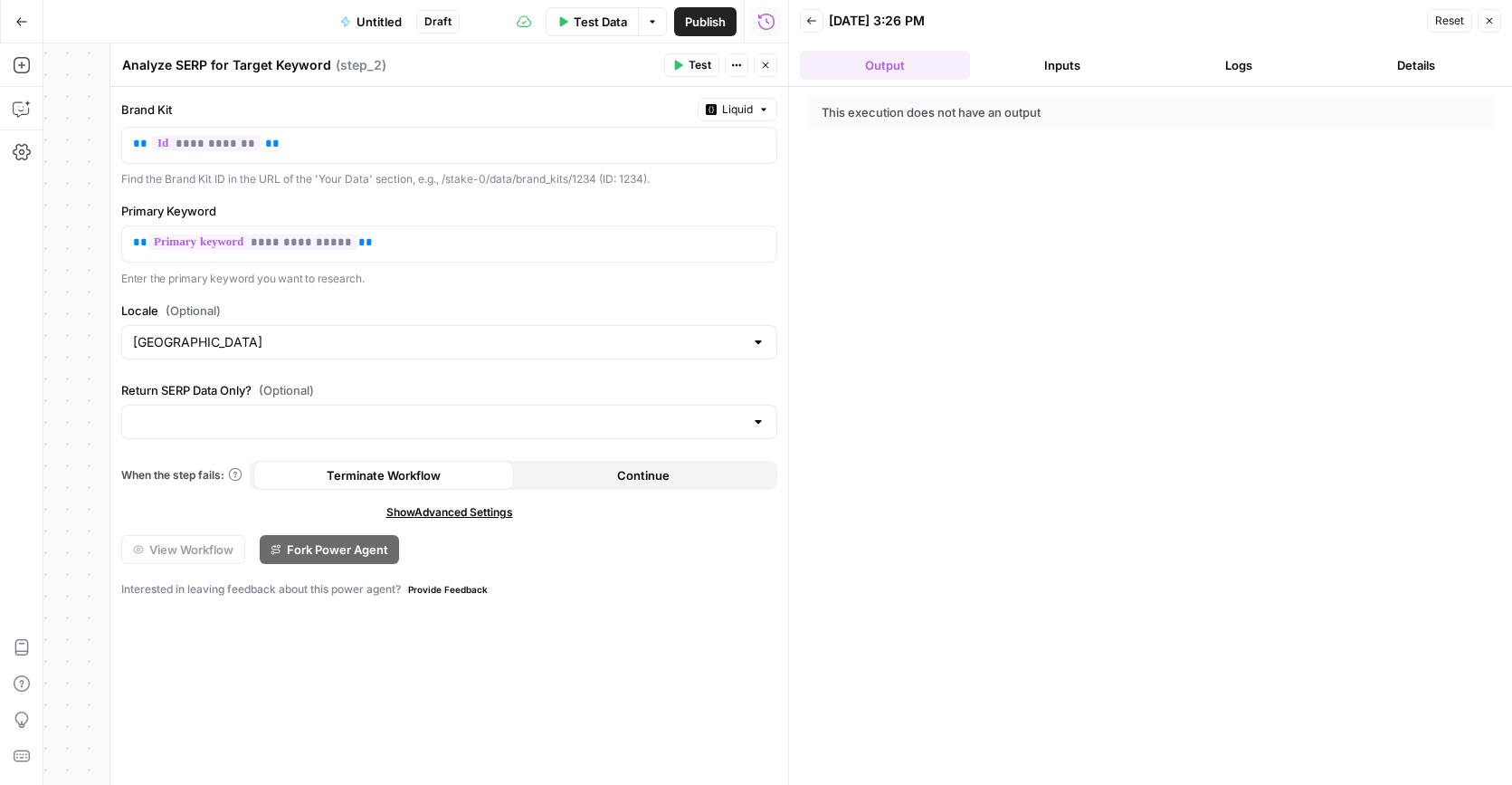
click at [1424, 52] on button "Details" at bounding box center [1417, 65] width 170 height 29
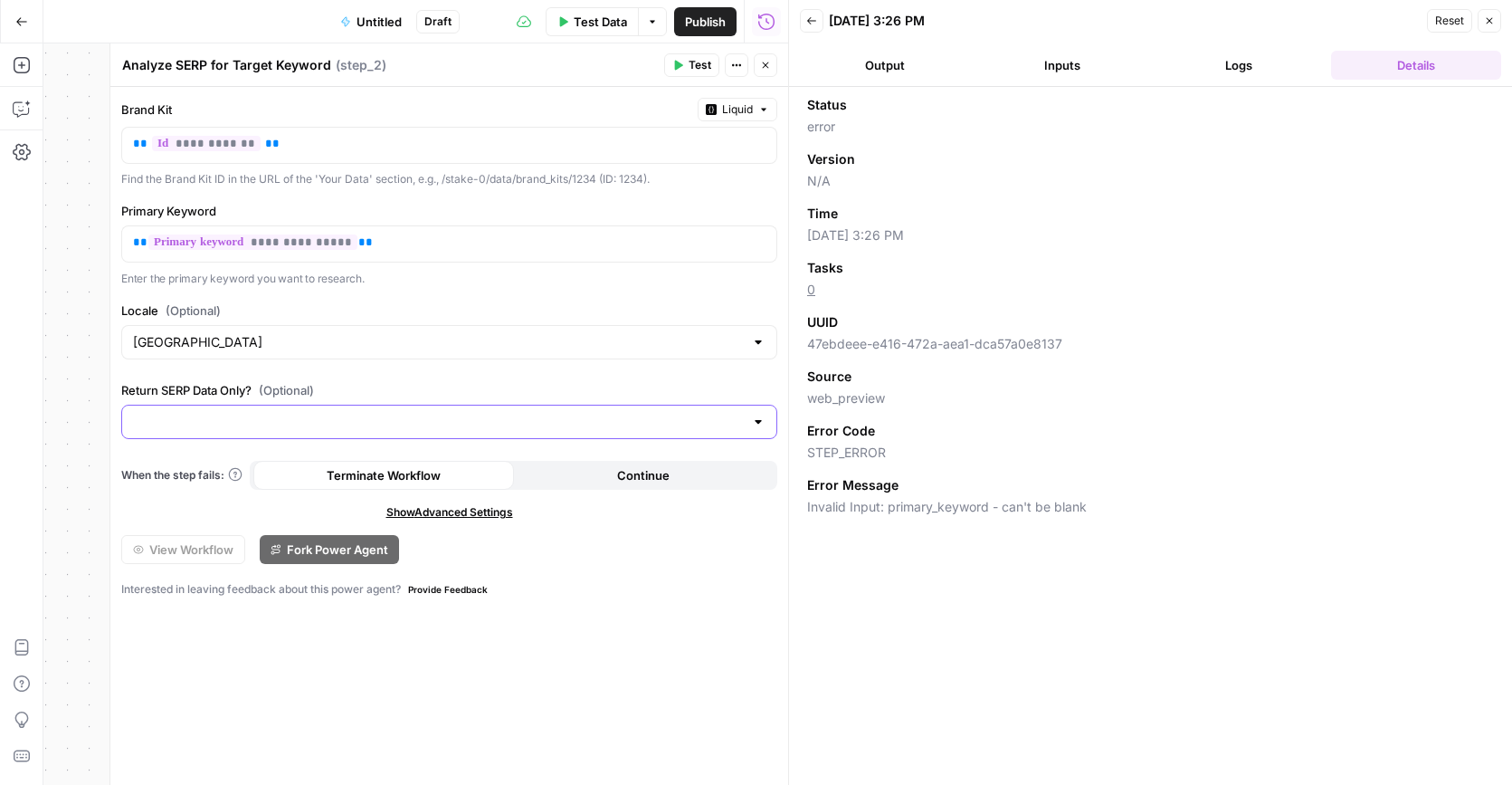
click at [740, 421] on input "Return SERP Data Only? (Optional)" at bounding box center [438, 422] width 611 height 19
click at [718, 381] on label "Return SERP Data Only? (Optional)" at bounding box center [449, 390] width 656 height 19
click at [718, 412] on input "Return SERP Data Only? (Optional)" at bounding box center [438, 422] width 611 height 19
click at [691, 62] on span "Test" at bounding box center [699, 66] width 22 height 17
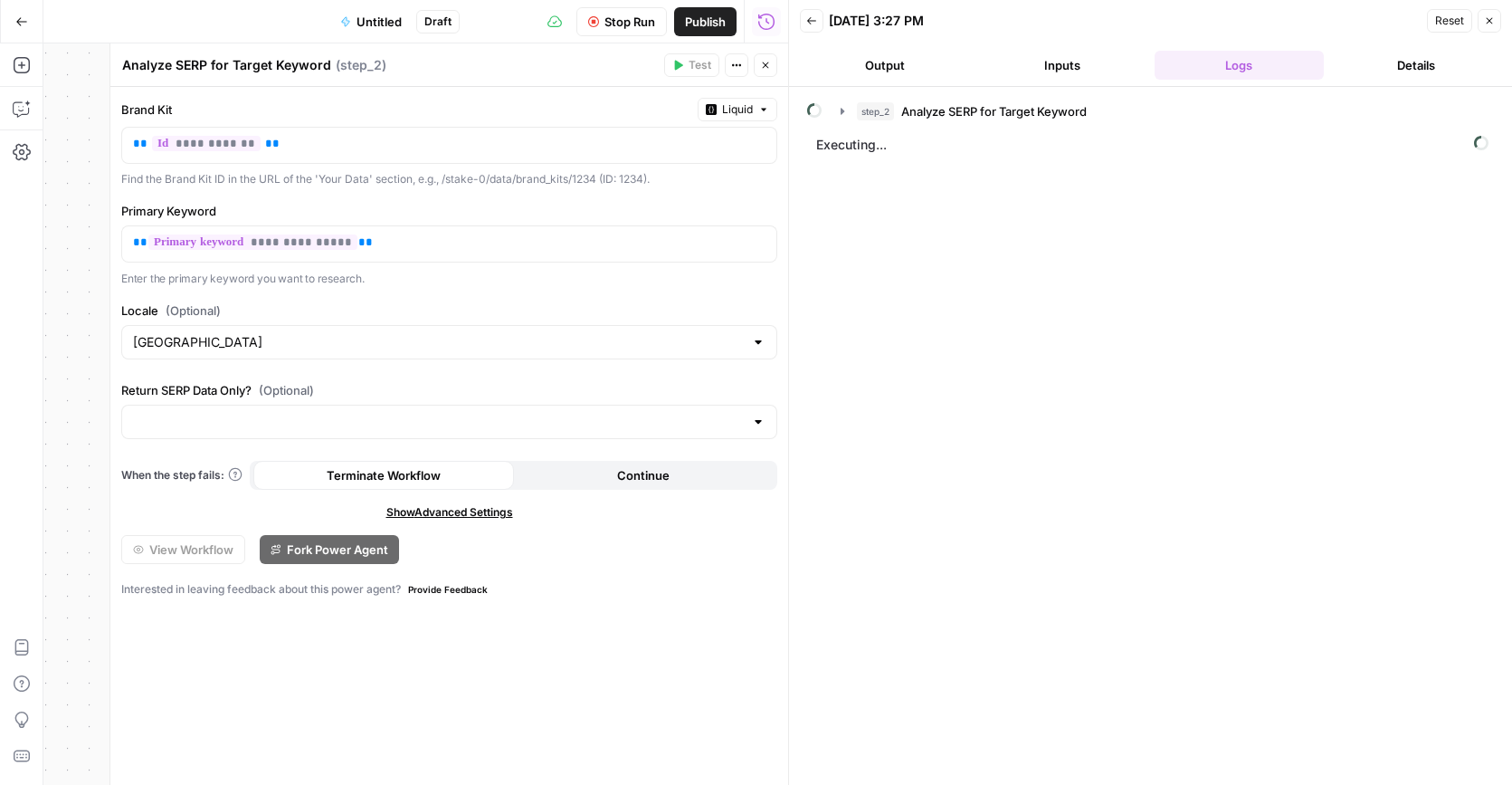
click at [762, 66] on icon "button" at bounding box center [765, 65] width 11 height 11
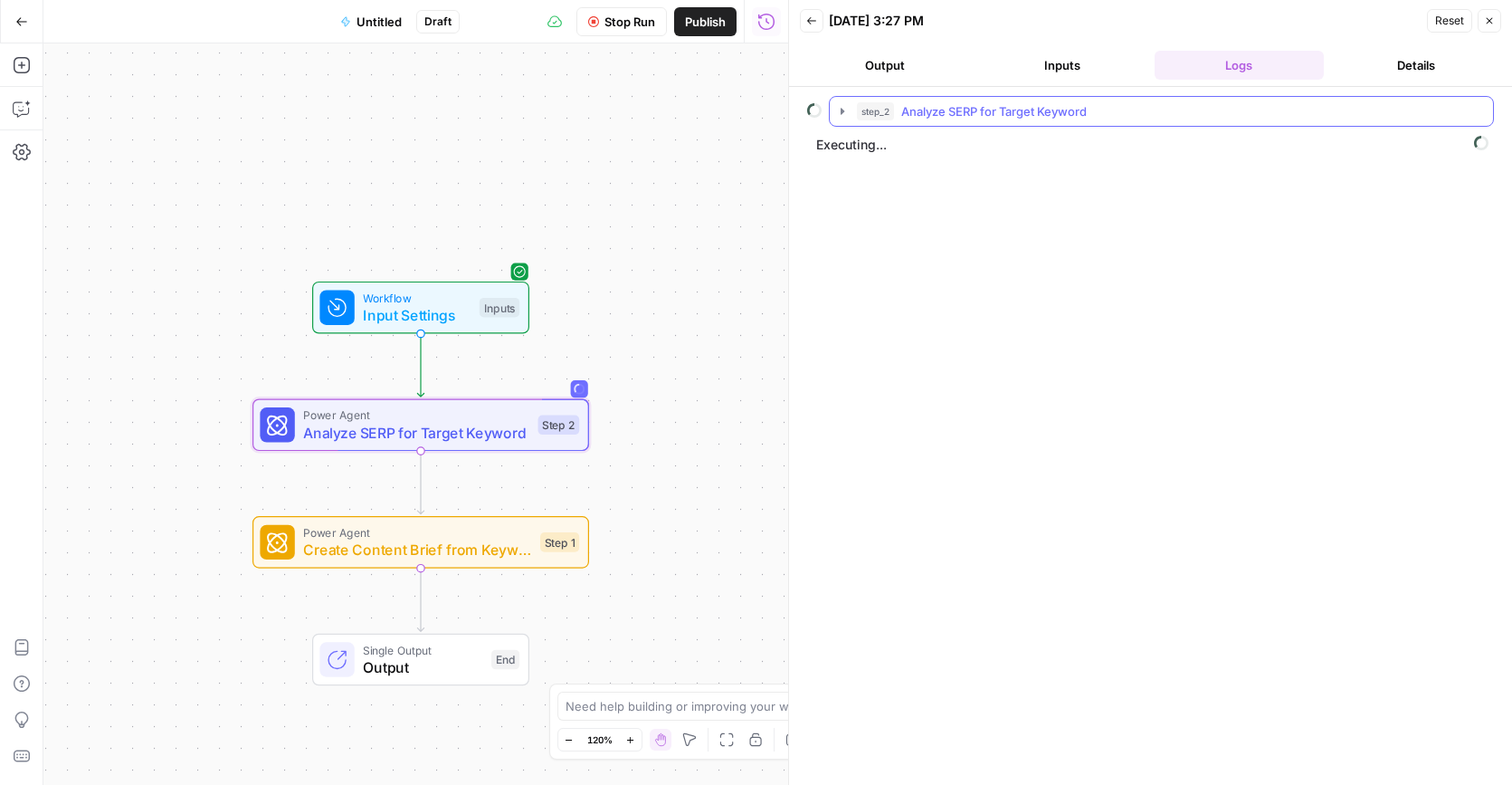
click at [840, 114] on icon "button" at bounding box center [842, 110] width 4 height 6
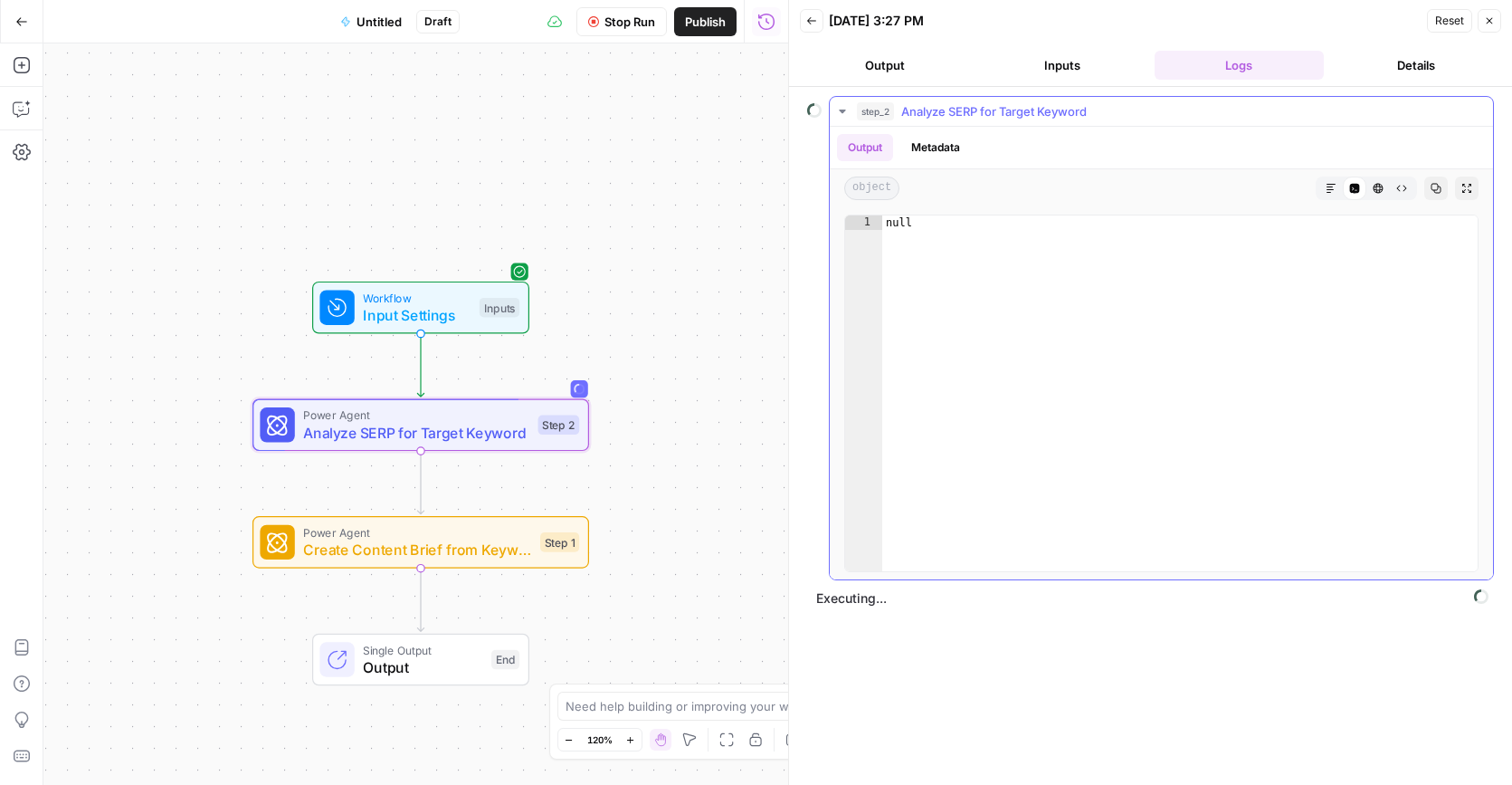
click at [936, 141] on button "Metadata" at bounding box center [936, 147] width 70 height 27
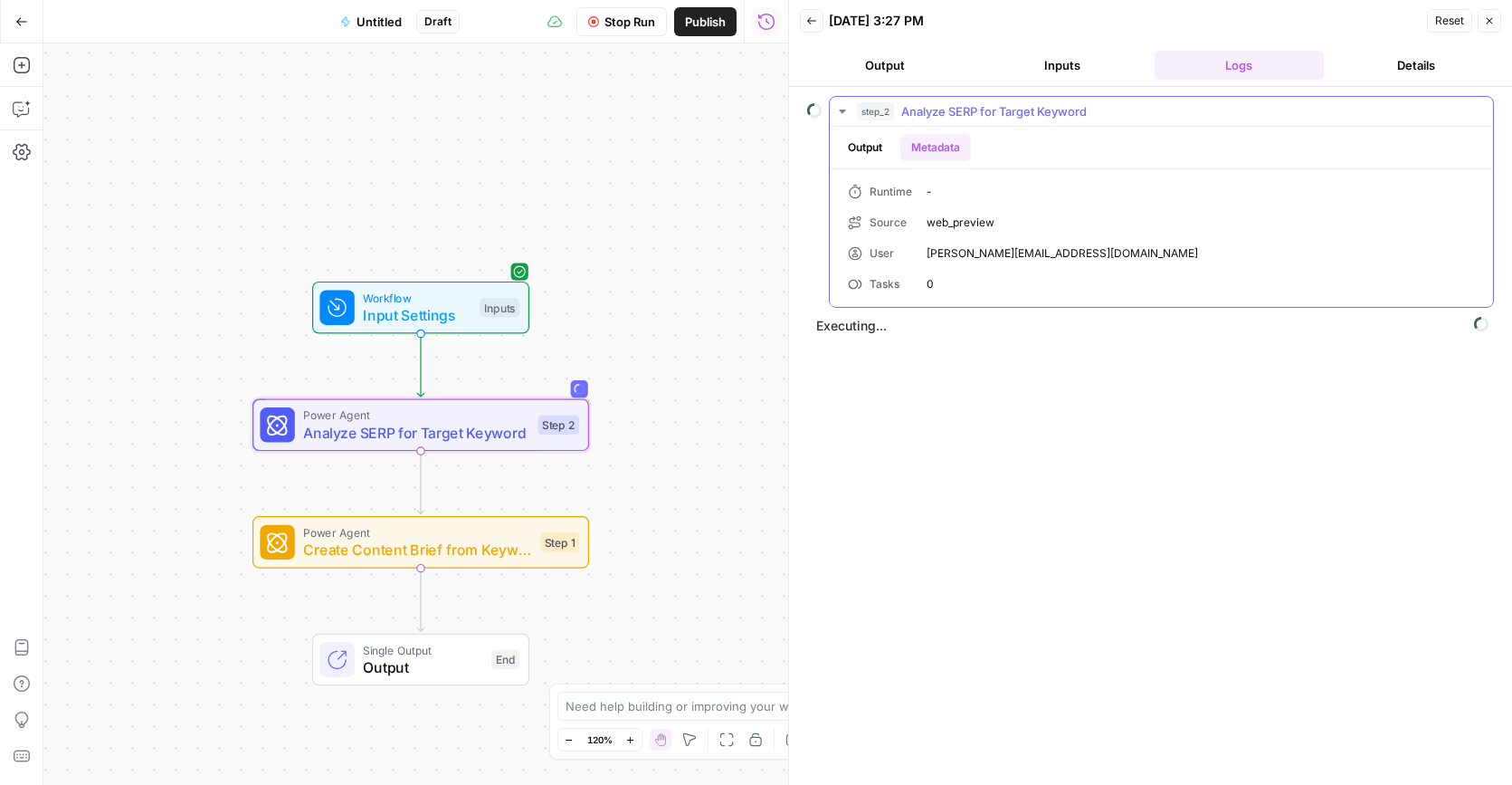
click at [859, 142] on button "Output" at bounding box center [864, 147] width 57 height 27
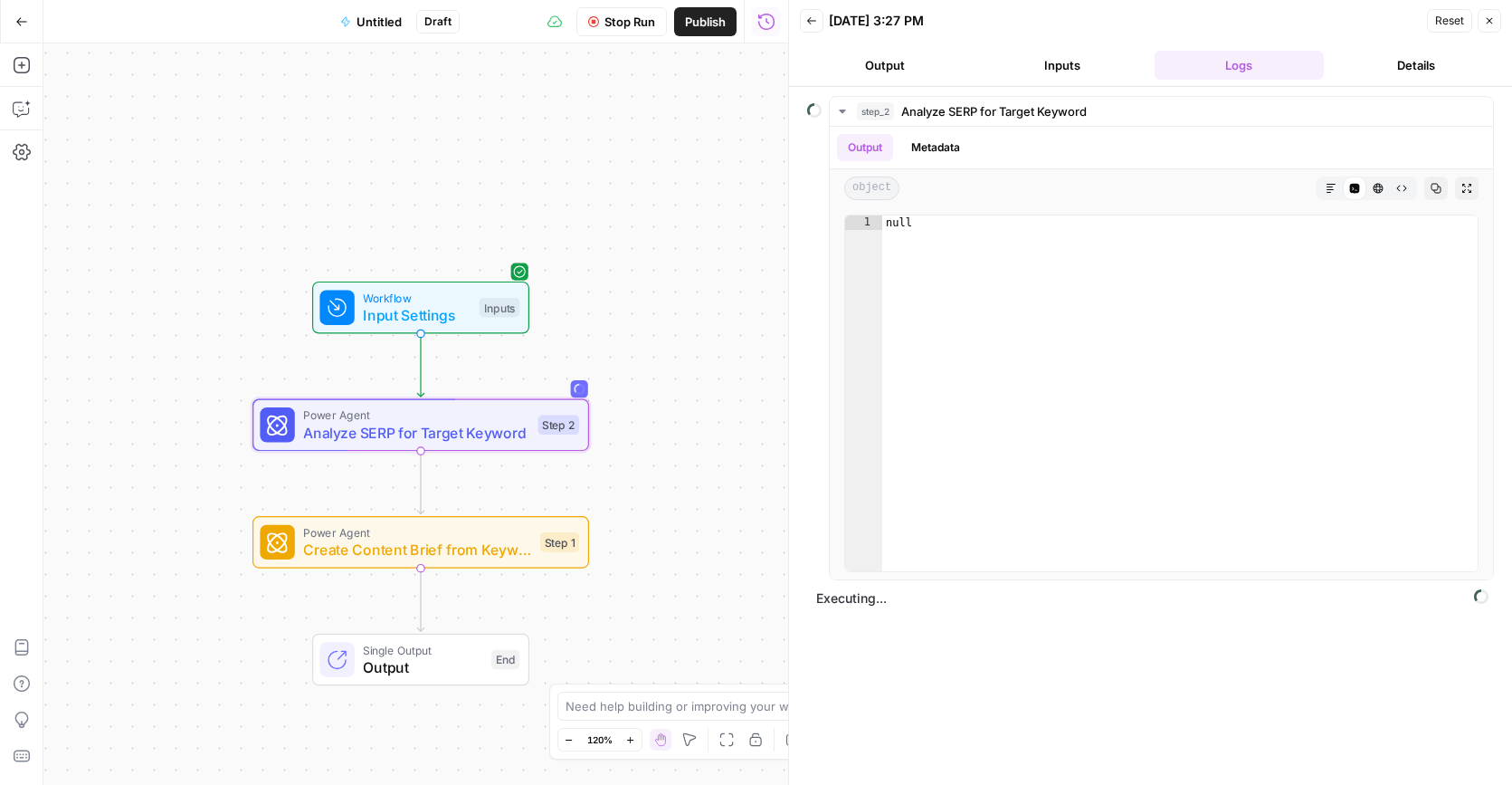
click at [901, 71] on button "Output" at bounding box center [885, 65] width 170 height 29
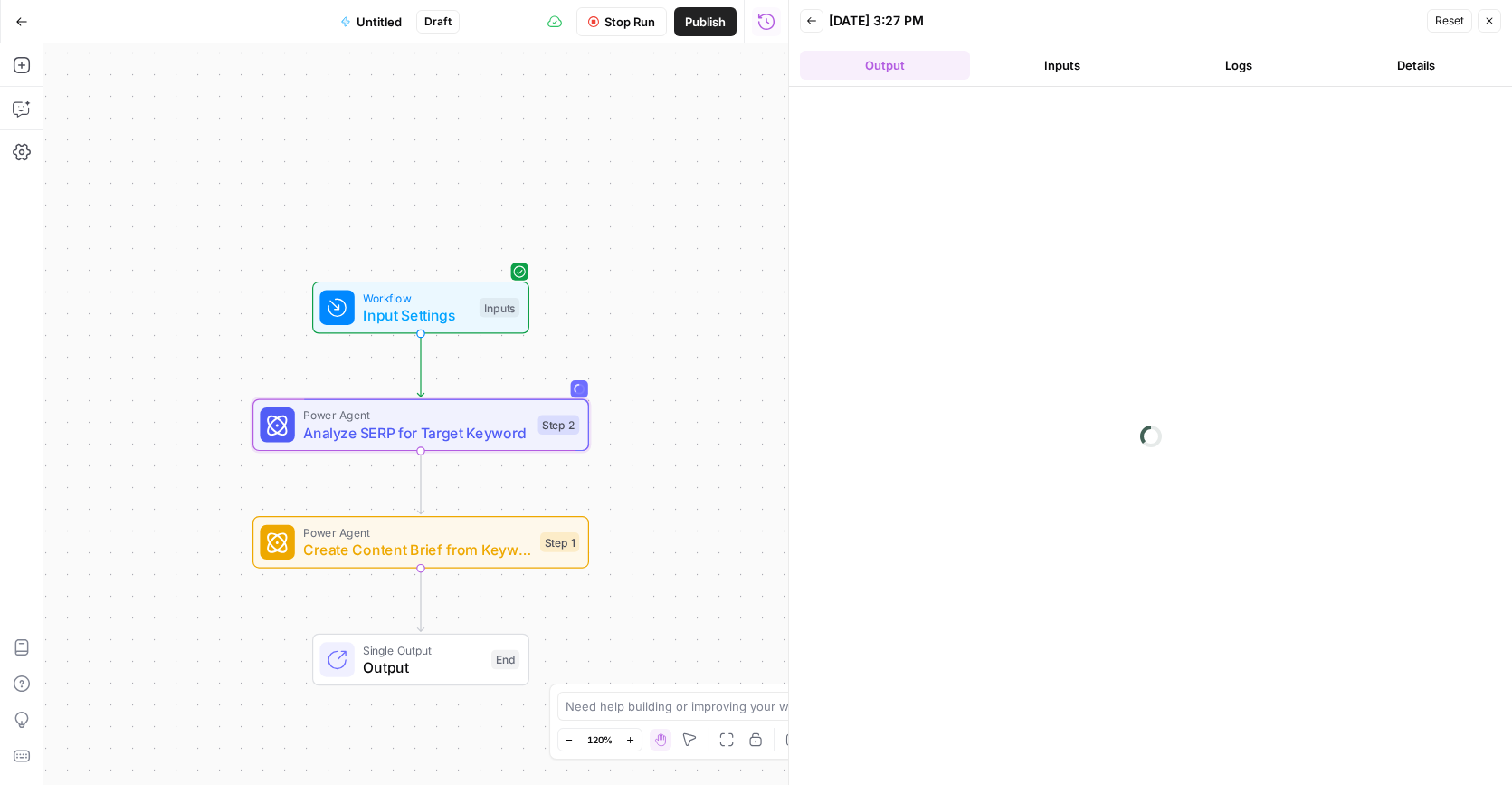
click at [1071, 70] on button "Inputs" at bounding box center [1063, 65] width 170 height 29
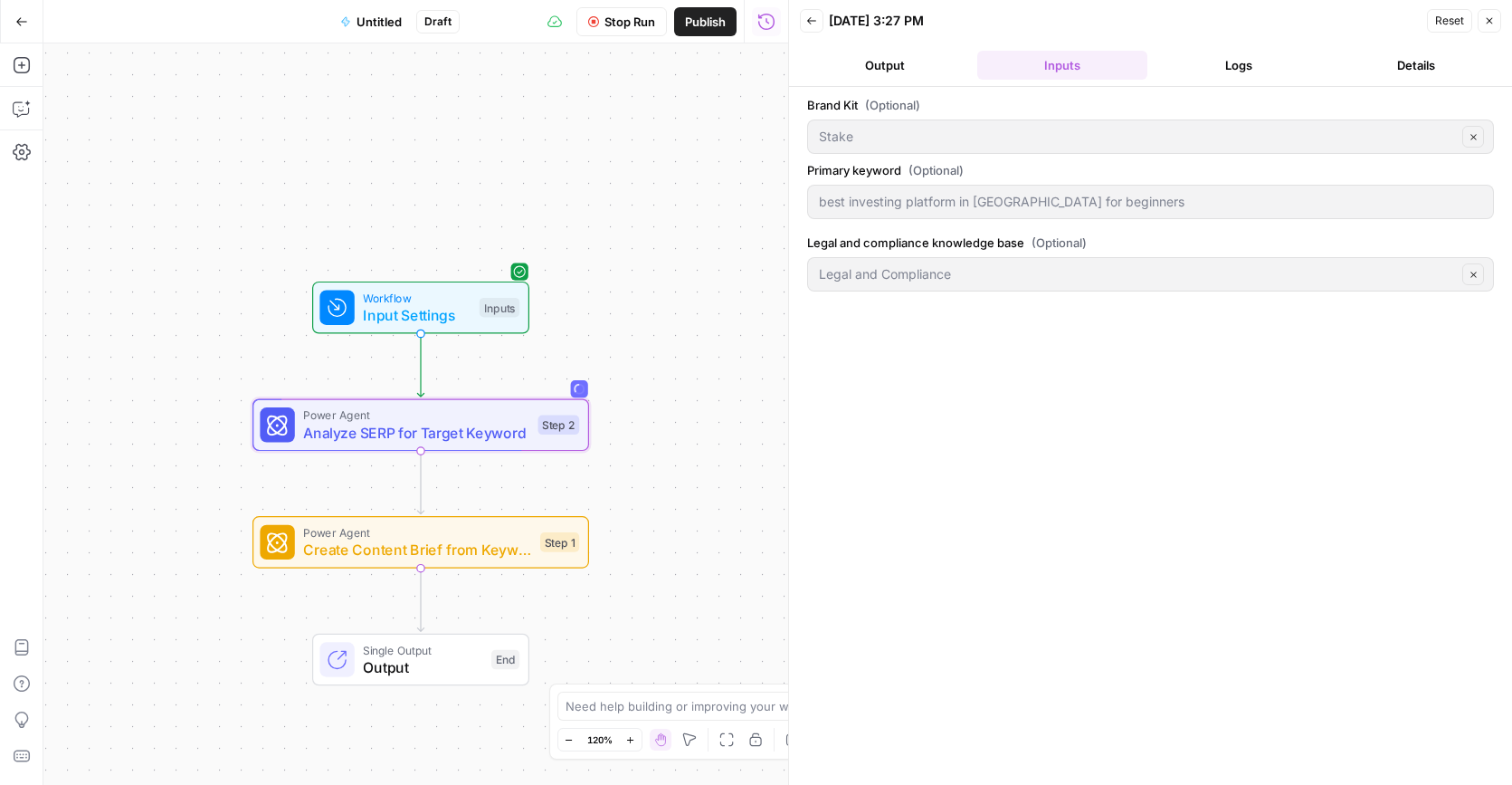
click at [885, 69] on button "Output" at bounding box center [885, 65] width 170 height 29
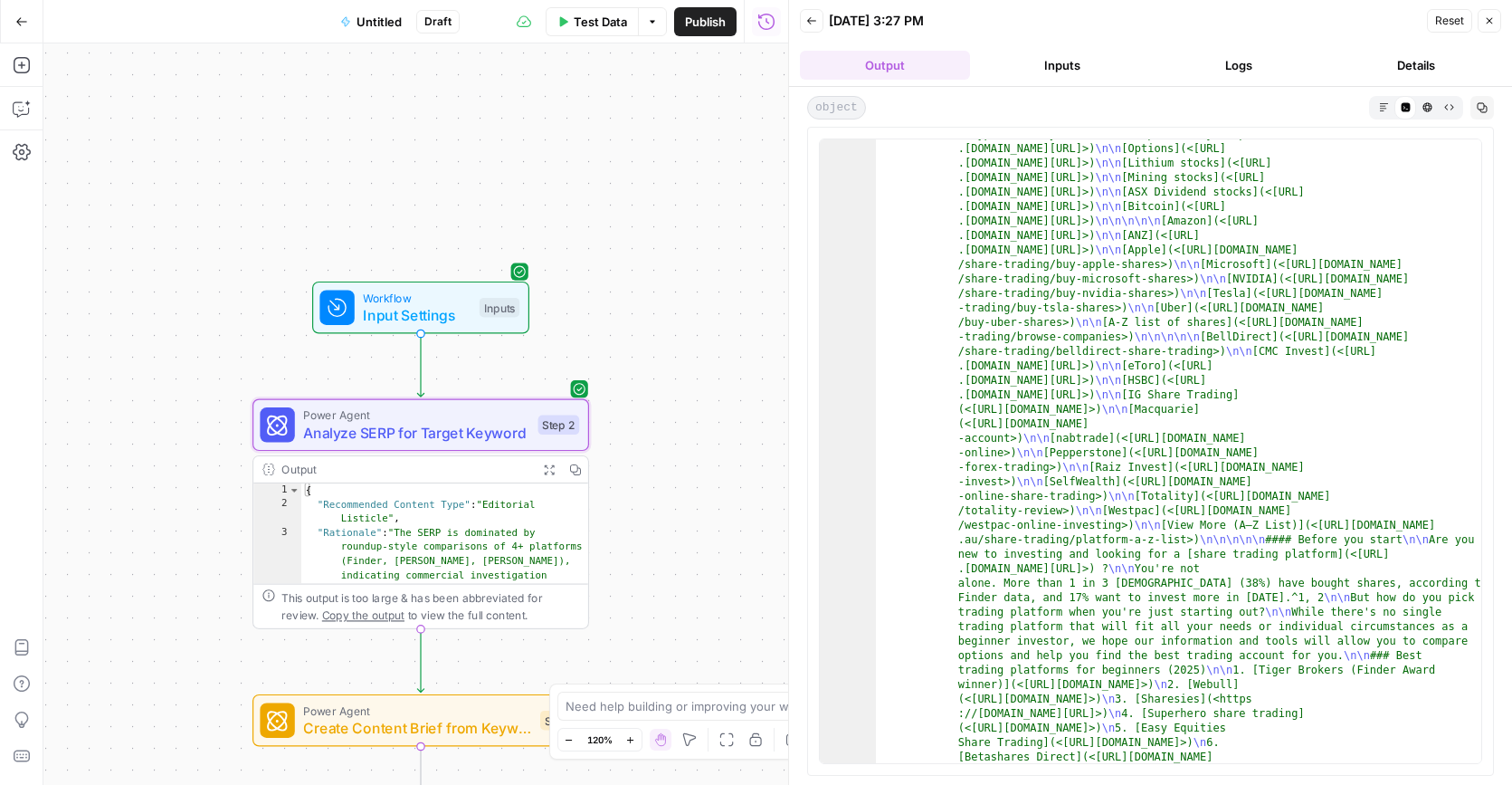
scroll to position [400, 0]
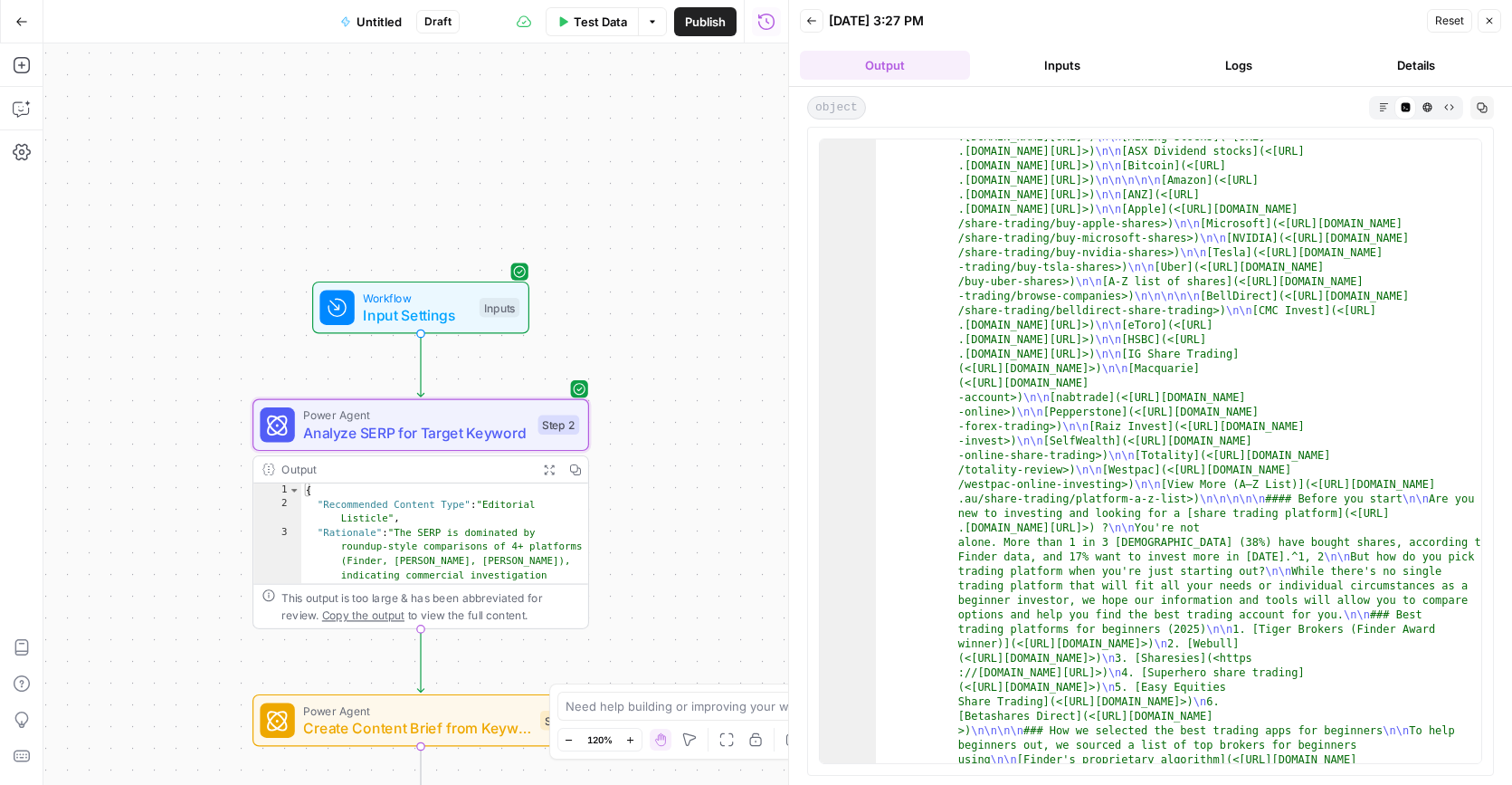
click at [1380, 111] on icon "button" at bounding box center [1383, 107] width 10 height 10
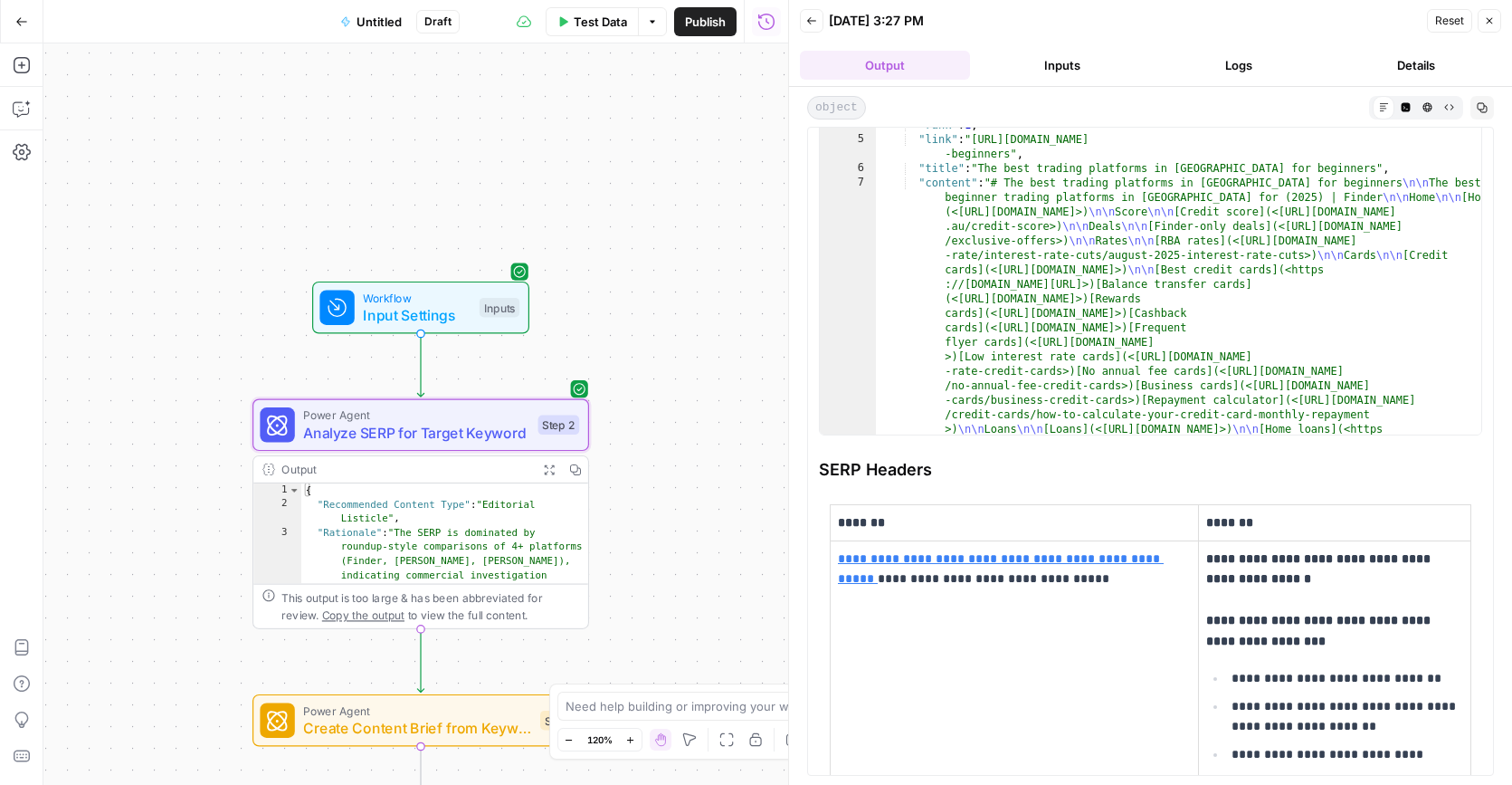
scroll to position [0, 0]
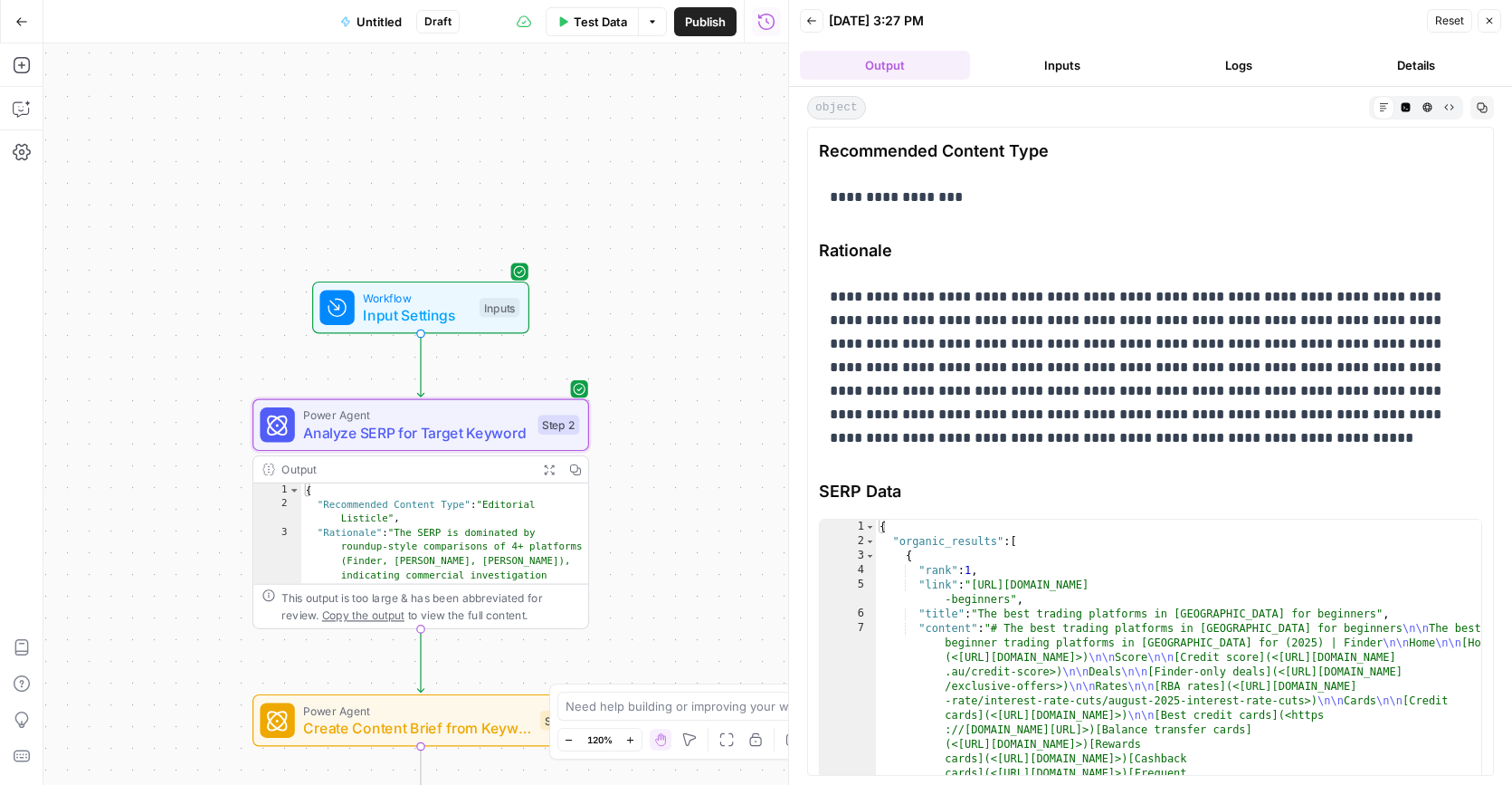
click at [450, 305] on span "Input Settings" at bounding box center [417, 314] width 107 height 21
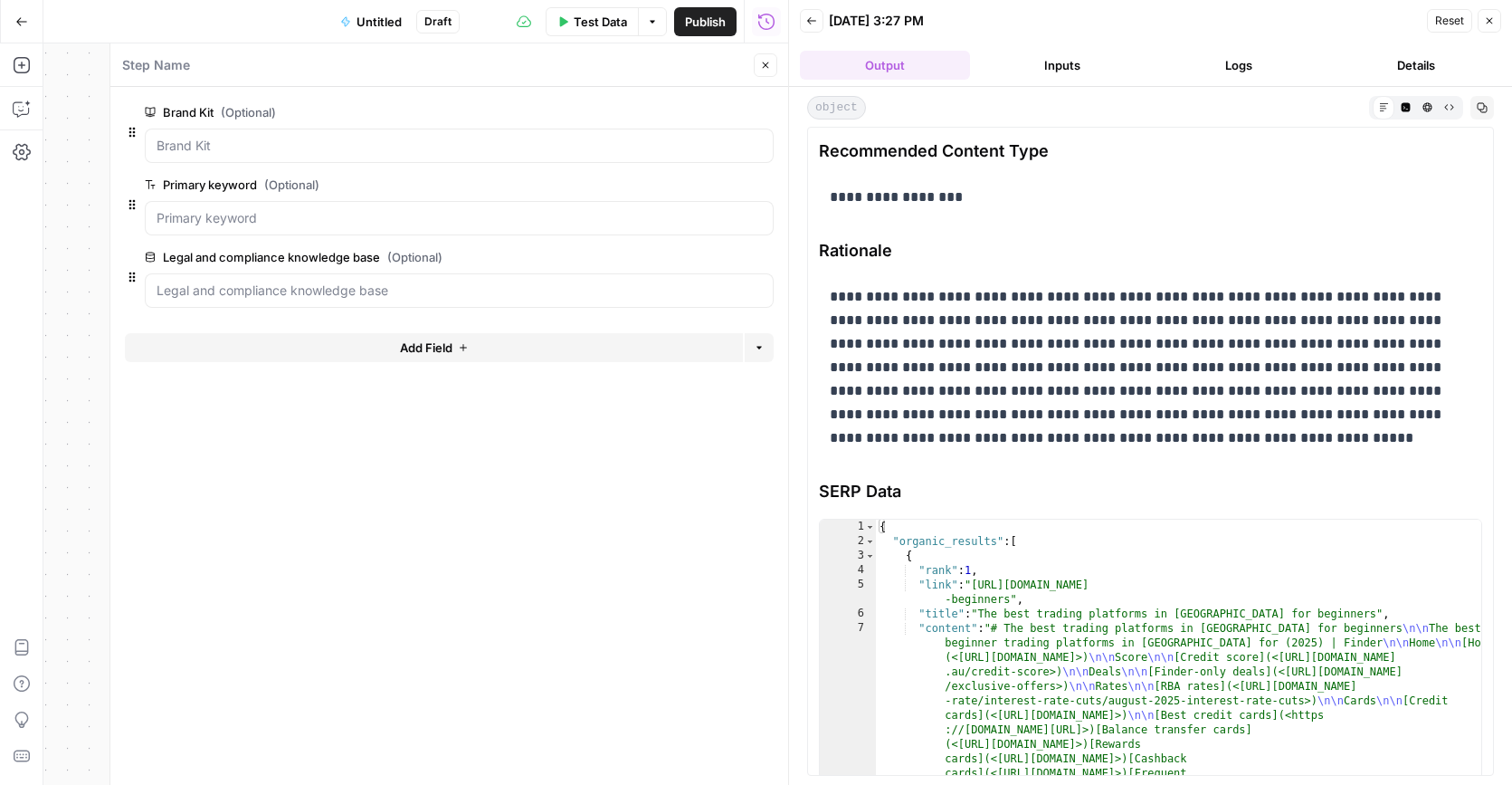
click at [767, 71] on button "Close" at bounding box center [764, 65] width 23 height 23
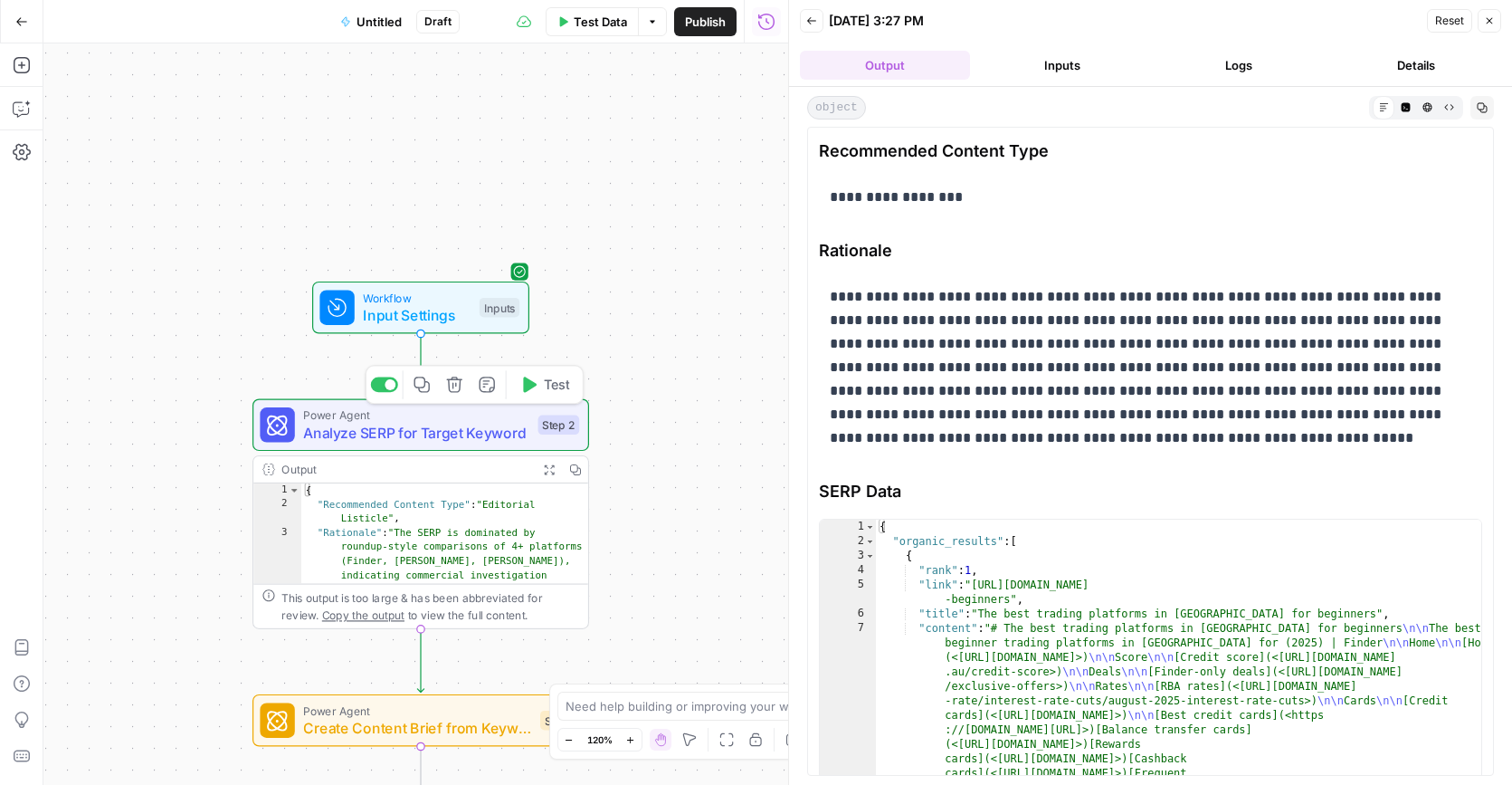
click at [463, 434] on span "Analyze SERP for Target Keyword" at bounding box center [416, 432] width 226 height 21
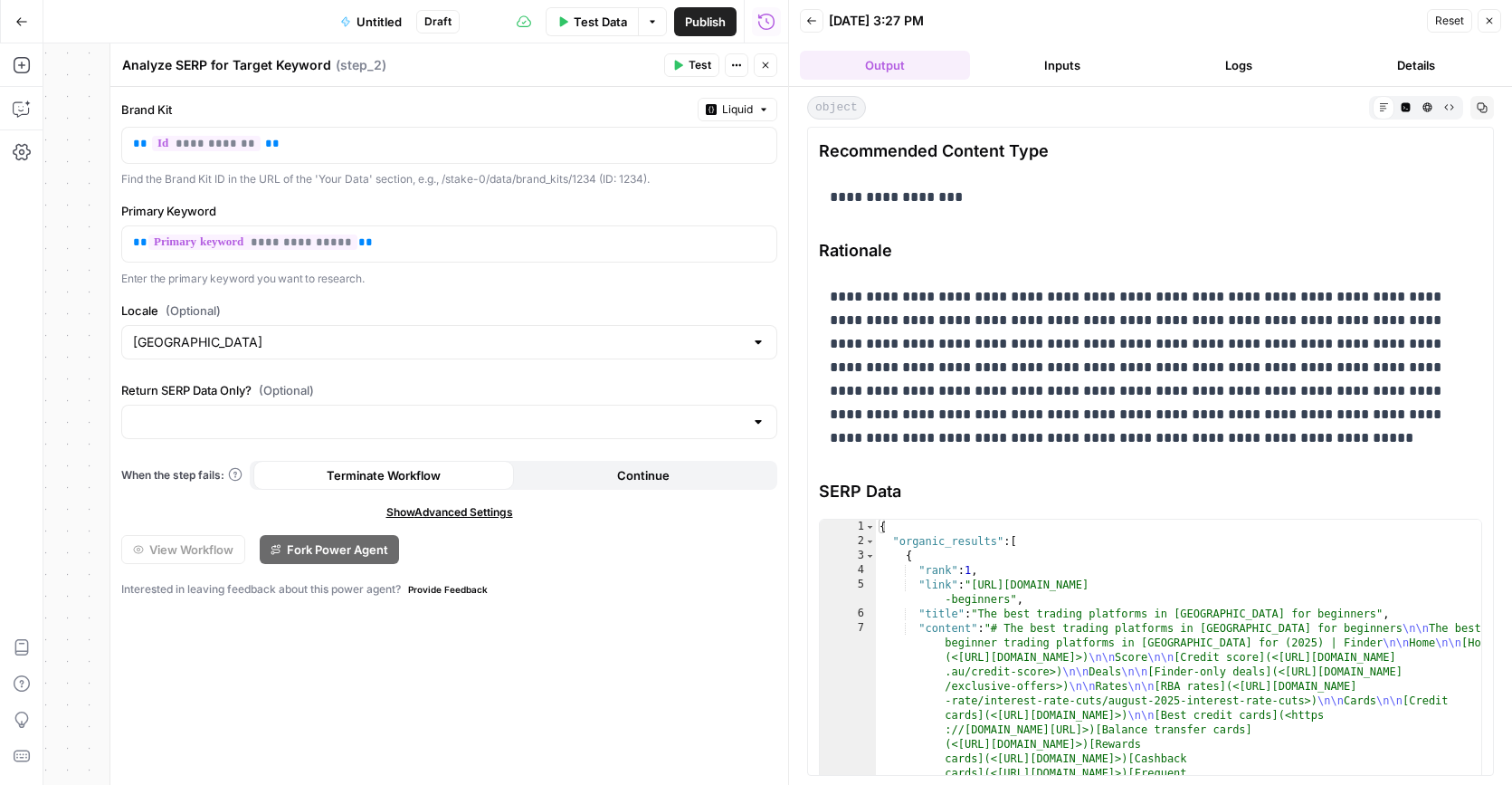
click at [768, 70] on icon "button" at bounding box center [765, 65] width 11 height 11
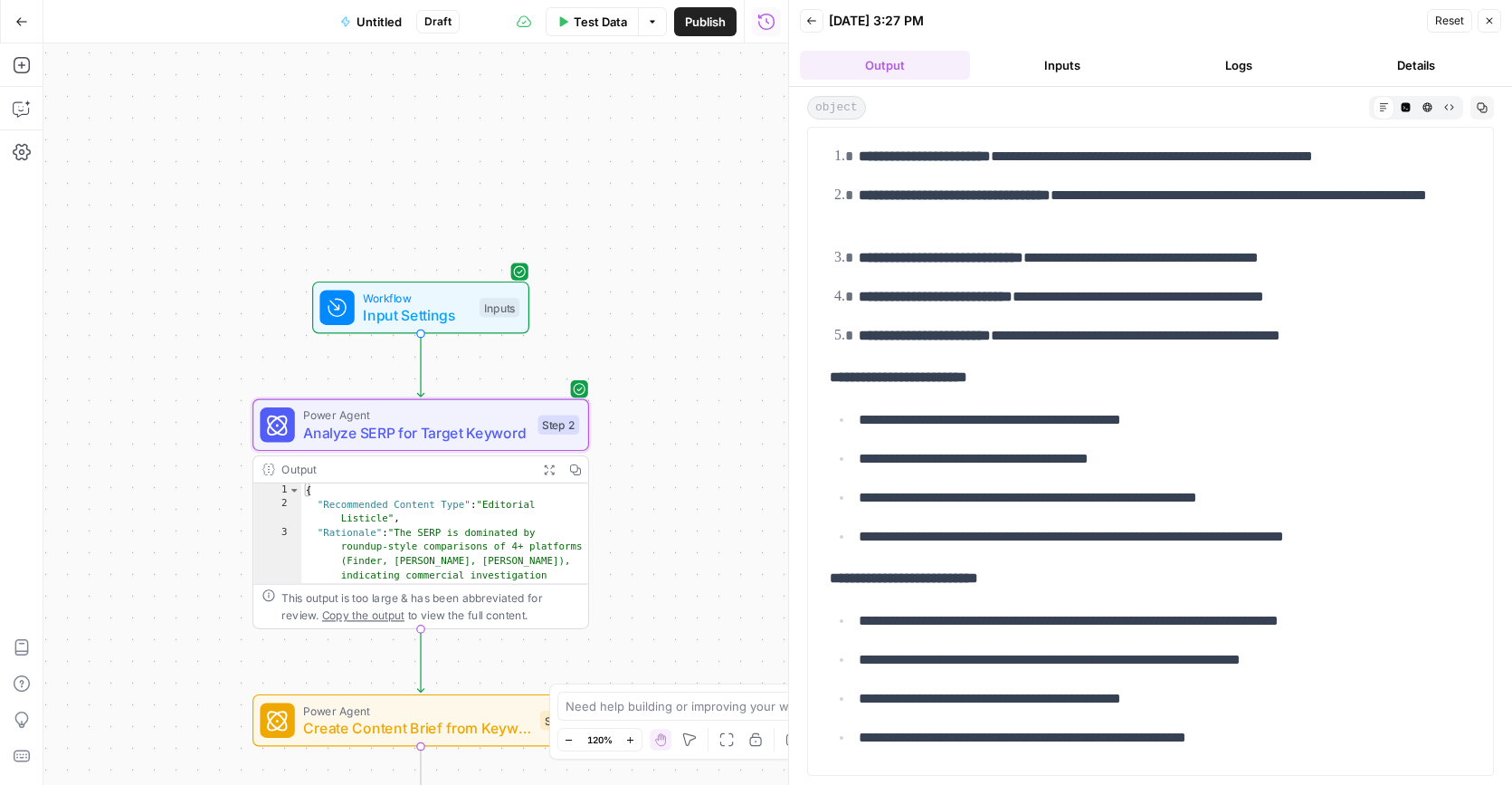
scroll to position [7789, 0]
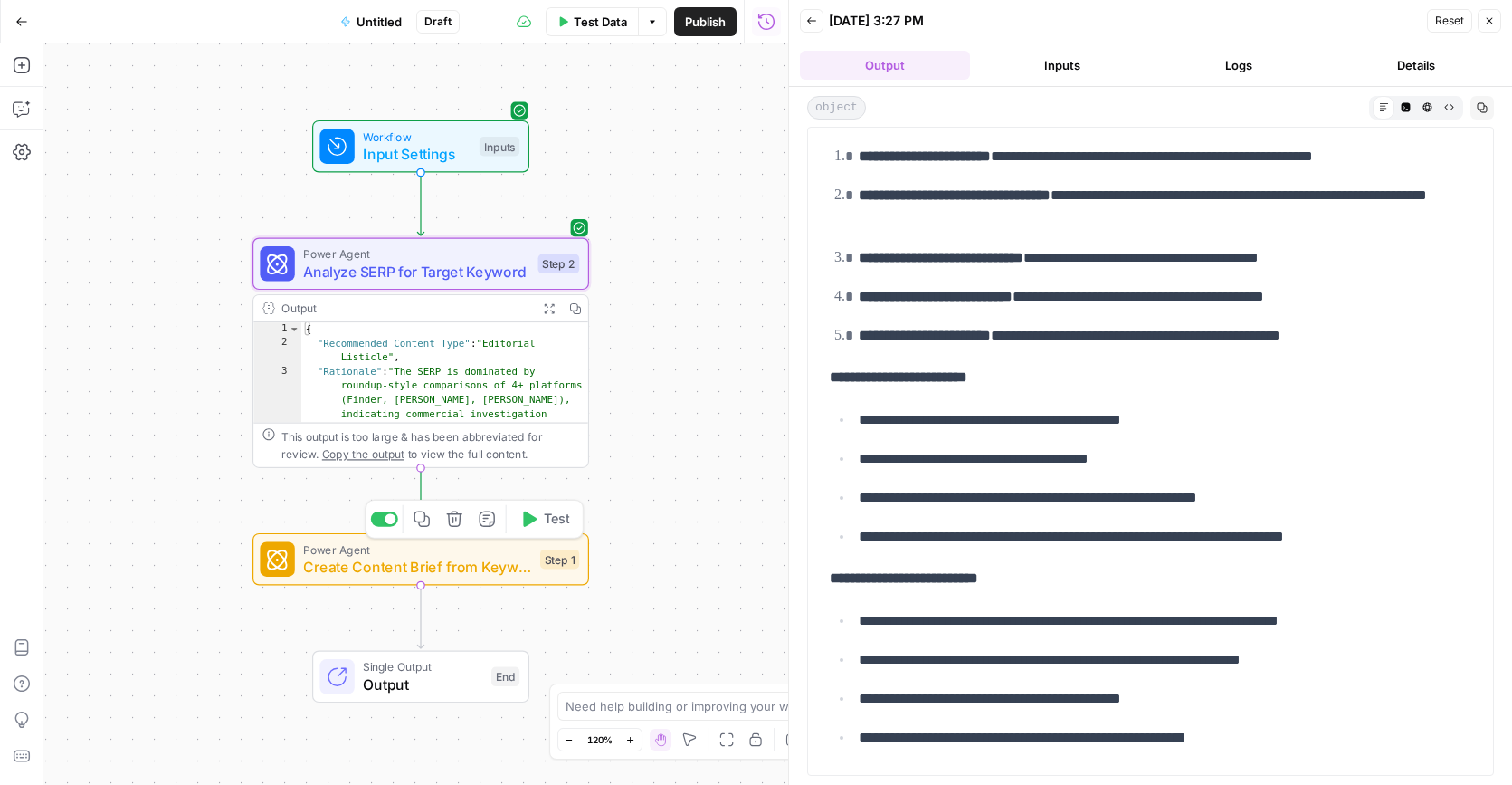
click at [539, 527] on button "Test" at bounding box center [545, 519] width 67 height 28
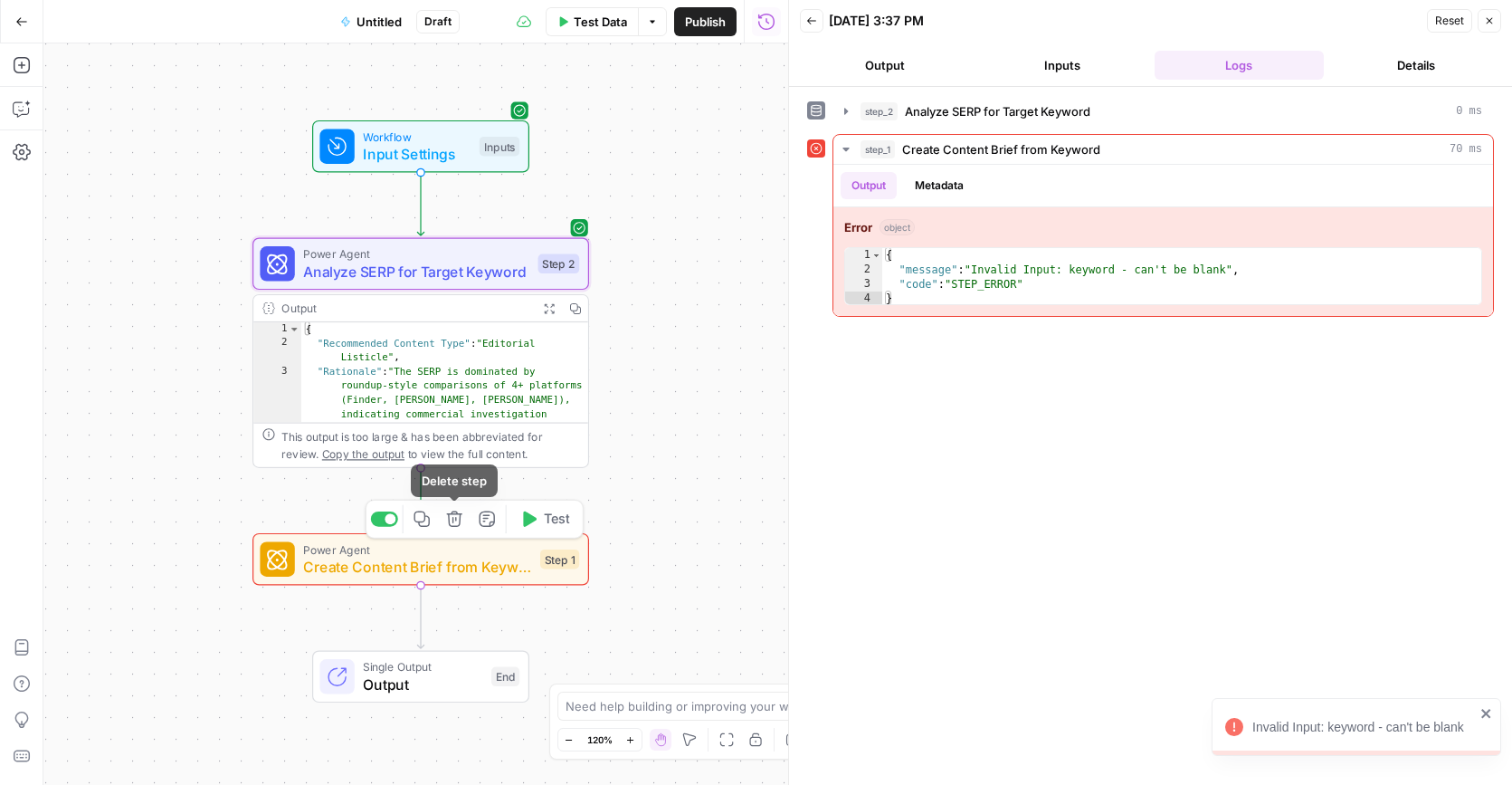
click at [419, 562] on span "Create Content Brief from Keyword" at bounding box center [417, 566] width 228 height 21
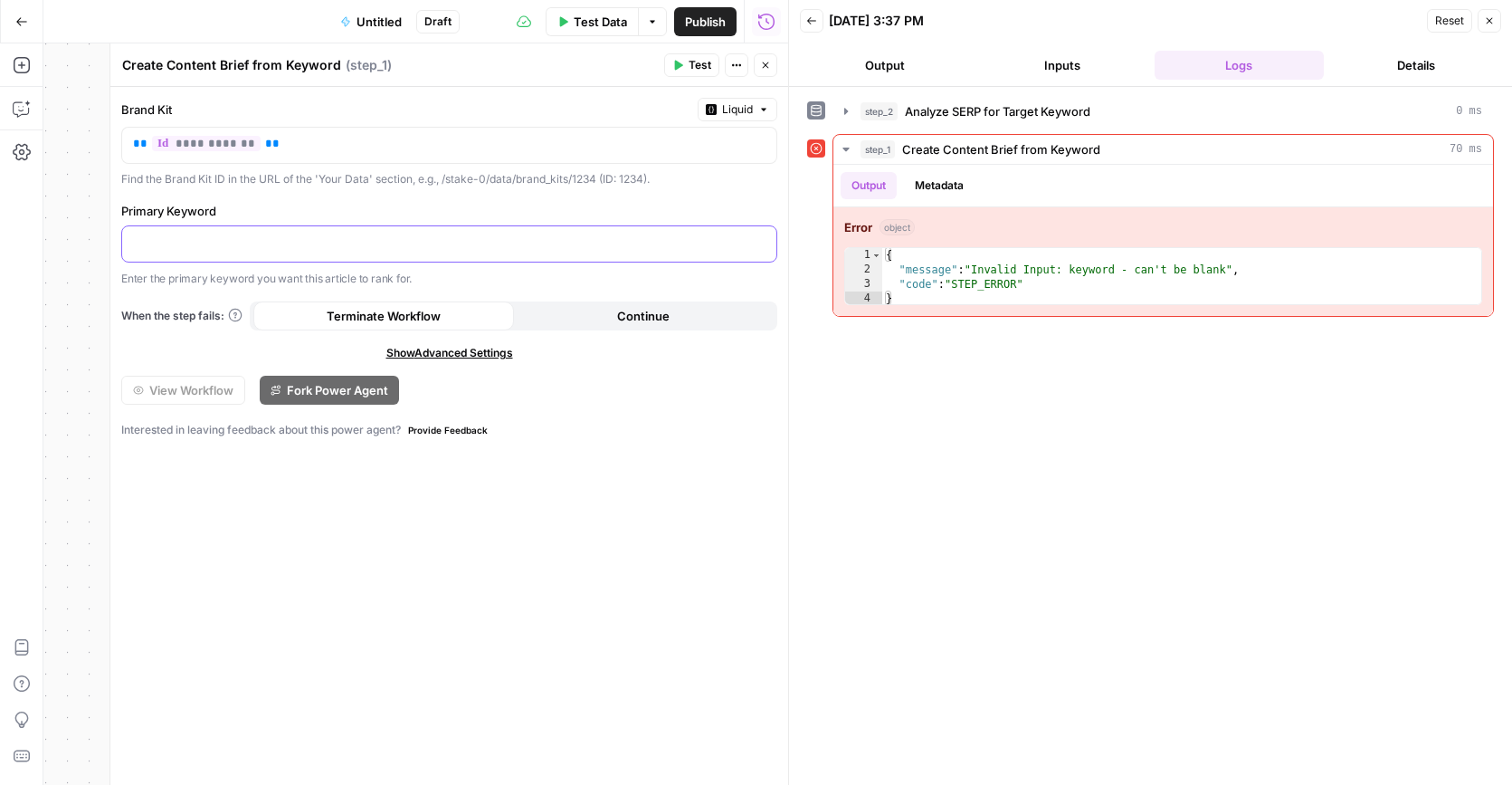
click at [316, 256] on div at bounding box center [449, 244] width 654 height 35
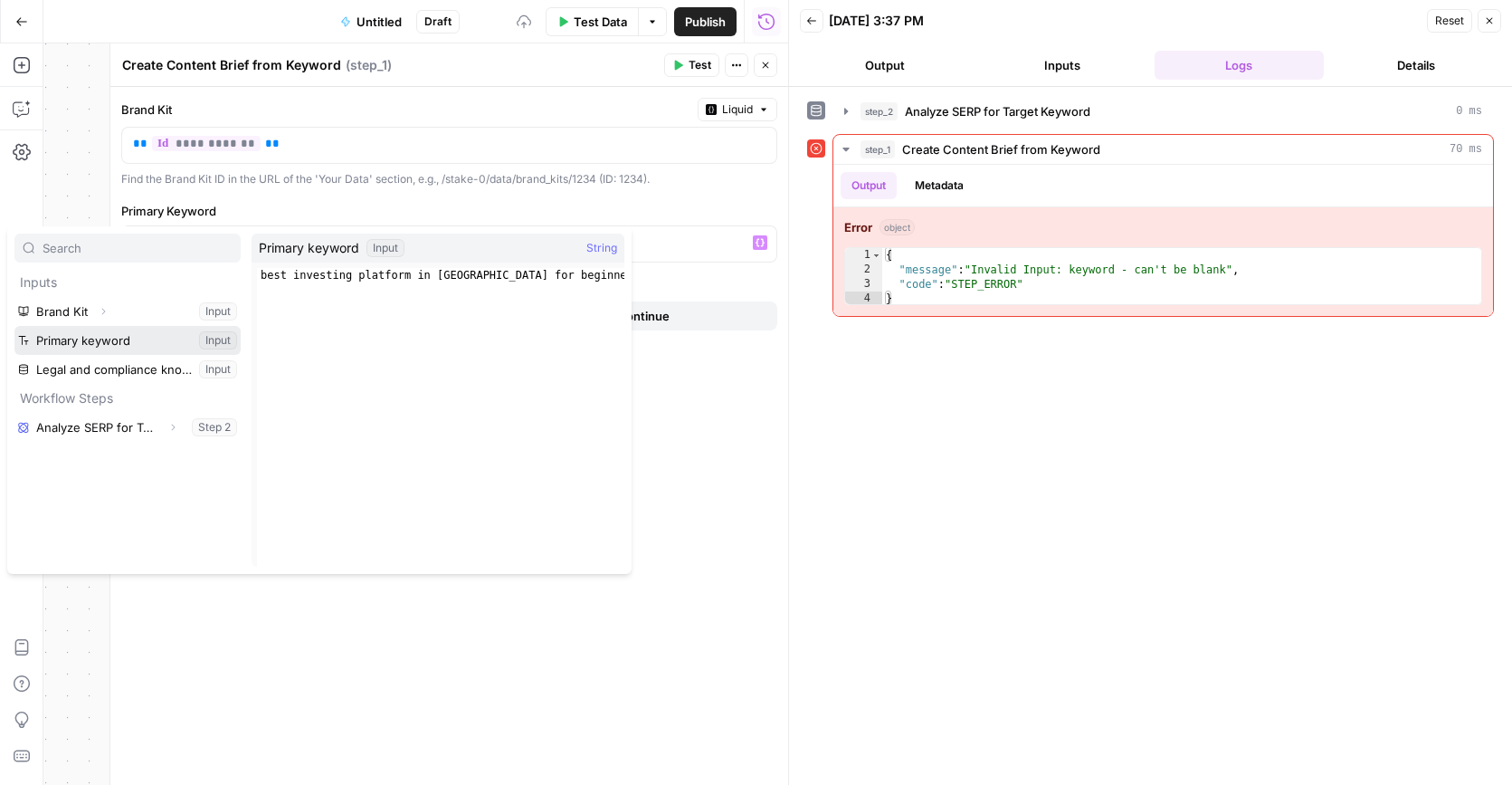
click at [160, 340] on button "Select variable Primary keyword" at bounding box center [128, 340] width 226 height 29
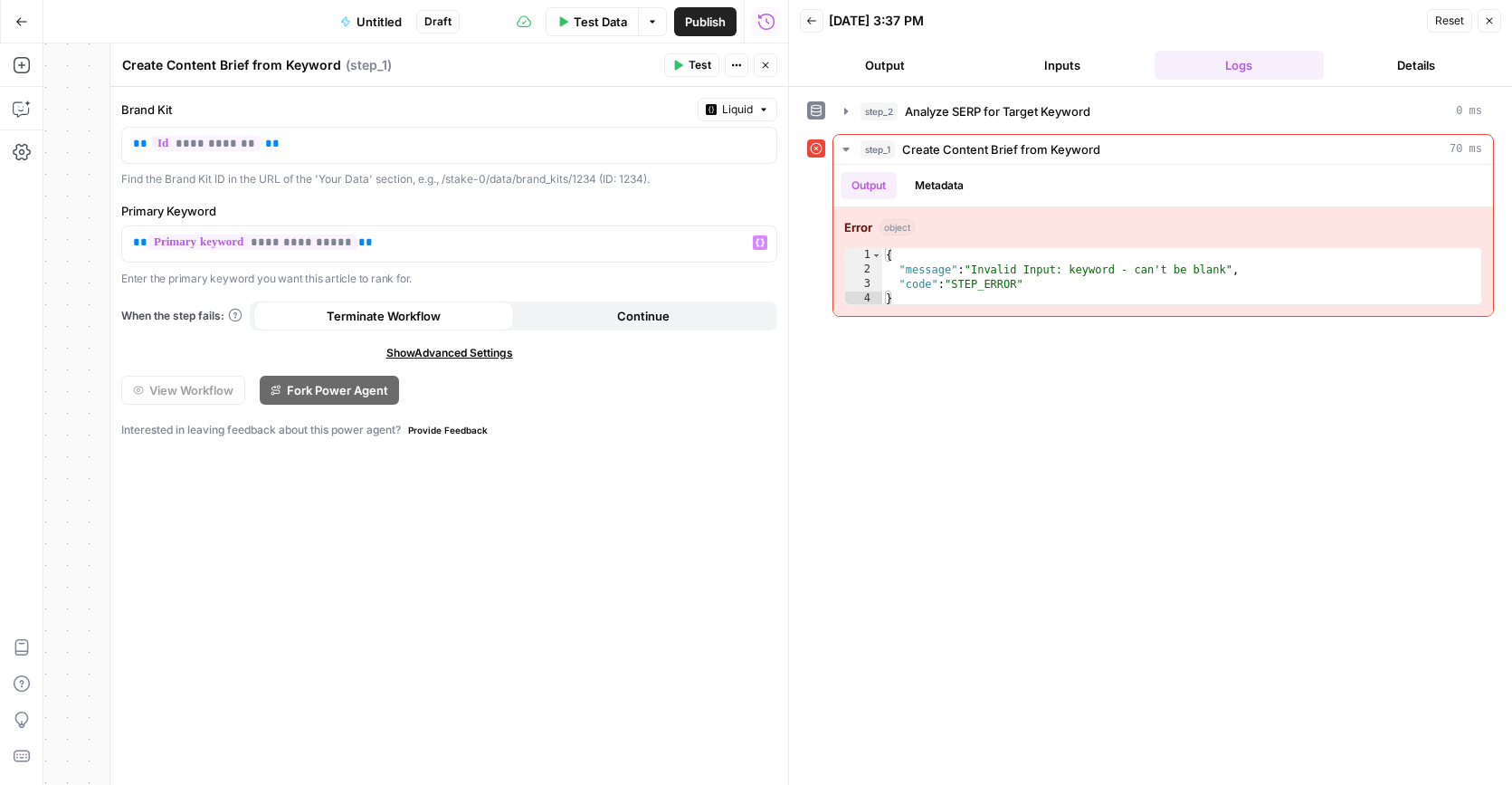
click at [697, 68] on span "Test" at bounding box center [699, 66] width 22 height 17
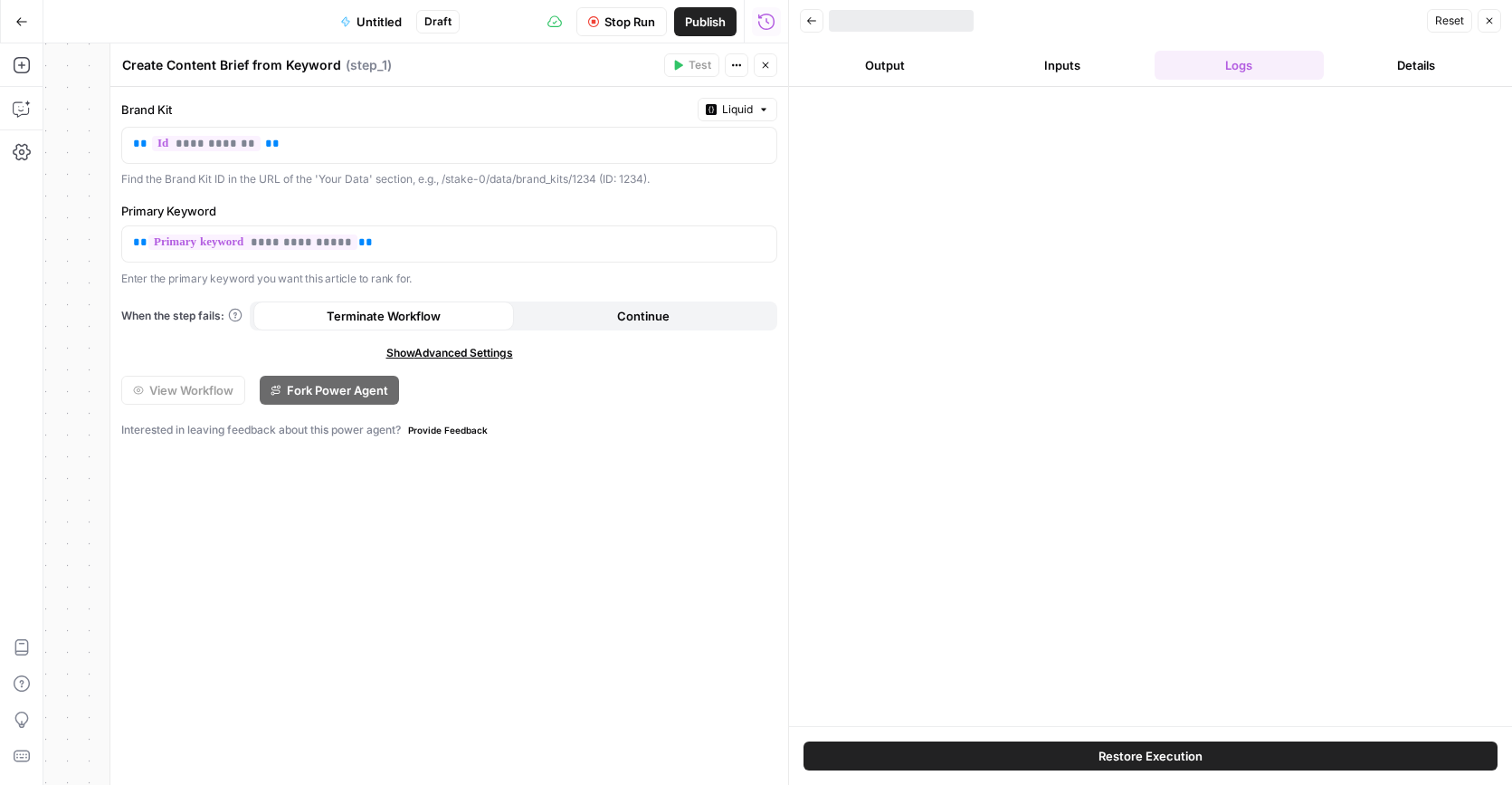
click at [770, 69] on icon "button" at bounding box center [765, 65] width 11 height 11
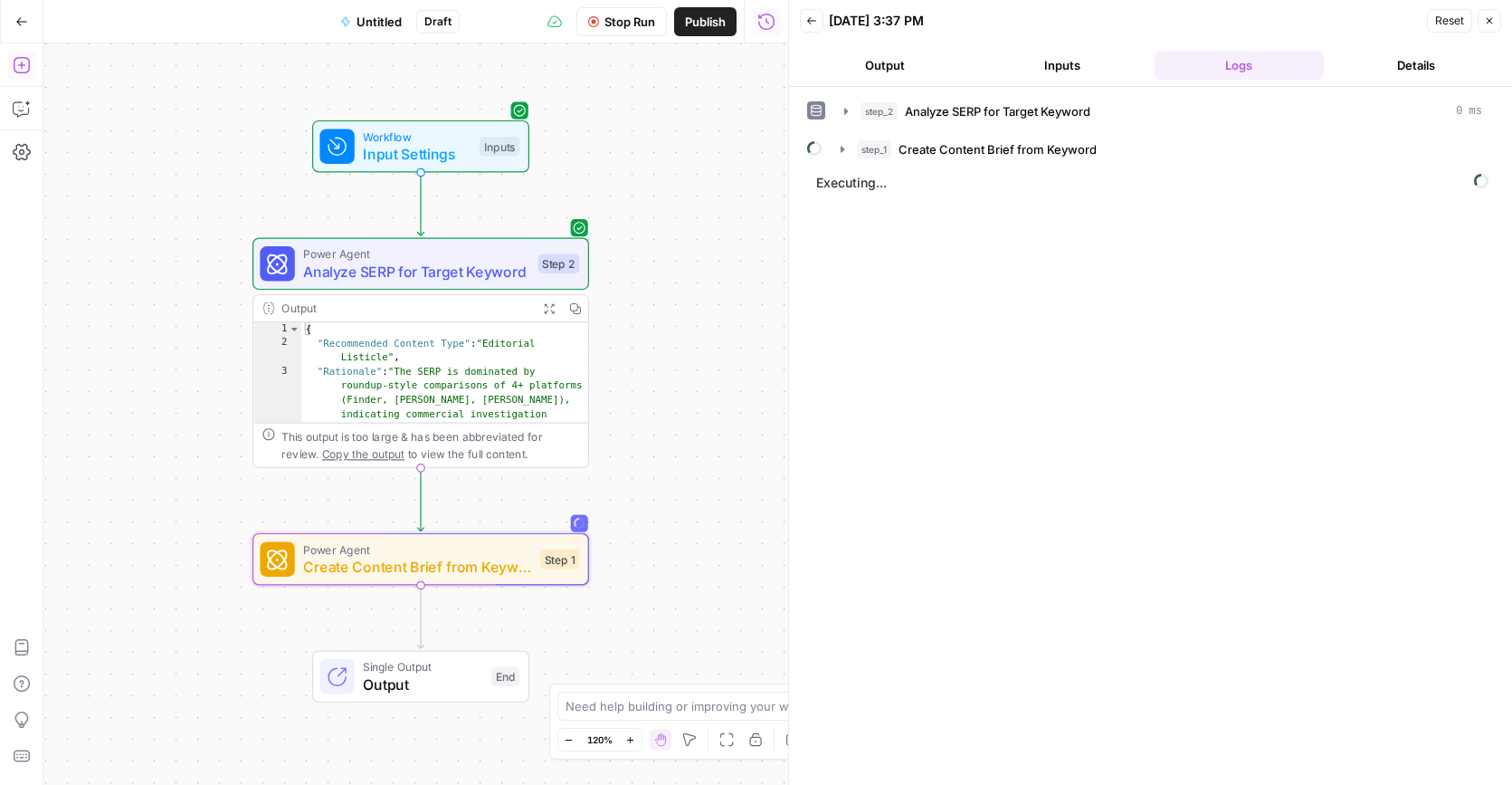
click at [26, 57] on icon "button" at bounding box center [22, 66] width 19 height 19
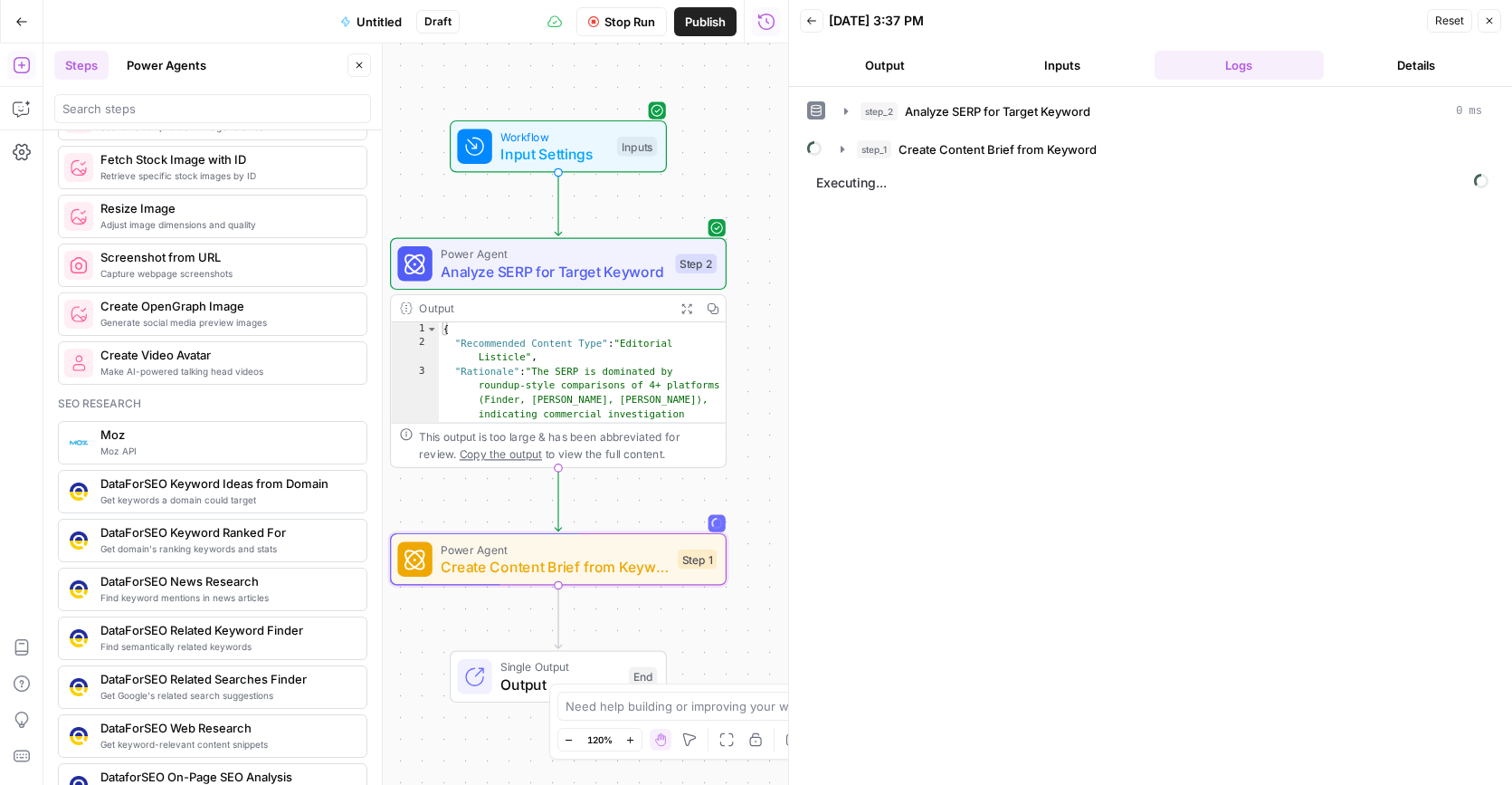
scroll to position [1343, 0]
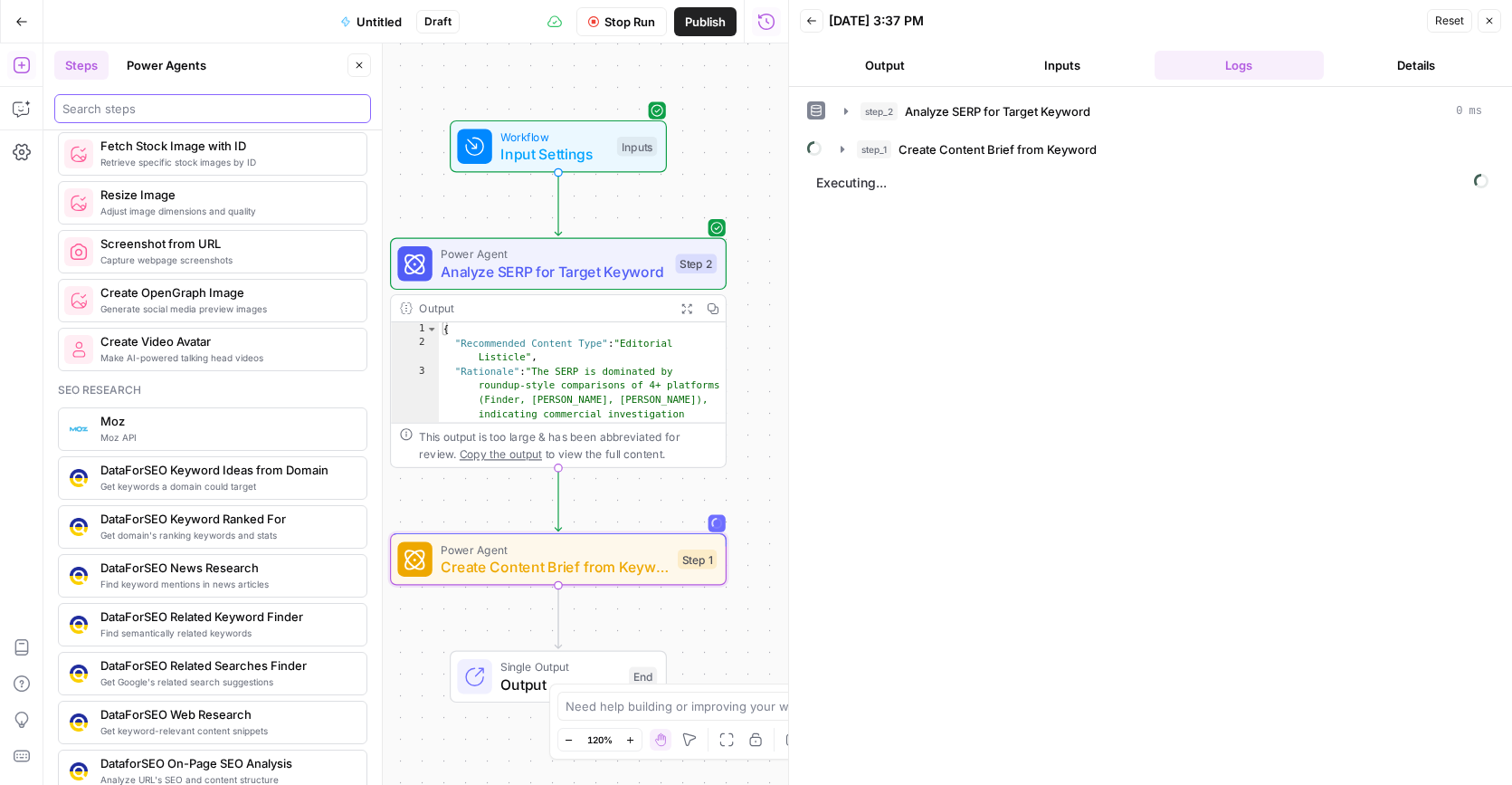
click at [185, 104] on input "search" at bounding box center [212, 108] width 300 height 19
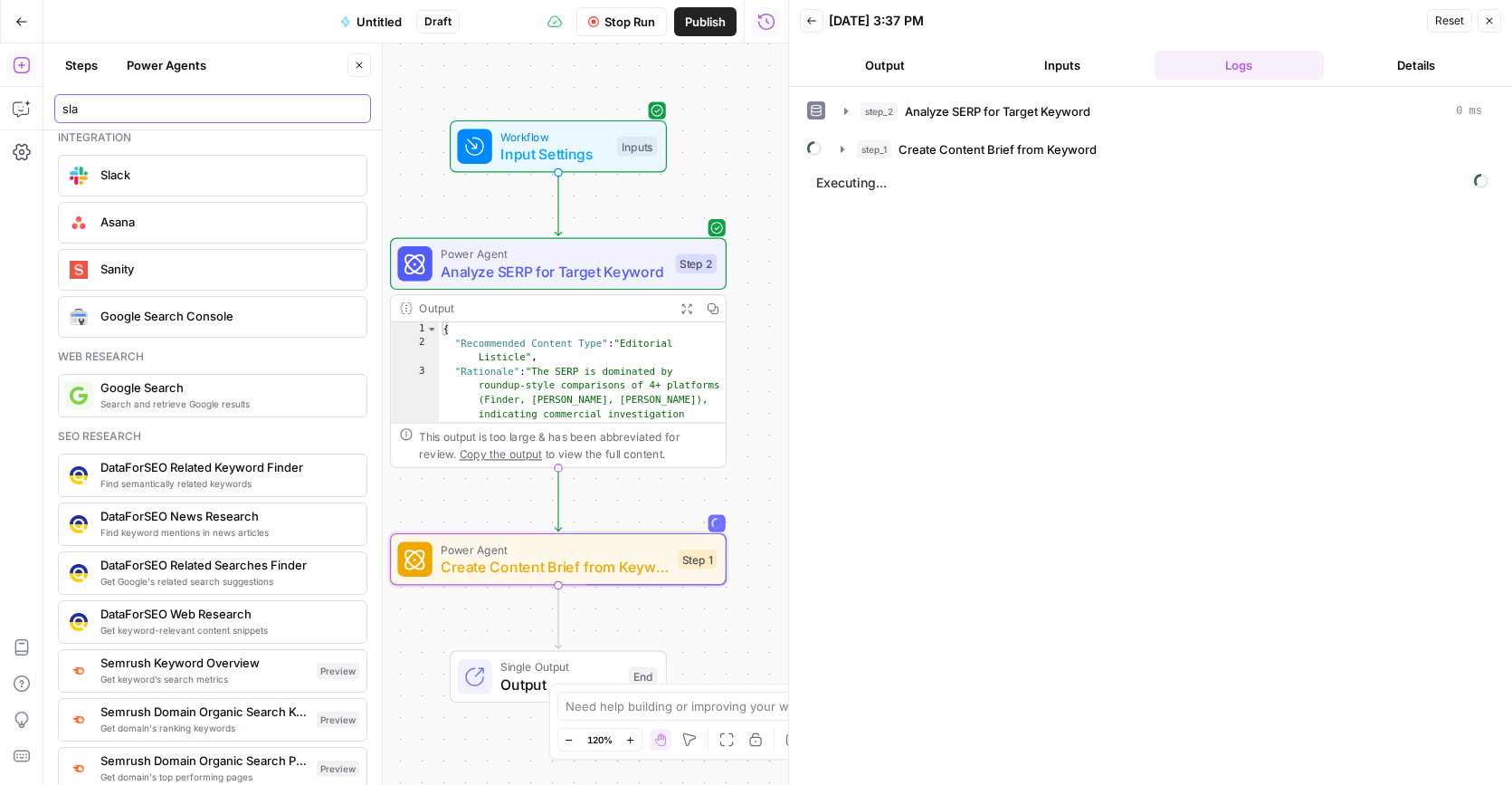
scroll to position [0, 0]
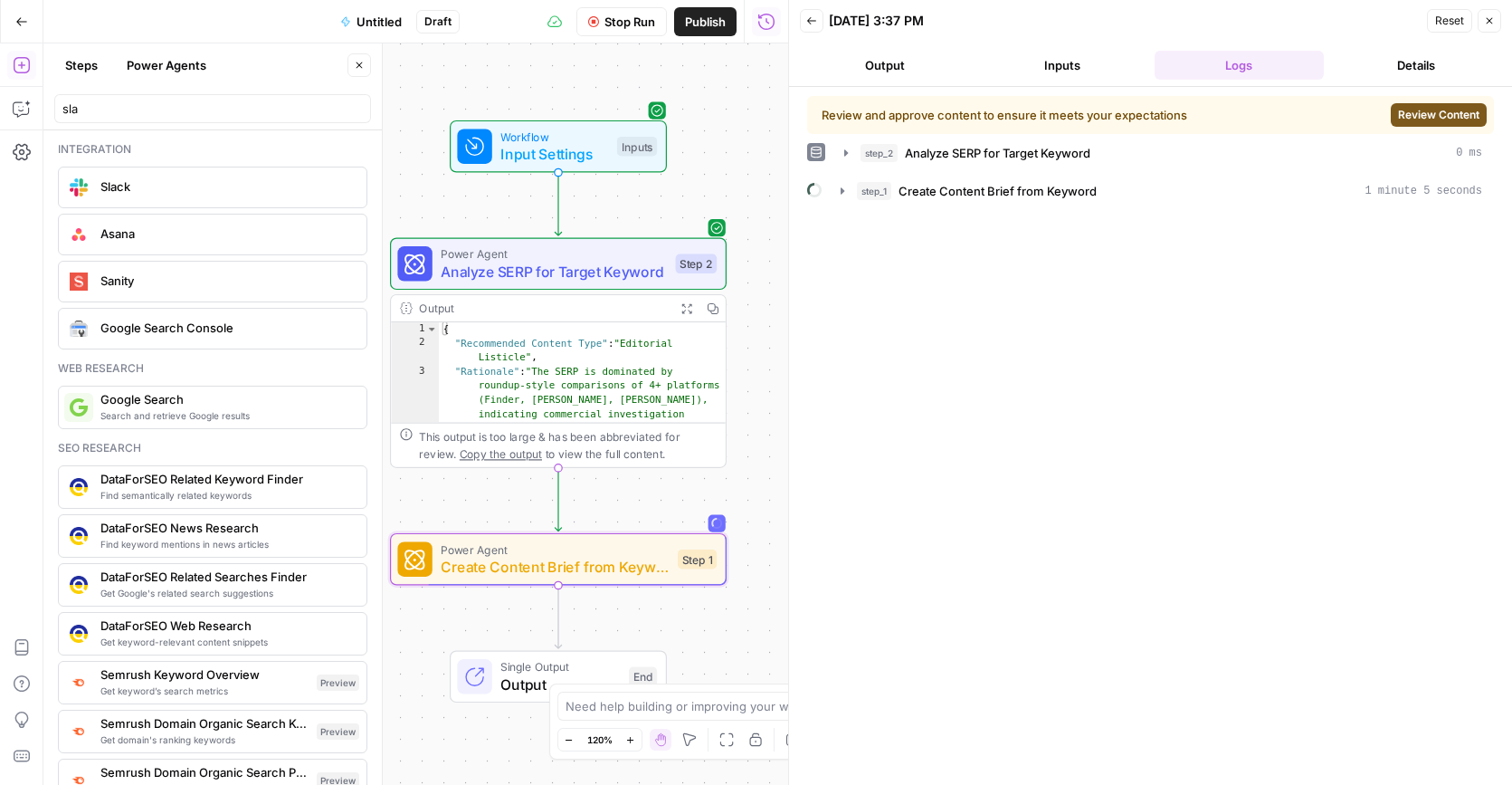
click at [1437, 109] on span "Review Content" at bounding box center [1439, 115] width 82 height 17
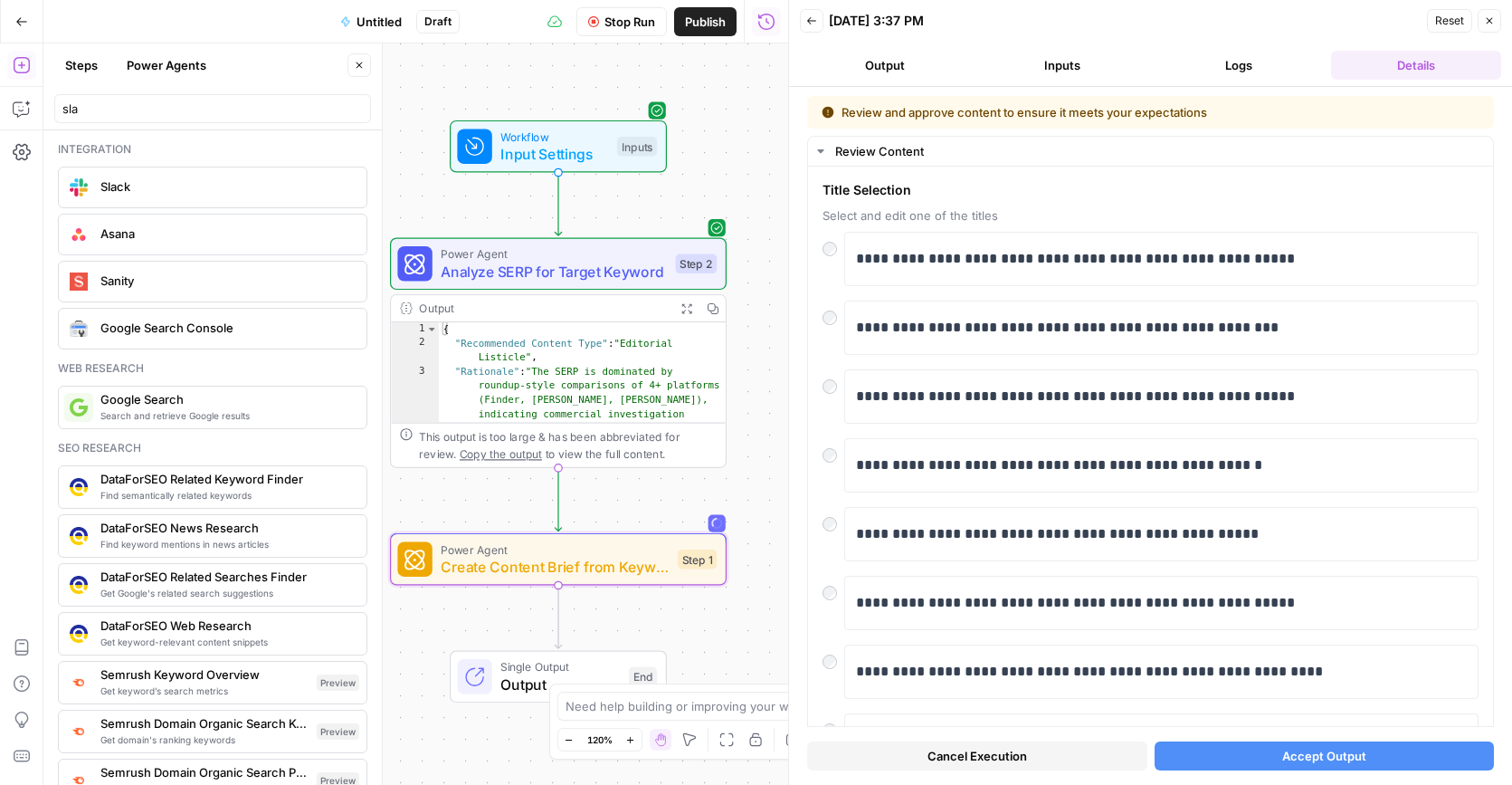
click at [892, 67] on button "Output" at bounding box center [885, 65] width 170 height 29
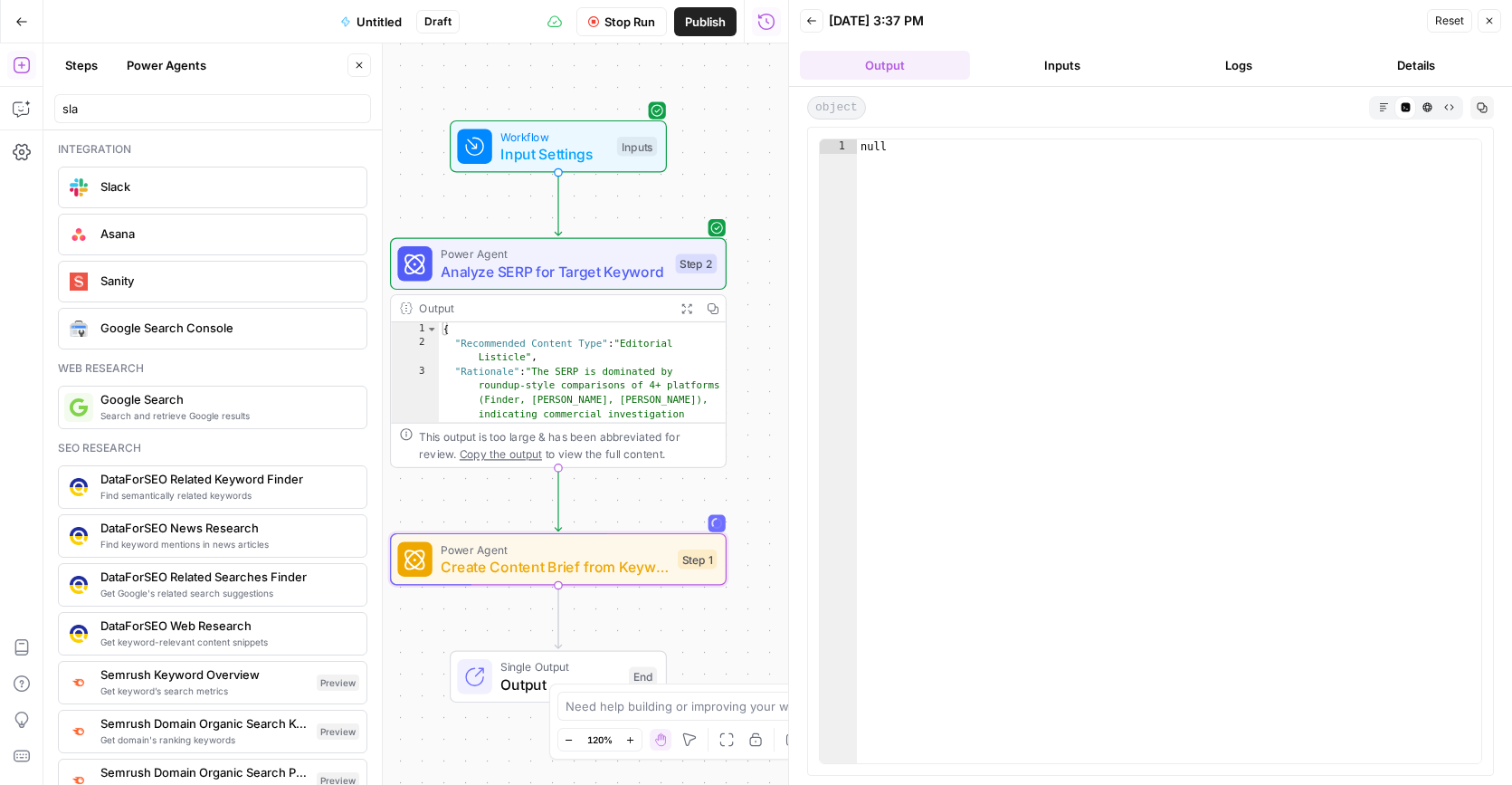
click at [1382, 103] on icon "button" at bounding box center [1382, 106] width 8 height 8
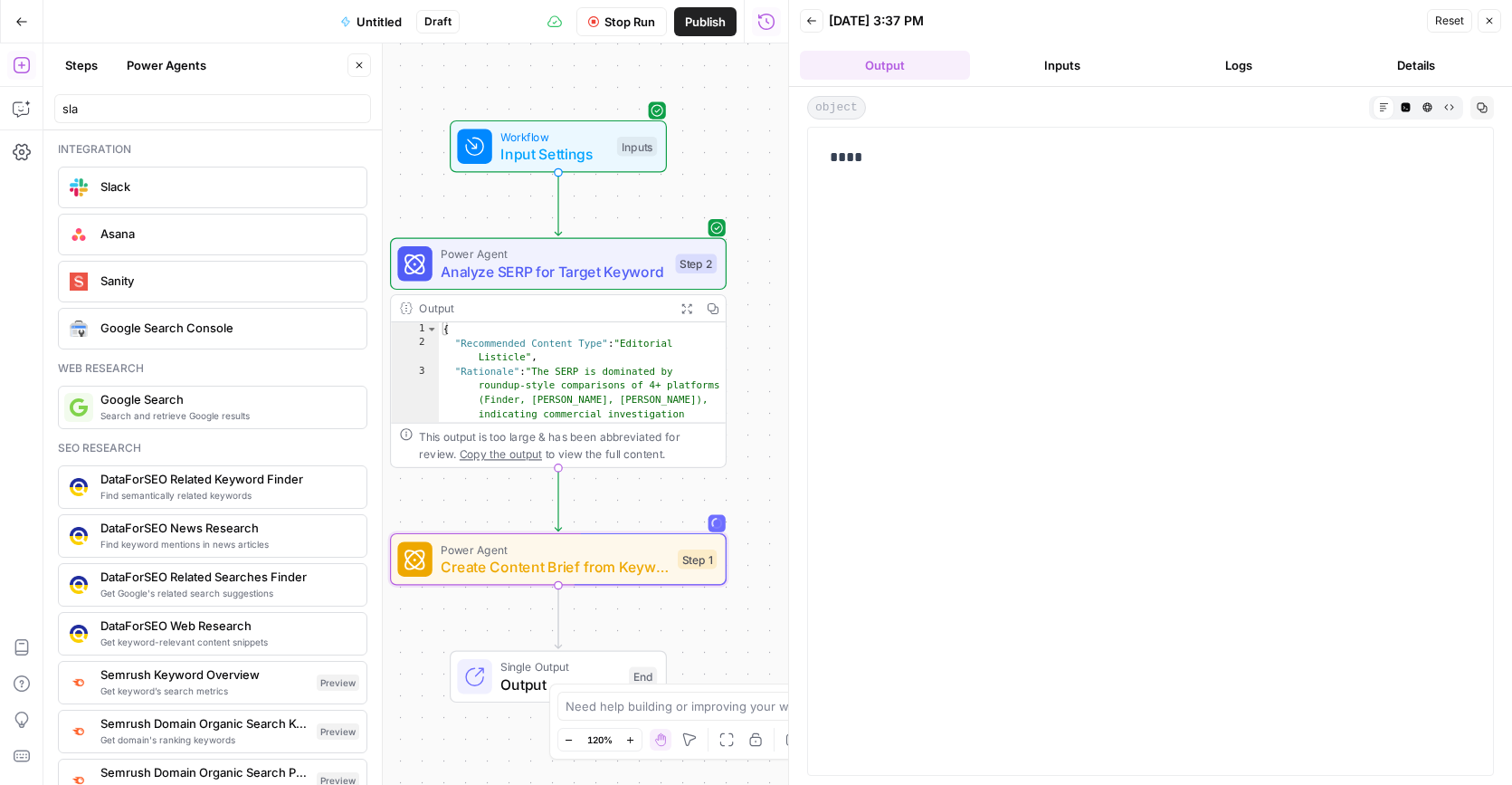
click at [1078, 61] on button "Inputs" at bounding box center [1063, 65] width 170 height 29
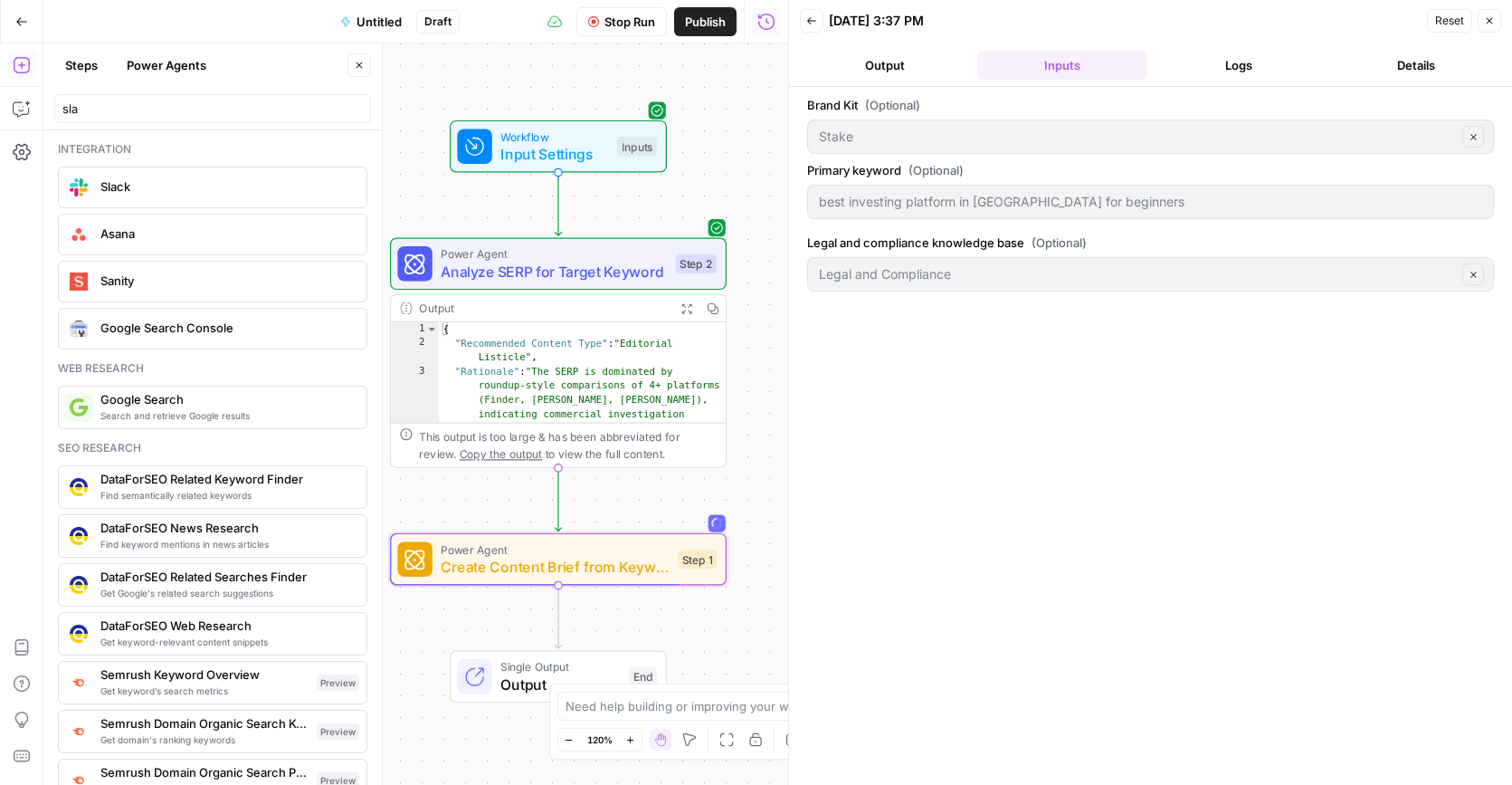
click at [1274, 63] on button "Logs" at bounding box center [1240, 65] width 170 height 29
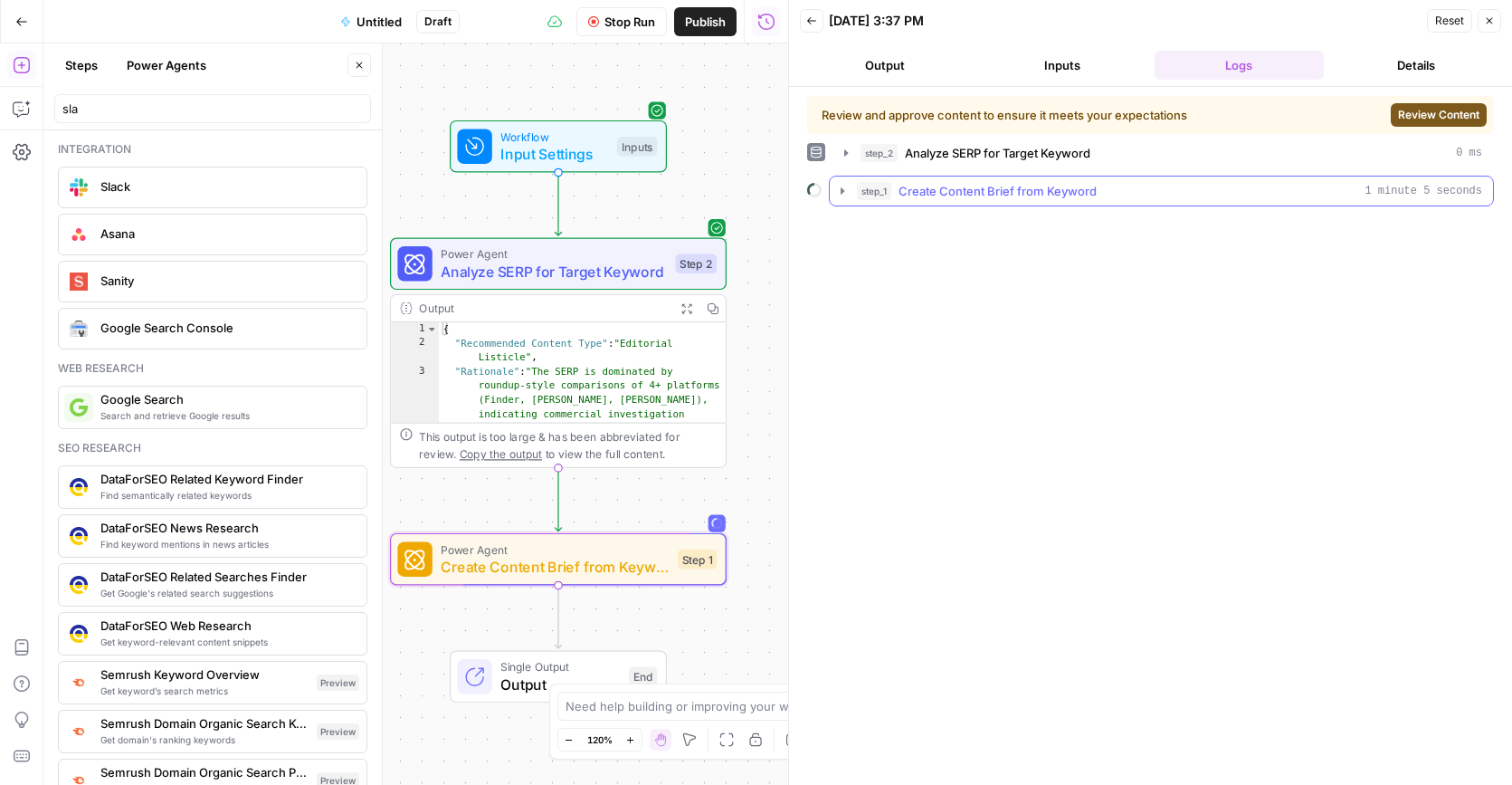
click at [1087, 189] on span "Create Content Brief from Keyword" at bounding box center [998, 191] width 198 height 19
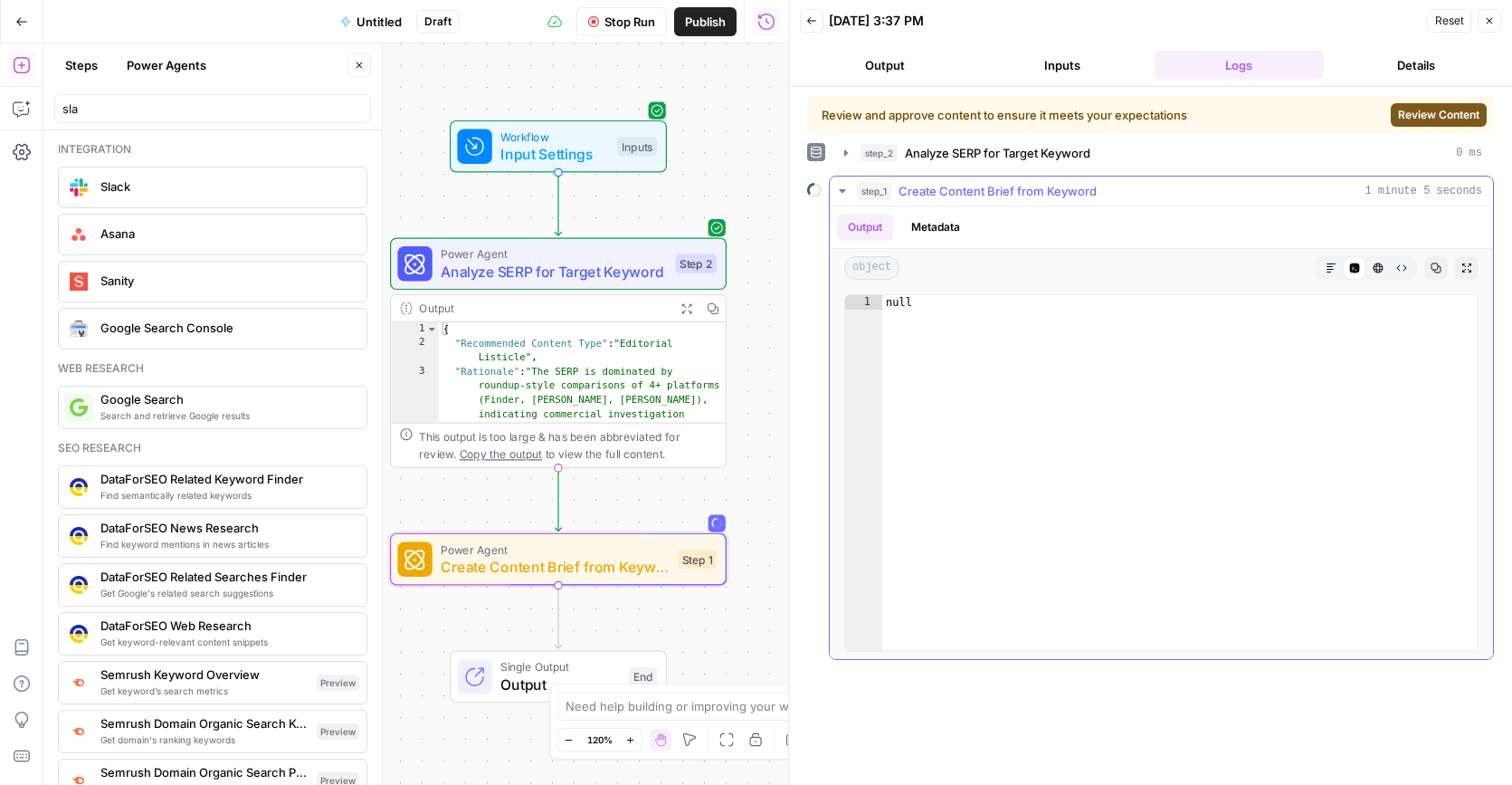
click at [960, 235] on button "Metadata" at bounding box center [936, 226] width 70 height 27
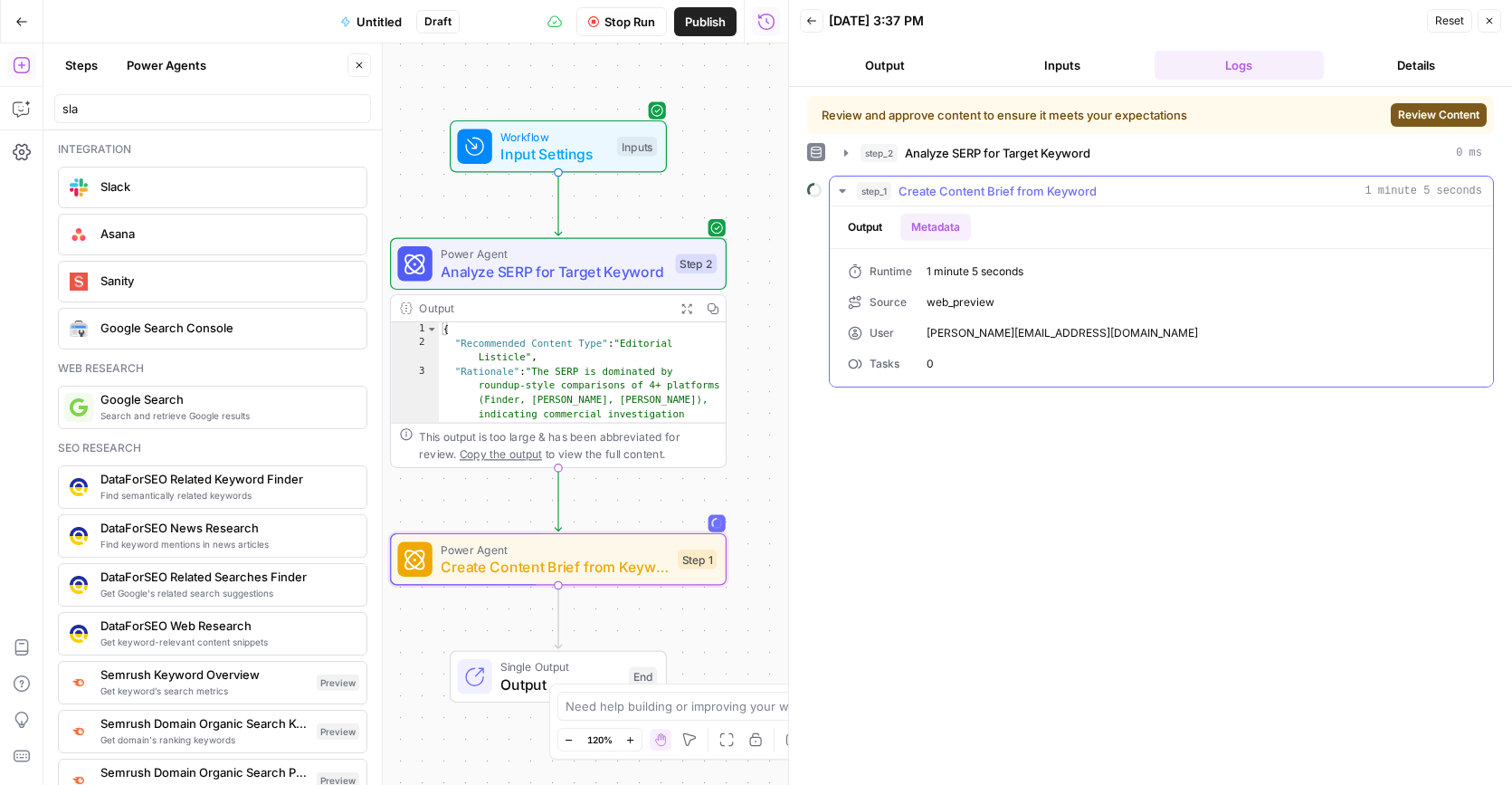
click at [867, 236] on button "Output" at bounding box center [864, 226] width 57 height 27
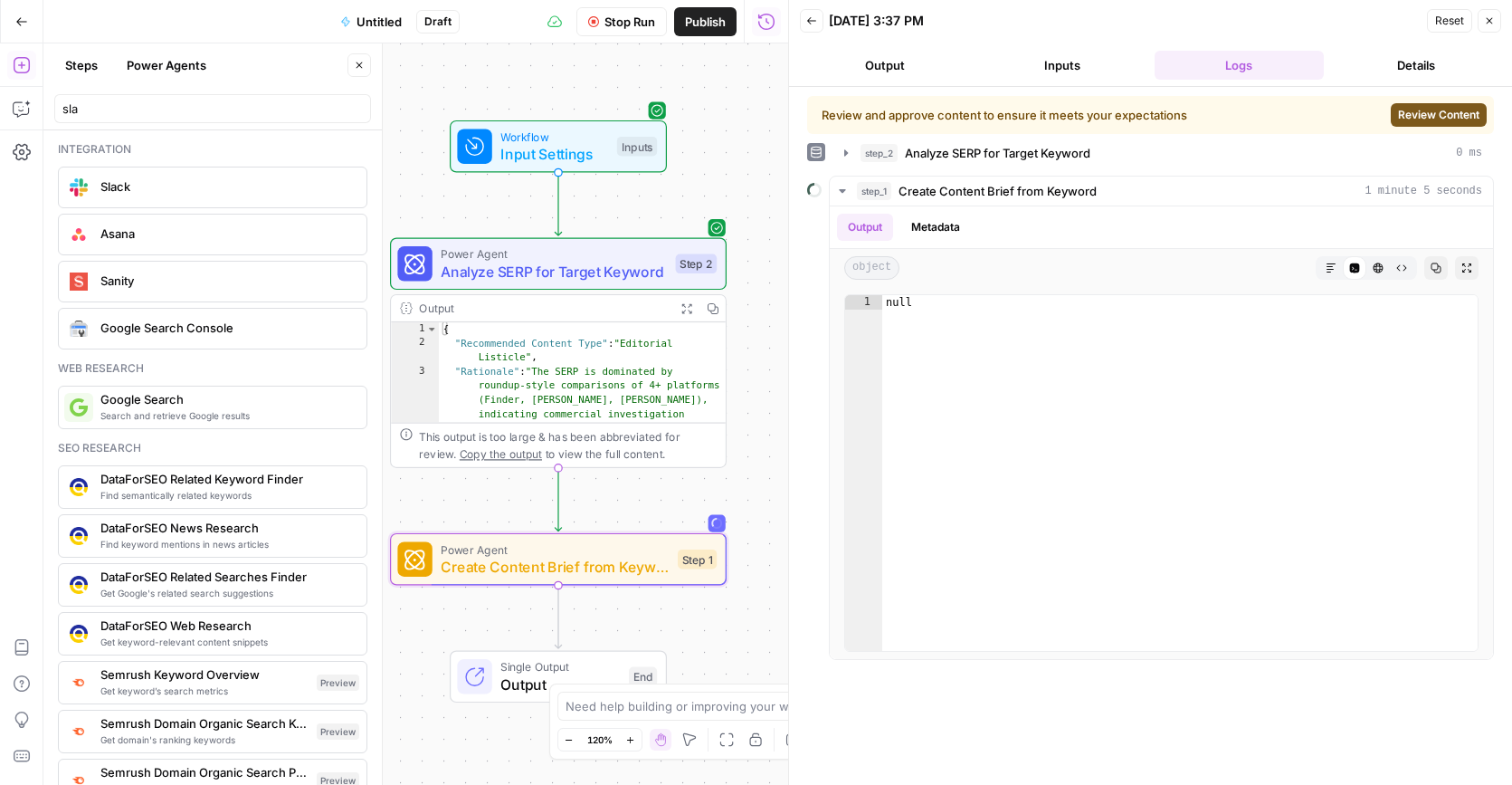
click at [1436, 123] on button "Review Content" at bounding box center [1439, 114] width 96 height 23
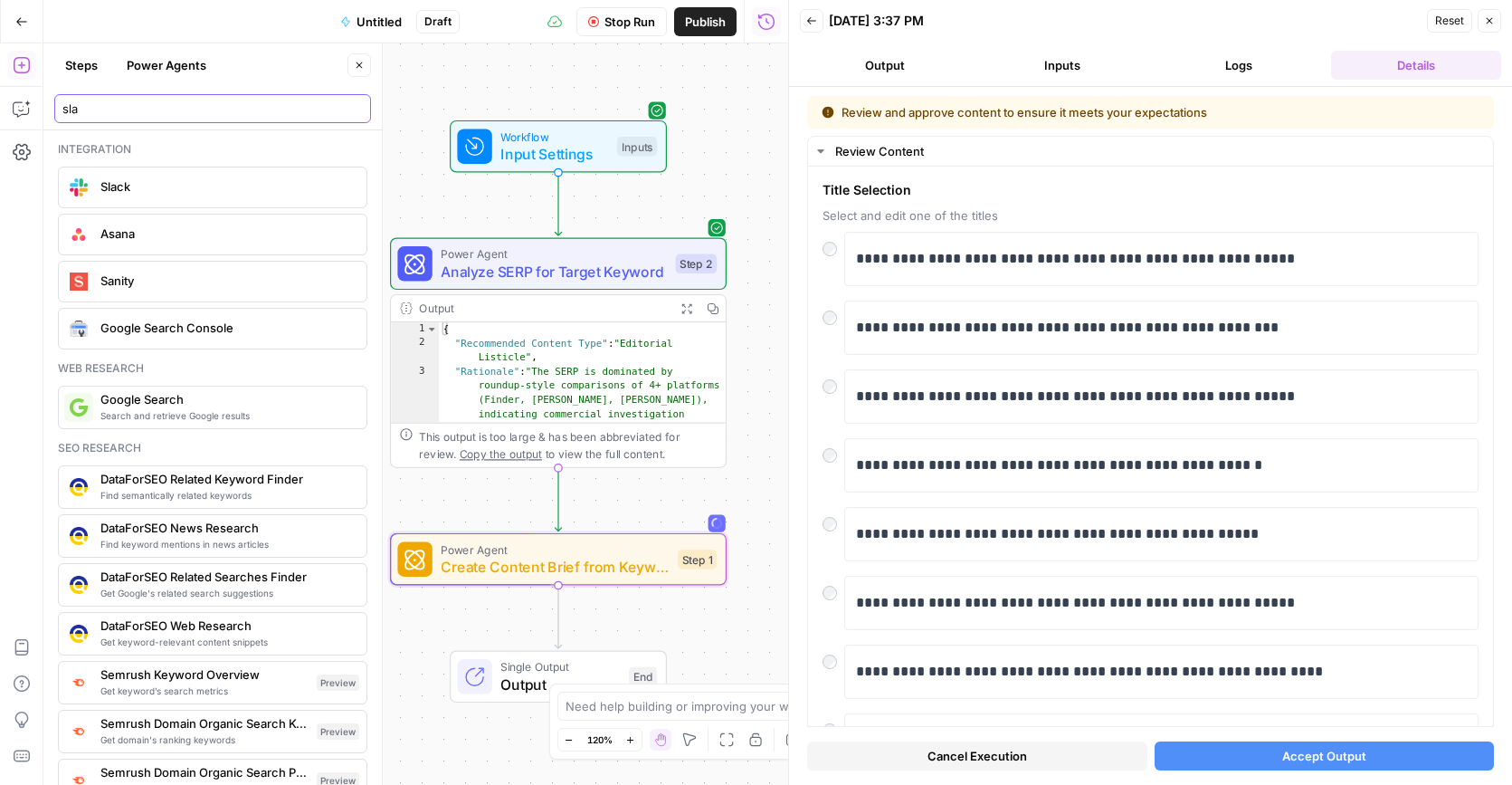
click at [151, 108] on input "sla" at bounding box center [212, 108] width 300 height 19
type input "s"
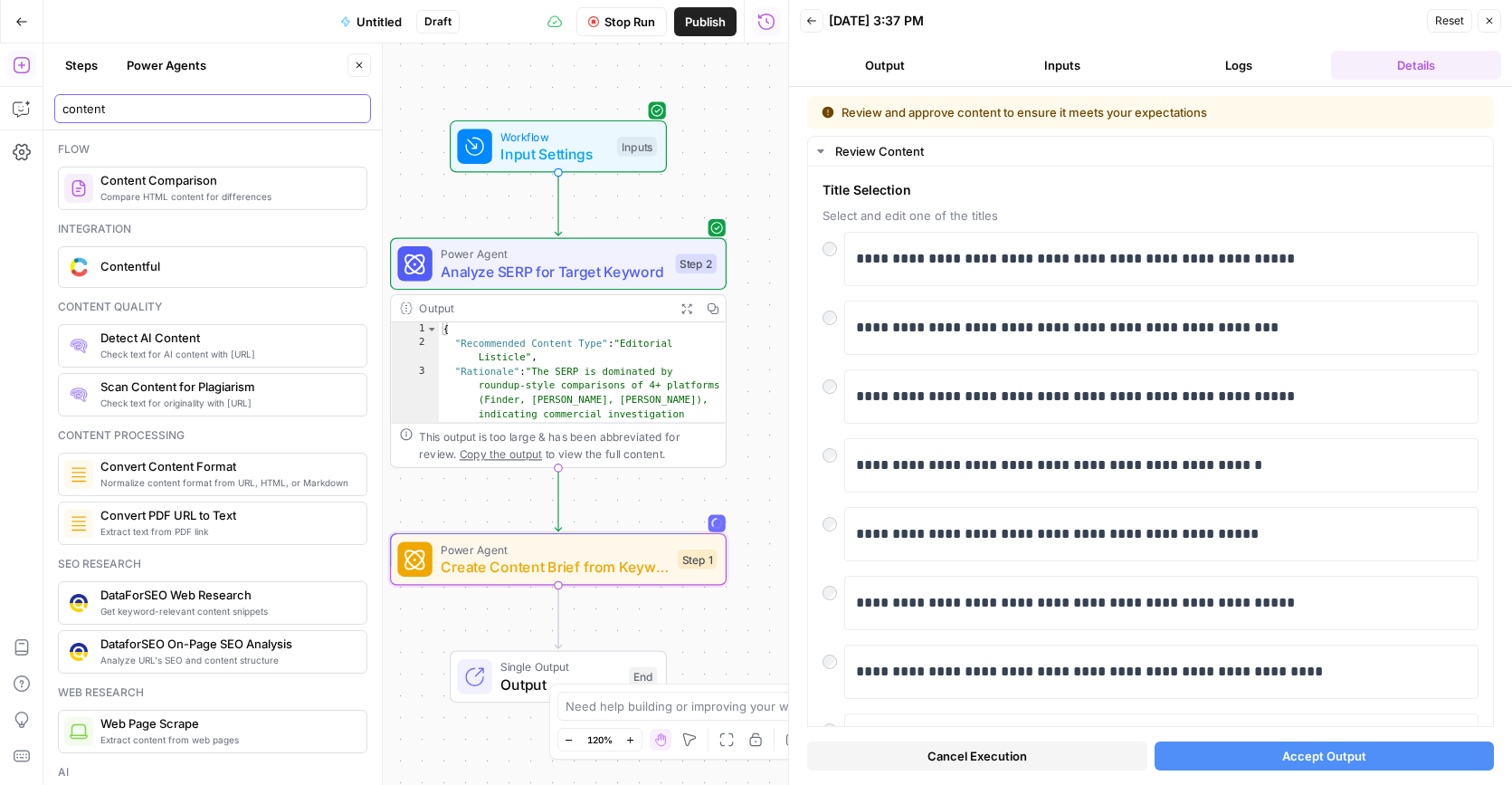
click at [154, 110] on input "content" at bounding box center [212, 108] width 300 height 19
type input "c"
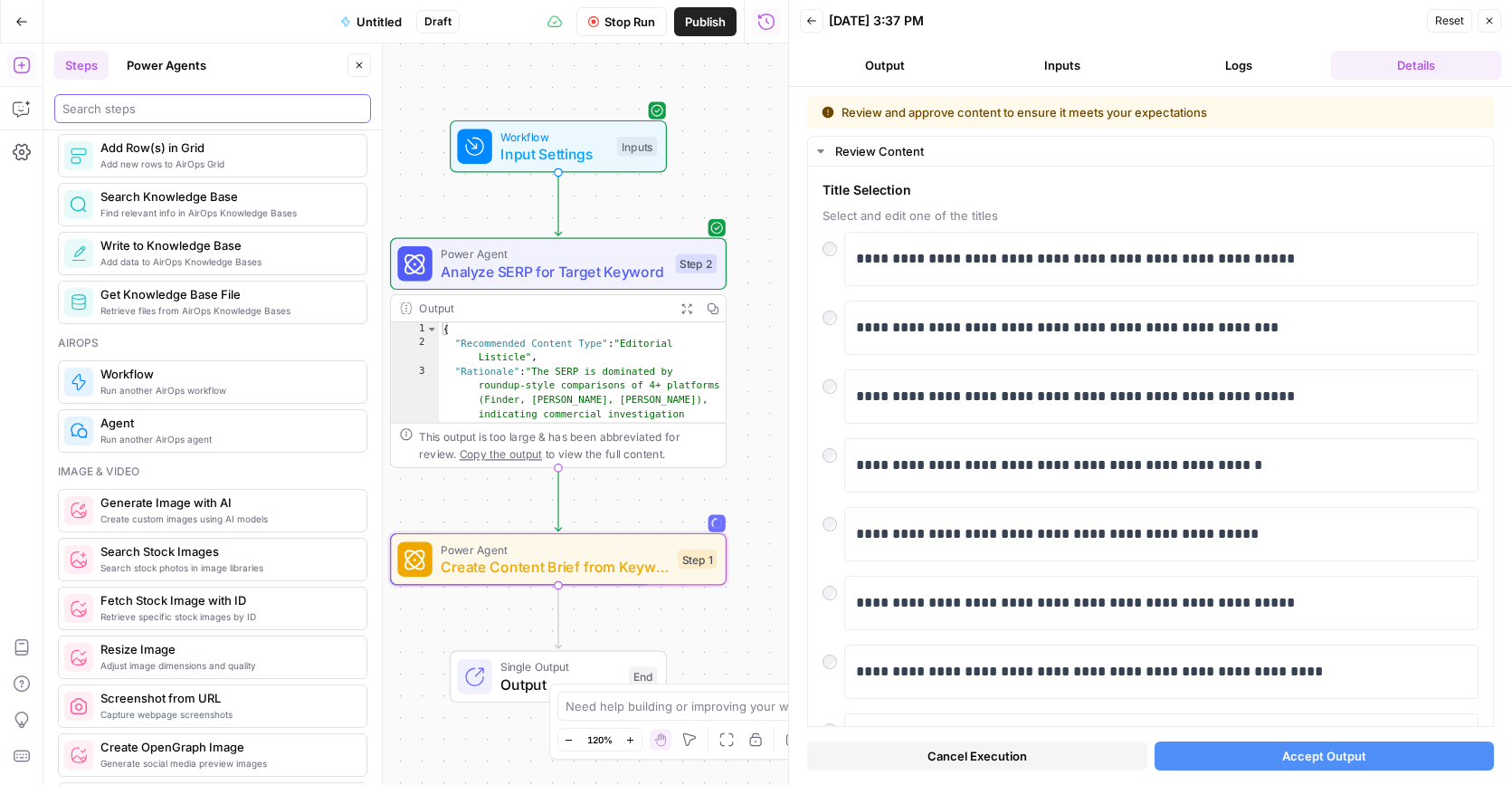
scroll to position [893, 0]
click at [1326, 752] on span "Accept Output" at bounding box center [1324, 756] width 84 height 19
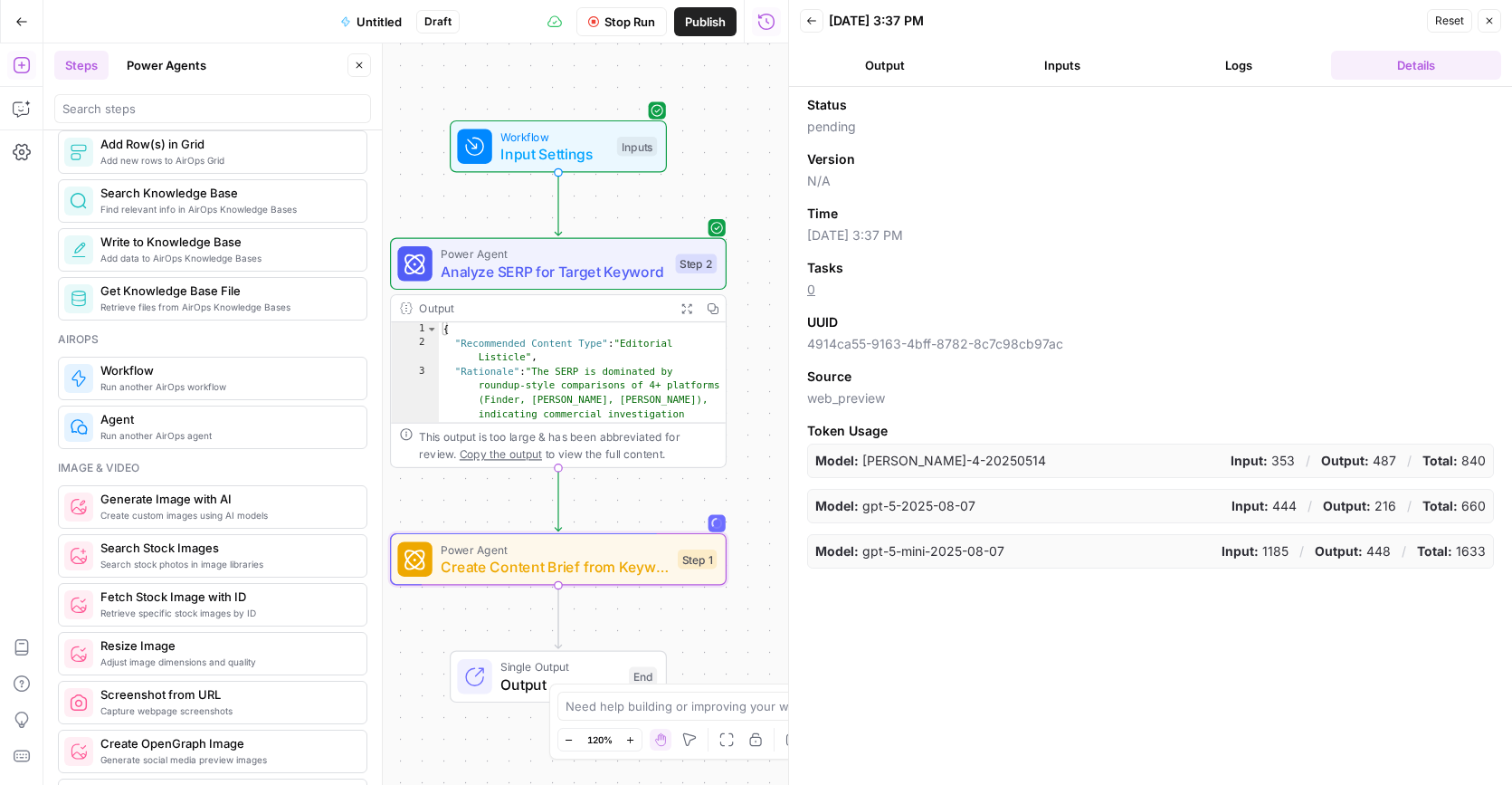
click at [888, 70] on button "Output" at bounding box center [885, 65] width 170 height 29
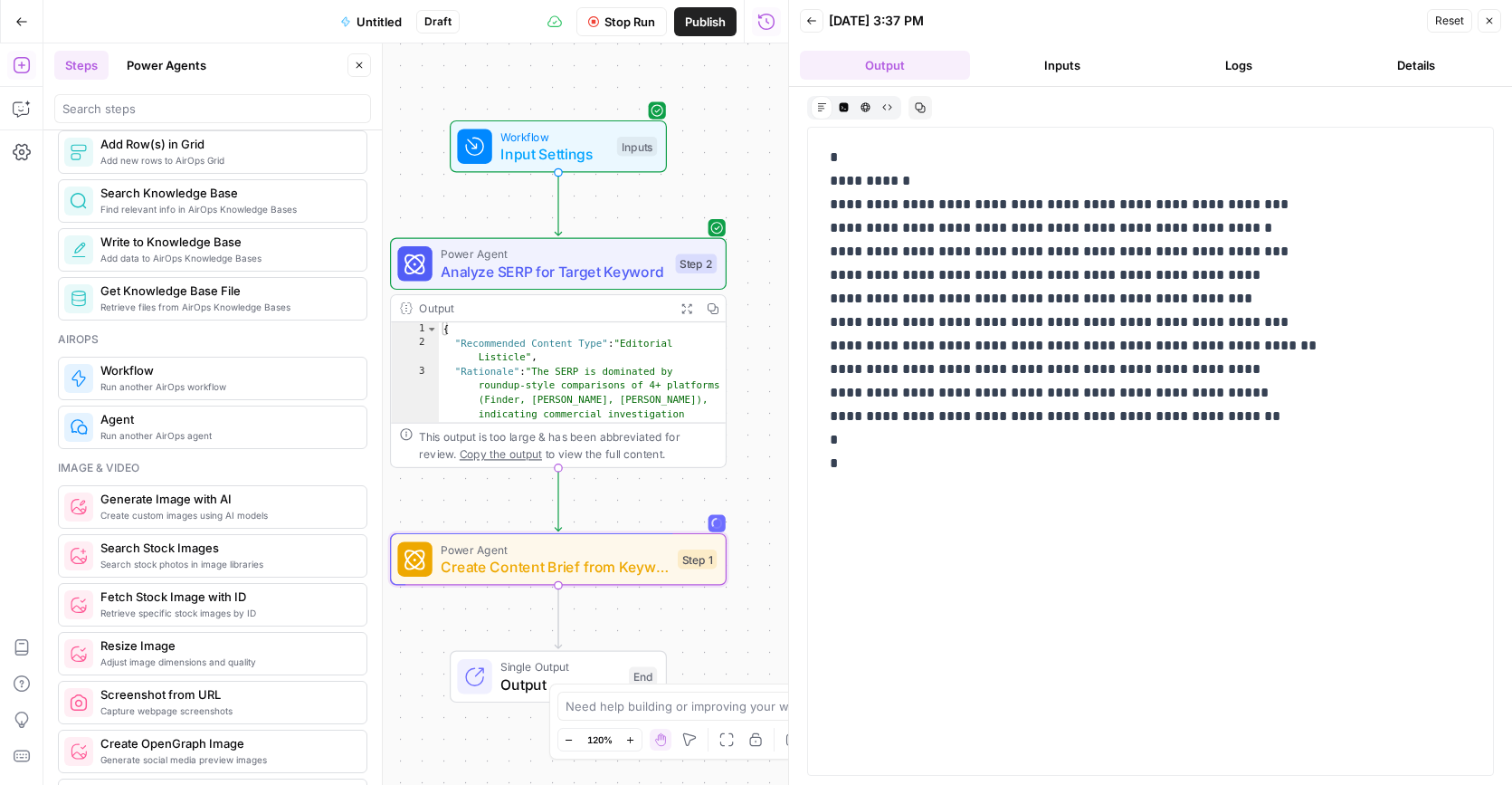
click at [1077, 71] on button "Inputs" at bounding box center [1063, 65] width 170 height 29
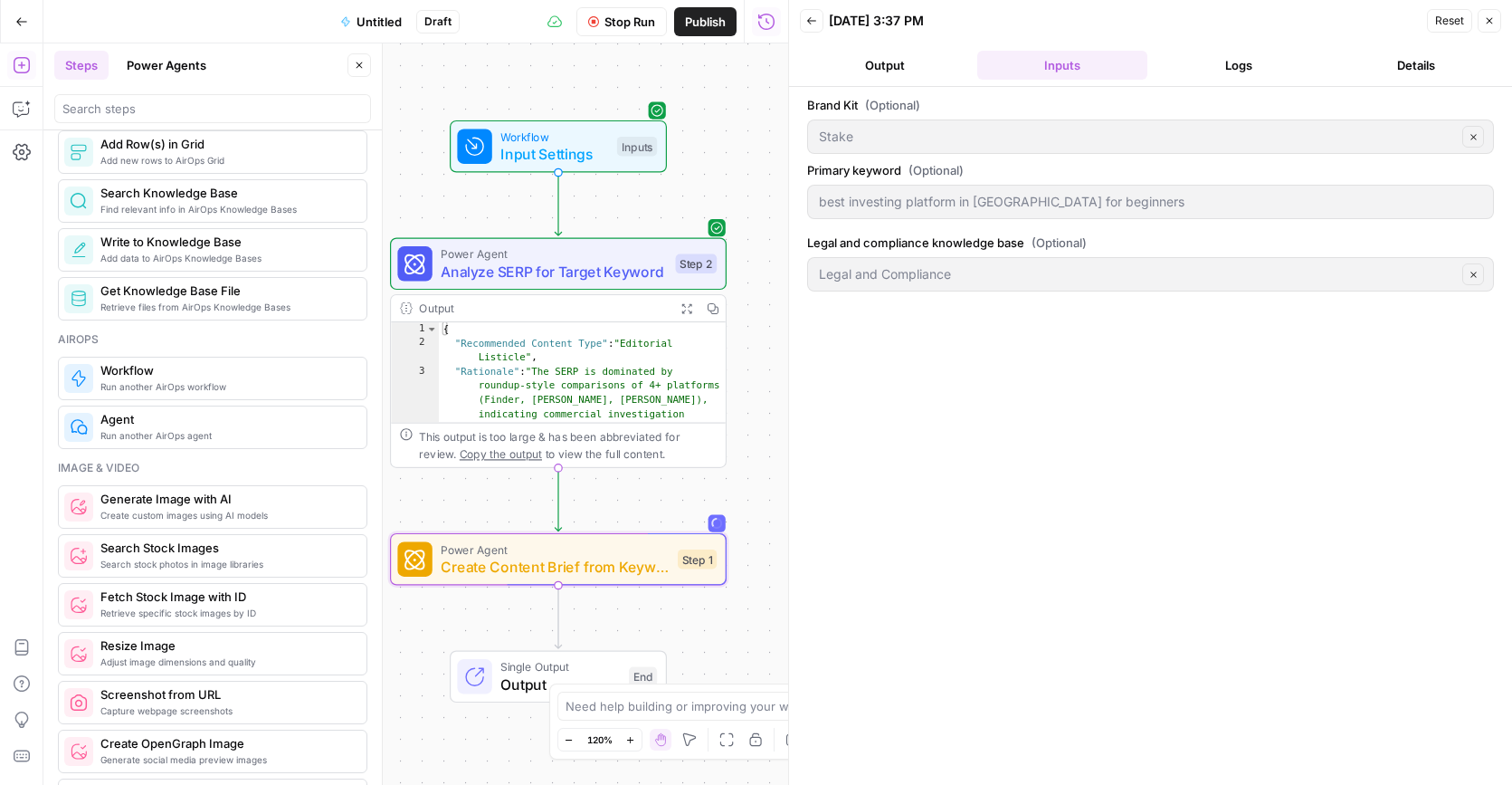
click at [1231, 75] on button "Logs" at bounding box center [1240, 65] width 170 height 29
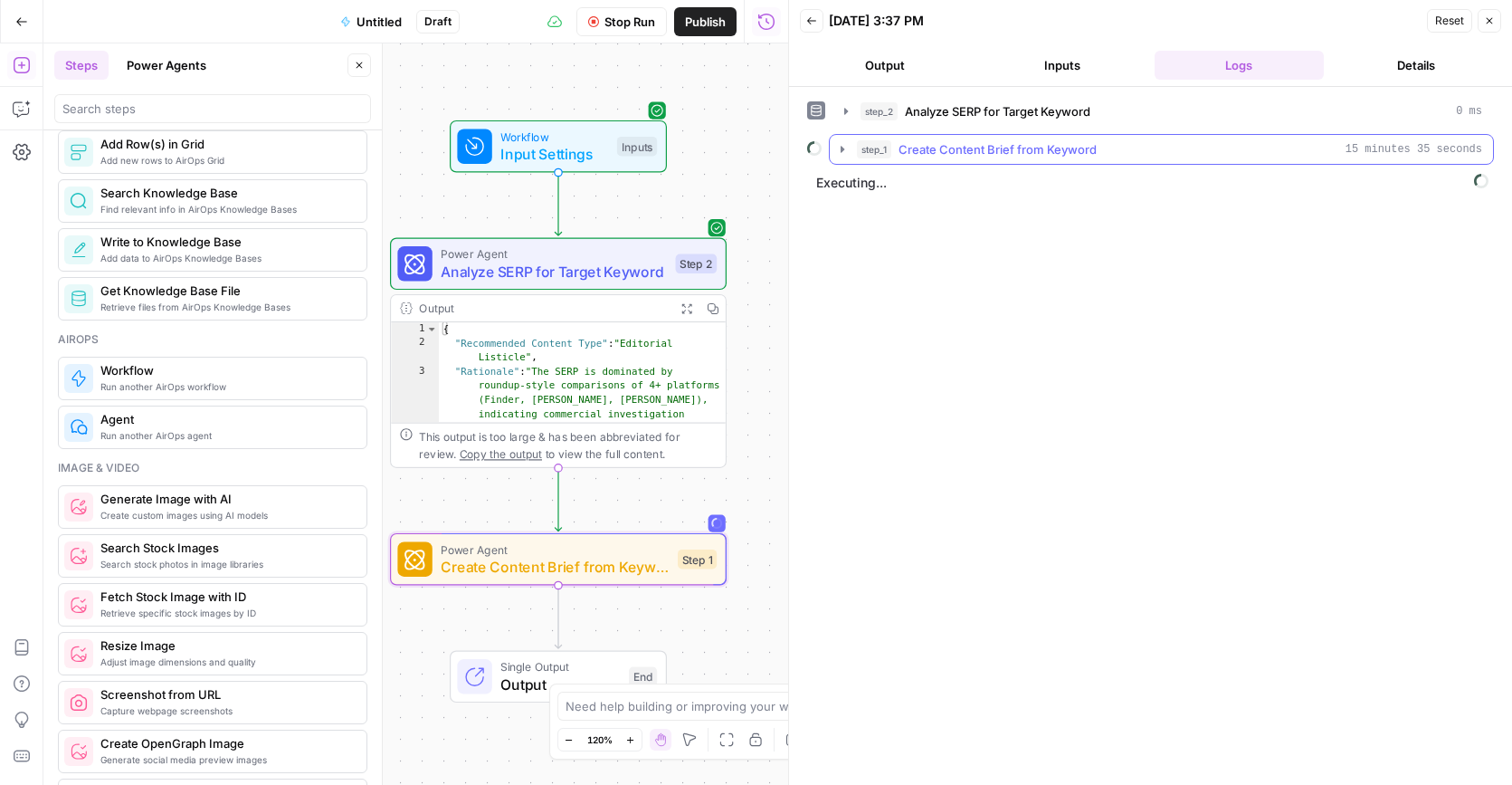
click at [839, 150] on icon "button" at bounding box center [842, 149] width 15 height 15
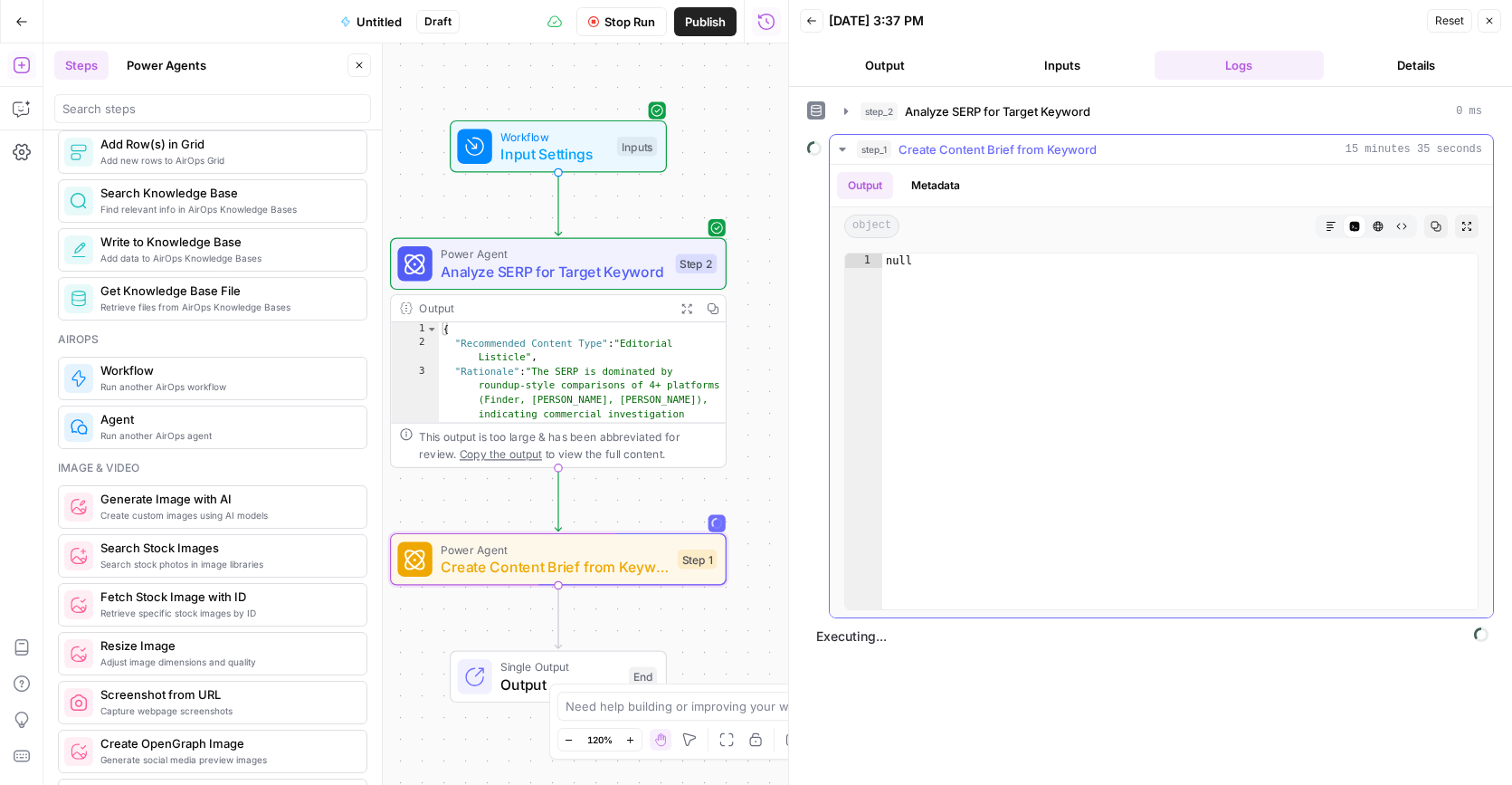
click at [946, 188] on button "Metadata" at bounding box center [936, 185] width 70 height 27
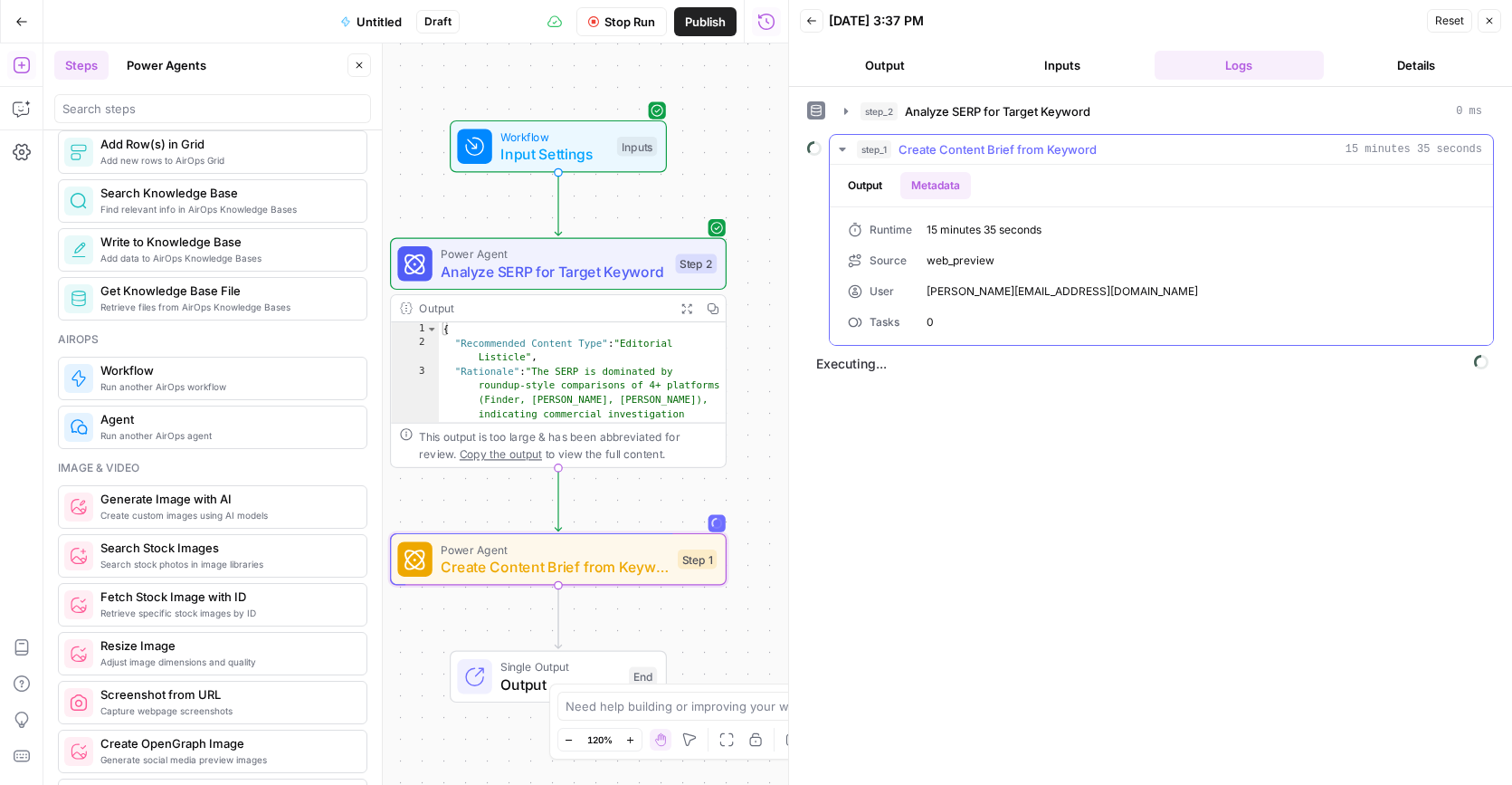
click at [872, 189] on button "Output" at bounding box center [864, 185] width 57 height 27
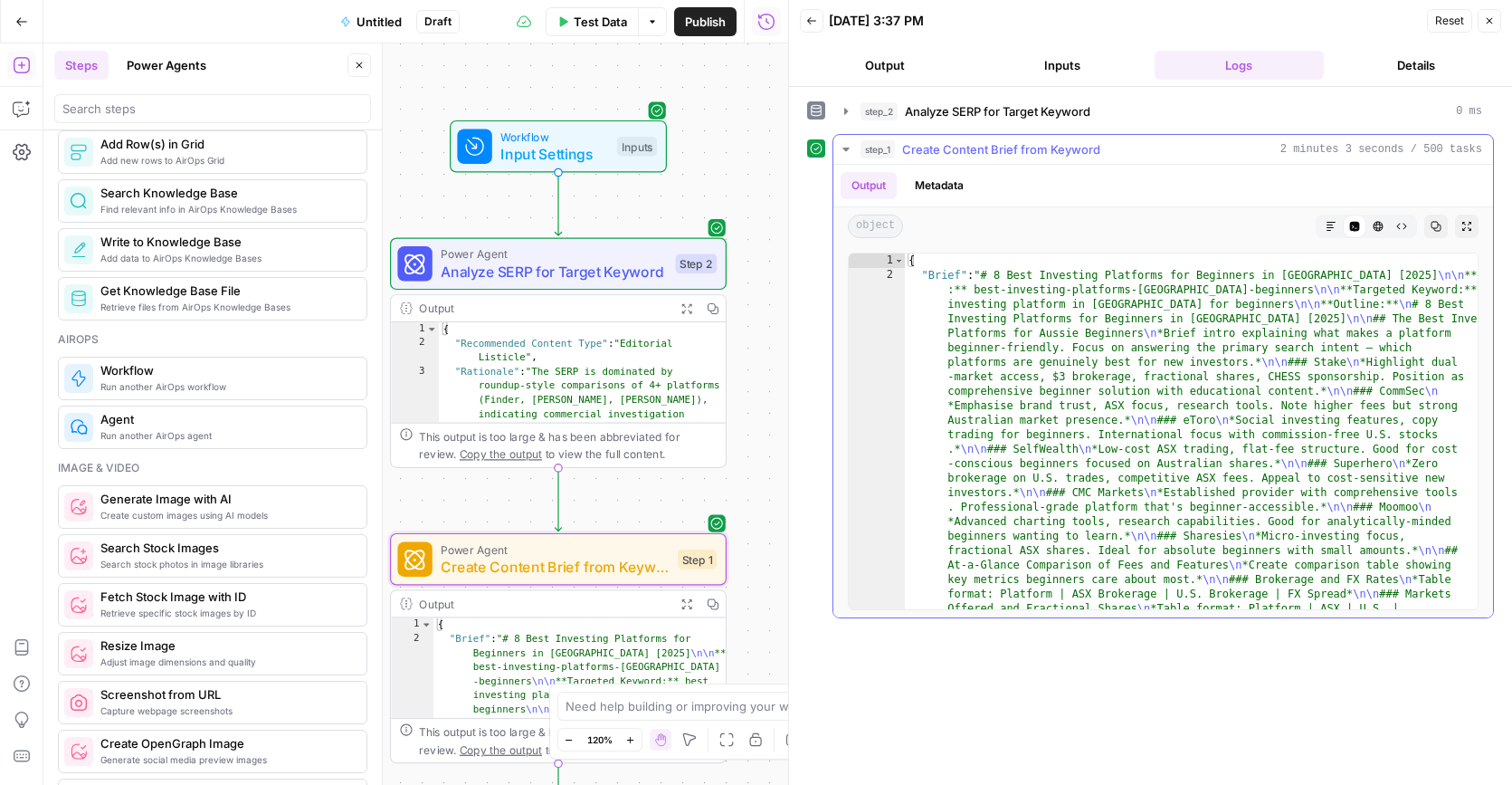
click at [1328, 223] on icon "button" at bounding box center [1331, 226] width 11 height 11
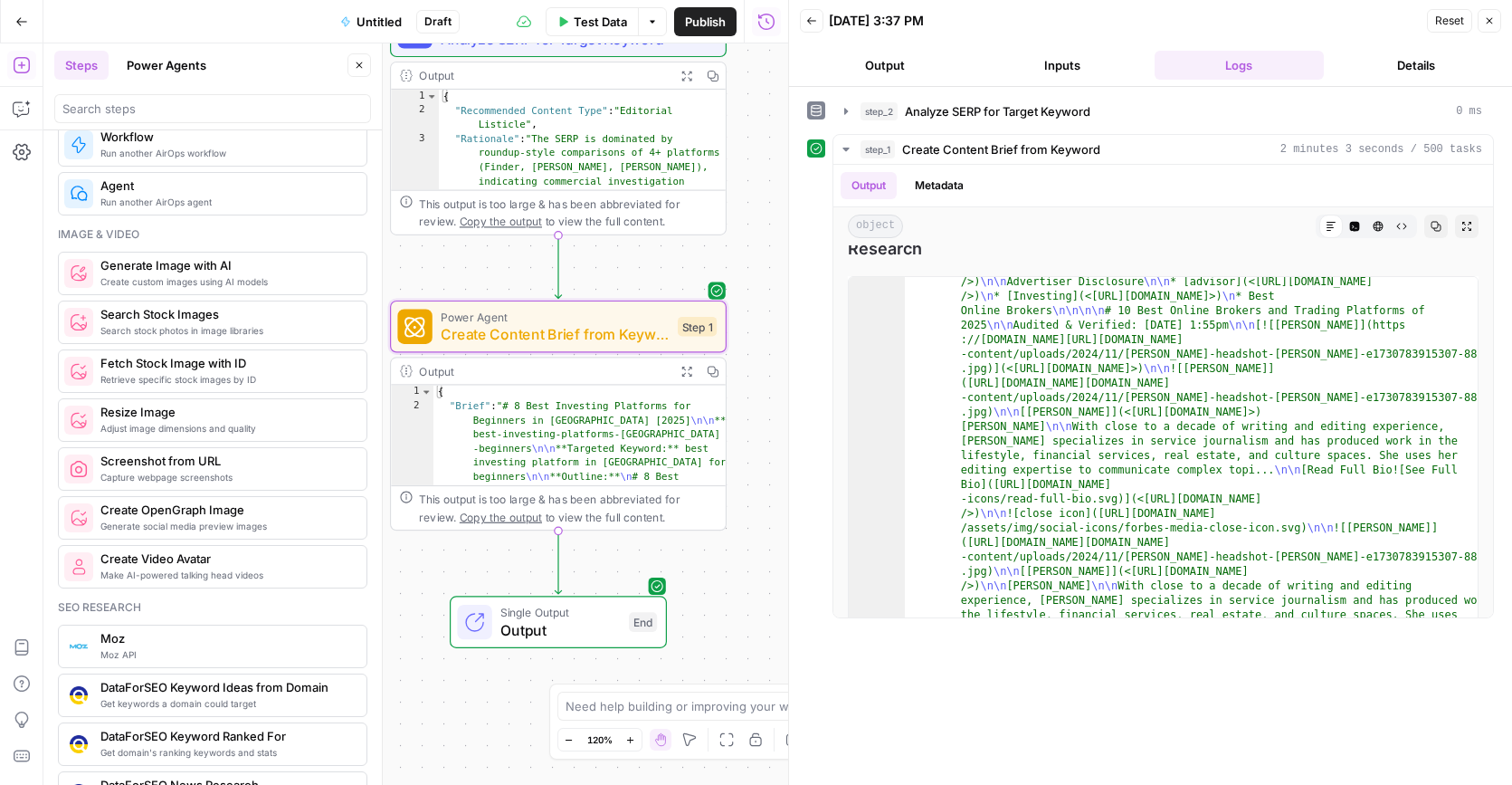
scroll to position [0, 0]
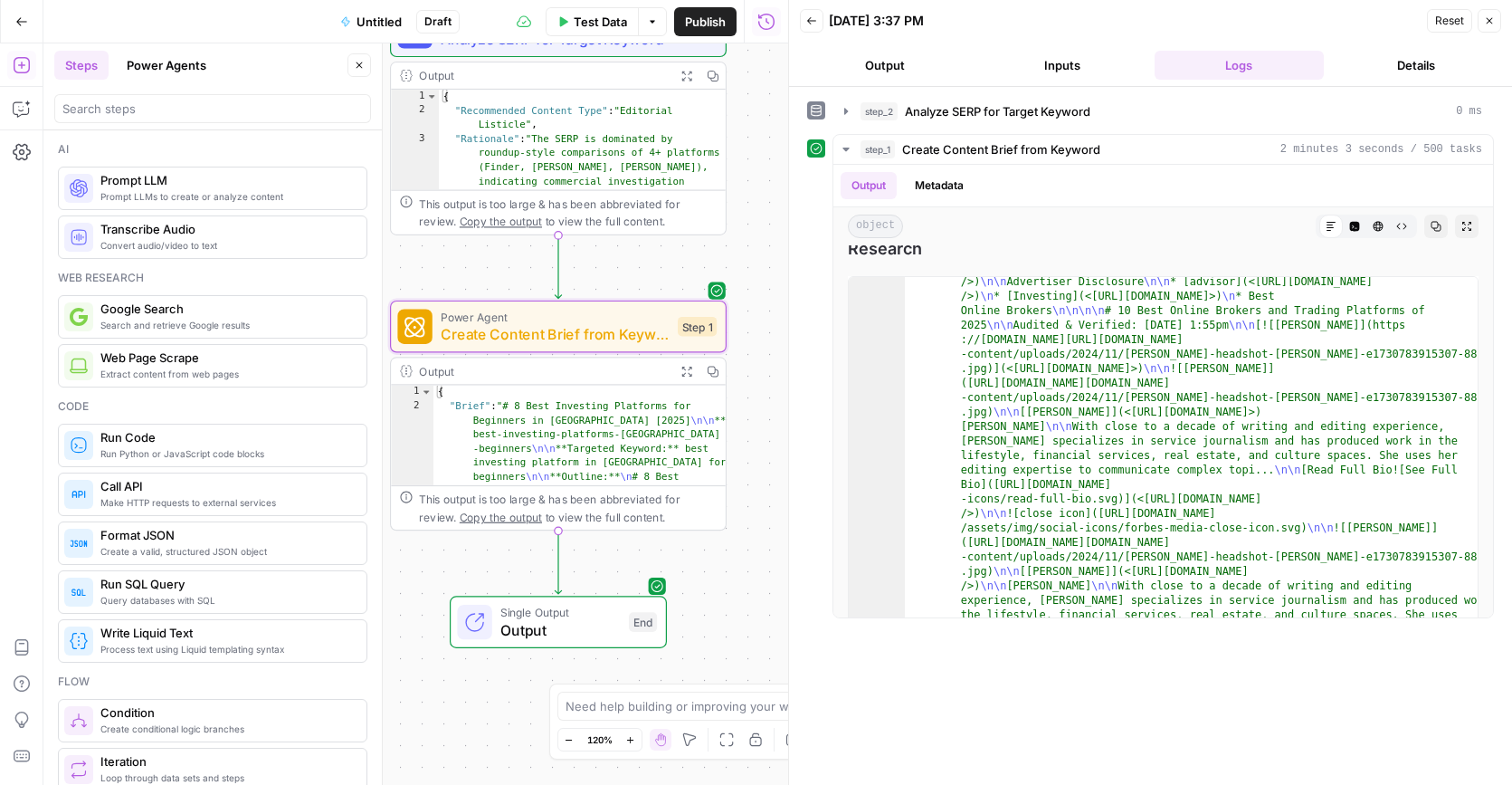
drag, startPoint x: 217, startPoint y: 44, endPoint x: 163, endPoint y: 70, distance: 59.9
click at [217, 44] on header "Steps Power Agents Close" at bounding box center [212, 87] width 338 height 87
click at [156, 72] on button "Power Agents" at bounding box center [166, 65] width 101 height 29
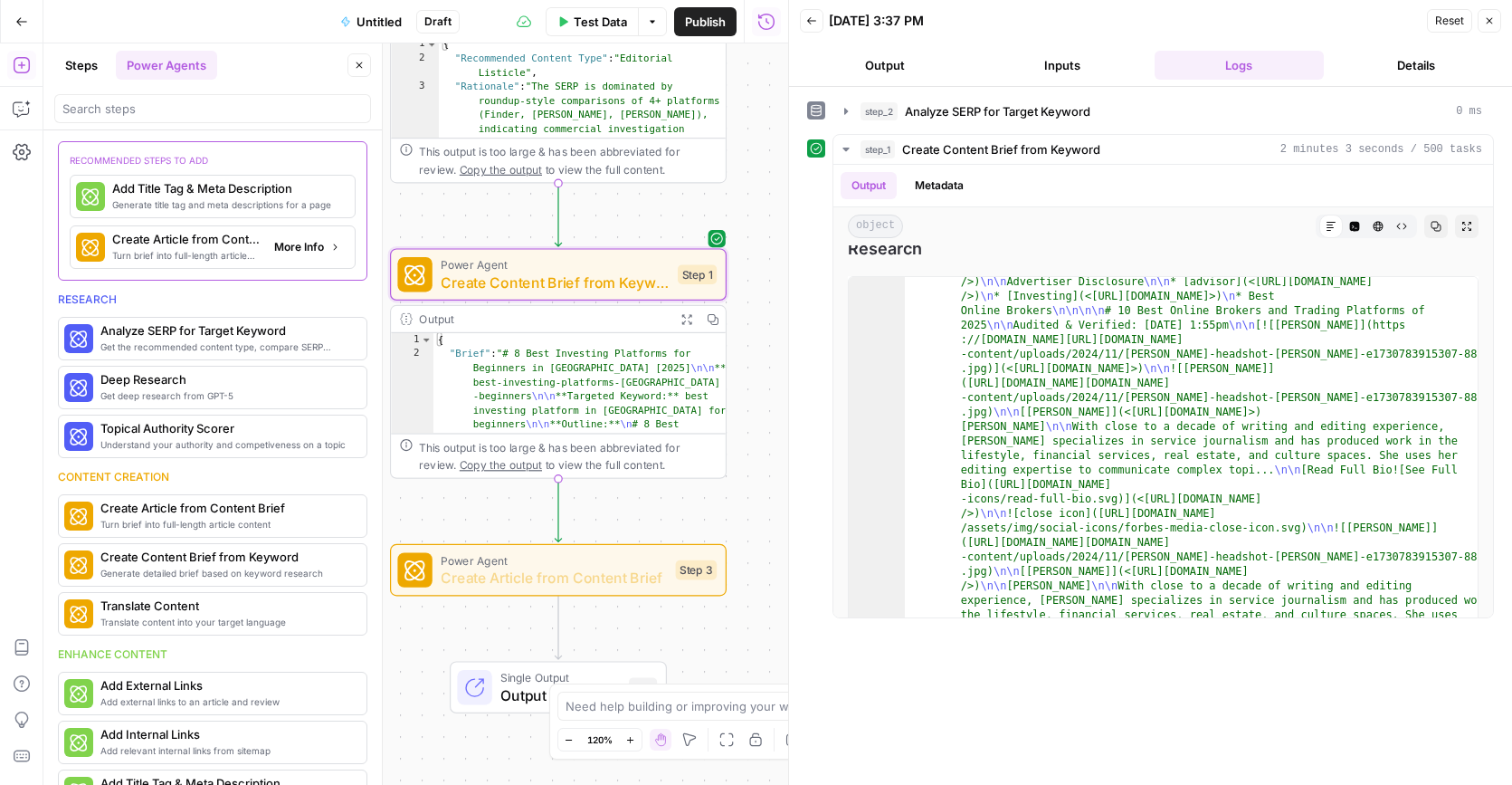
click at [180, 250] on span "Turn brief into full-length article content" at bounding box center [185, 256] width 147 height 15
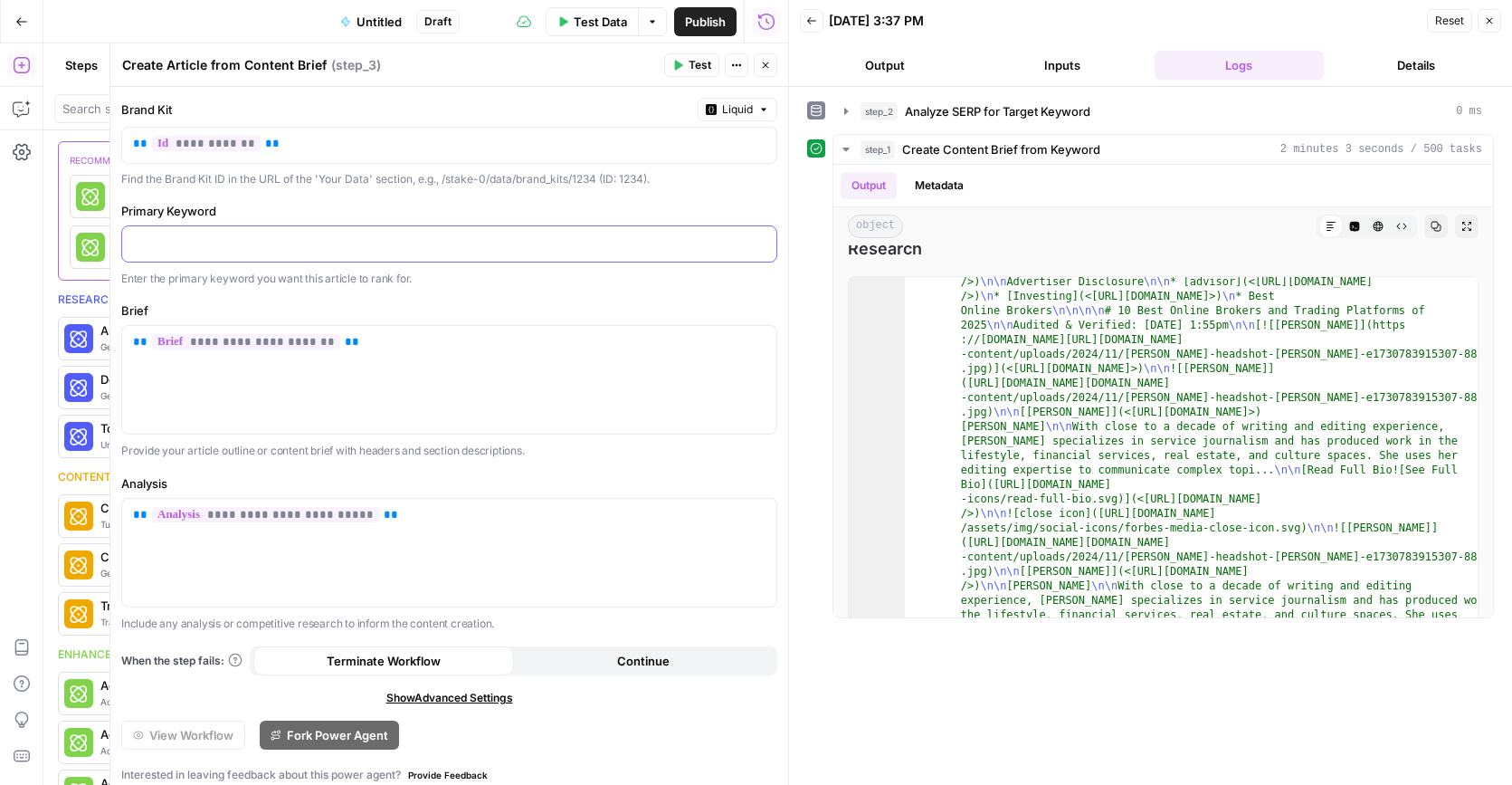
click at [292, 250] on p at bounding box center [449, 243] width 633 height 19
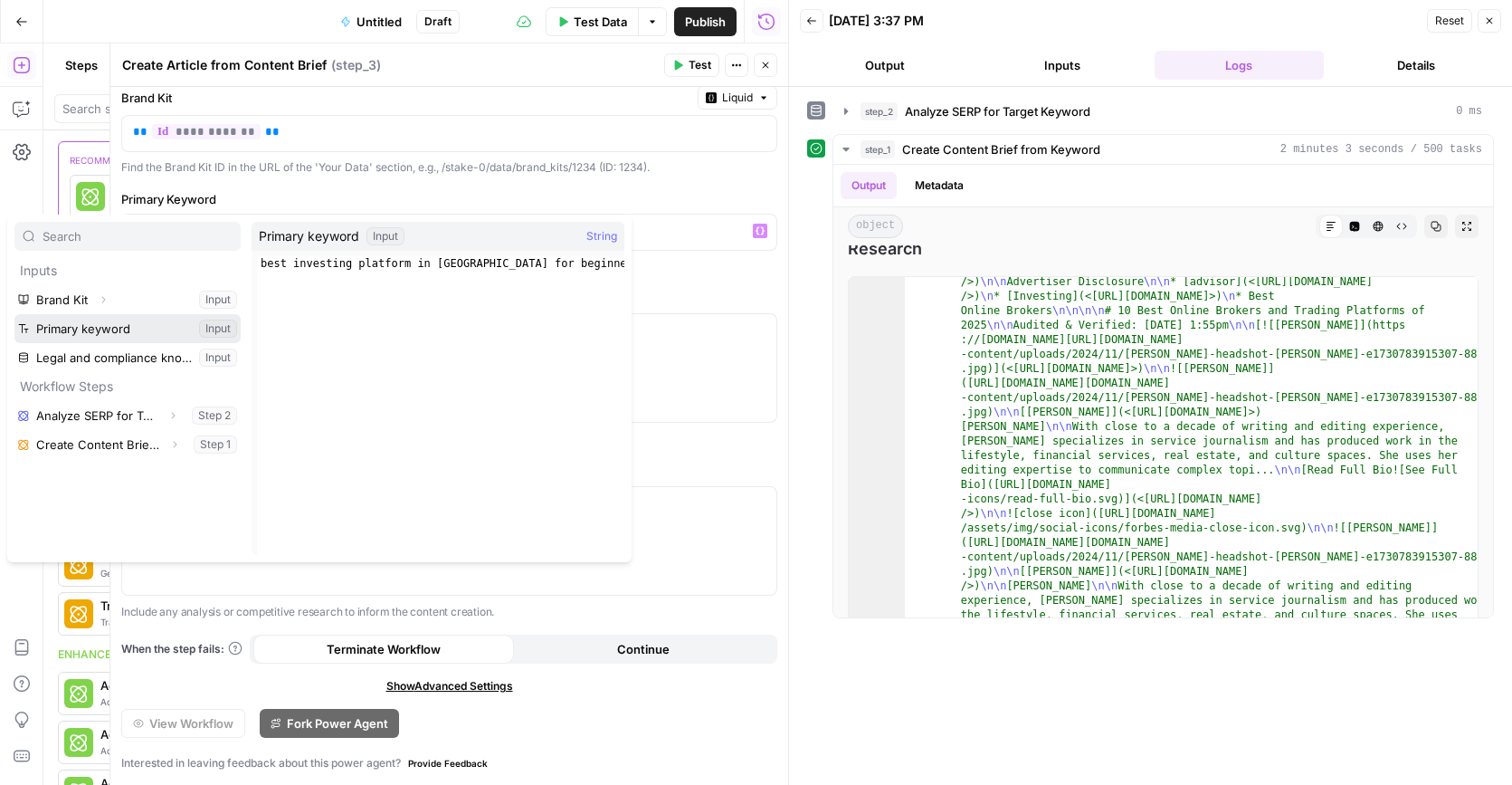
click at [112, 331] on button "Select variable Primary keyword" at bounding box center [128, 328] width 226 height 29
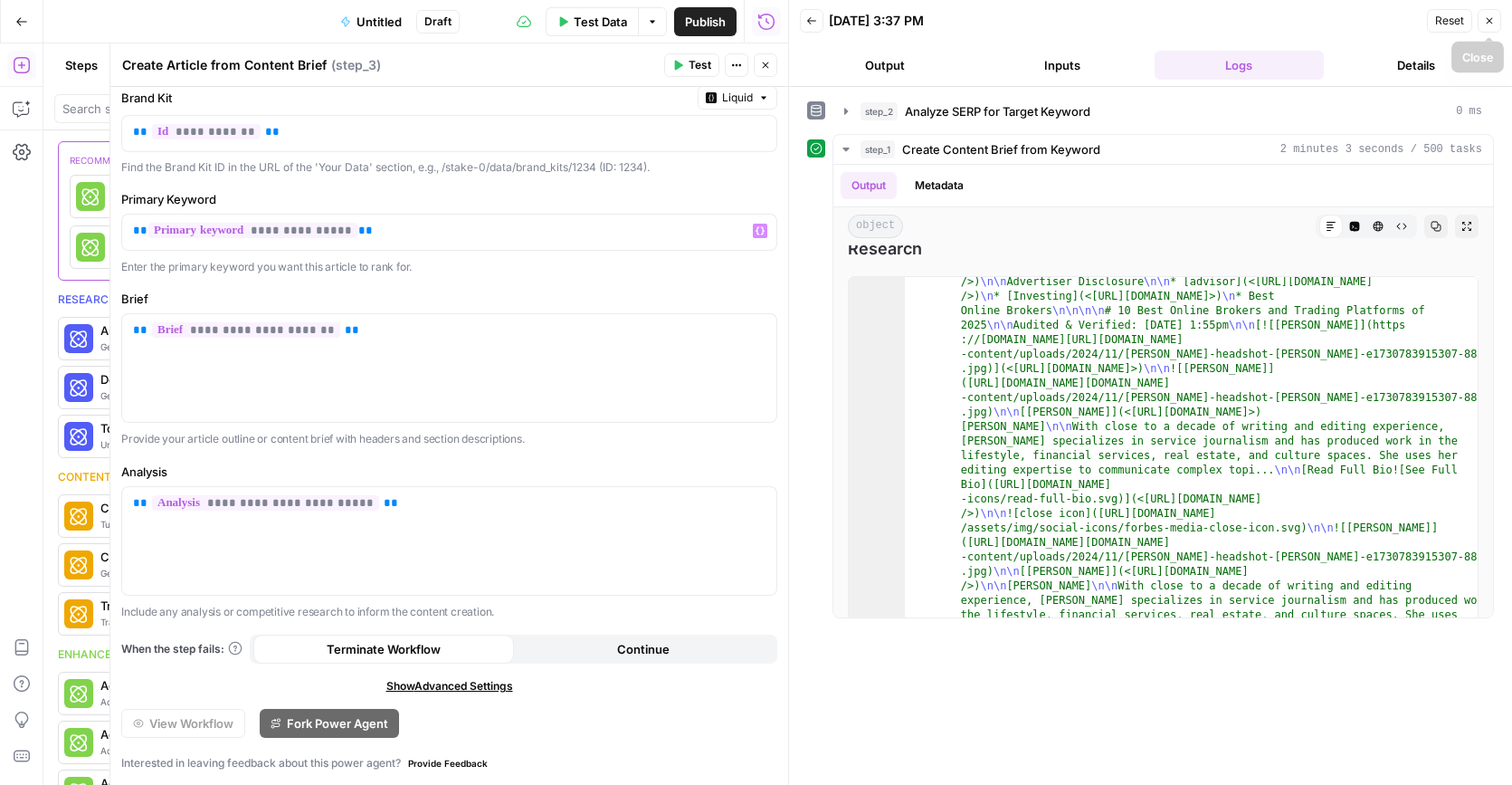
click at [1486, 26] on button "Close" at bounding box center [1489, 20] width 23 height 23
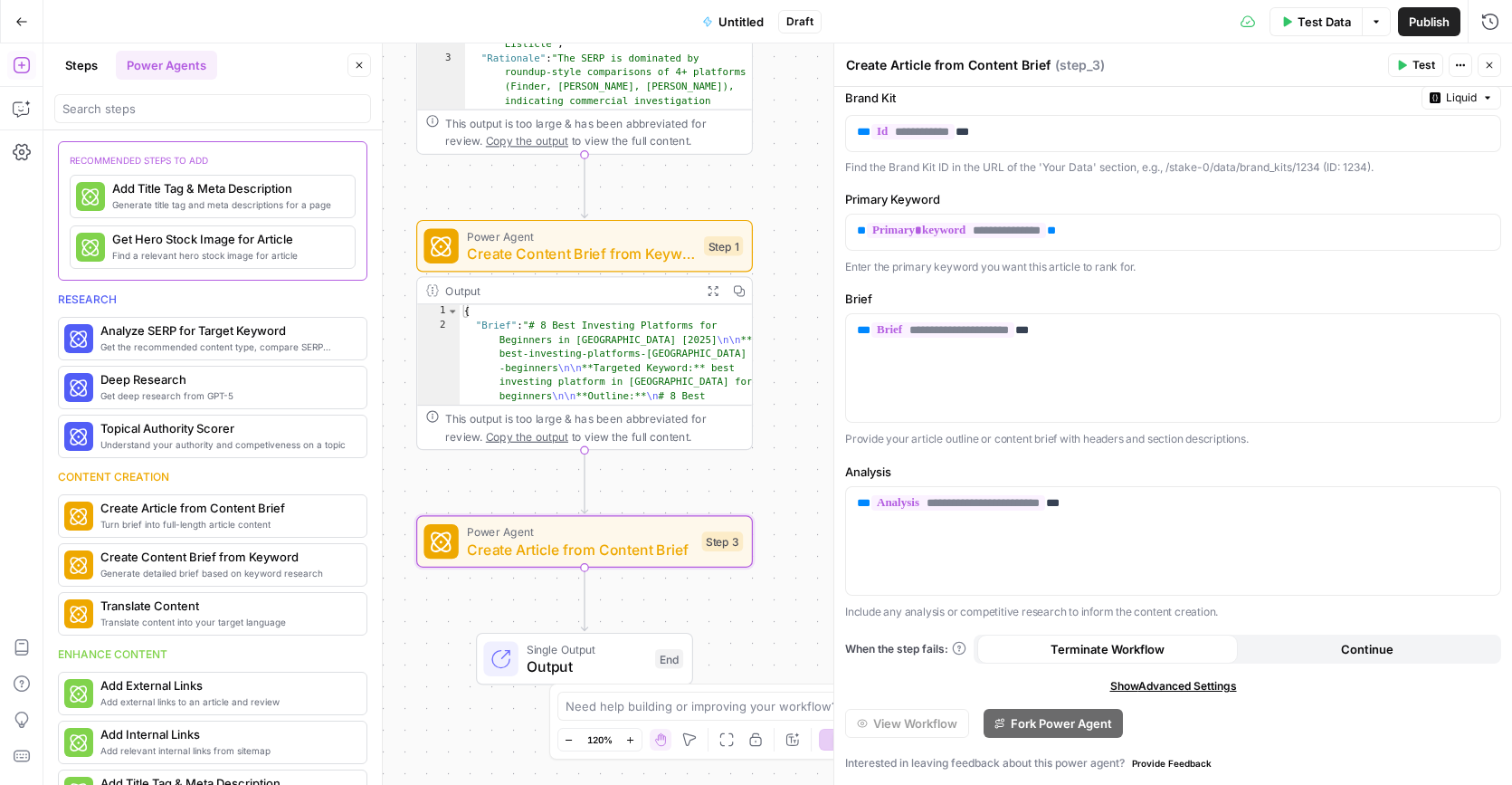
scroll to position [0, 0]
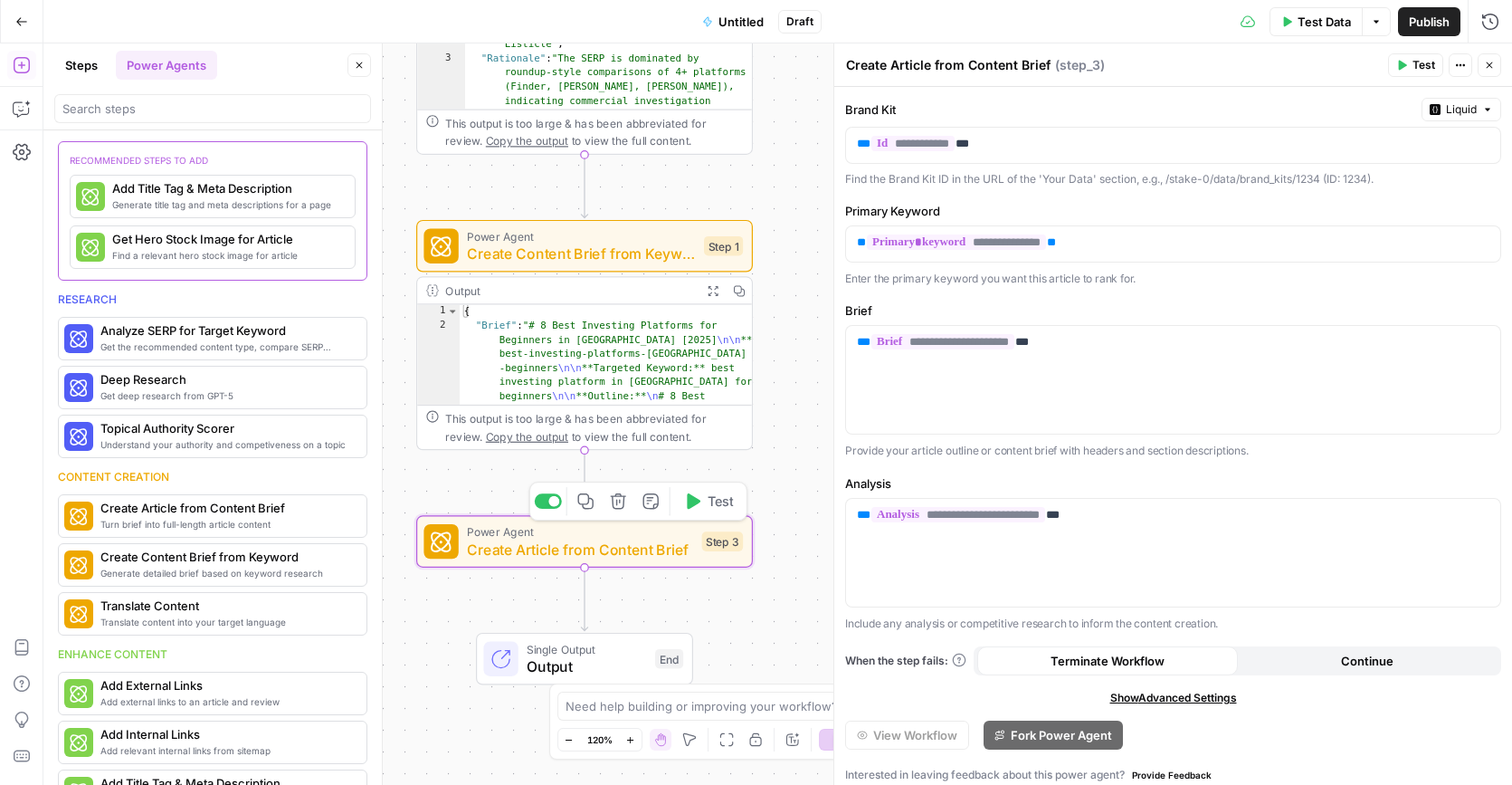
click at [712, 508] on span "Test" at bounding box center [721, 500] width 26 height 19
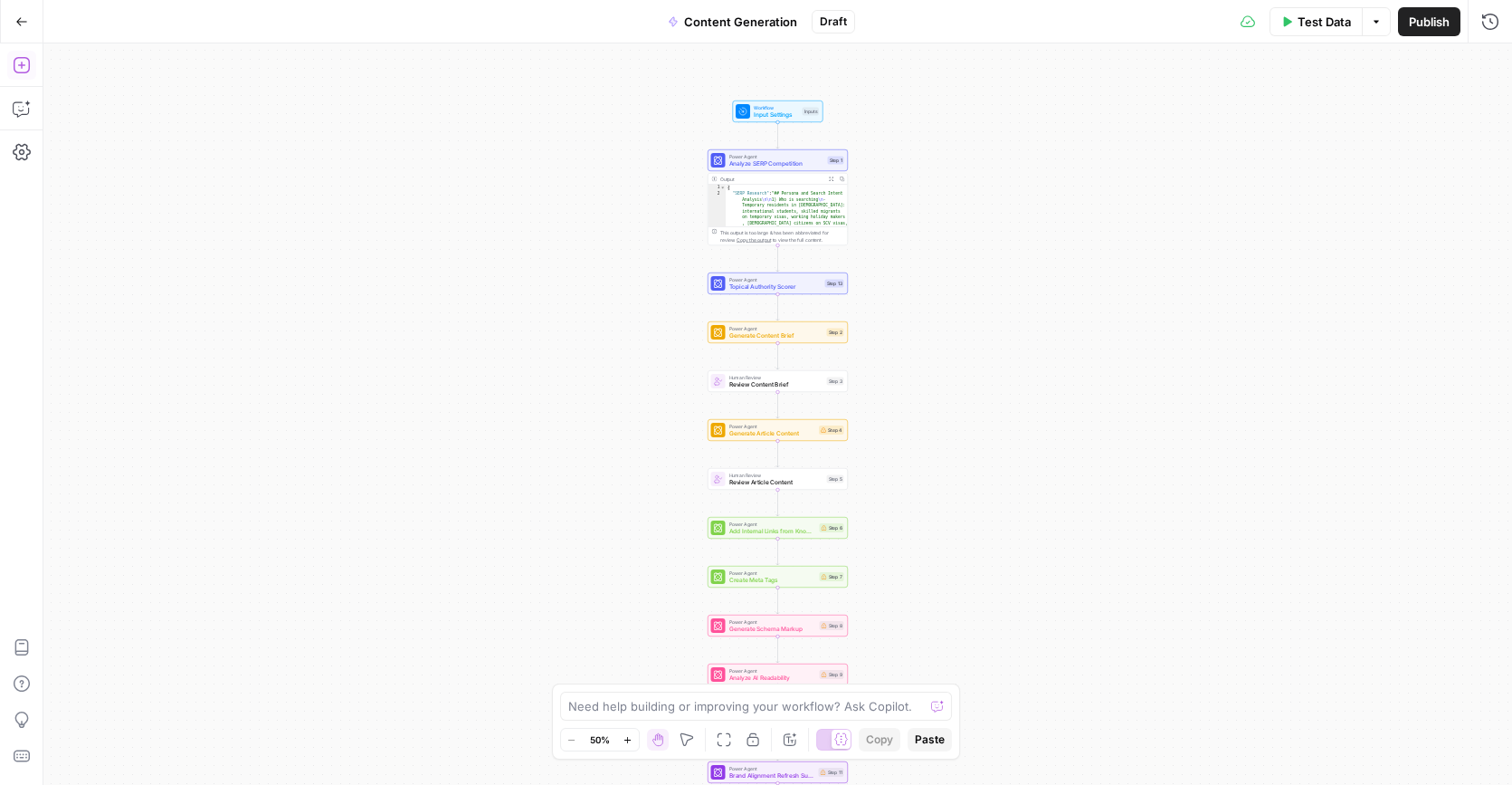
click at [29, 59] on icon "button" at bounding box center [22, 66] width 19 height 19
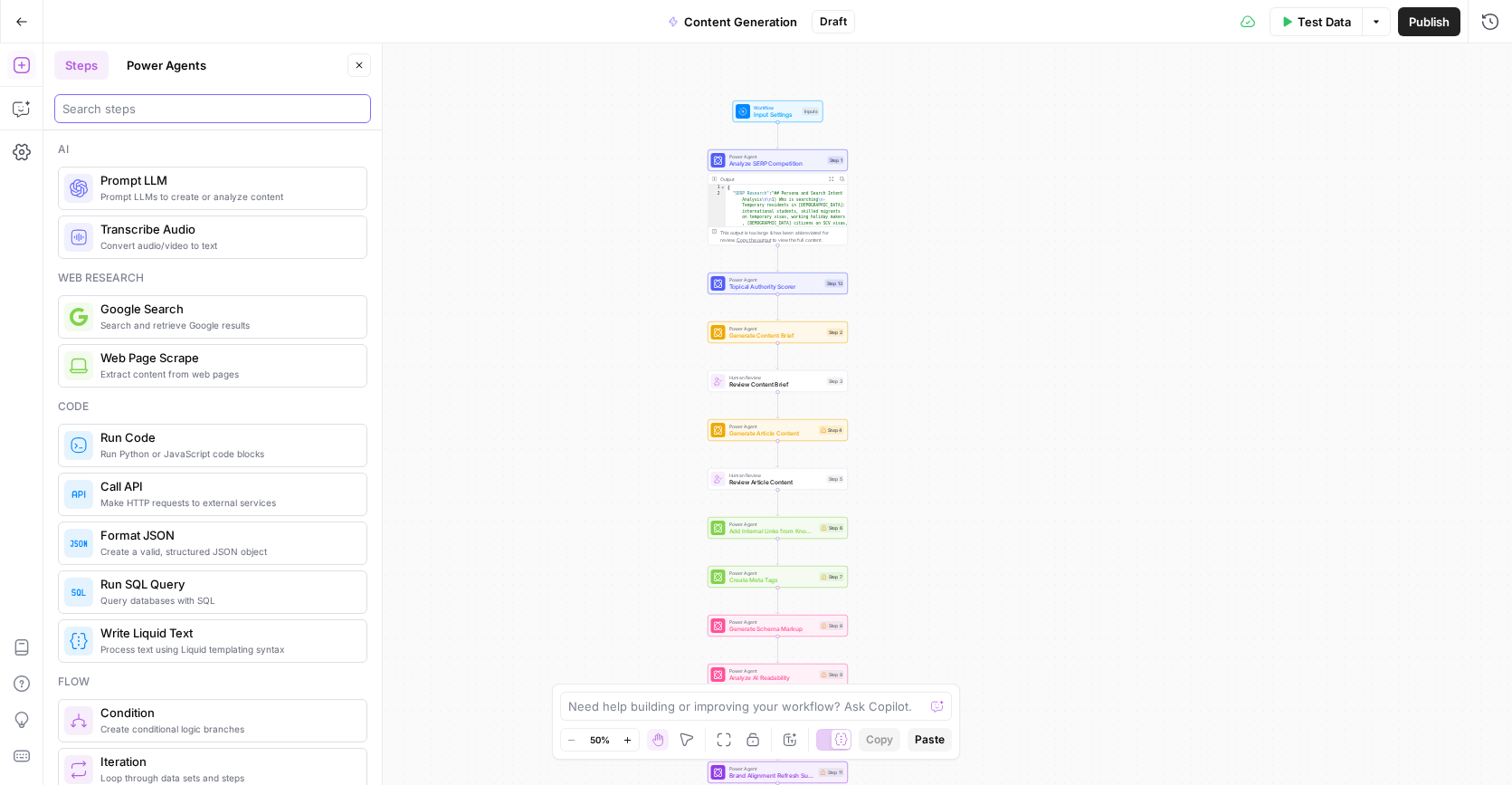
click at [158, 113] on input "search" at bounding box center [212, 108] width 300 height 19
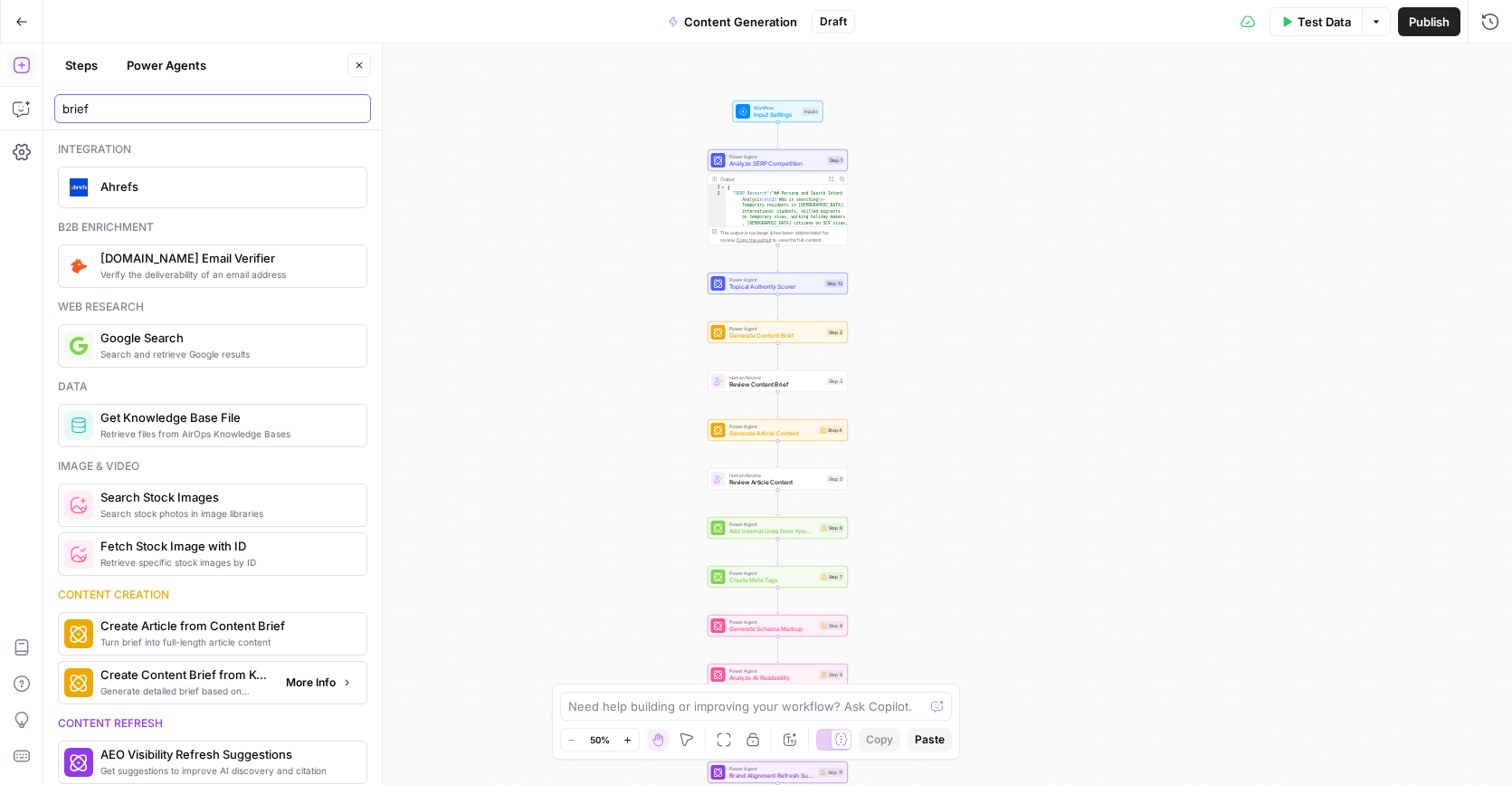
type input "brief"
click at [346, 682] on icon "button" at bounding box center [346, 682] width 11 height 11
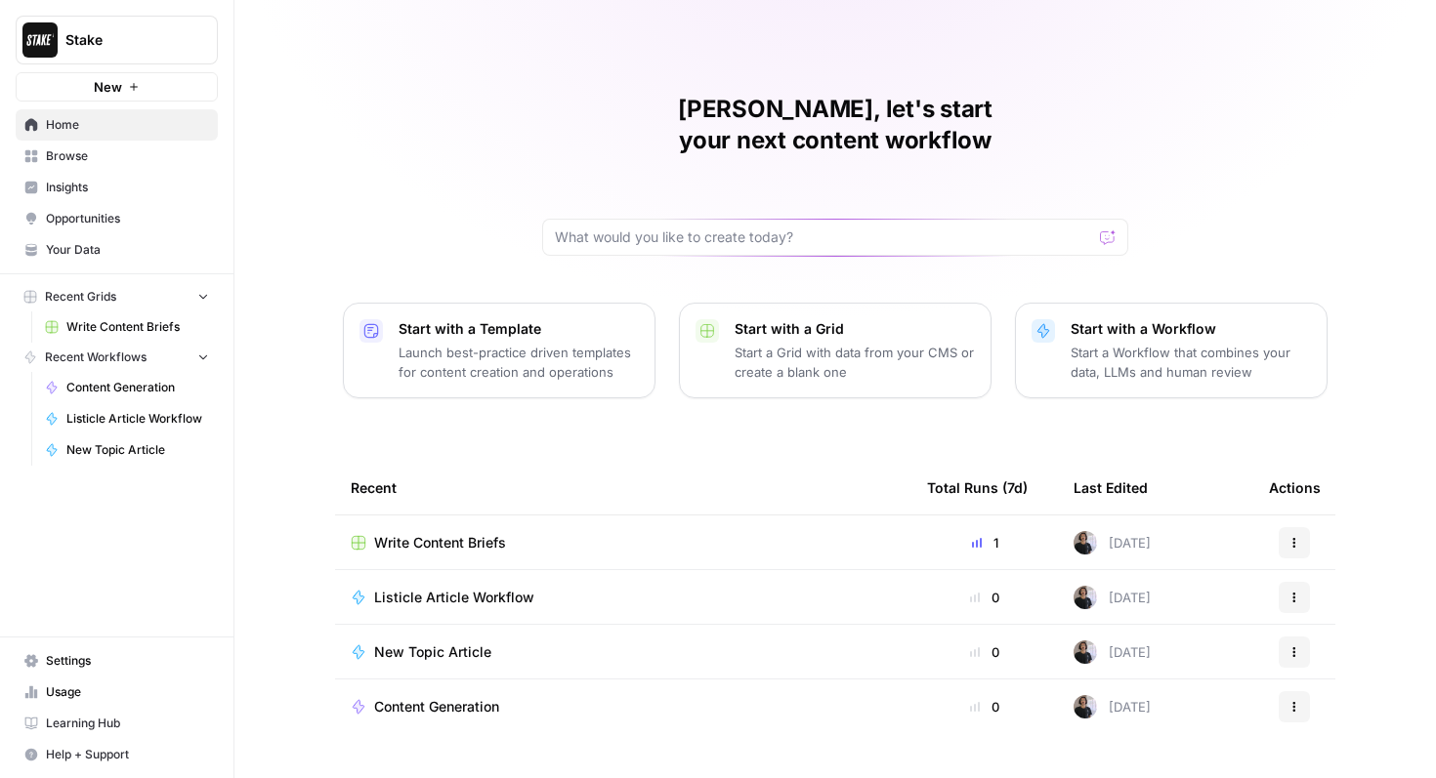
click at [88, 188] on span "Insights" at bounding box center [127, 188] width 163 height 18
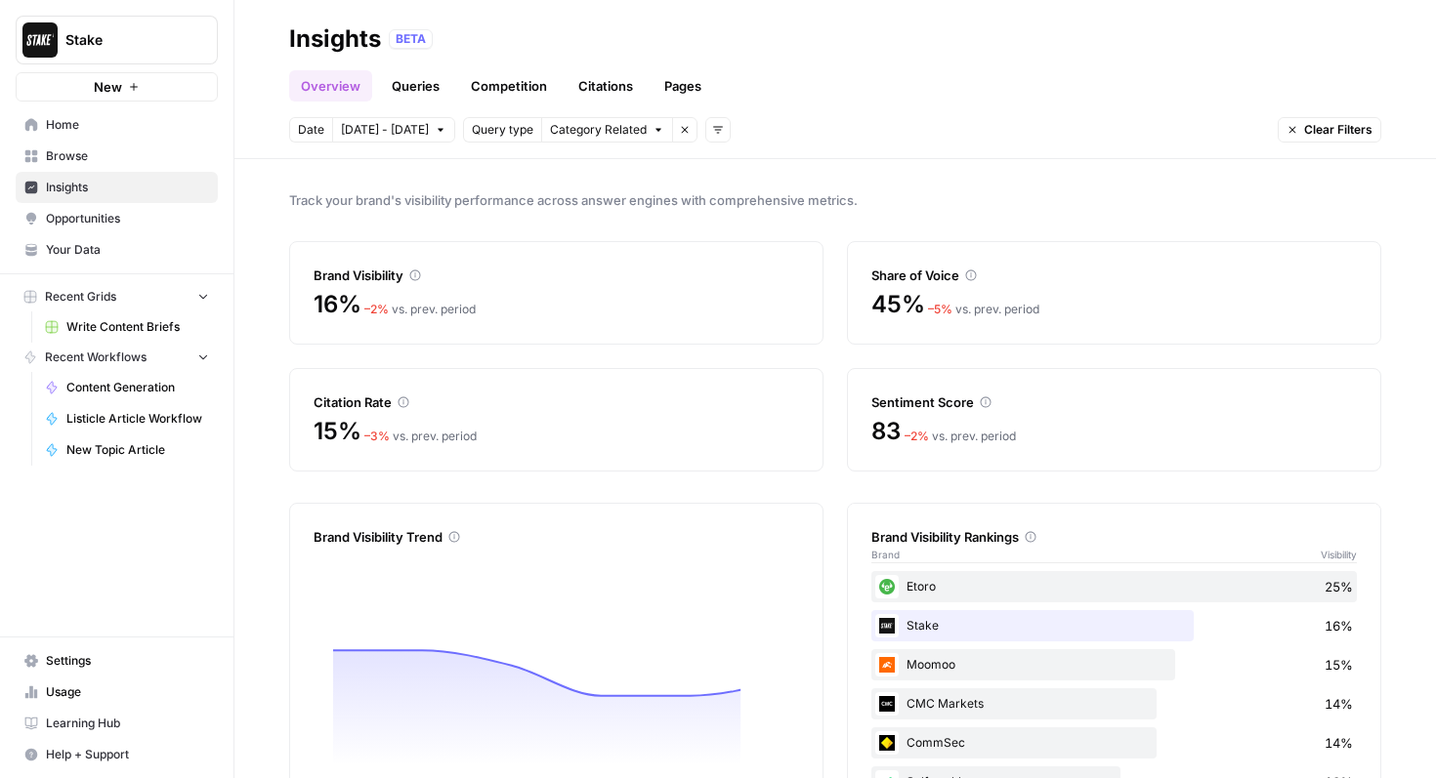
scroll to position [78, 0]
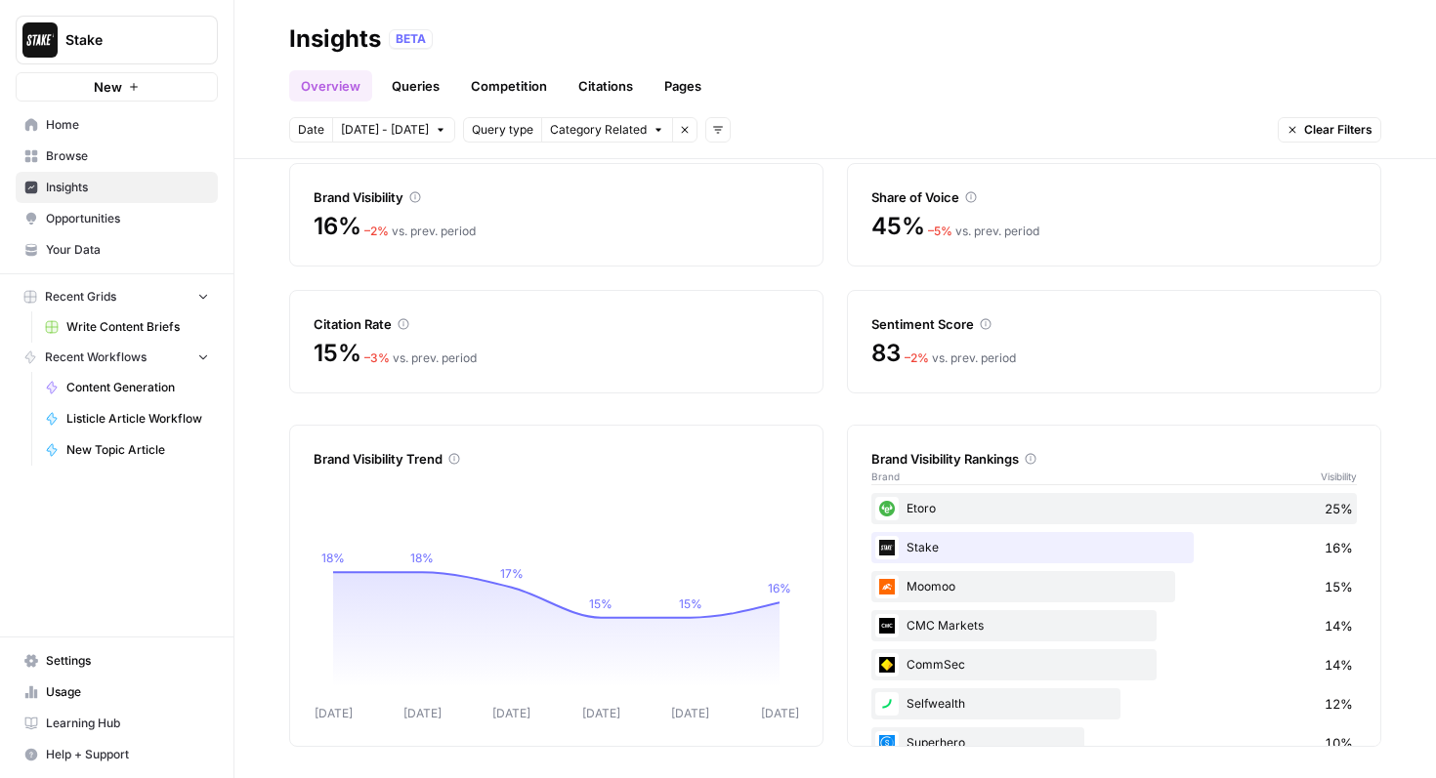
click at [407, 80] on link "Queries" at bounding box center [415, 85] width 71 height 31
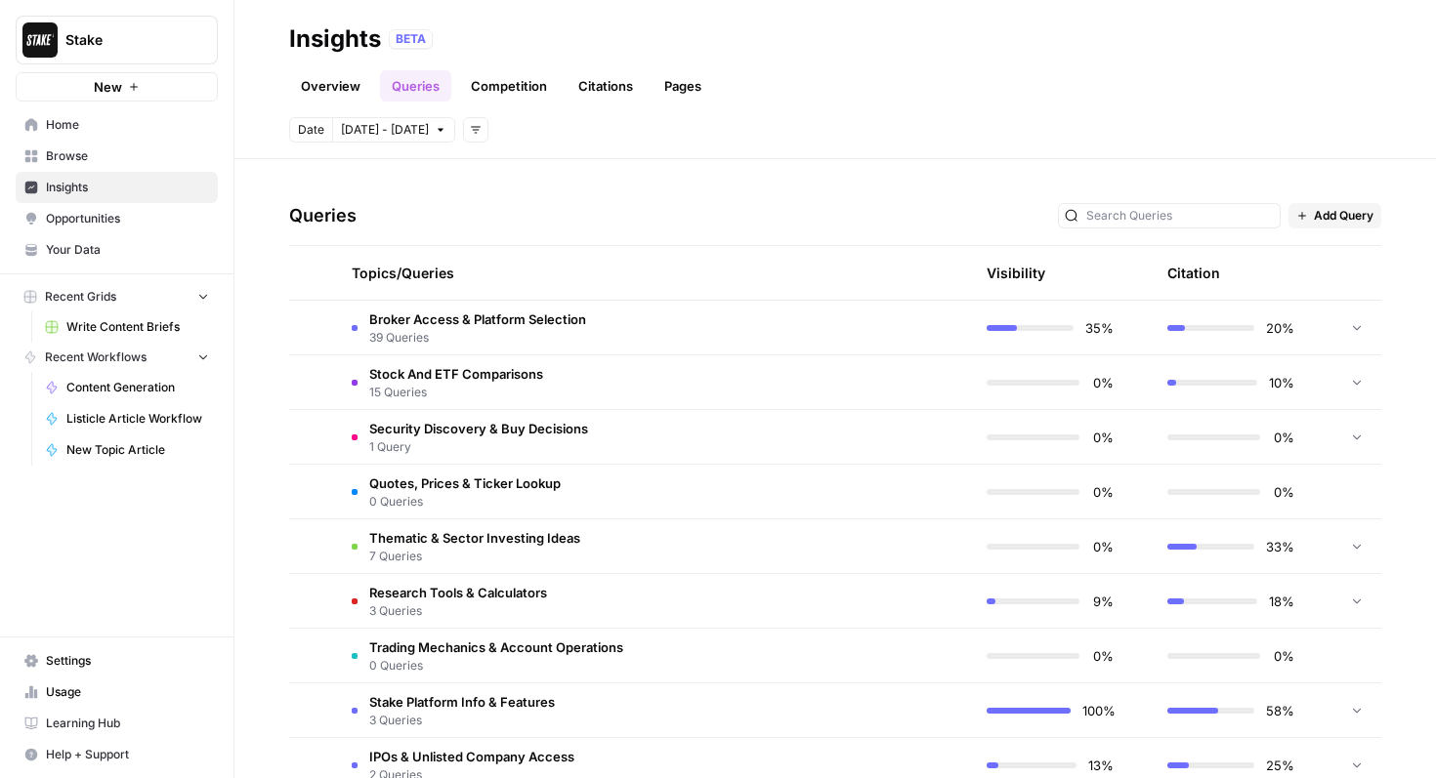
scroll to position [415, 0]
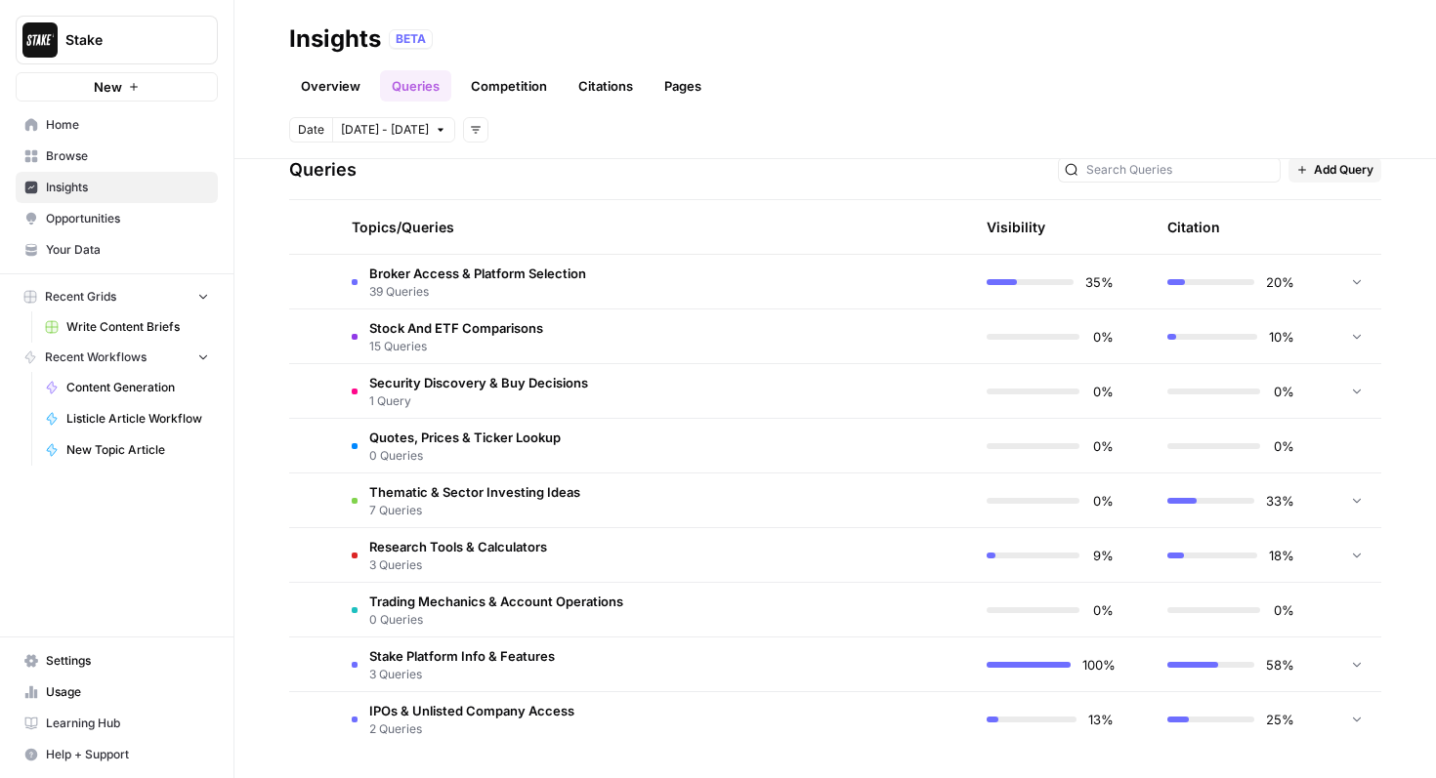
click at [778, 271] on td "Broker Access & Platform Selection 39 Queries" at bounding box center [560, 282] width 449 height 54
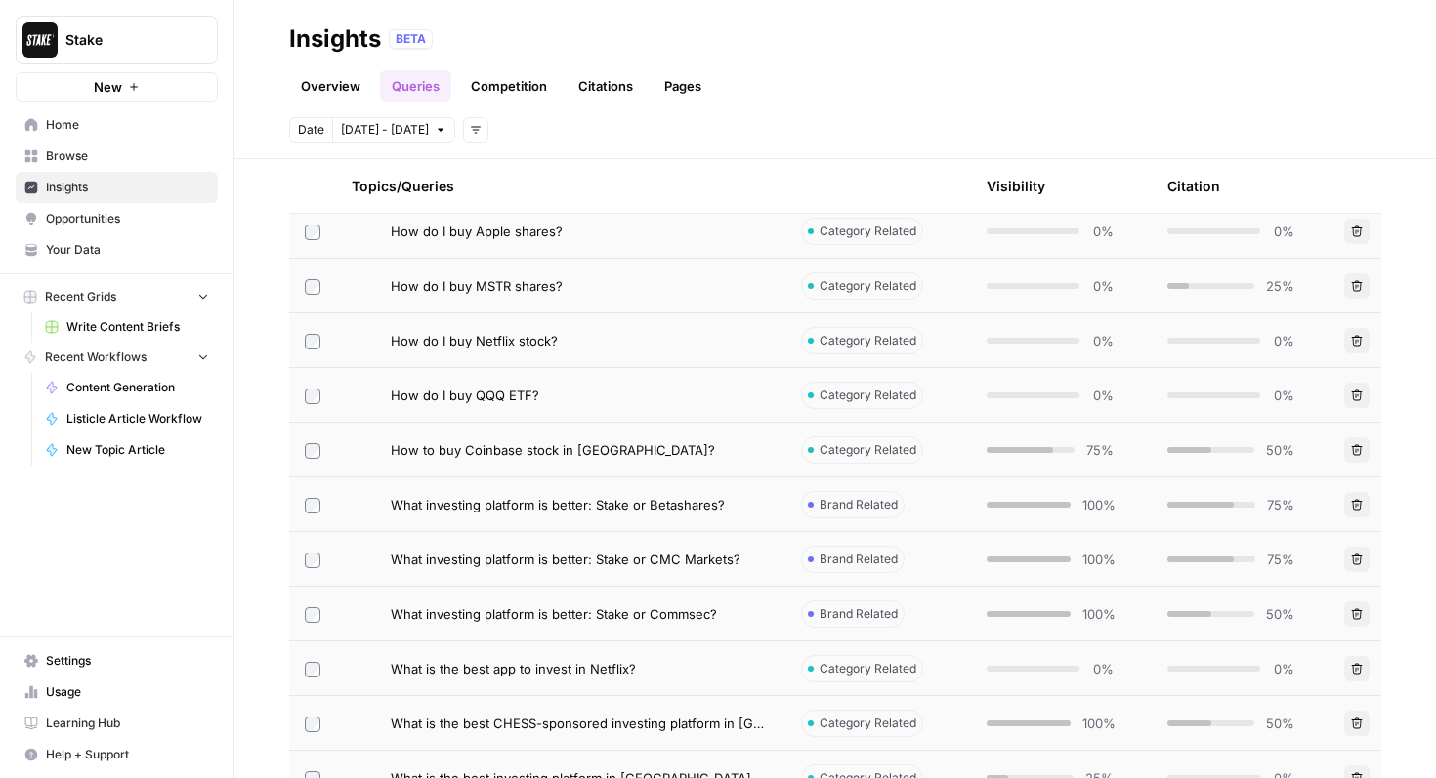
scroll to position [833, 0]
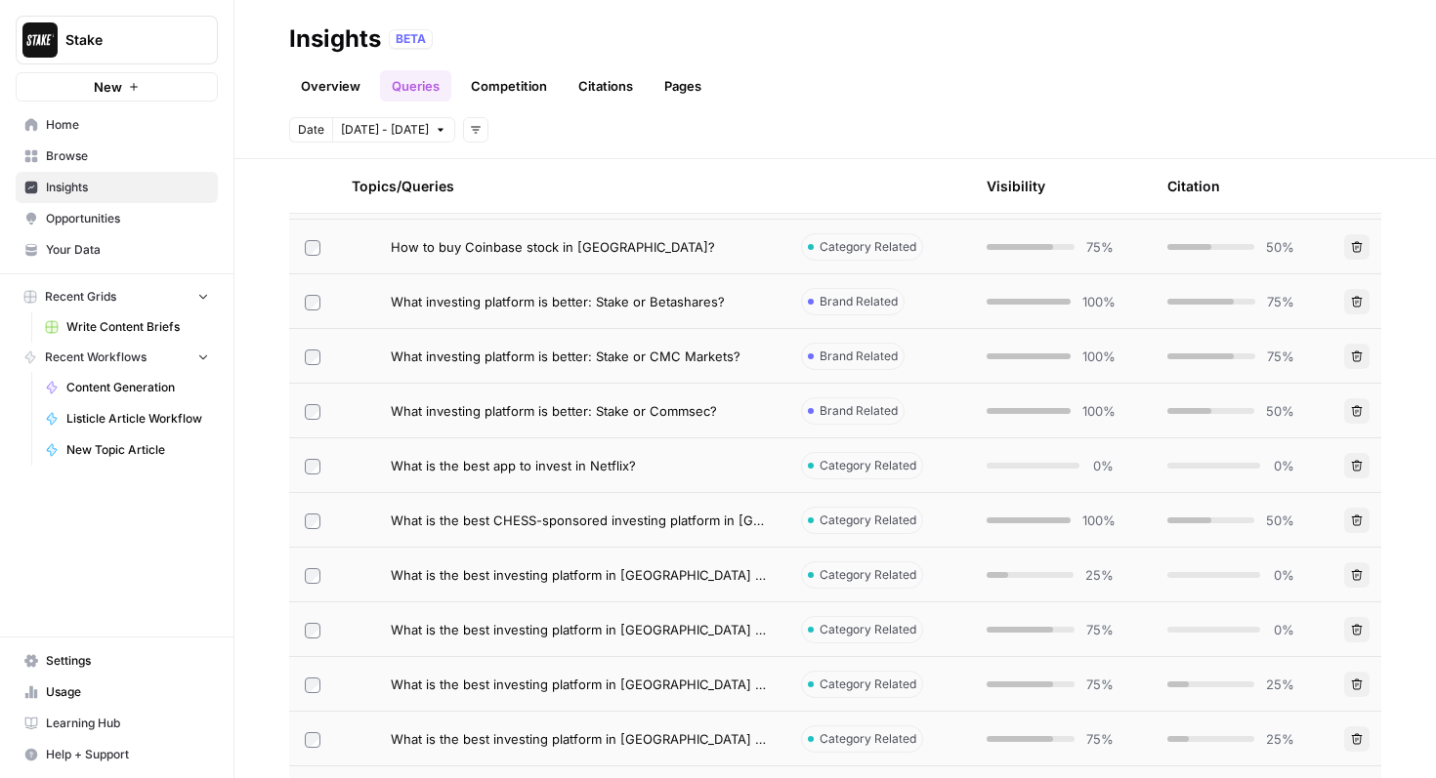
click at [533, 579] on span "What is the best investing platform in Australia for beginners?" at bounding box center [580, 575] width 379 height 20
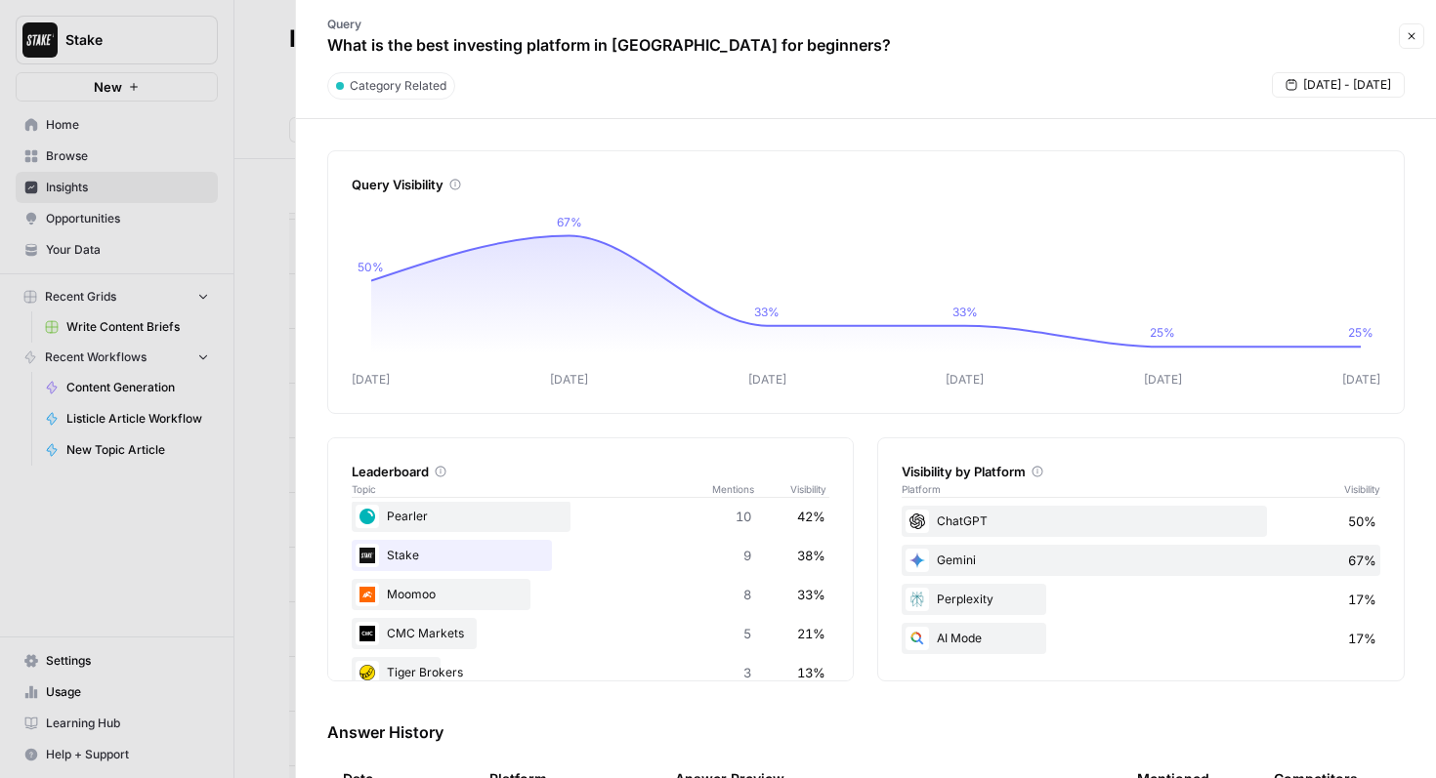
click at [451, 47] on p "What is the best investing platform in Australia for beginners?" at bounding box center [608, 44] width 563 height 23
drag, startPoint x: 416, startPoint y: 48, endPoint x: 772, endPoint y: 49, distance: 356.4
click at [779, 47] on p "What is the best investing platform in Australia for beginners?" at bounding box center [608, 44] width 563 height 23
copy p "best investing platform in Australia for beginners"
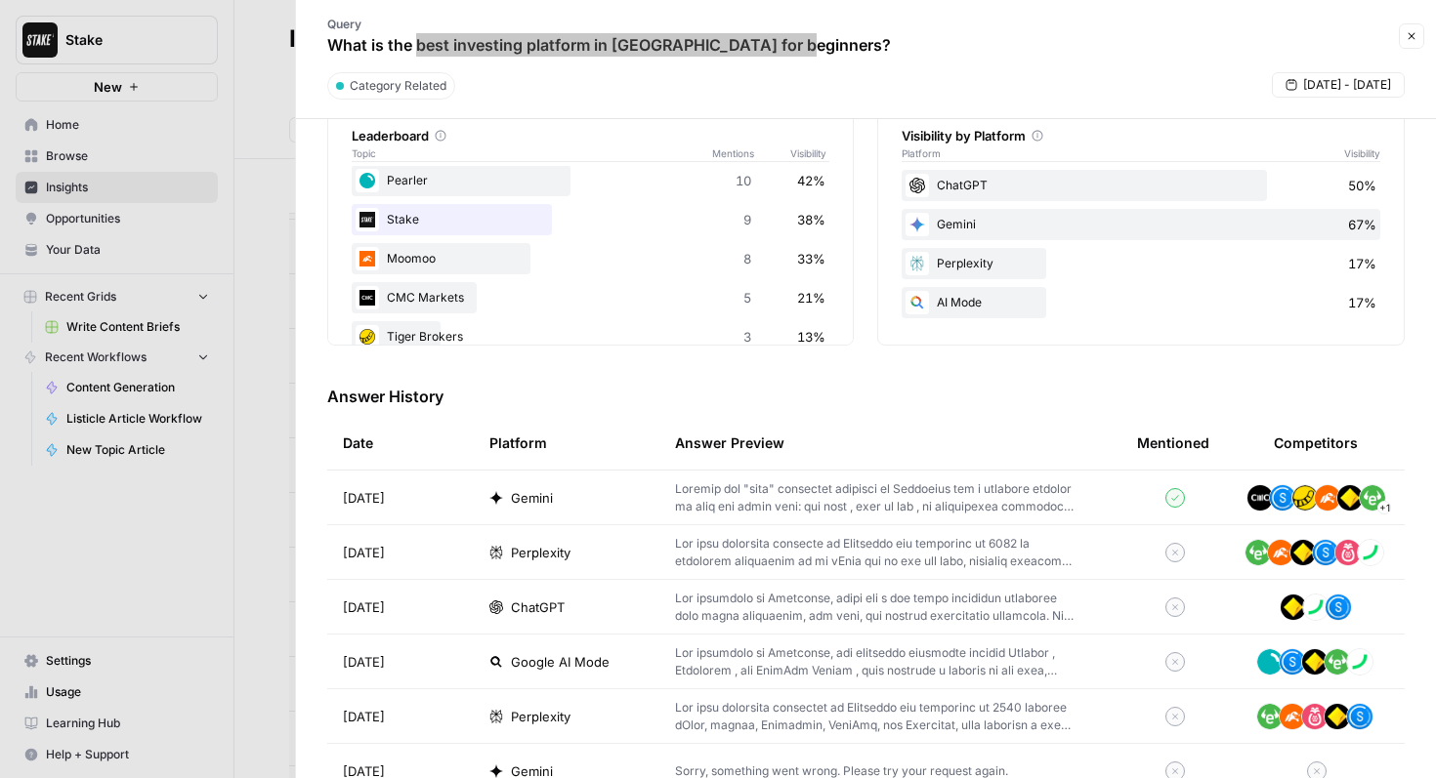
scroll to position [334, 0]
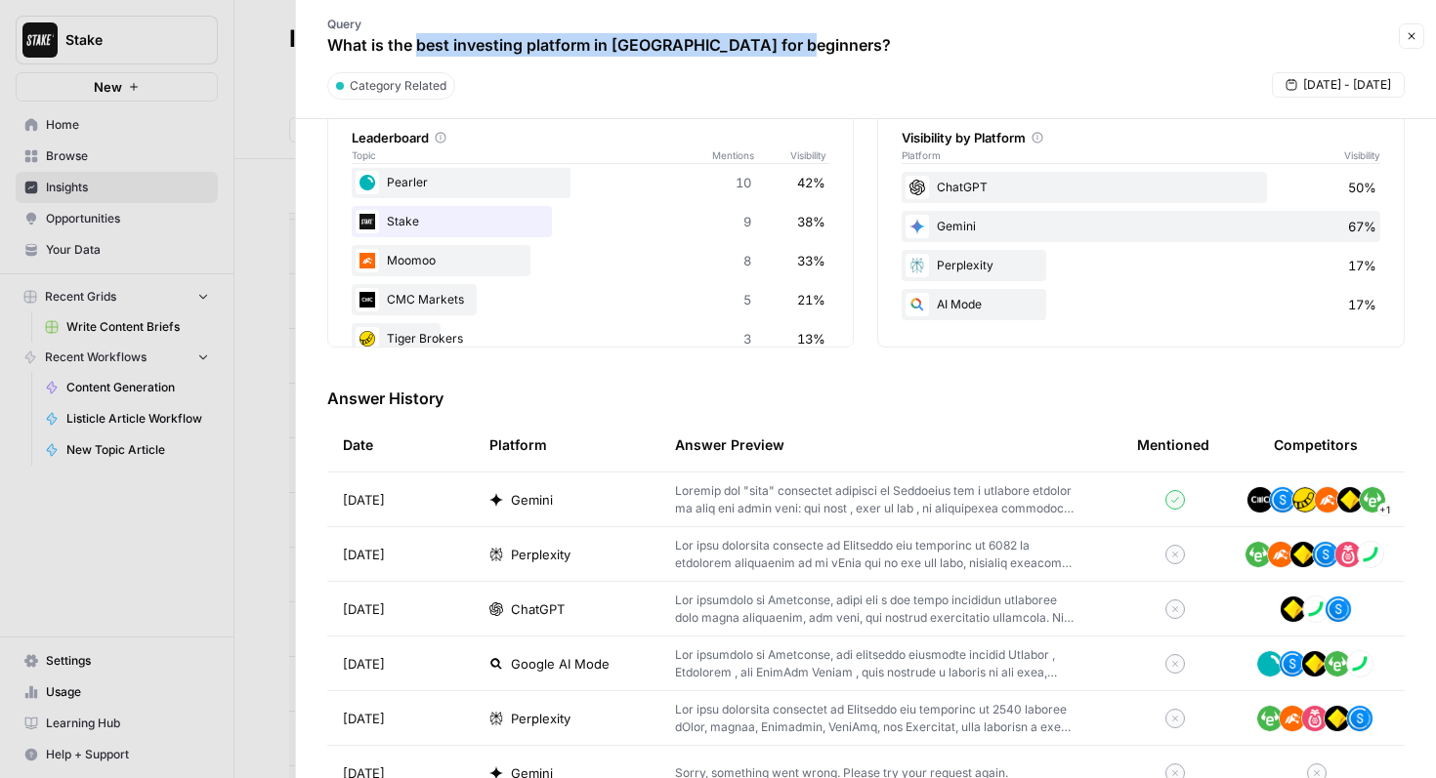
click at [1415, 36] on icon "button" at bounding box center [1411, 36] width 12 height 12
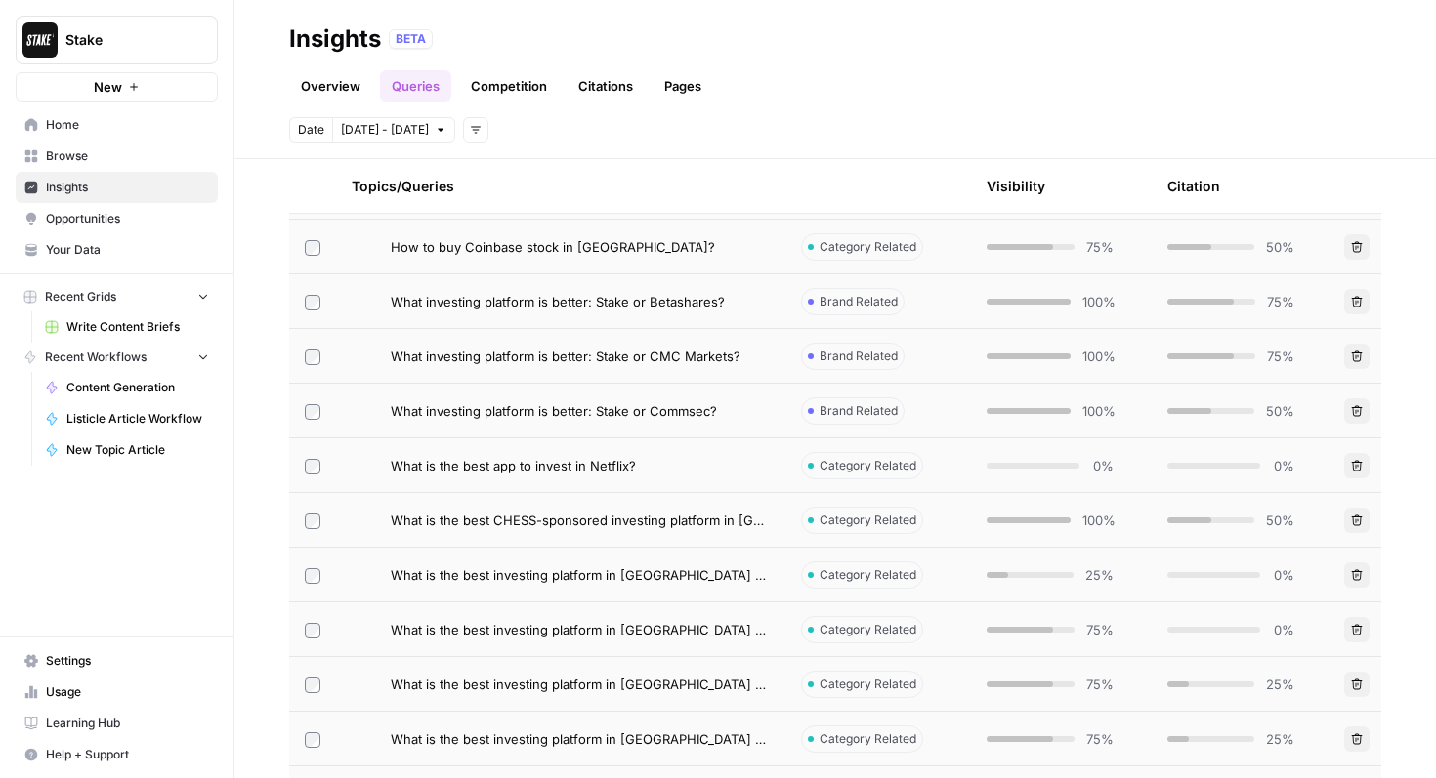
click at [674, 584] on span "What is the best investing platform in Australia for beginners?" at bounding box center [580, 575] width 379 height 20
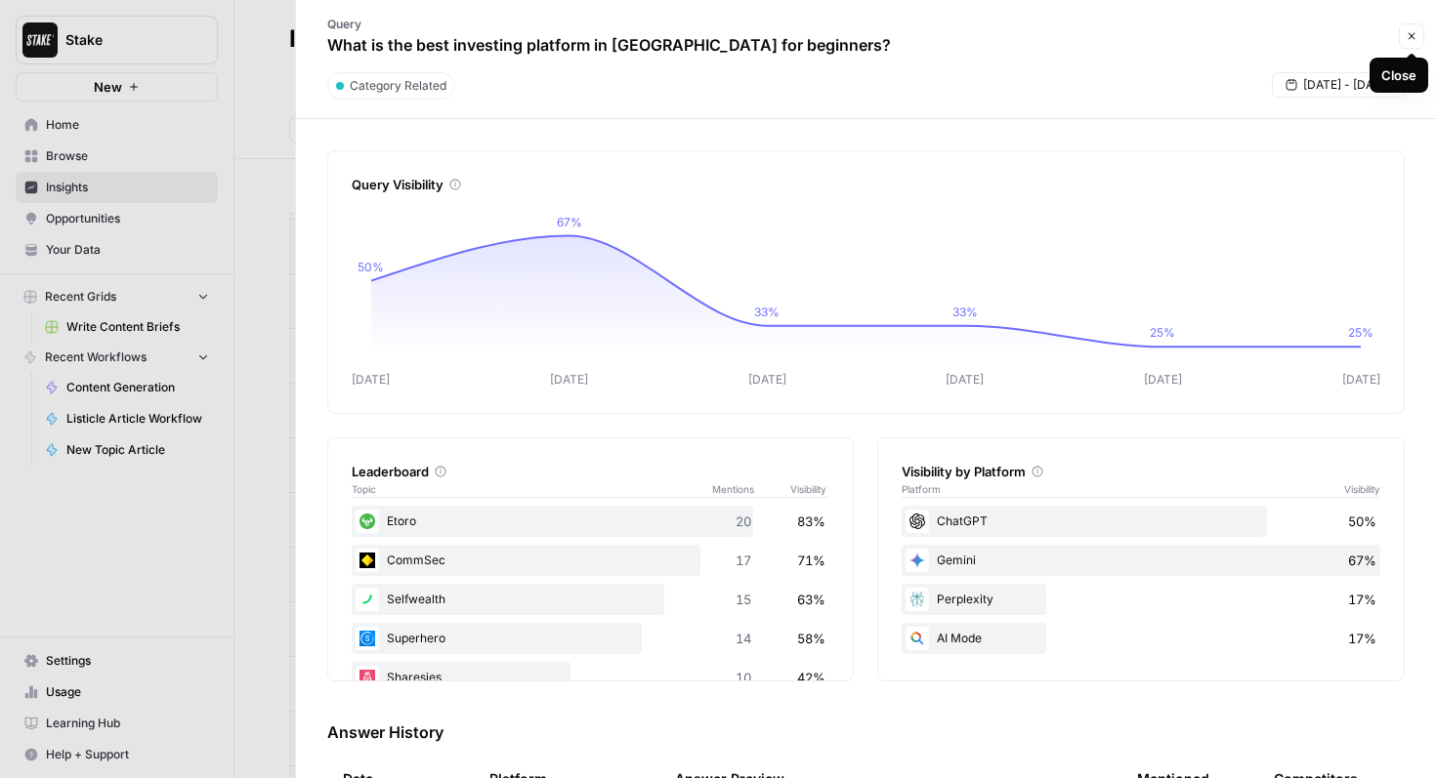
click at [1414, 31] on icon "button" at bounding box center [1411, 36] width 12 height 12
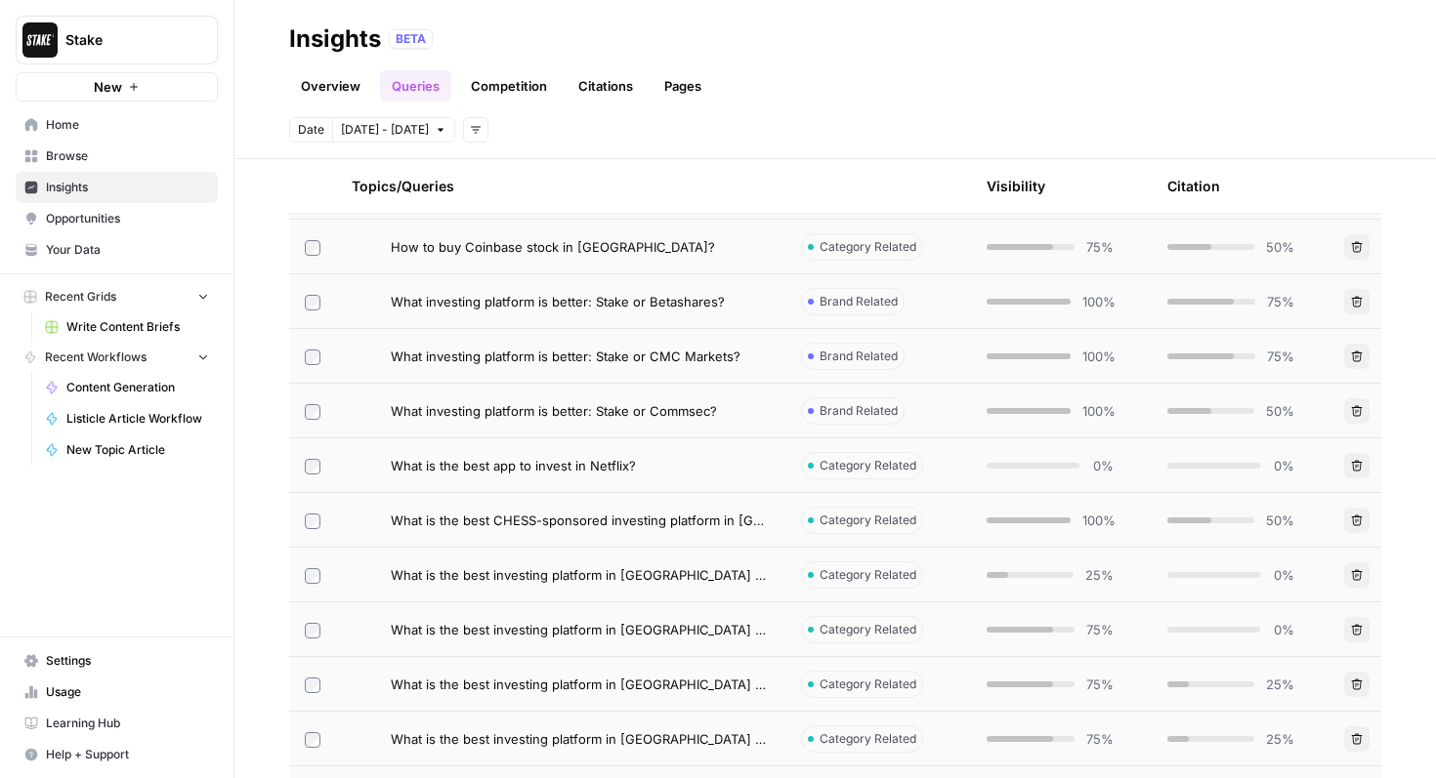
click at [694, 561] on td "What is the best investing platform in Australia for beginners?" at bounding box center [560, 575] width 449 height 54
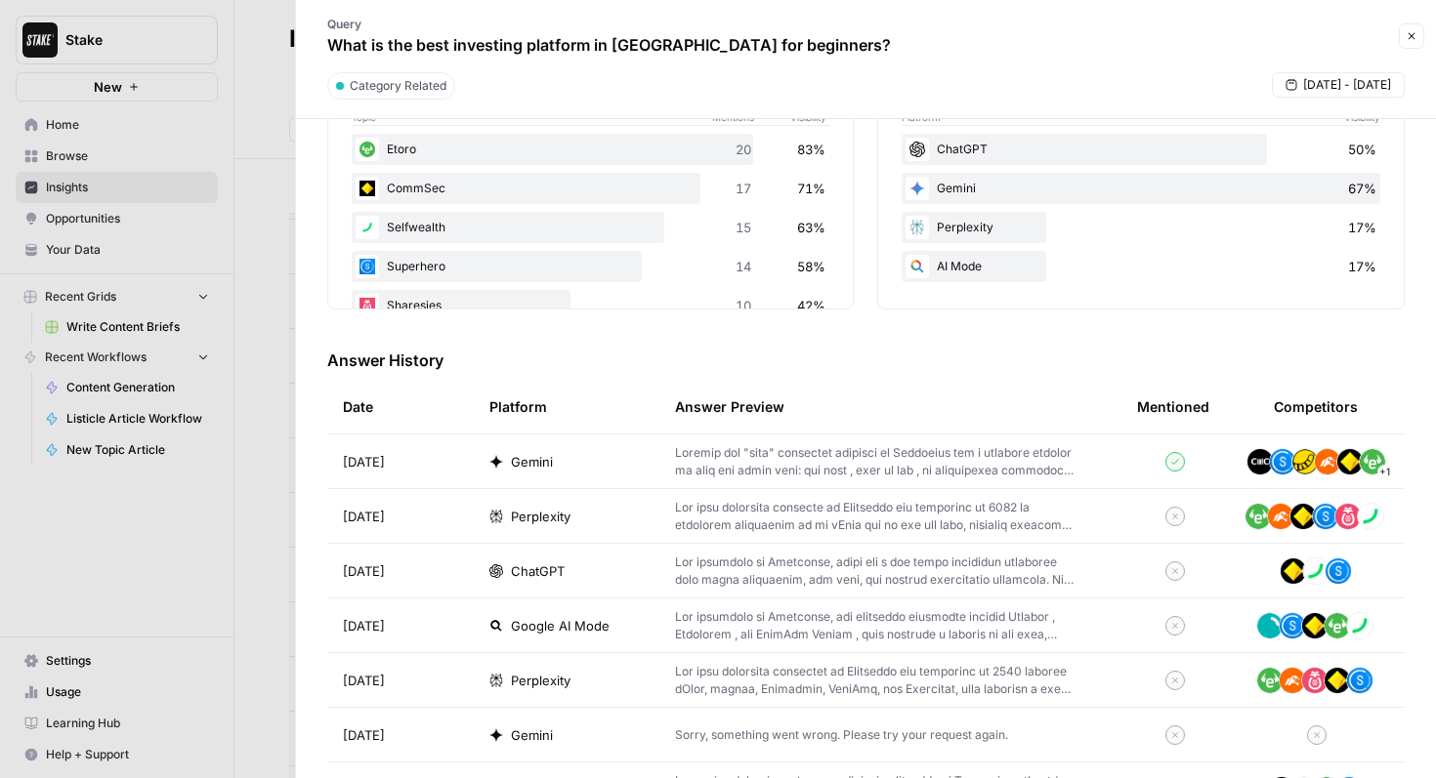
scroll to position [310, 0]
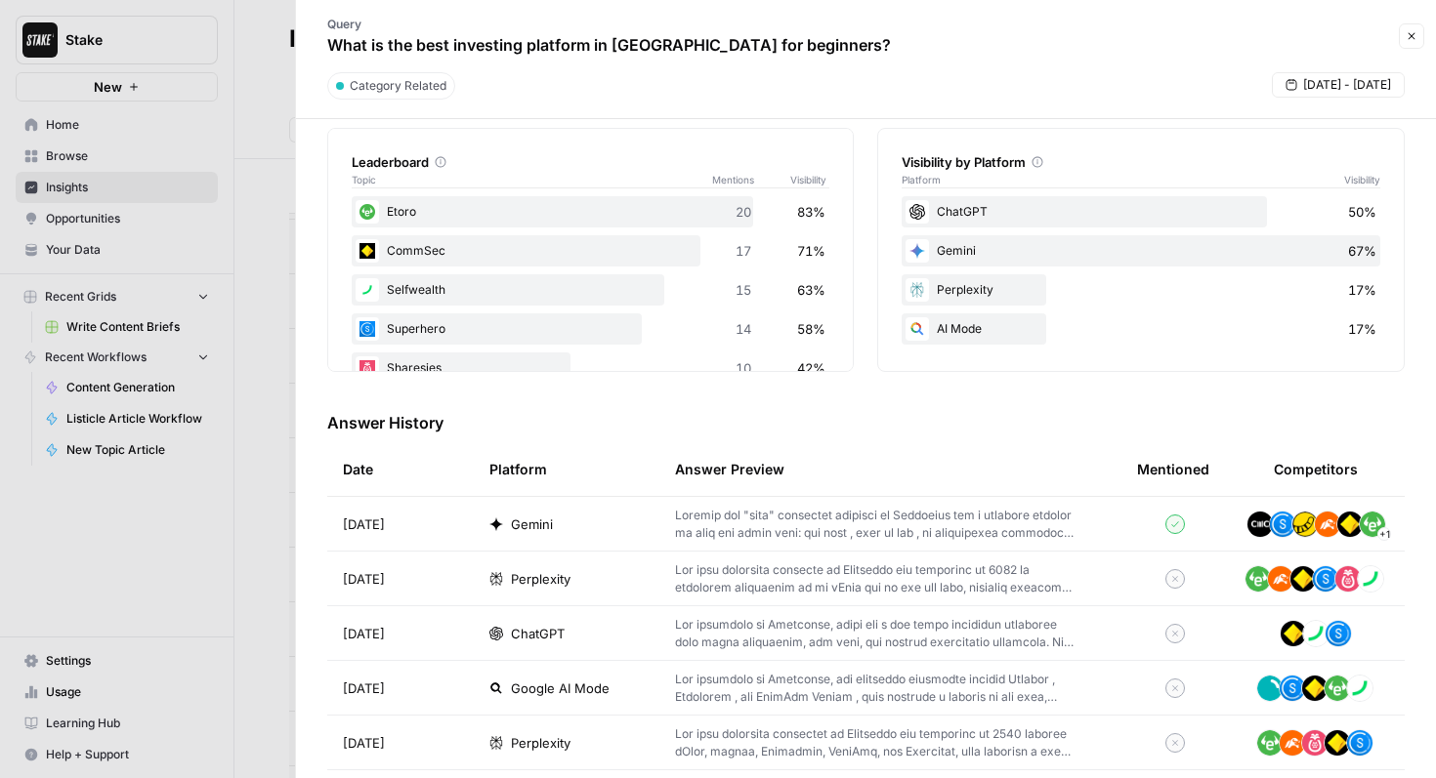
click at [915, 514] on p at bounding box center [875, 524] width 400 height 35
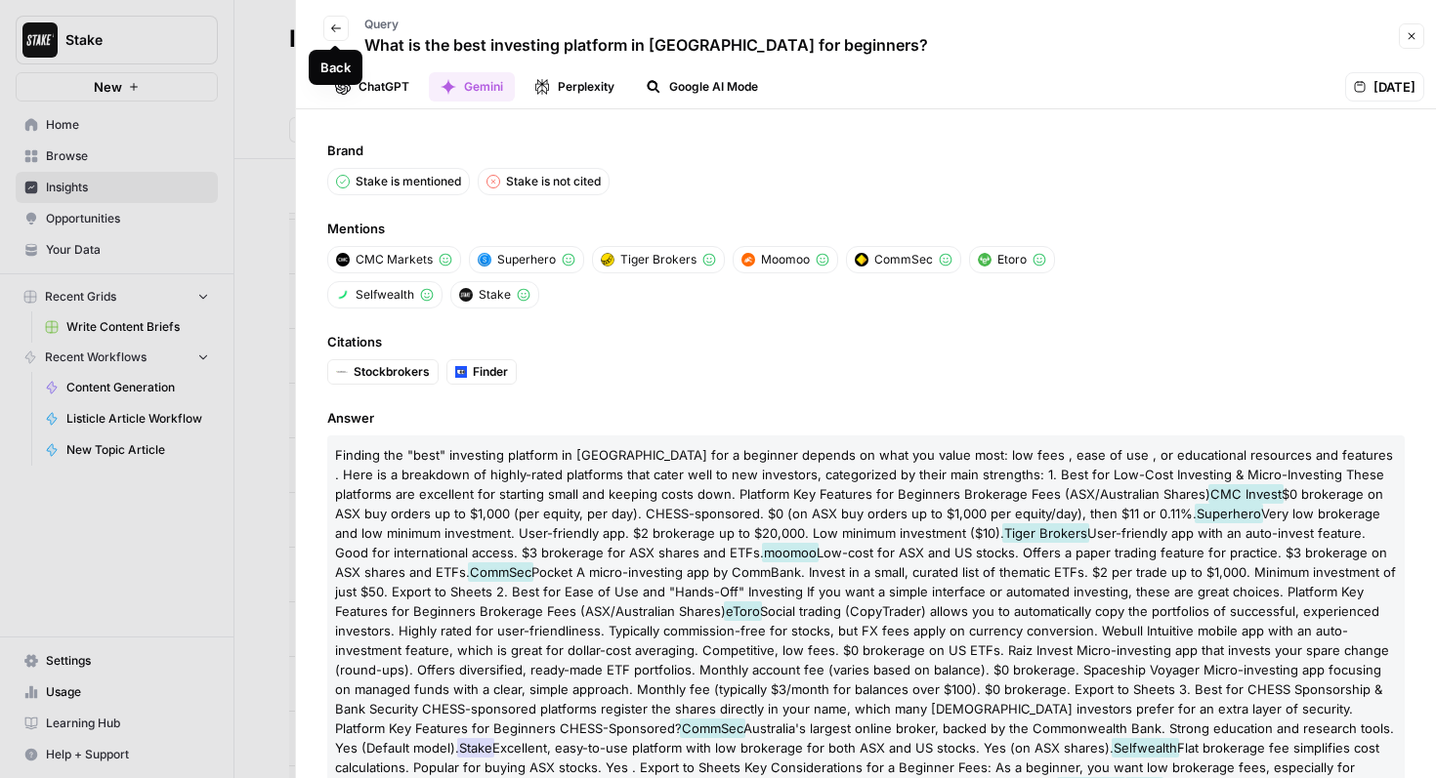
click at [341, 36] on button "Back" at bounding box center [335, 28] width 25 height 25
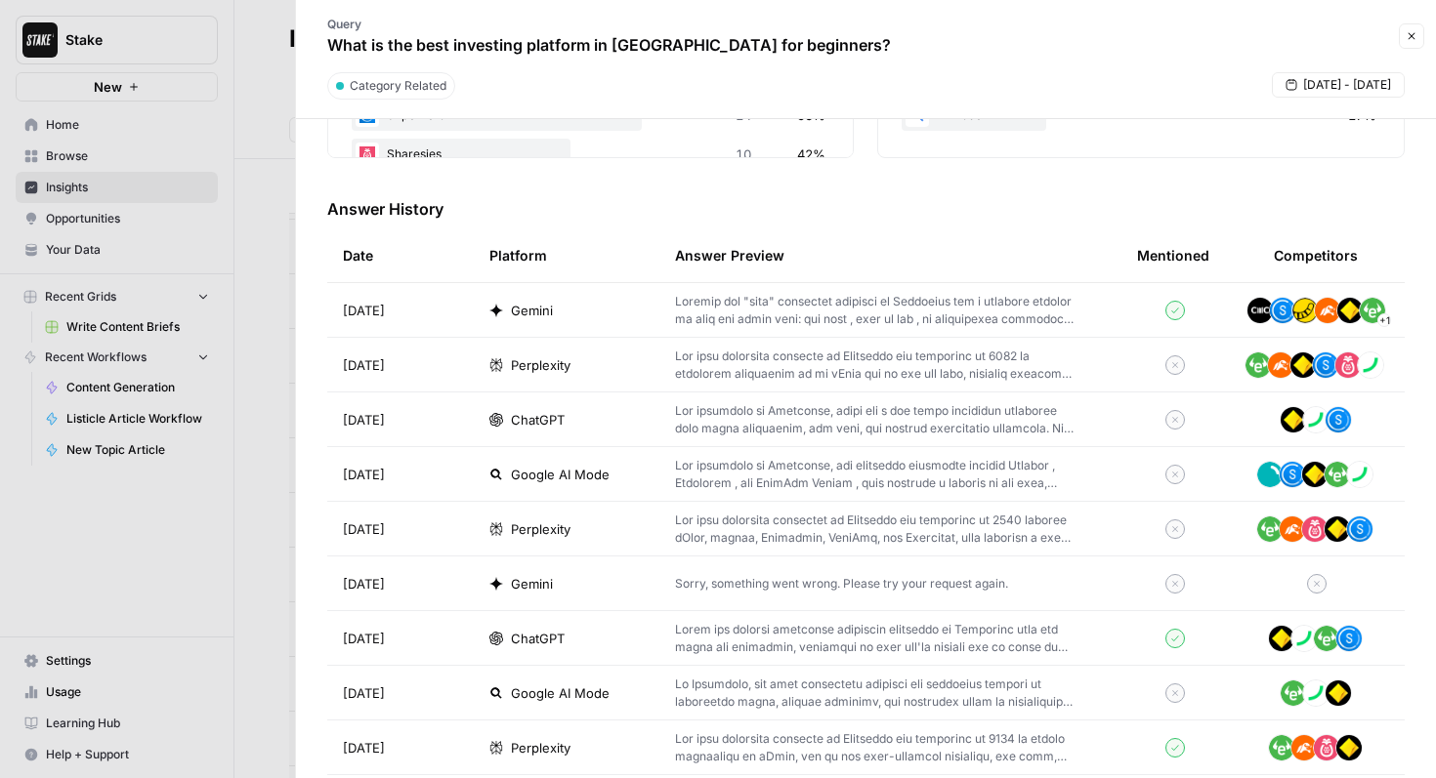
scroll to position [531, 0]
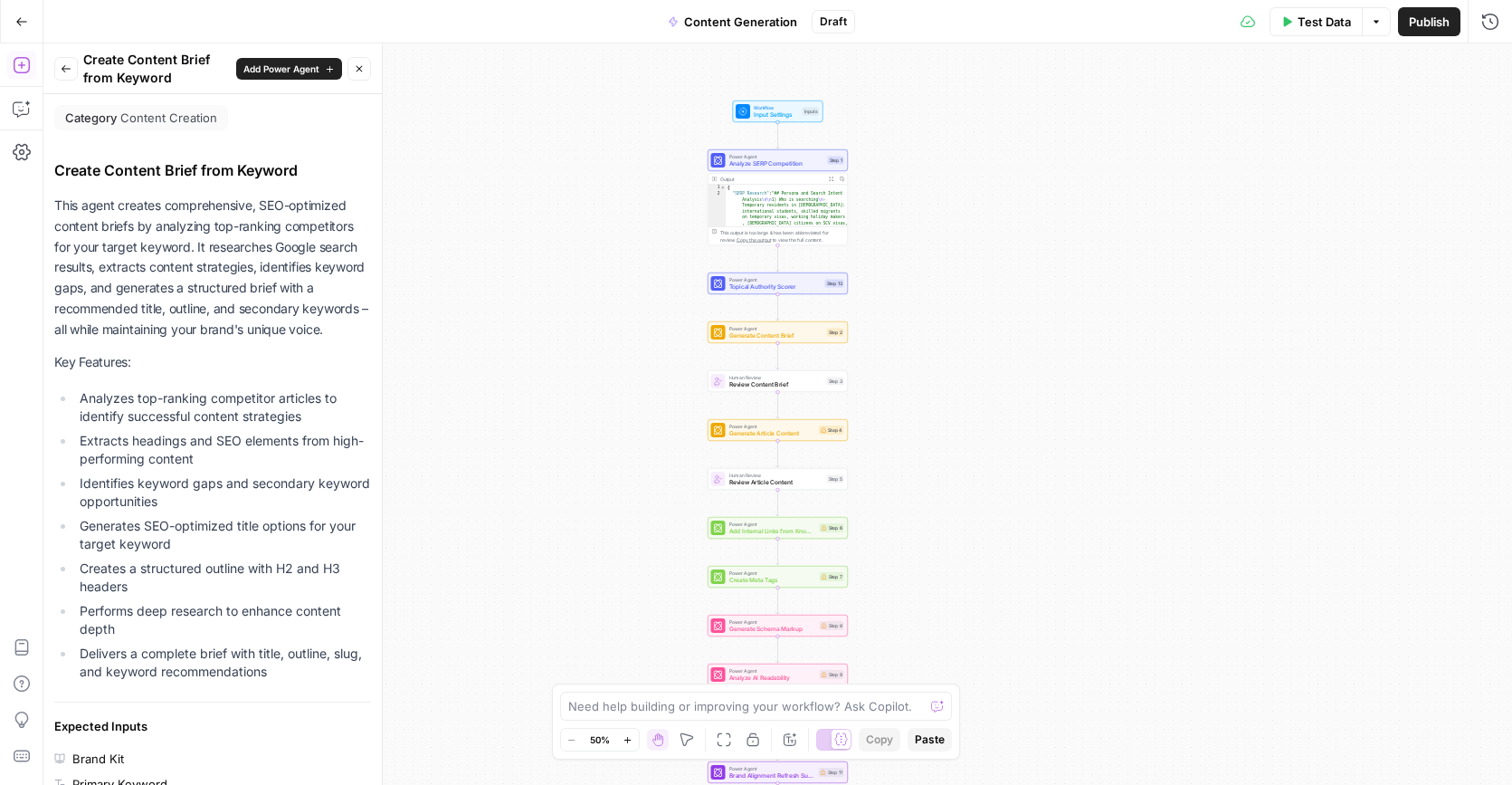
click at [11, 22] on button "Go Back" at bounding box center [21, 21] width 32 height 32
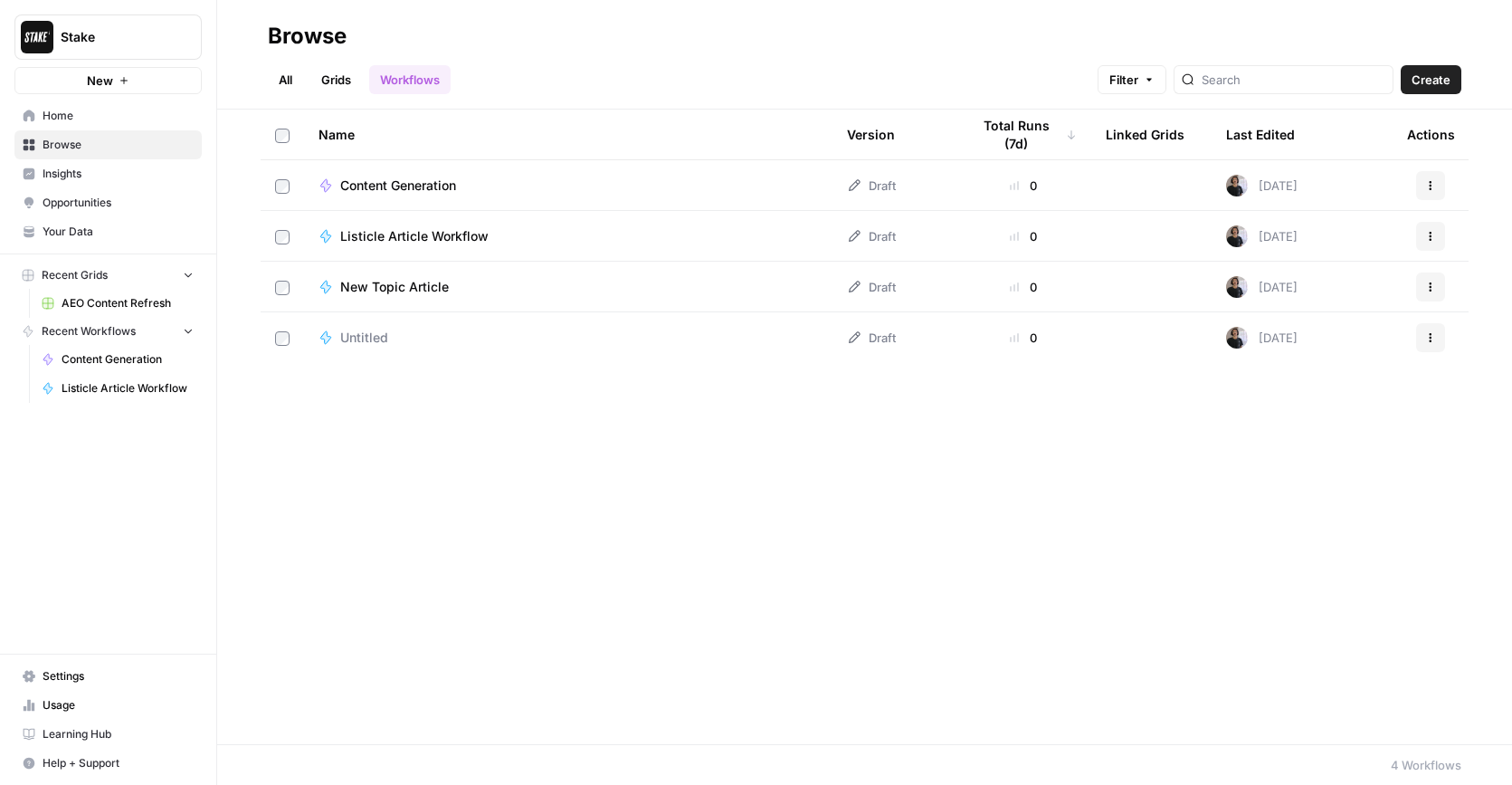
click at [134, 299] on span "AEO Content Refresh" at bounding box center [127, 303] width 132 height 17
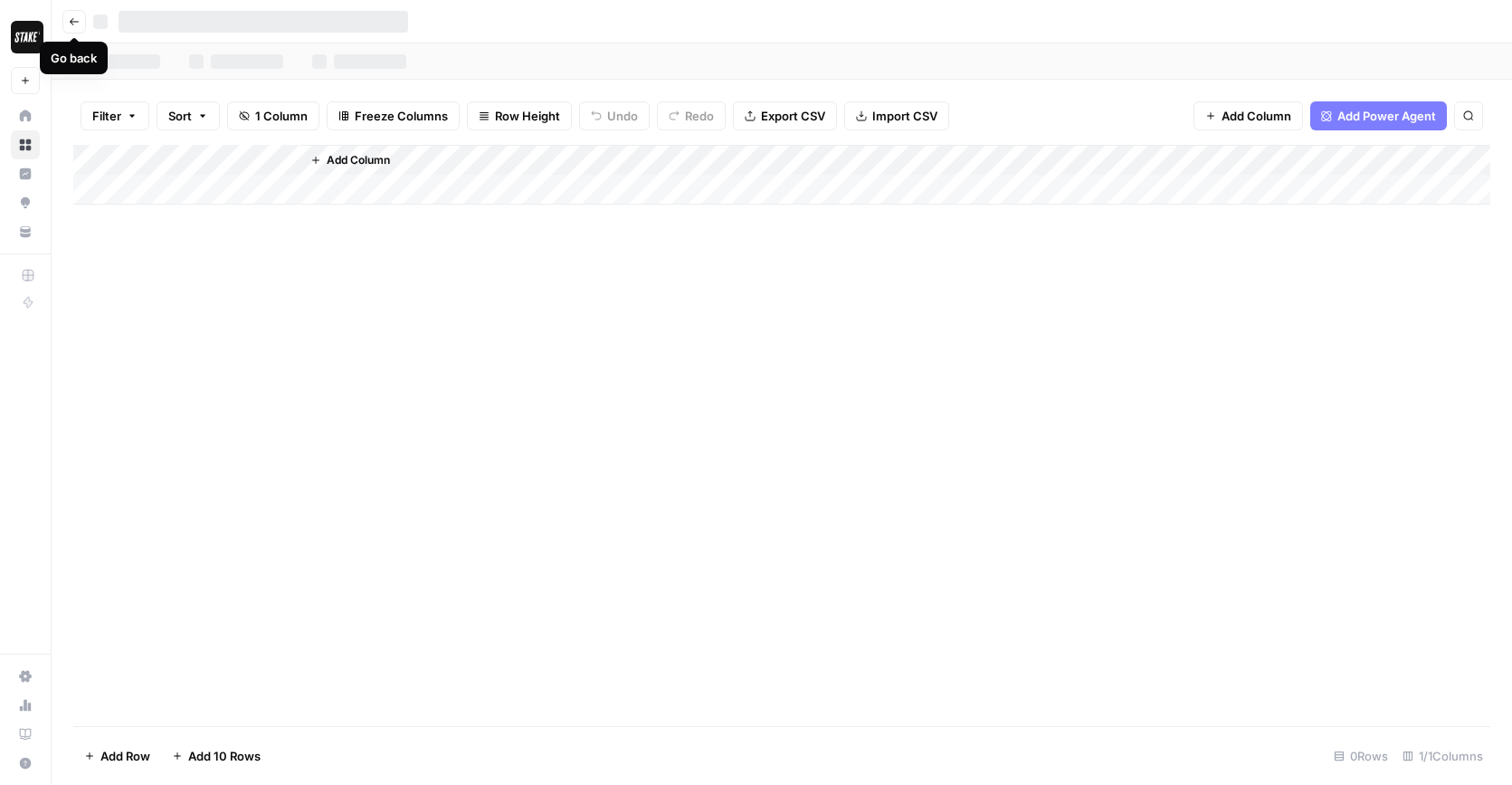
click at [76, 27] on button "Go back" at bounding box center [73, 21] width 23 height 23
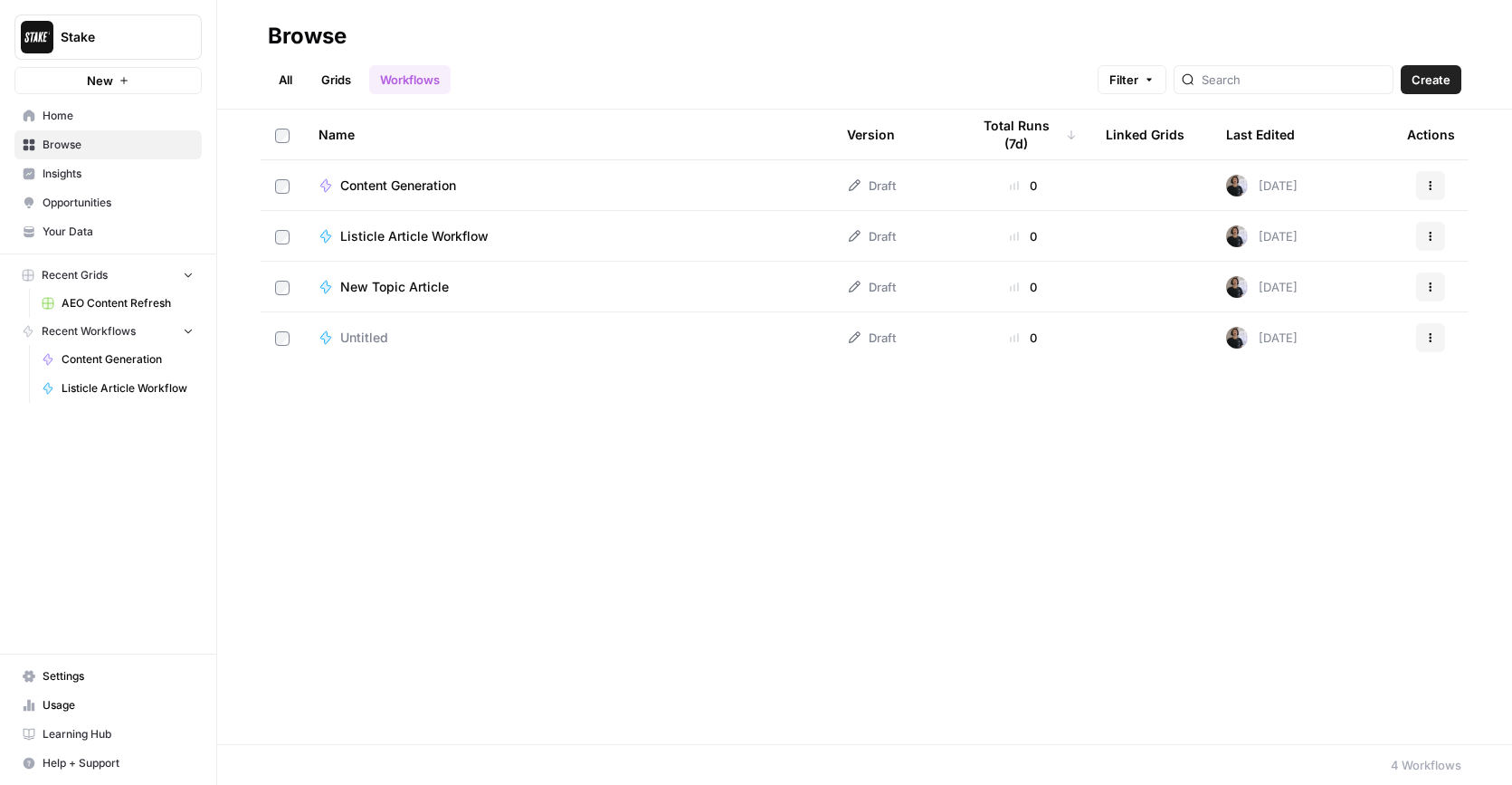
click at [340, 85] on link "Grids" at bounding box center [336, 79] width 52 height 29
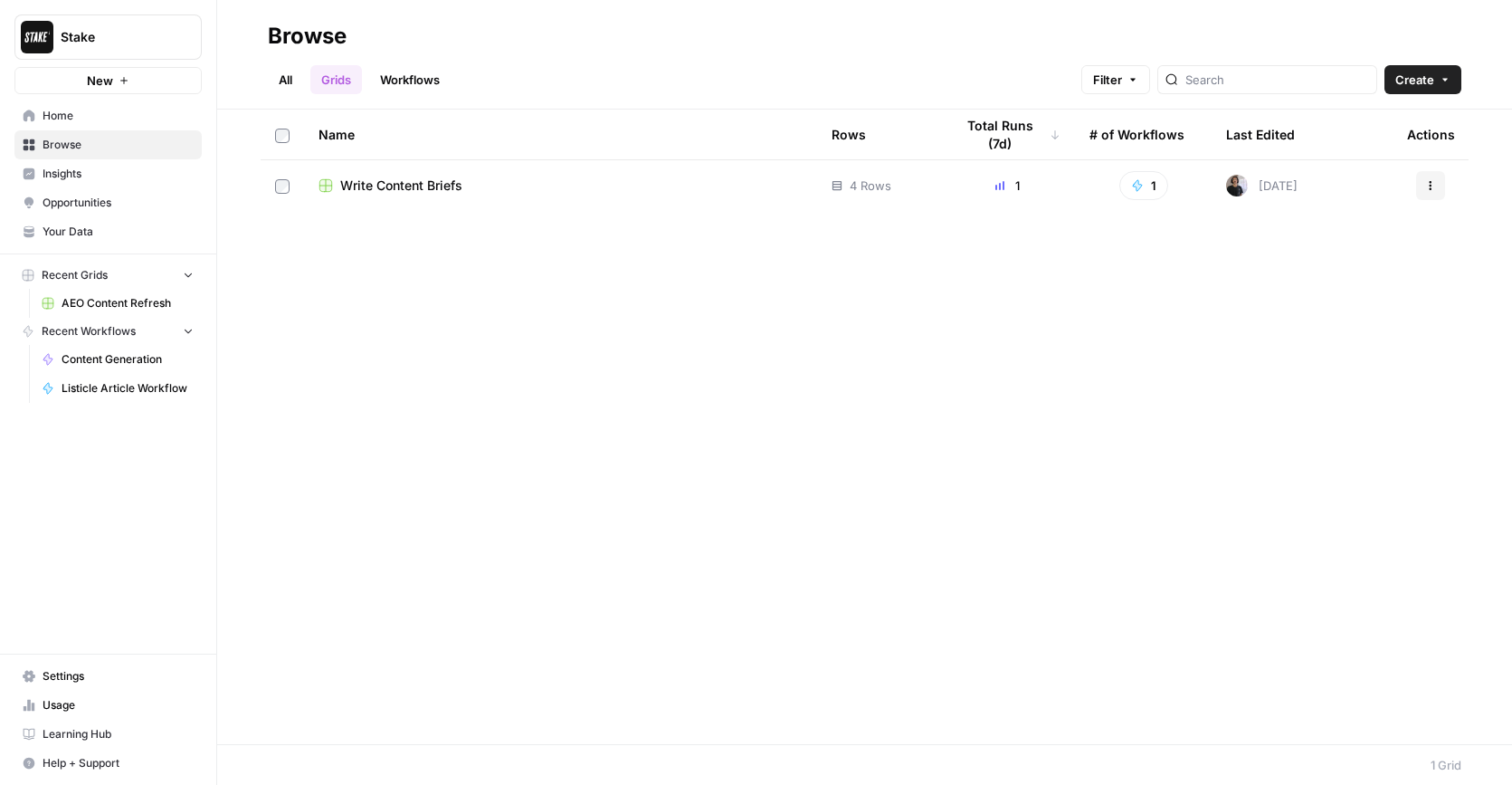
click at [435, 190] on span "Write Content Briefs" at bounding box center [401, 185] width 122 height 19
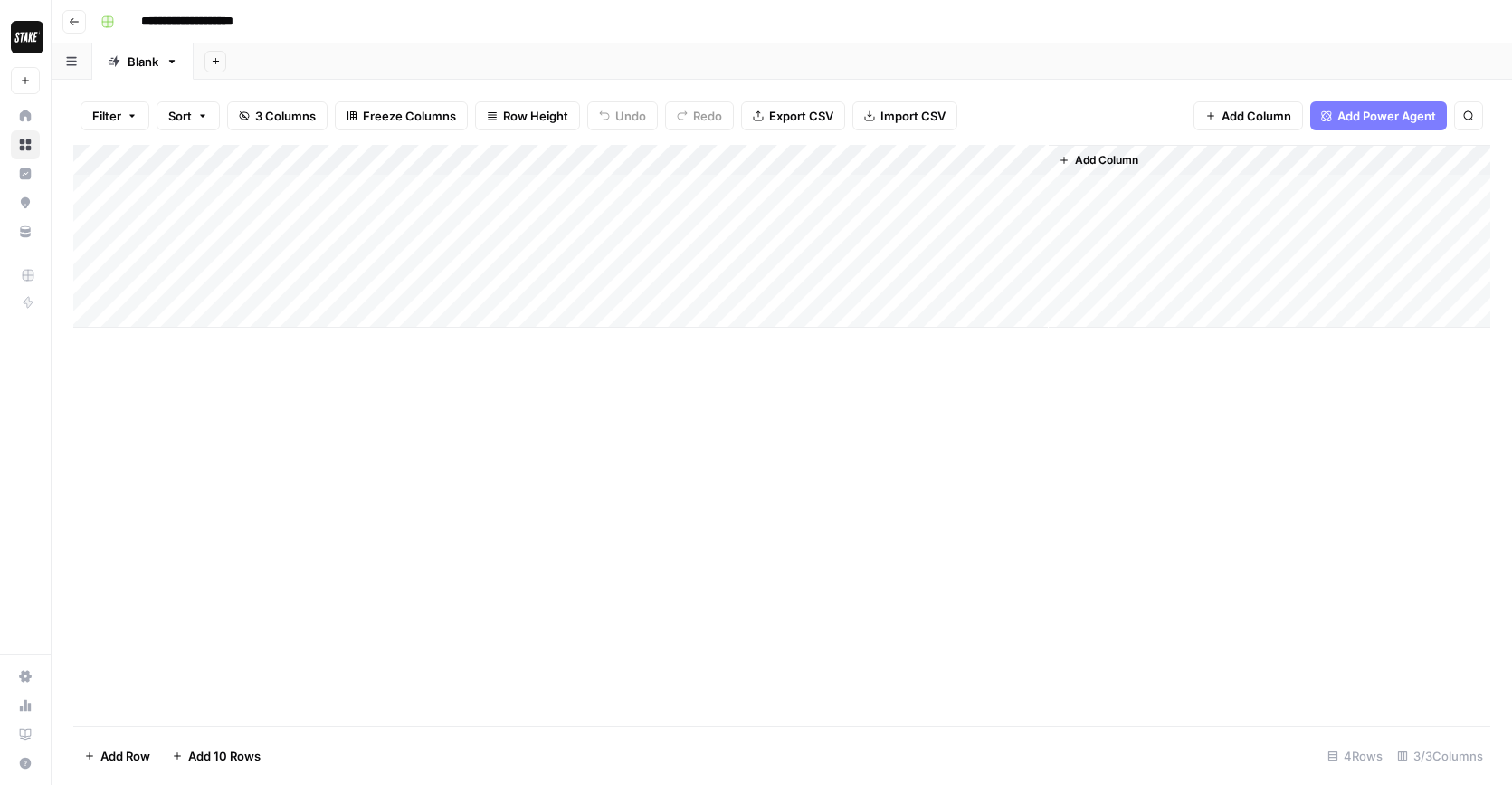
click at [366, 221] on div "Add Column" at bounding box center [781, 235] width 1417 height 183
type textarea "*"
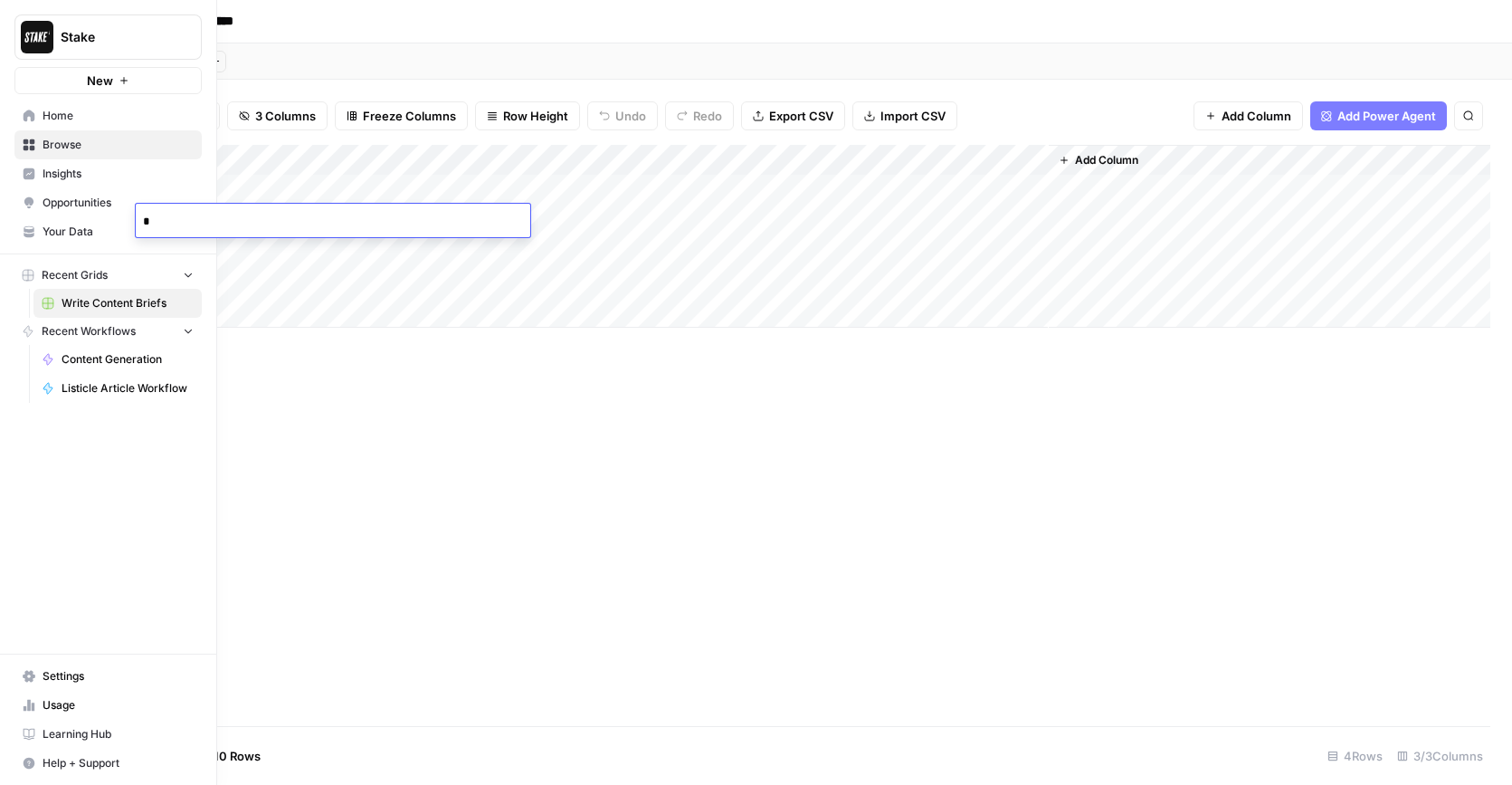
click at [63, 227] on span "Your Data" at bounding box center [118, 232] width 151 height 17
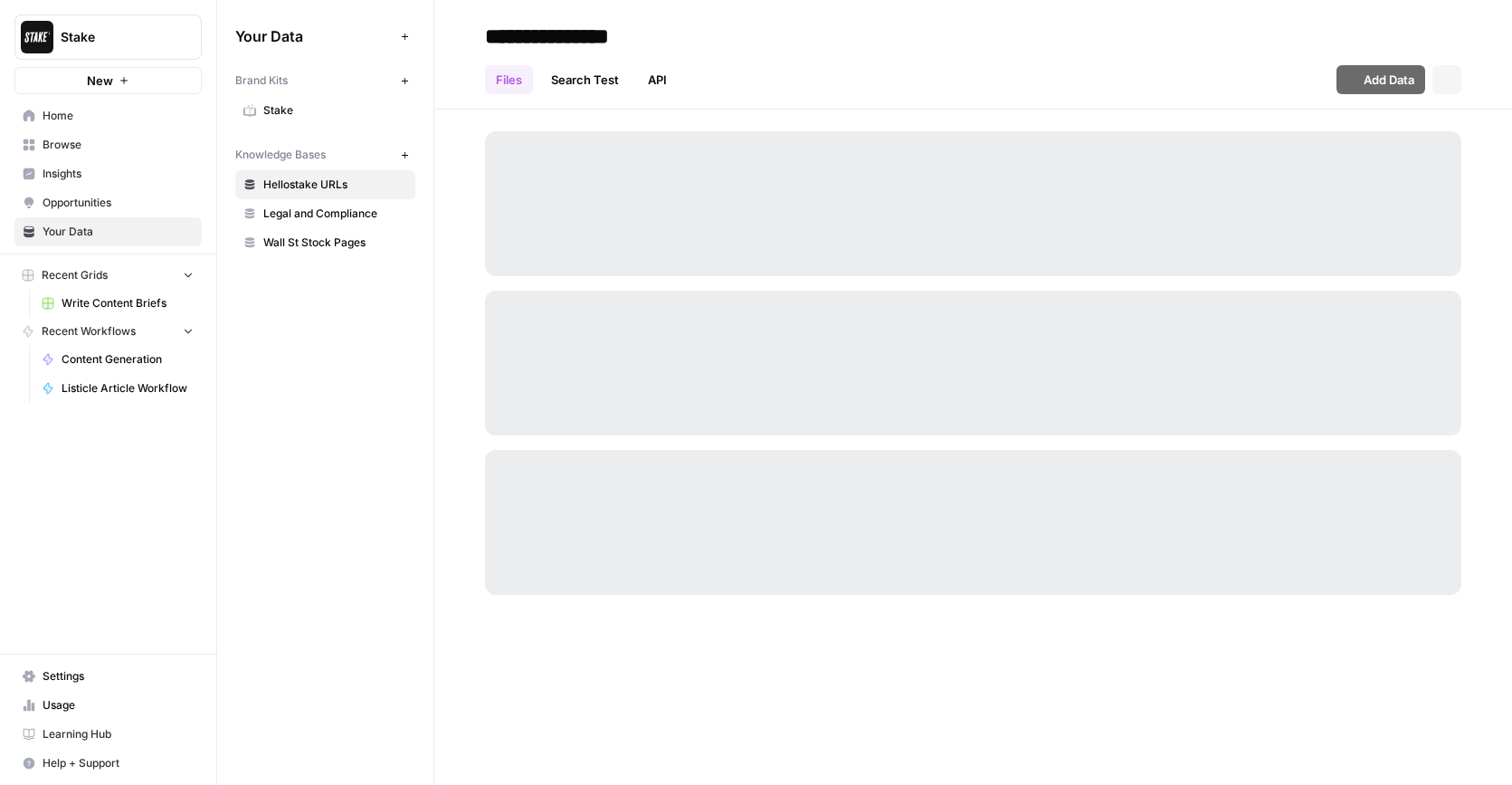
click at [301, 211] on span "Legal and Compliance" at bounding box center [334, 214] width 144 height 17
